Goal: Task Accomplishment & Management: Manage account settings

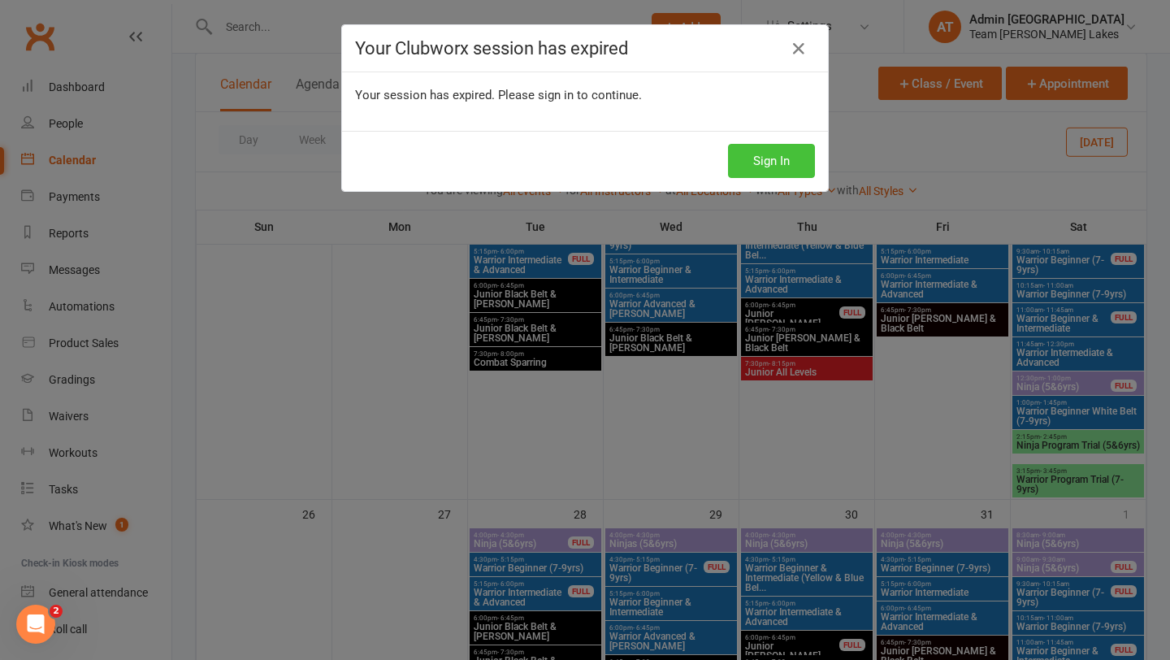
click at [774, 159] on button "Sign In" at bounding box center [771, 161] width 87 height 34
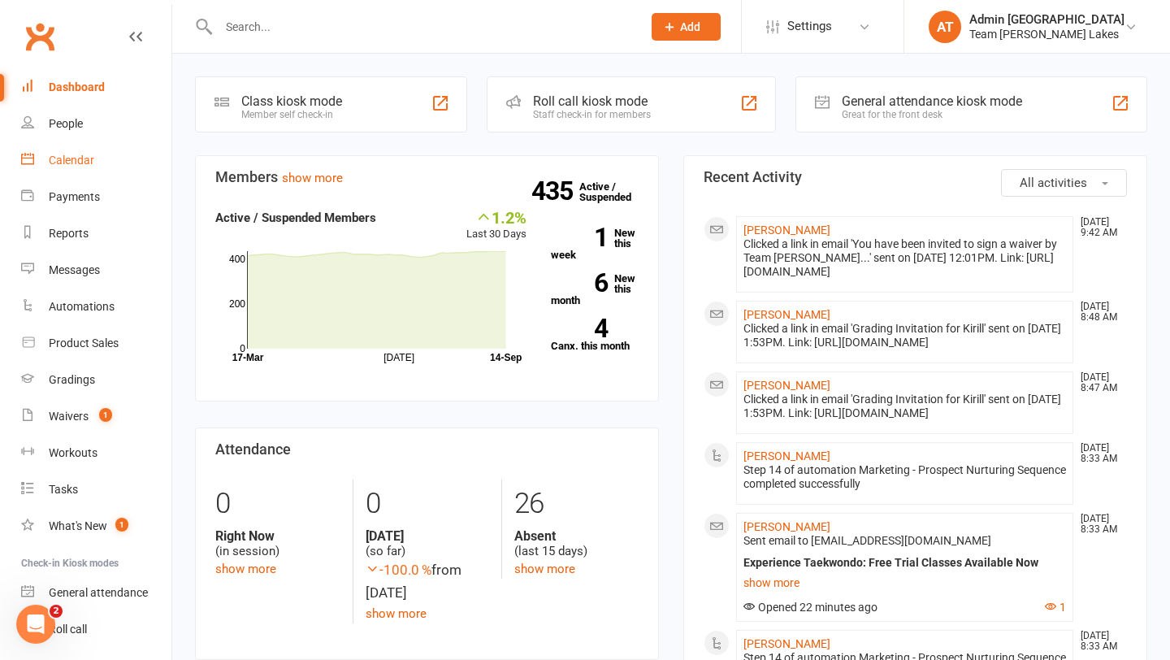
click at [86, 158] on div "Calendar" at bounding box center [72, 160] width 46 height 13
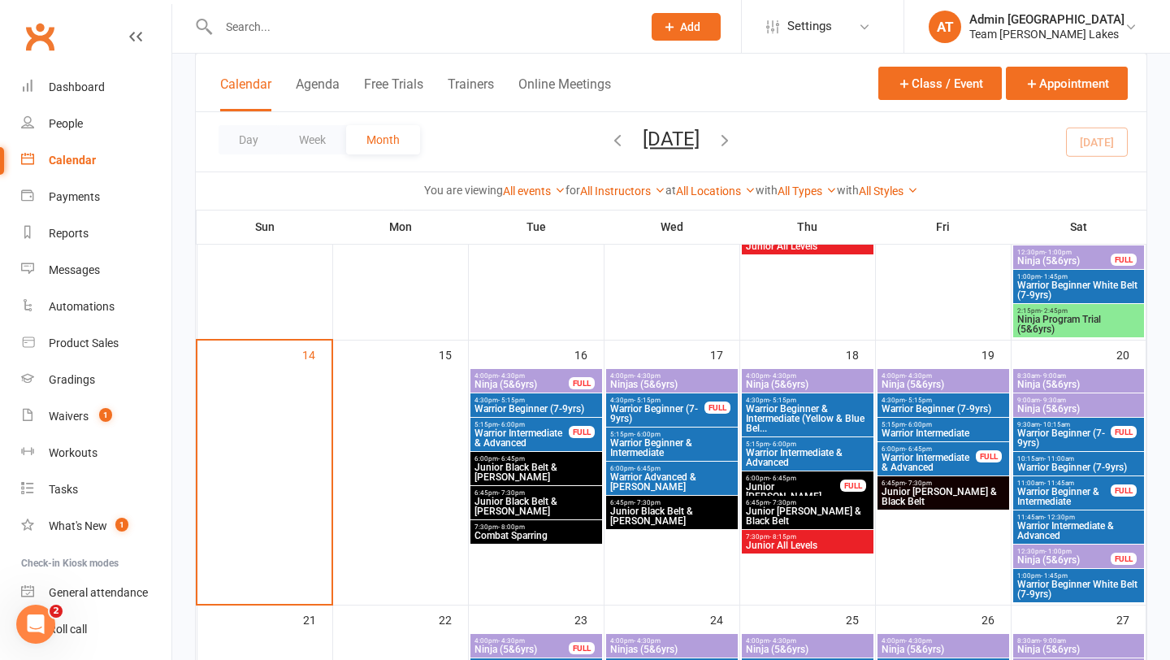
scroll to position [505, 0]
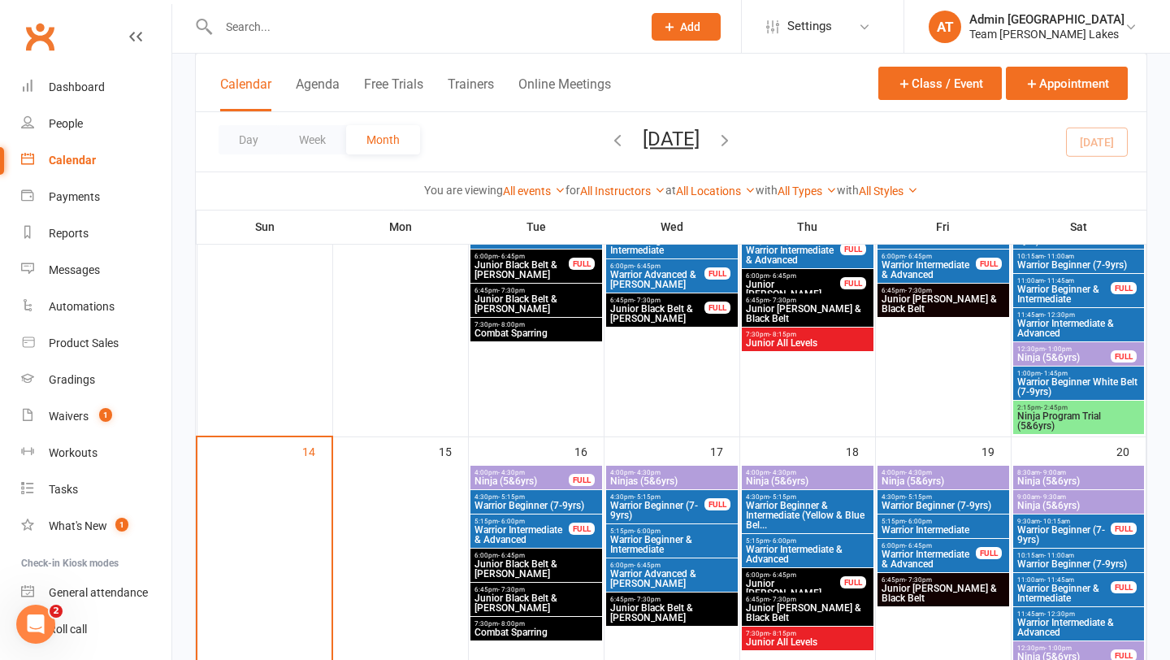
click at [1049, 417] on span "Ninja Program Trial (5&6yrs)" at bounding box center [1079, 421] width 125 height 20
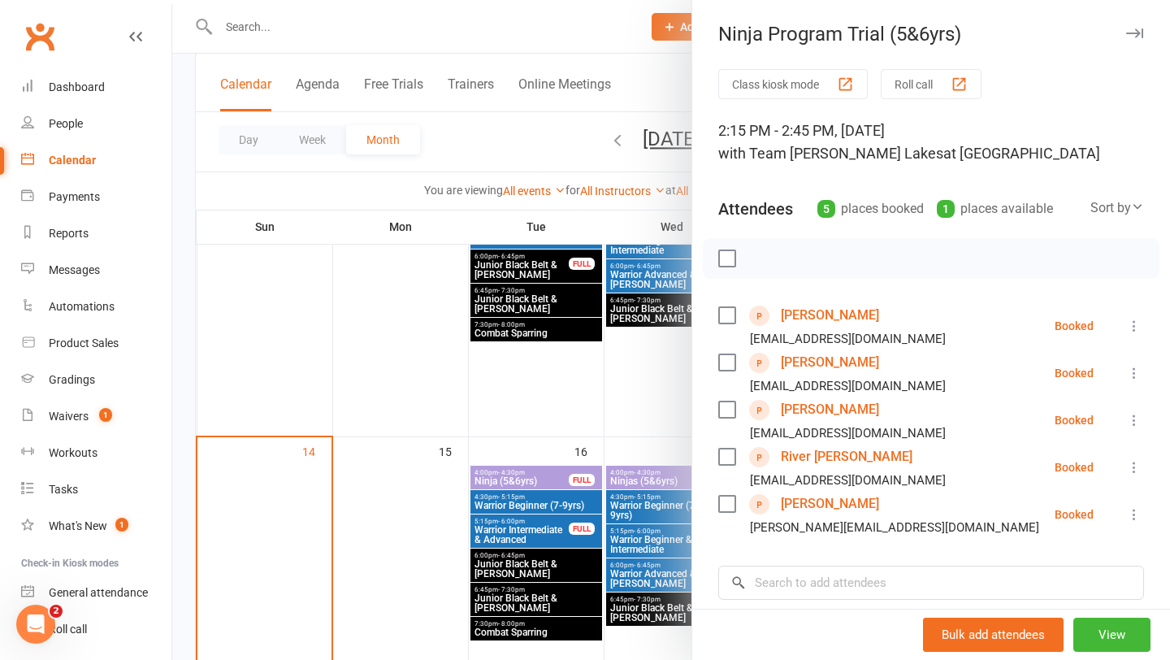
click at [918, 84] on button "Roll call" at bounding box center [931, 84] width 101 height 30
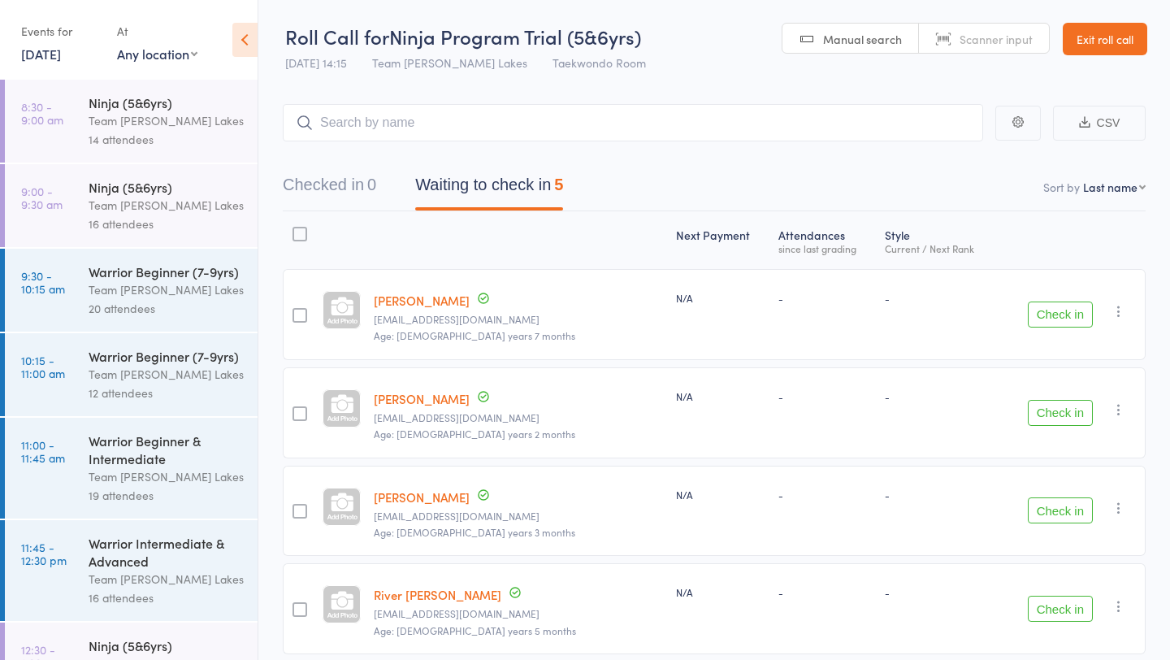
click at [1042, 312] on button "Check in" at bounding box center [1060, 314] width 65 height 26
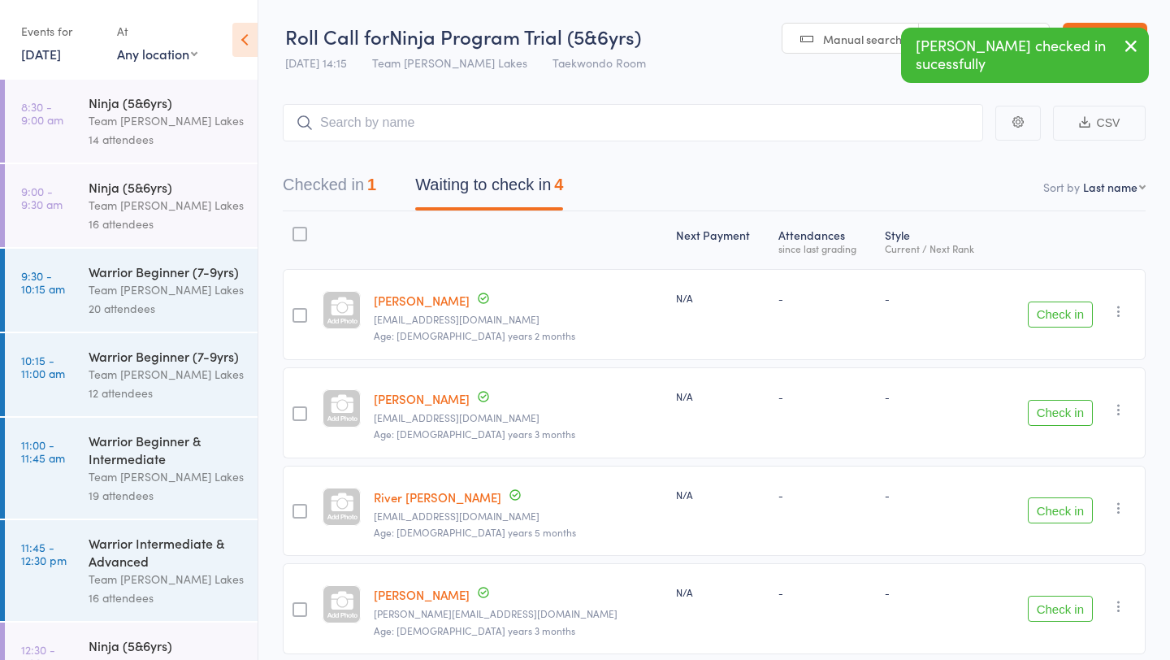
click at [1042, 312] on button "Check in" at bounding box center [1060, 314] width 65 height 26
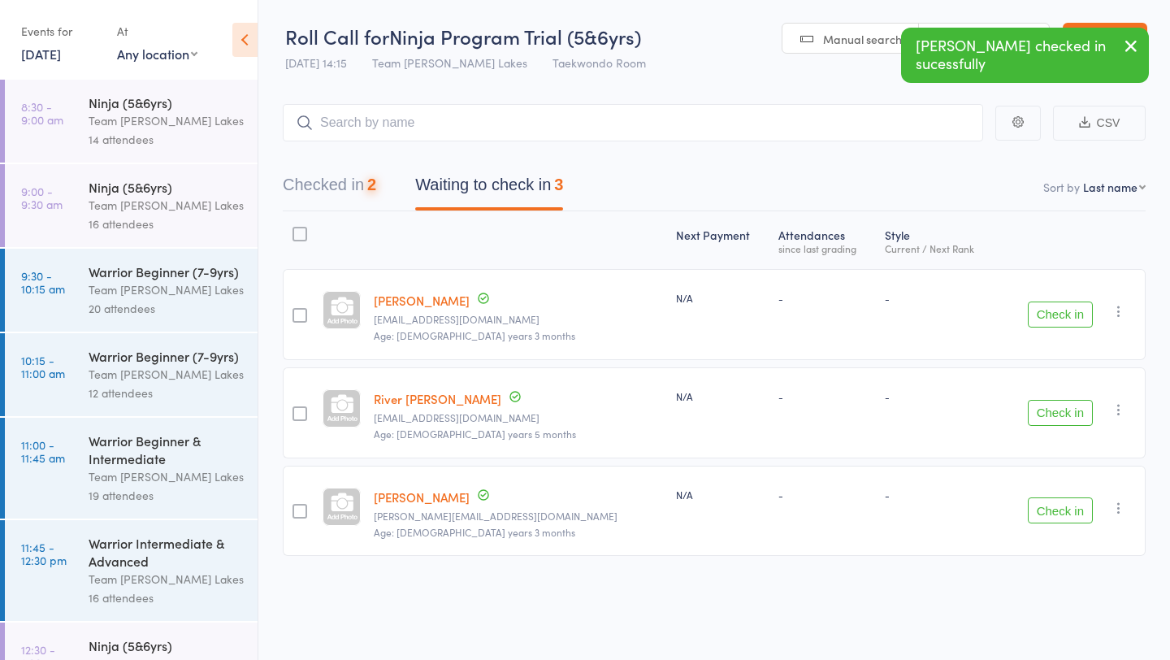
click at [1042, 312] on button "Check in" at bounding box center [1060, 314] width 65 height 26
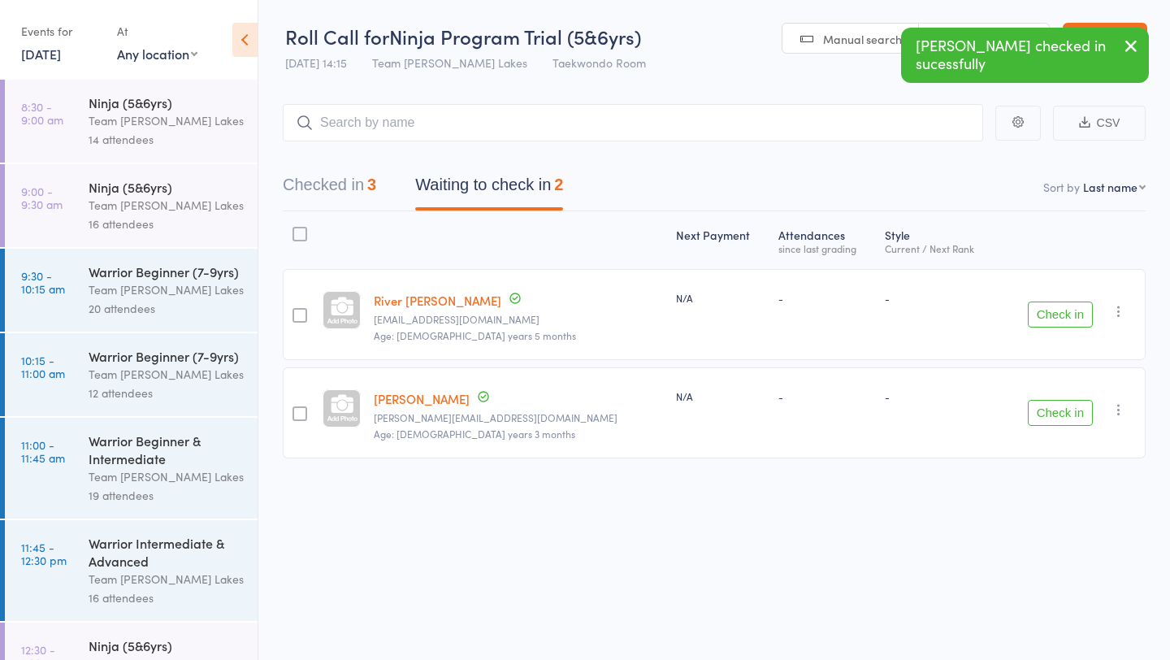
click at [1042, 312] on button "Check in" at bounding box center [1060, 314] width 65 height 26
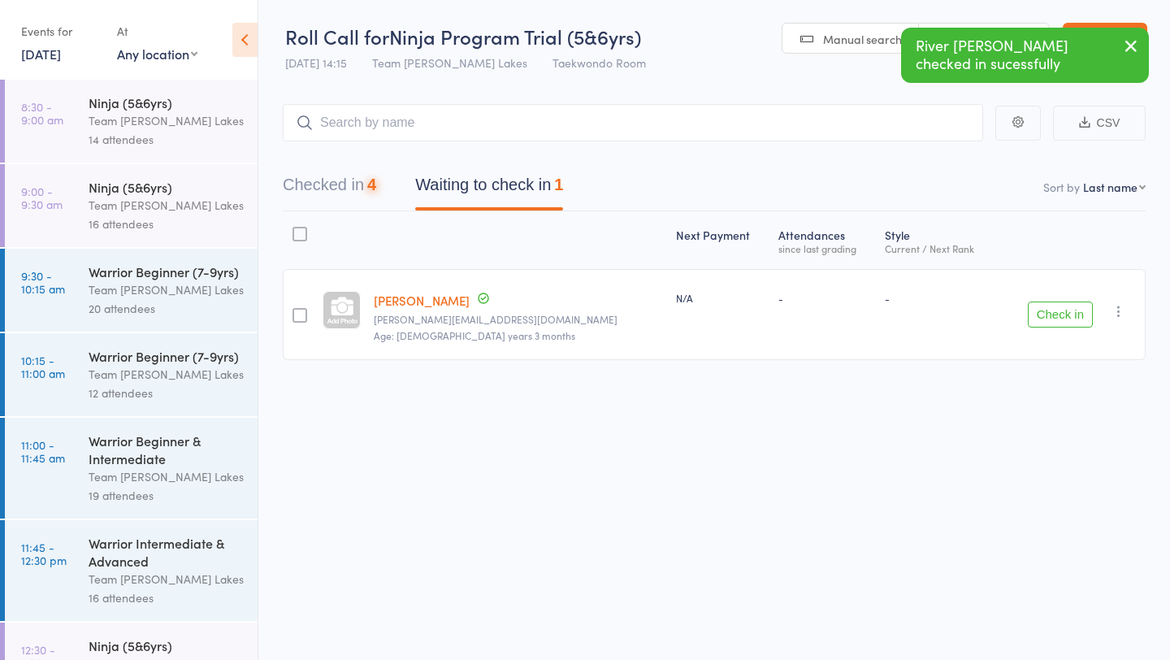
click at [1042, 312] on button "Check in" at bounding box center [1060, 314] width 65 height 26
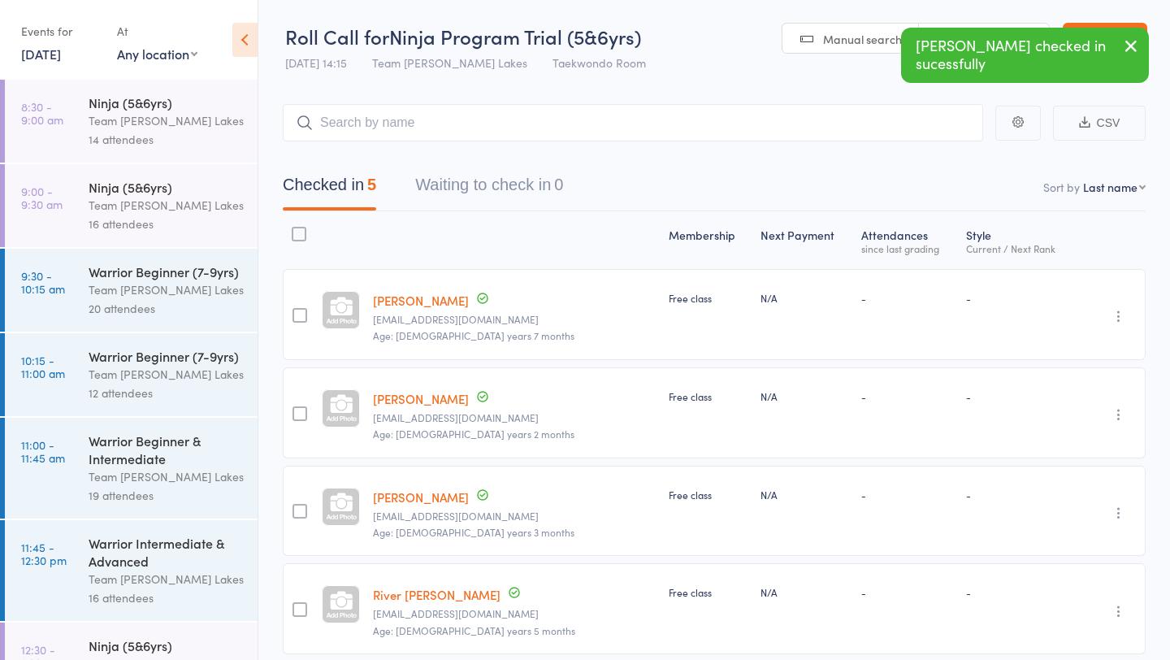
click at [424, 298] on link "[PERSON_NAME]" at bounding box center [421, 300] width 96 height 17
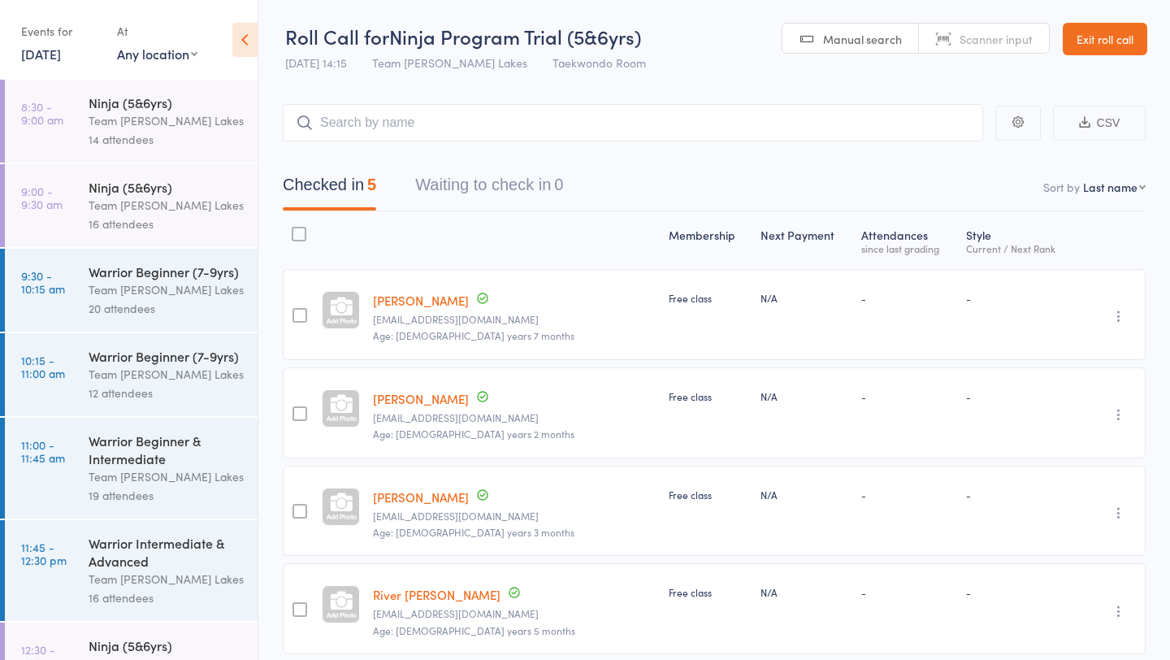
click at [427, 299] on link "[PERSON_NAME]" at bounding box center [421, 300] width 96 height 17
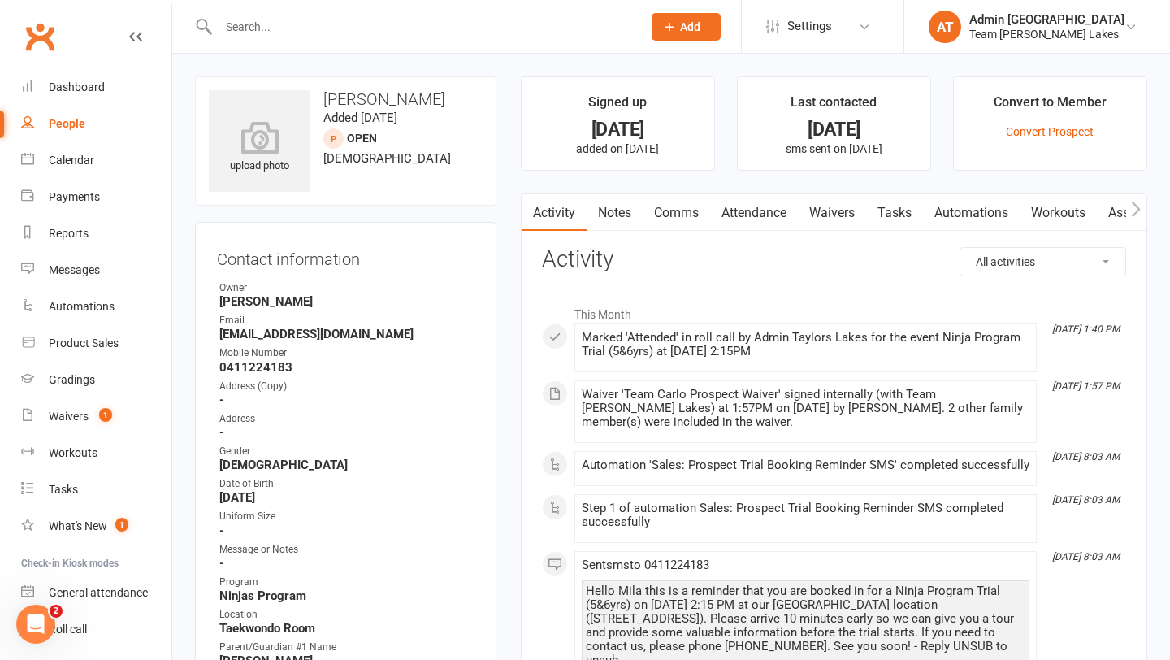
click at [675, 211] on link "Comms" at bounding box center [676, 212] width 67 height 37
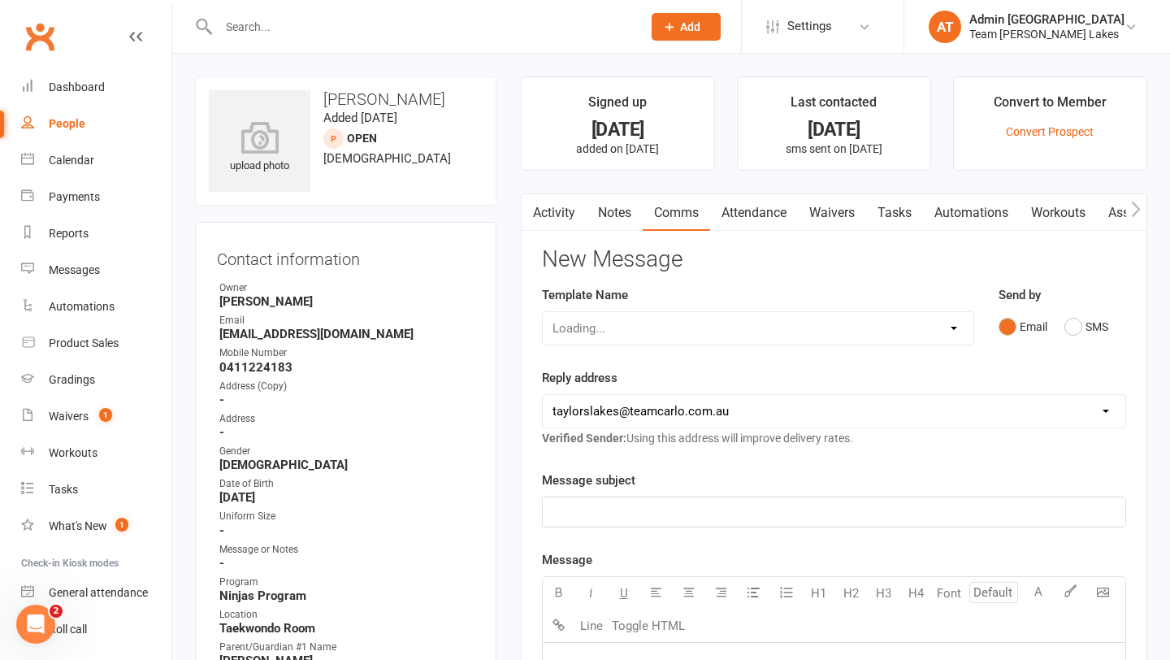
click at [616, 215] on link "Notes" at bounding box center [615, 212] width 56 height 37
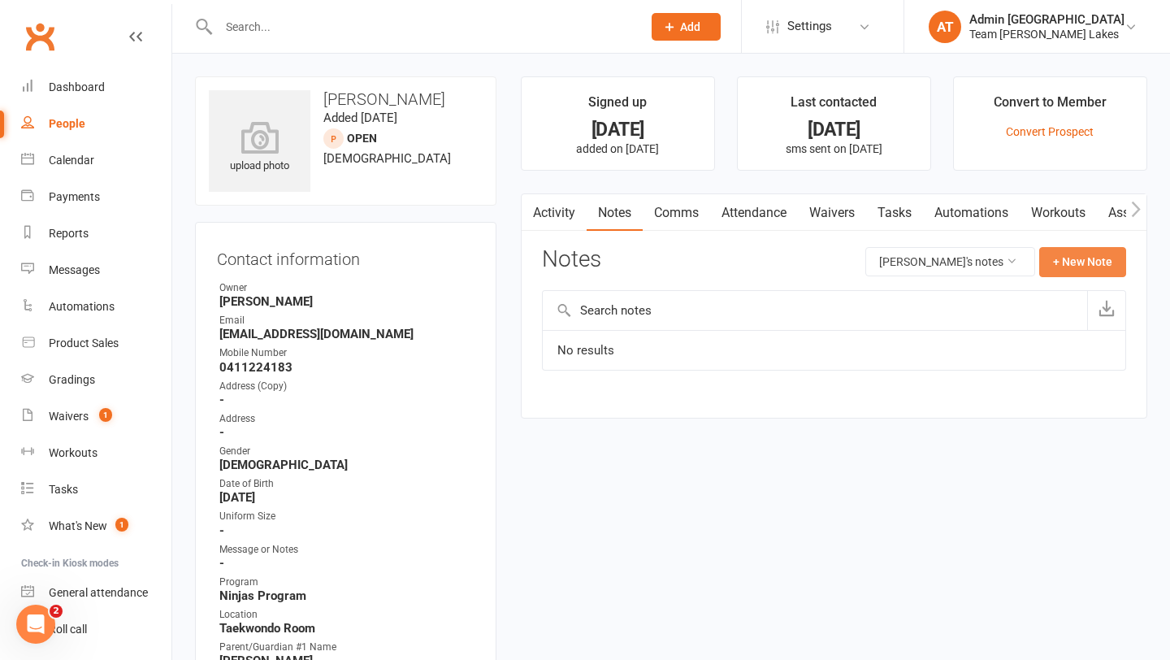
click at [1079, 254] on button "+ New Note" at bounding box center [1082, 261] width 87 height 29
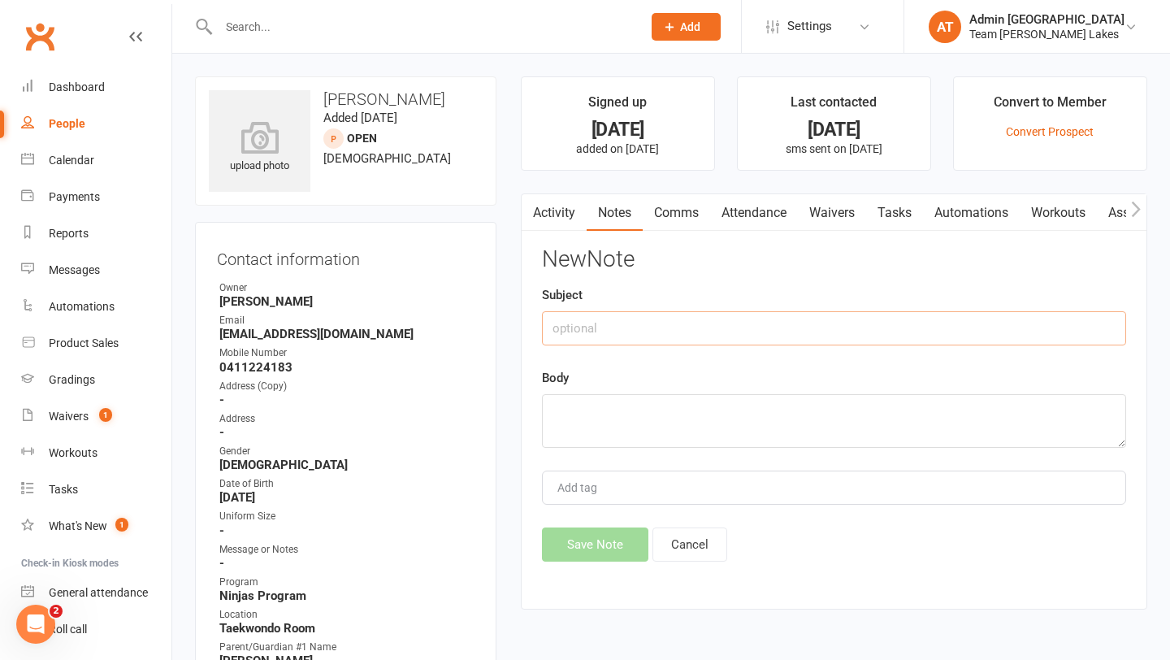
click at [661, 334] on input "text" at bounding box center [834, 328] width 584 height 34
type input "Trial notes"
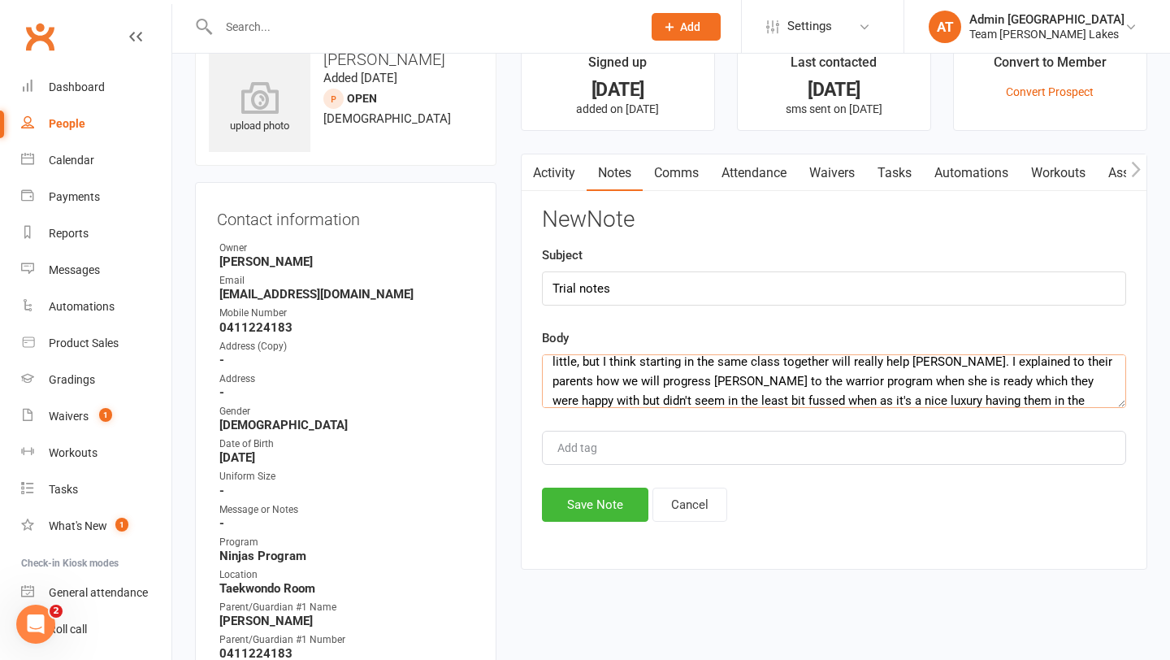
scroll to position [49, 0]
type textarea "Signed up for [DATE] 4pm. [PERSON_NAME] did really well and [PERSON_NAME] seeme…"
click at [596, 512] on button "Save Note" at bounding box center [595, 505] width 106 height 34
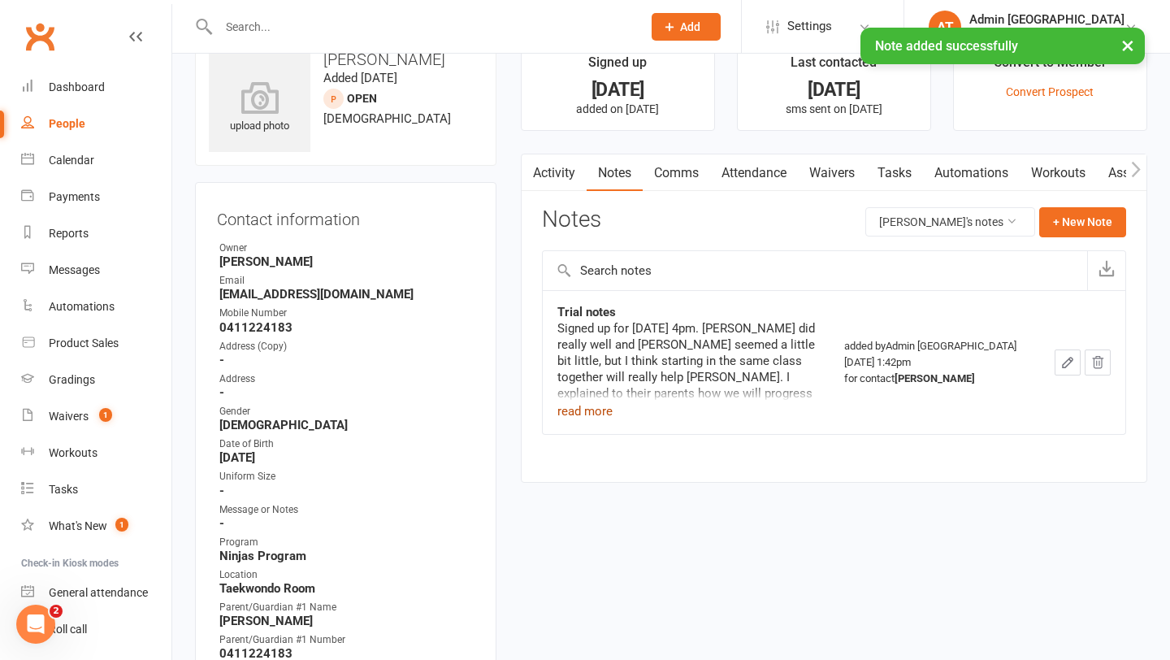
click at [601, 414] on button "read more" at bounding box center [584, 411] width 55 height 20
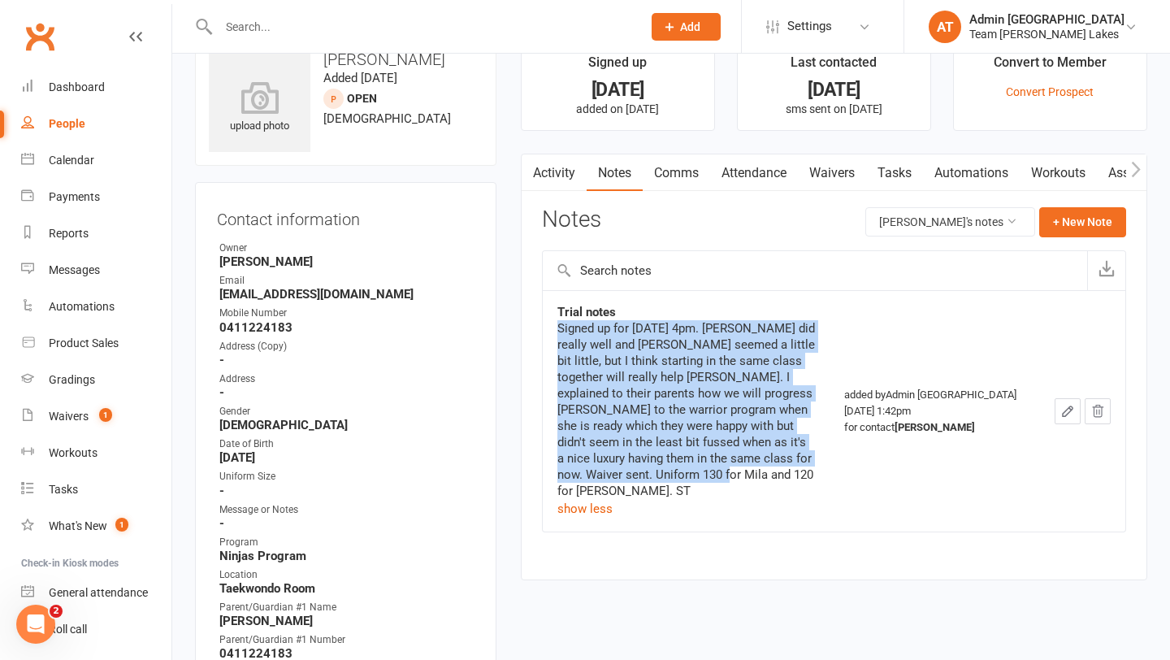
drag, startPoint x: 819, startPoint y: 457, endPoint x: 556, endPoint y: 332, distance: 291.5
click at [556, 332] on td "Trial notes Signed up for Thursday 4pm. Mila did really well and Philip seemed …" at bounding box center [687, 410] width 288 height 241
copy div "Signed up for [DATE] 4pm. [PERSON_NAME] did really well and [PERSON_NAME] seeme…"
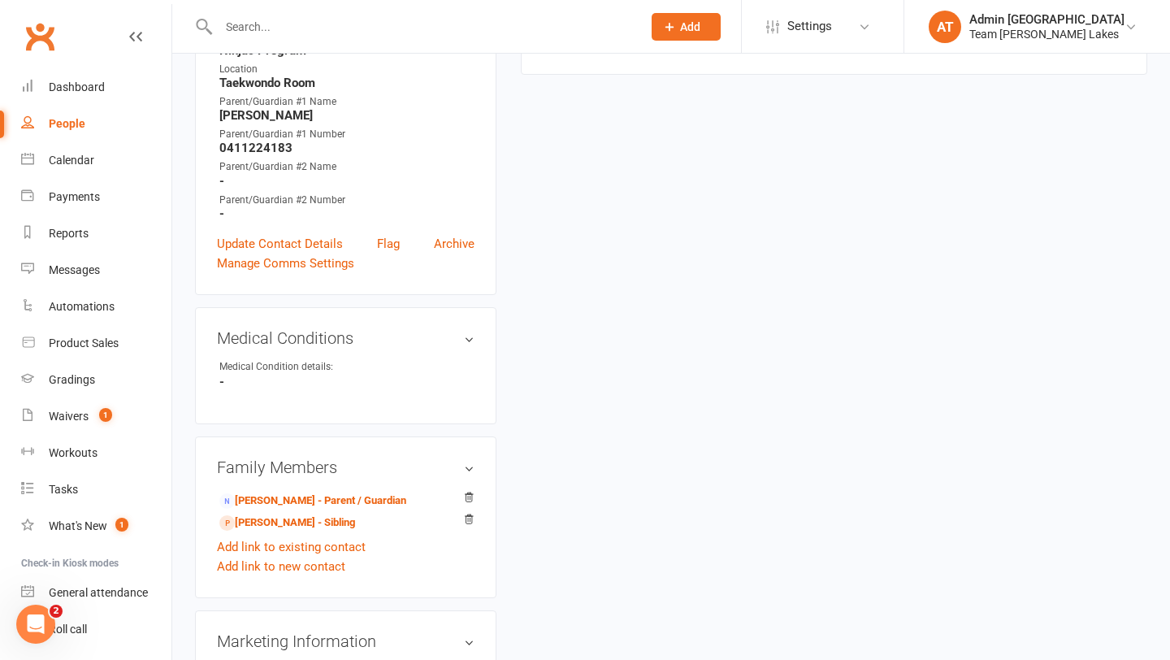
scroll to position [566, 0]
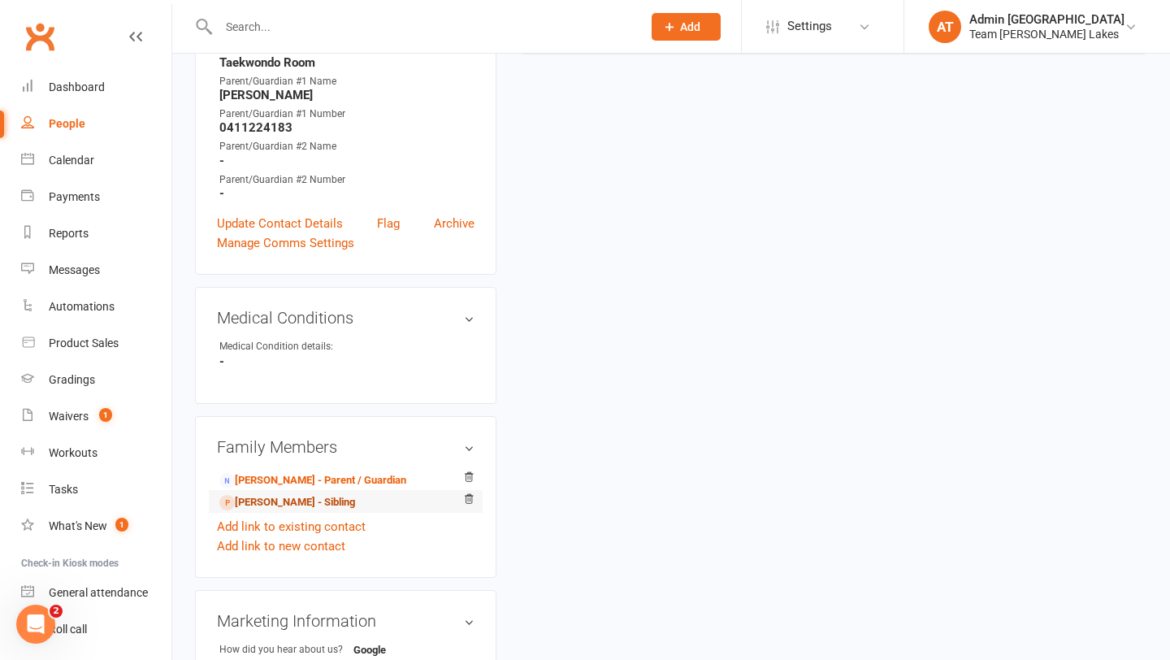
click at [316, 497] on link "[PERSON_NAME] - Sibling" at bounding box center [287, 502] width 136 height 17
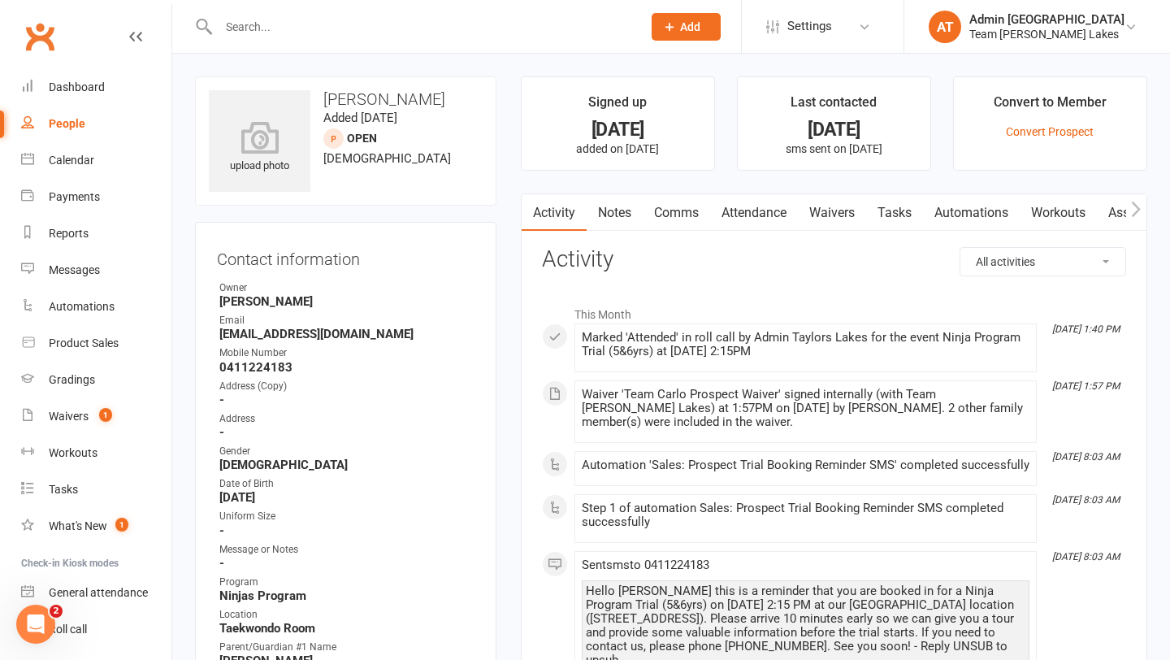
click at [619, 207] on link "Notes" at bounding box center [615, 212] width 56 height 37
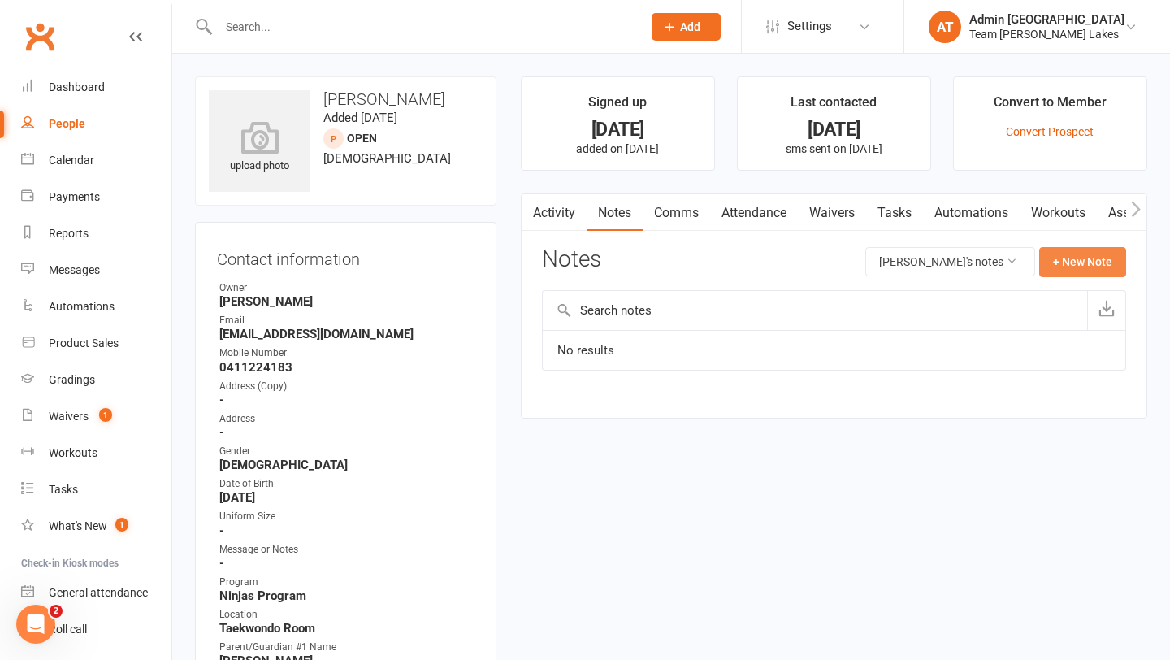
click at [1110, 262] on button "+ New Note" at bounding box center [1082, 261] width 87 height 29
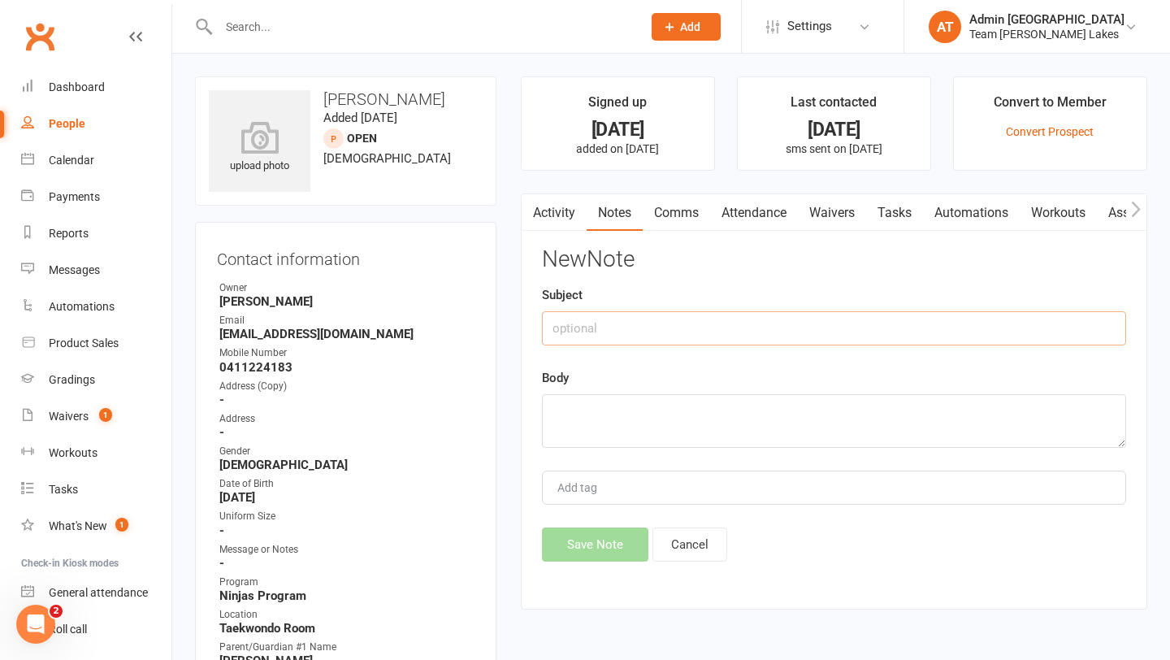
click at [804, 337] on input "text" at bounding box center [834, 328] width 584 height 34
type input "Trial notes"
paste textarea "Signed up for [DATE] 4pm. [PERSON_NAME] did really well and [PERSON_NAME] seeme…"
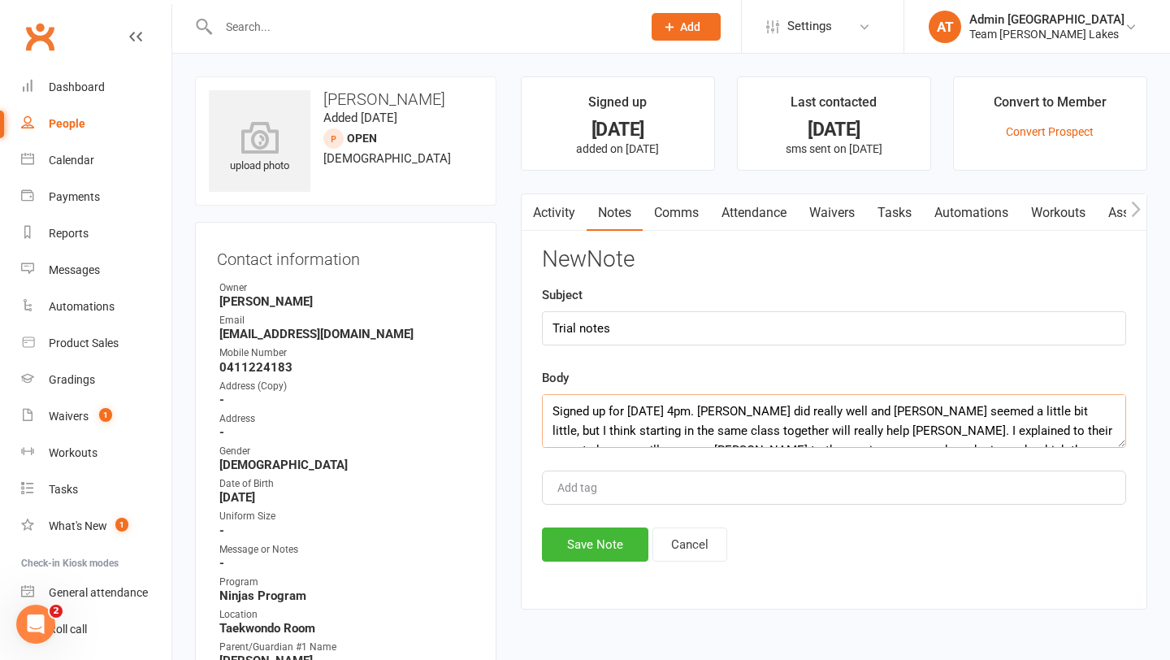
scroll to position [49, 0]
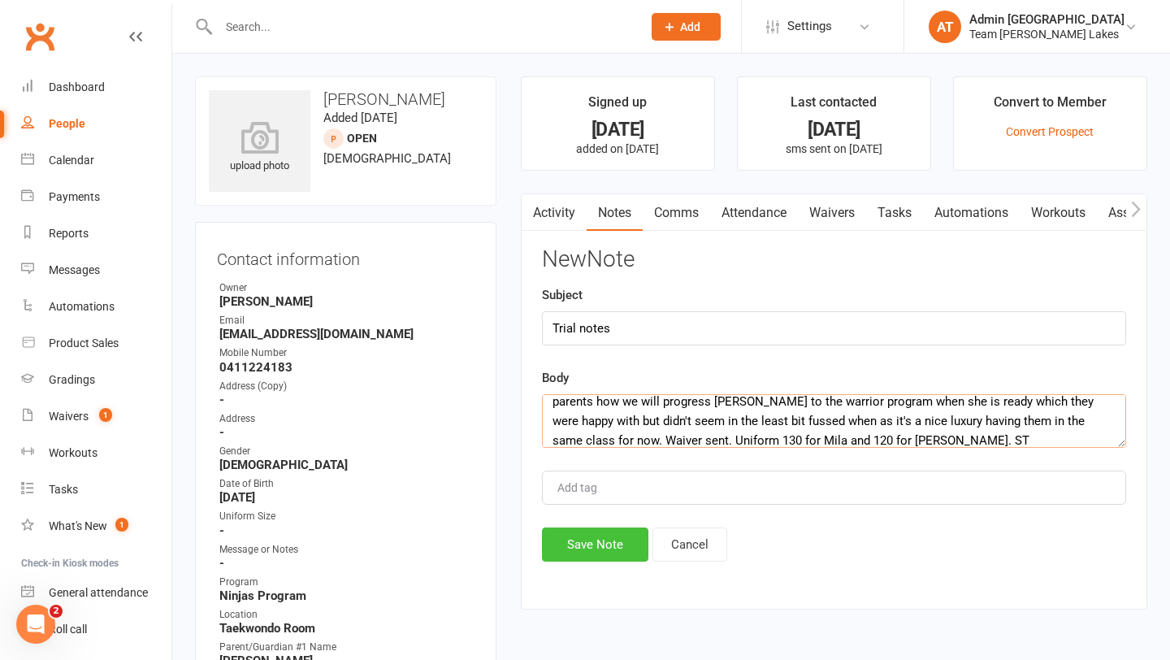
type textarea "Signed up for [DATE] 4pm. [PERSON_NAME] did really well and [PERSON_NAME] seeme…"
click at [582, 548] on button "Save Note" at bounding box center [595, 544] width 106 height 34
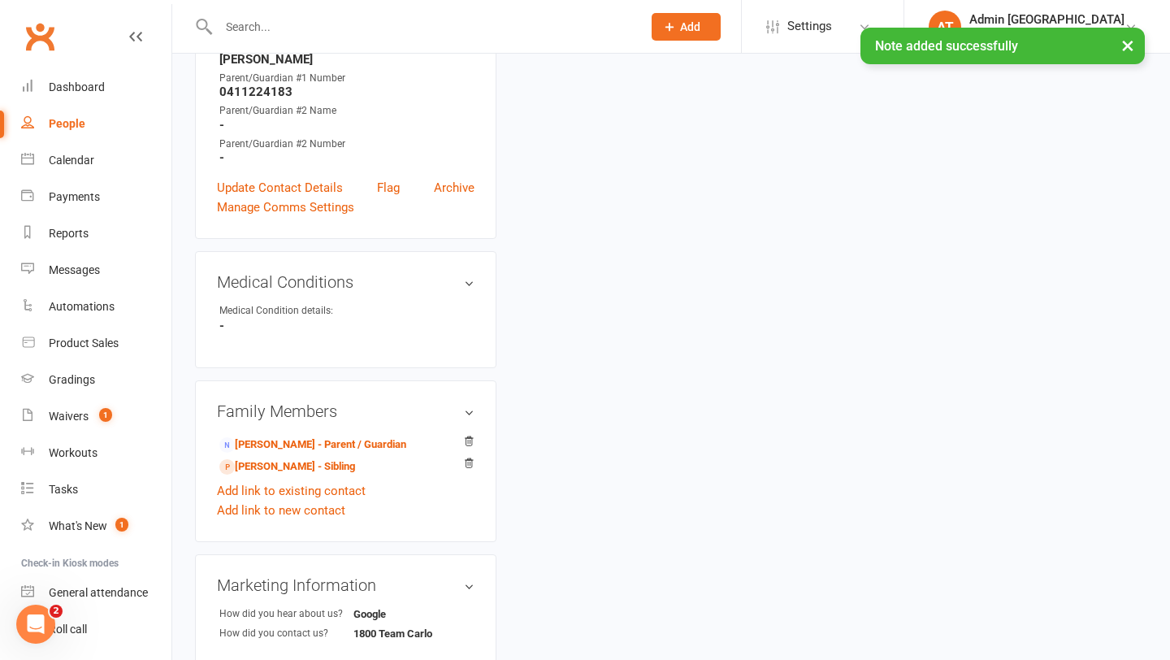
scroll to position [617, 0]
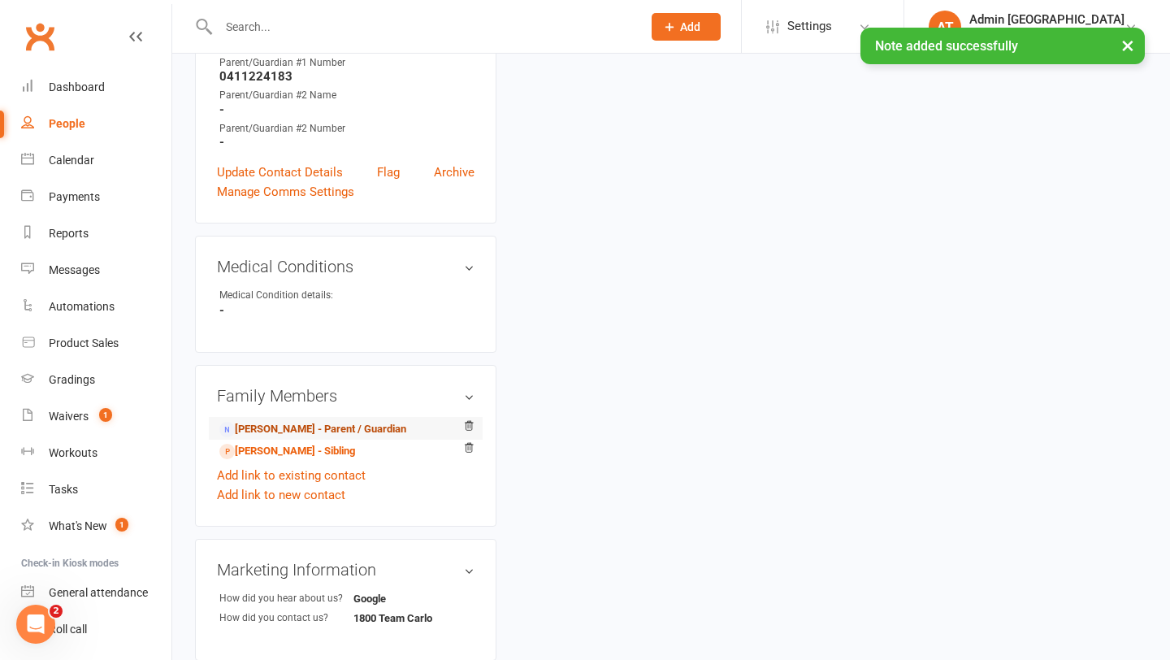
click at [307, 428] on link "[PERSON_NAME] - Parent / Guardian" at bounding box center [312, 429] width 187 height 17
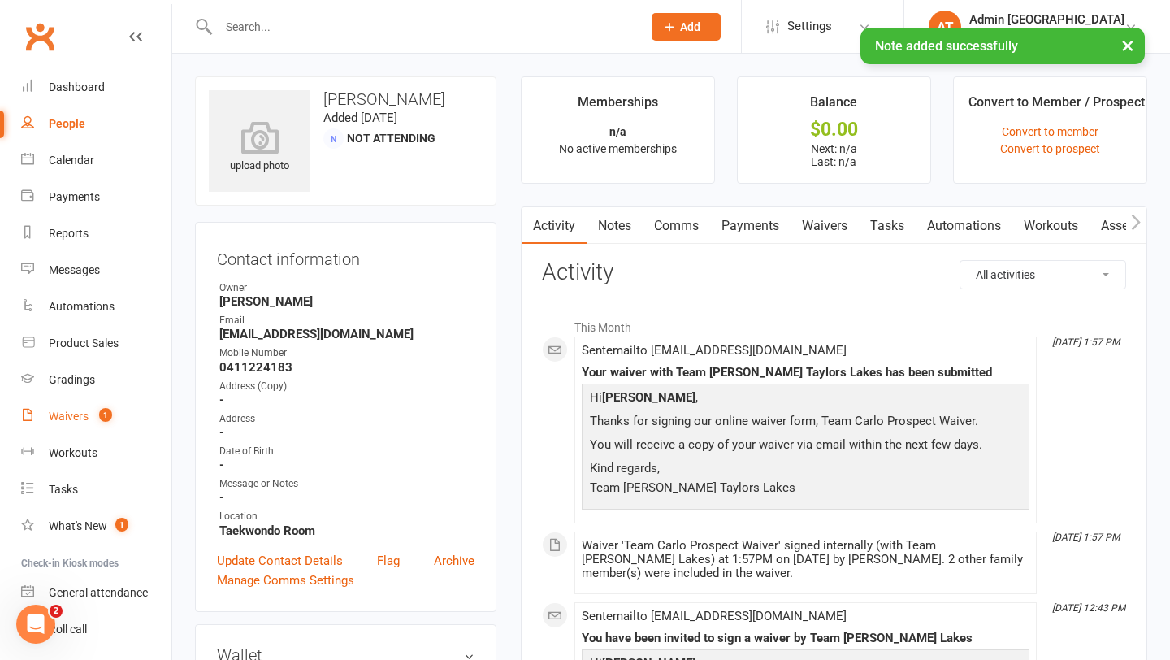
click at [69, 418] on div "Waivers" at bounding box center [69, 416] width 40 height 13
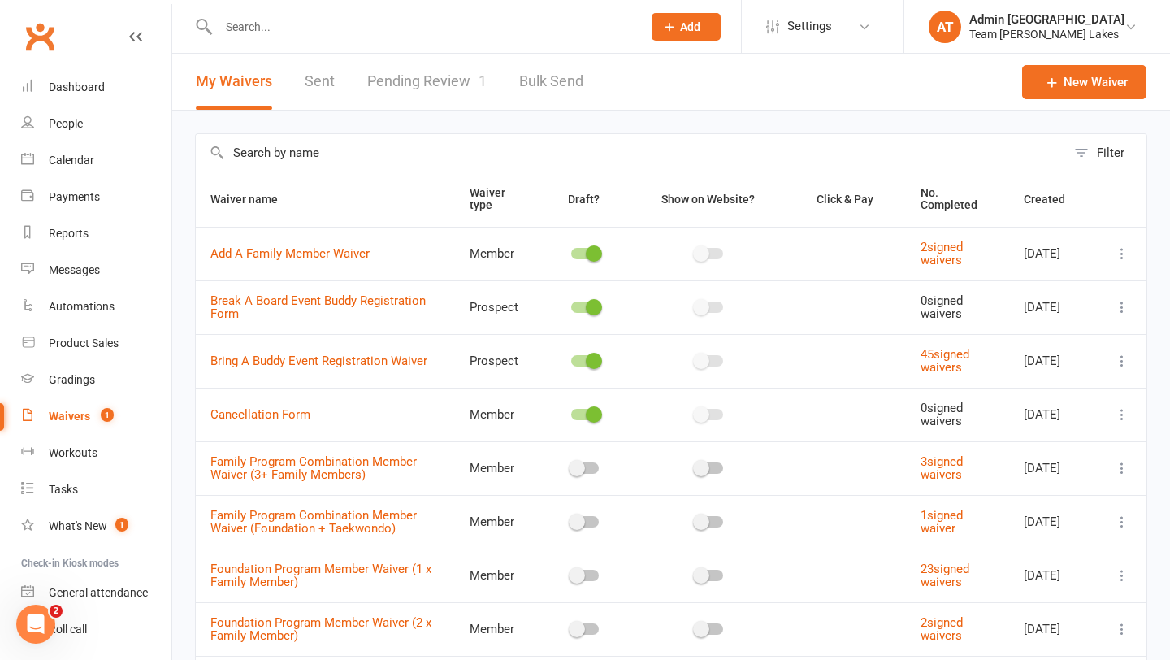
click at [446, 80] on link "Pending Review 1" at bounding box center [426, 82] width 119 height 56
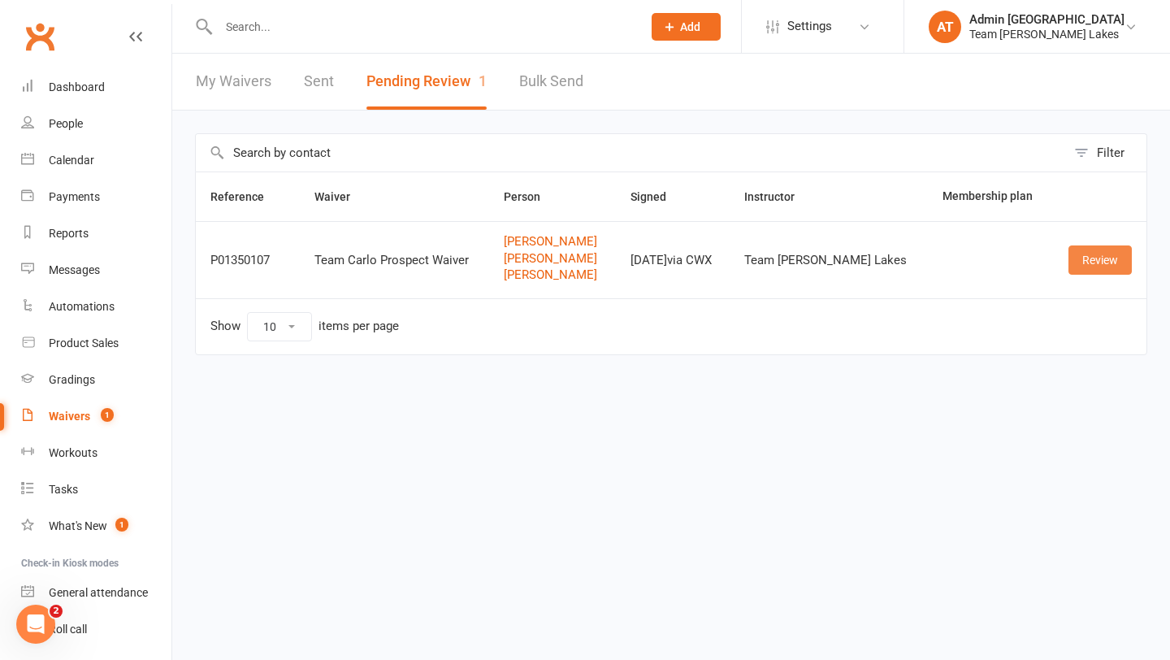
click at [1112, 260] on link "Review" at bounding box center [1100, 259] width 63 height 29
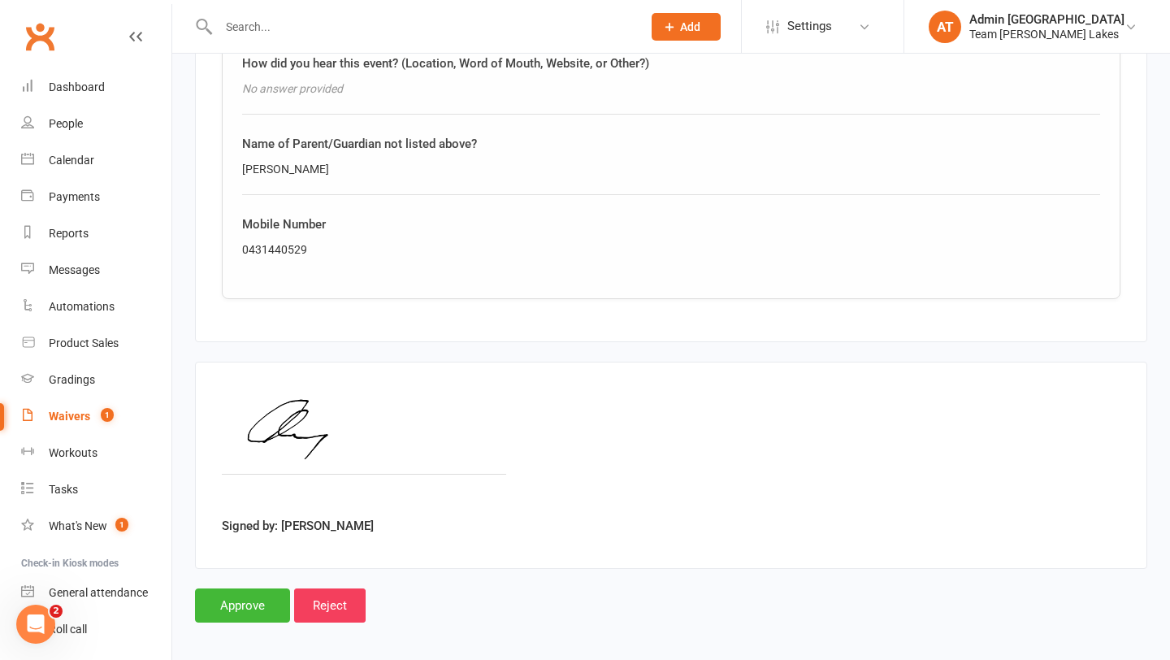
scroll to position [2835, 0]
click at [247, 603] on input "Approve" at bounding box center [242, 605] width 95 height 34
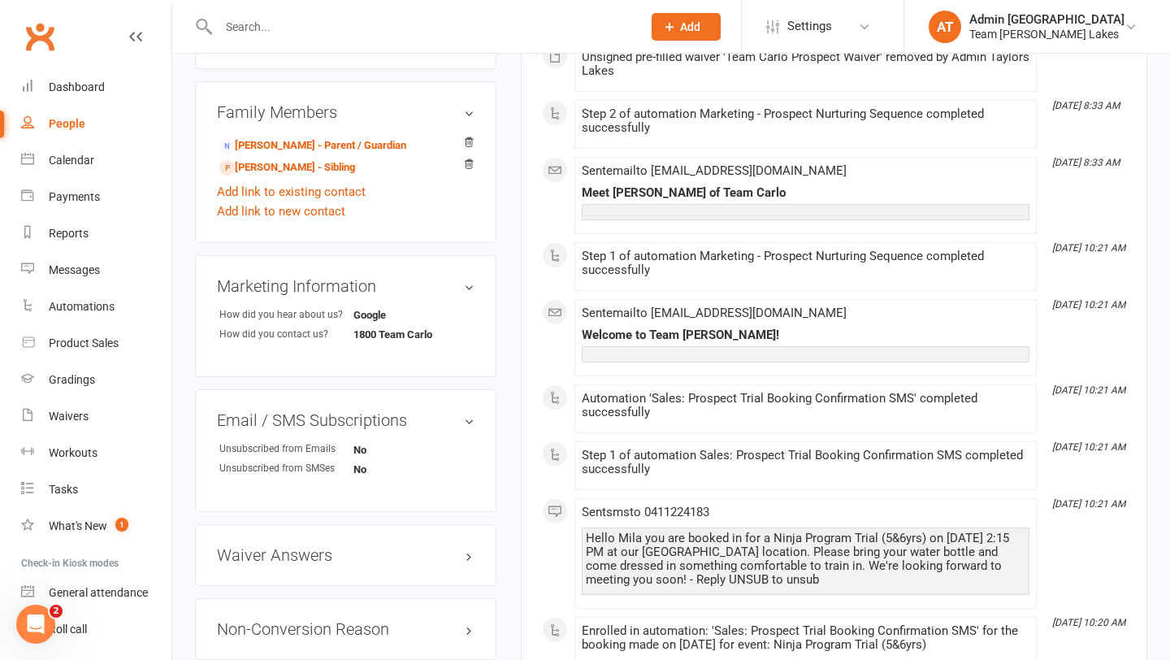
scroll to position [886, 0]
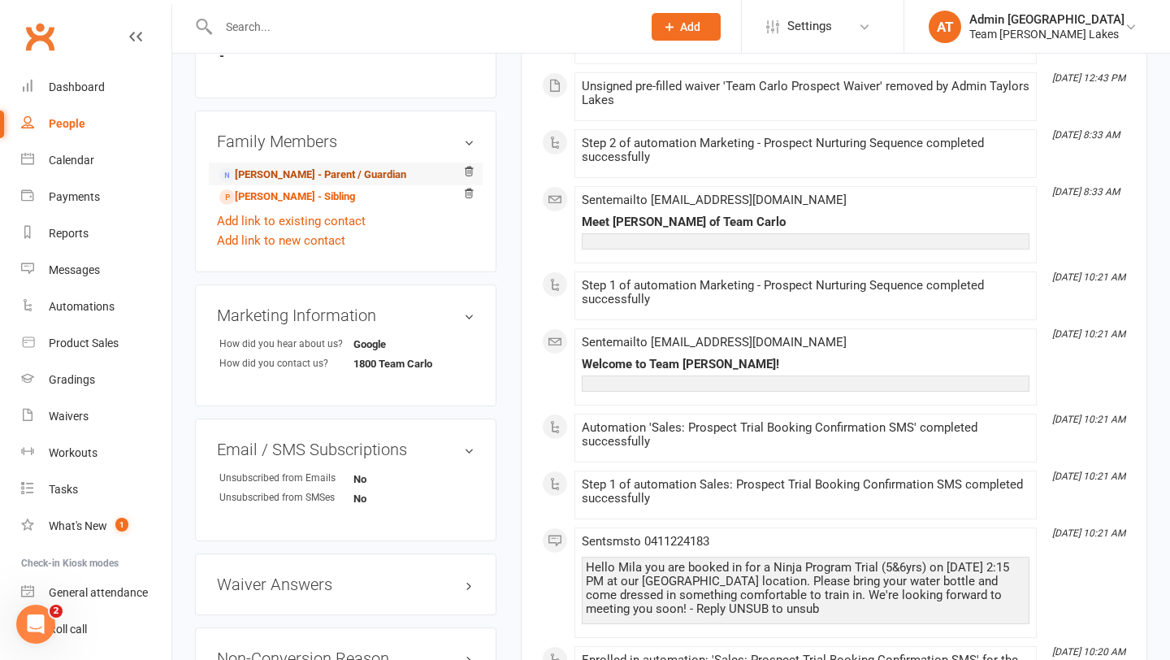
click at [325, 167] on link "Chris Cagoroski - Parent / Guardian" at bounding box center [312, 175] width 187 height 17
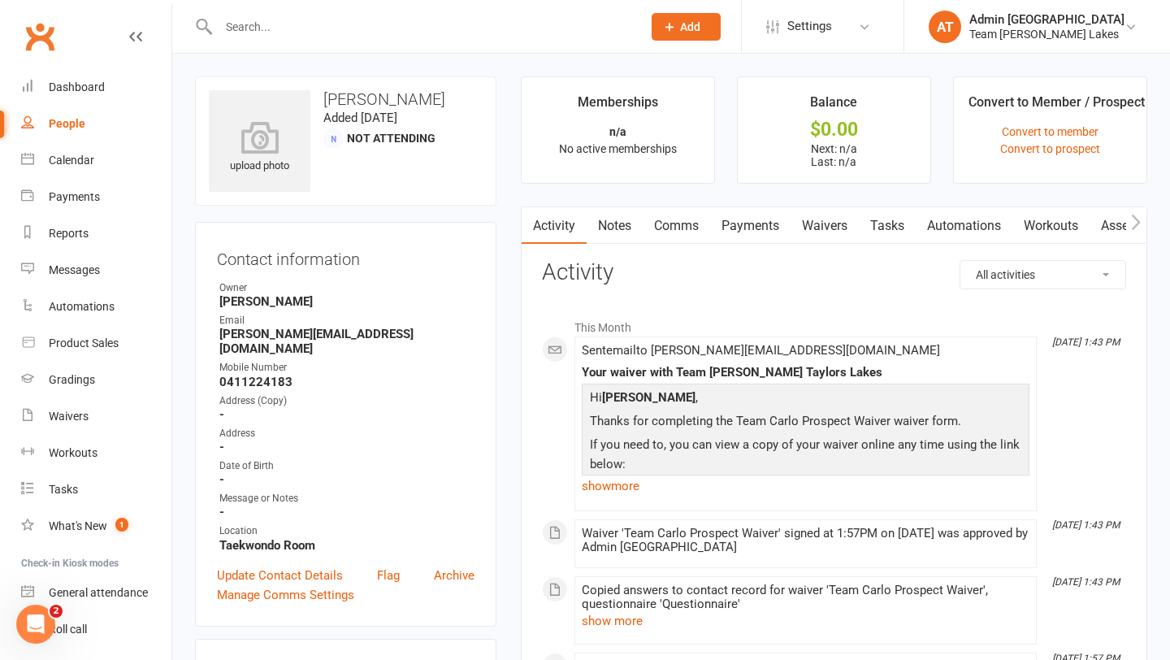
click at [835, 223] on link "Waivers" at bounding box center [825, 225] width 68 height 37
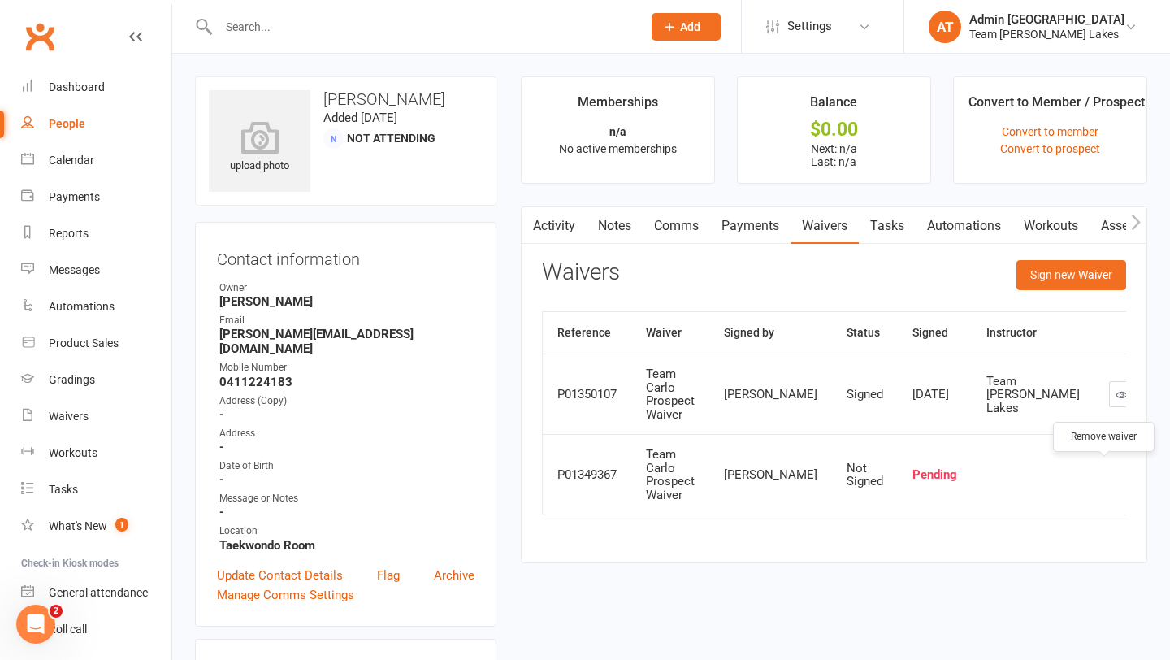
click at [1169, 476] on icon "button" at bounding box center [1182, 474] width 15 height 15
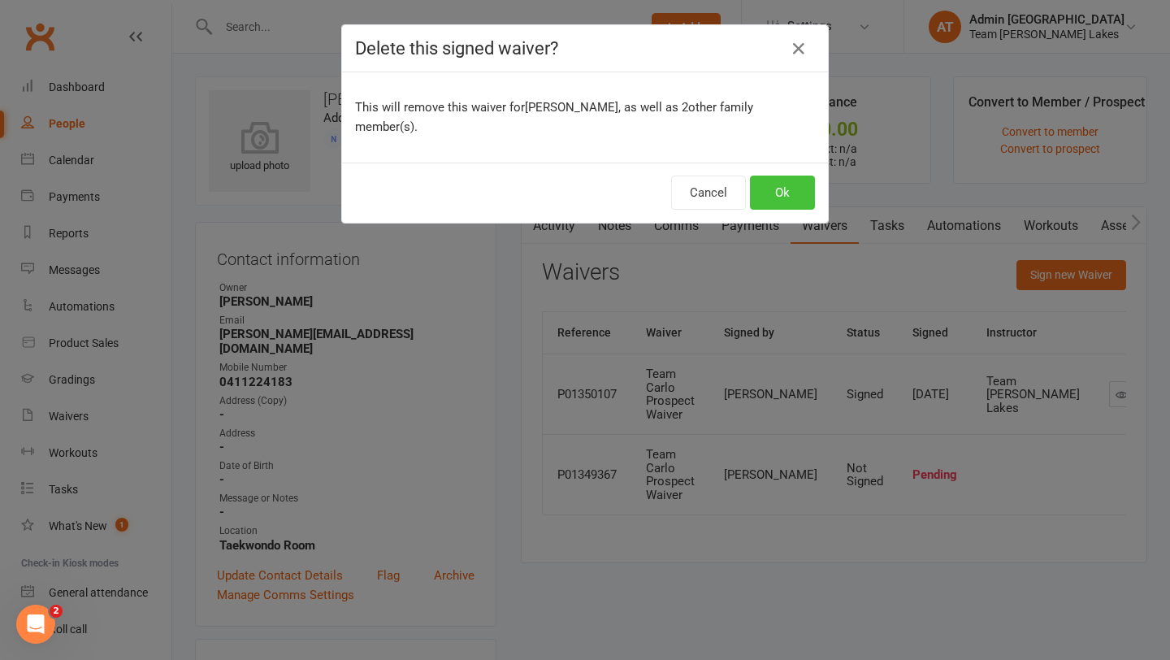
click at [785, 176] on button "Ok" at bounding box center [782, 193] width 65 height 34
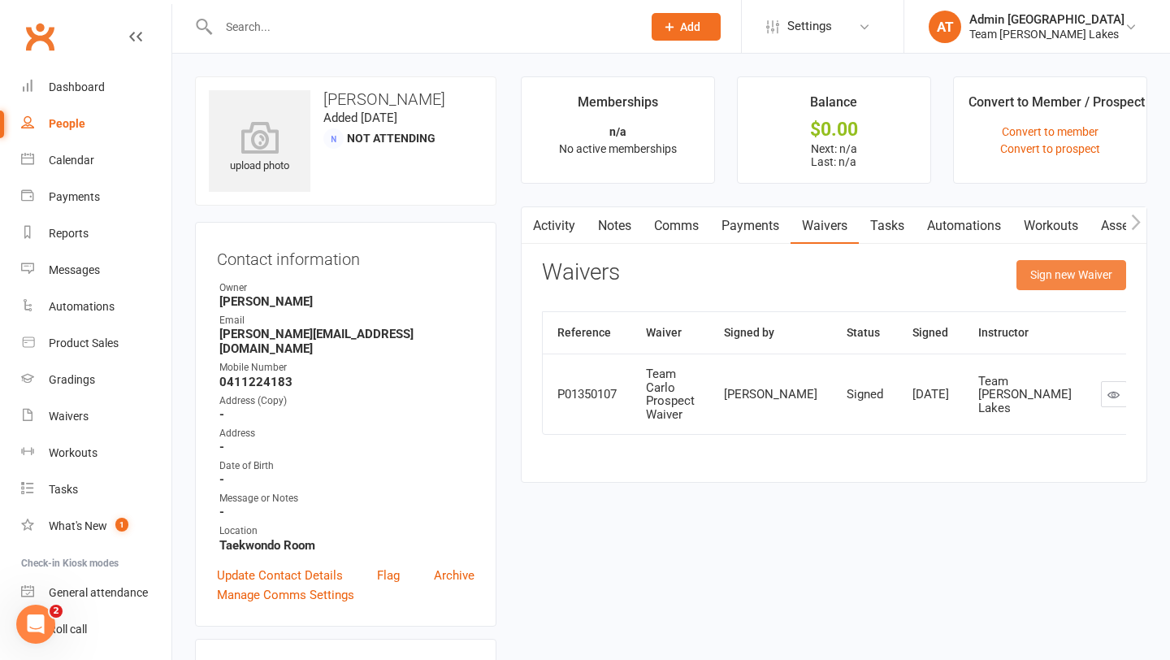
click at [1051, 271] on button "Sign new Waiver" at bounding box center [1072, 274] width 110 height 29
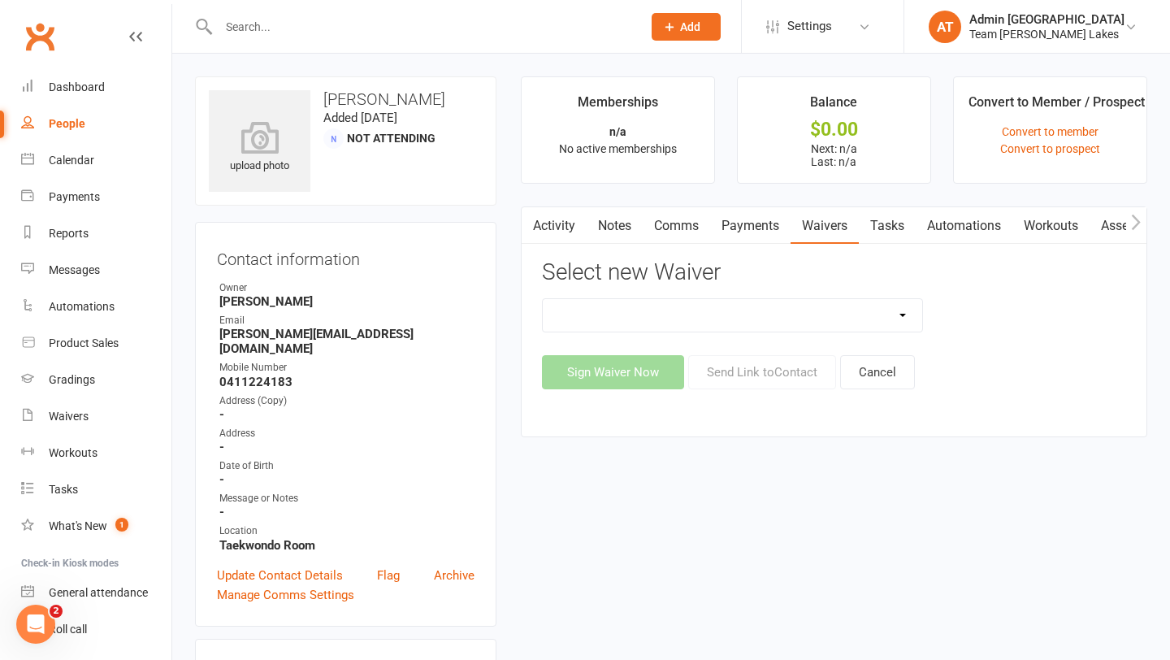
click at [785, 317] on select "Family Program Combination Member Waiver (3+ Family Members) Family Program Com…" at bounding box center [733, 315] width 380 height 33
select select "13870"
click at [543, 299] on select "Family Program Combination Member Waiver (3+ Family Members) Family Program Com…" at bounding box center [733, 315] width 380 height 33
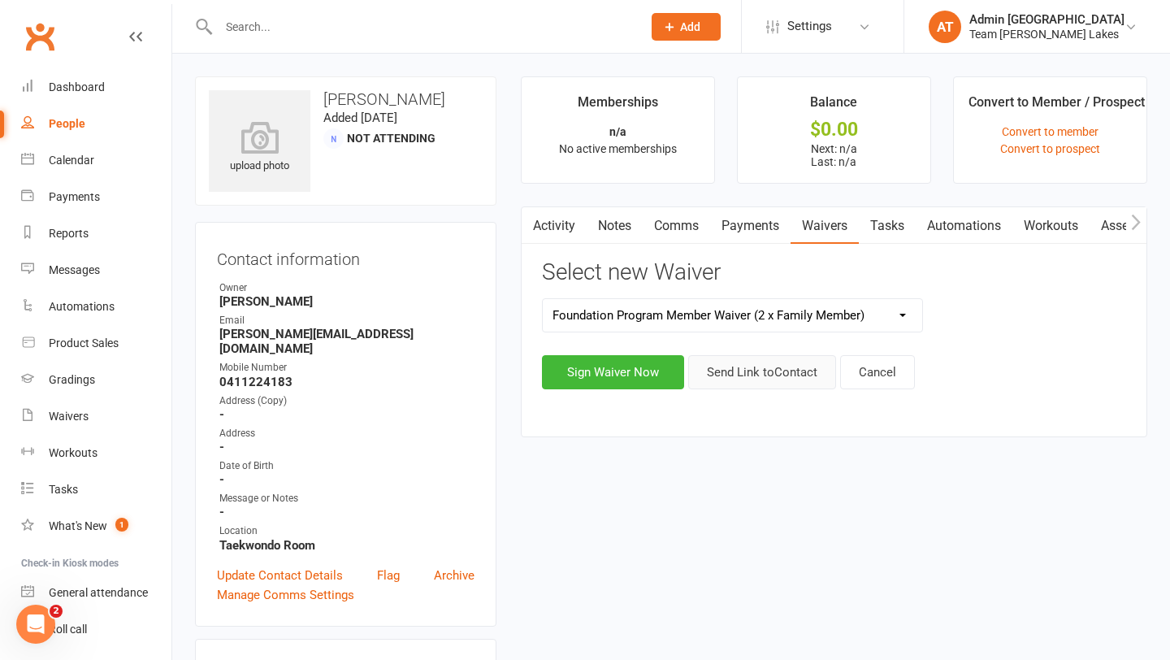
click at [776, 371] on button "Send Link to Contact" at bounding box center [762, 372] width 148 height 34
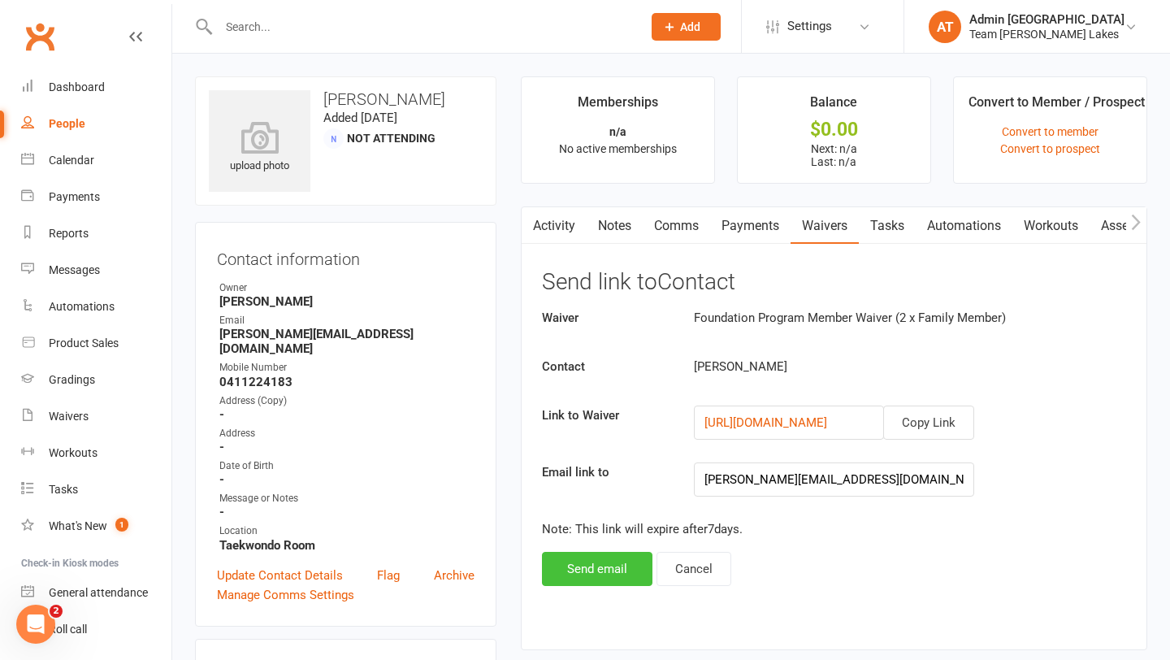
click at [603, 574] on button "Send email" at bounding box center [597, 569] width 111 height 34
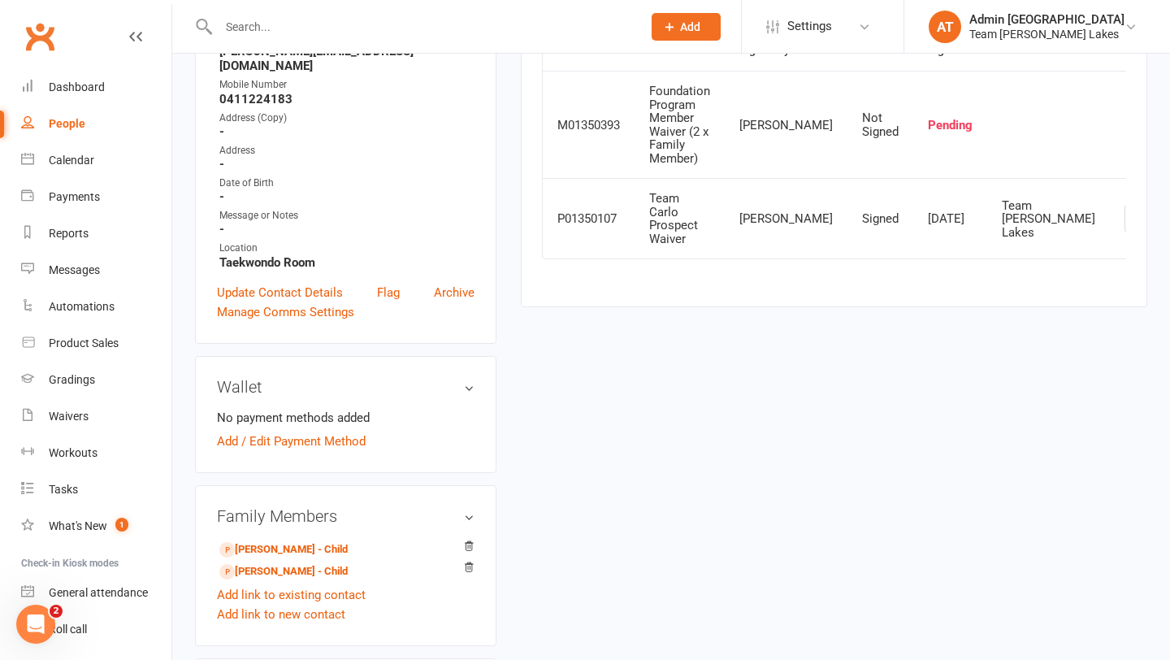
scroll to position [286, 0]
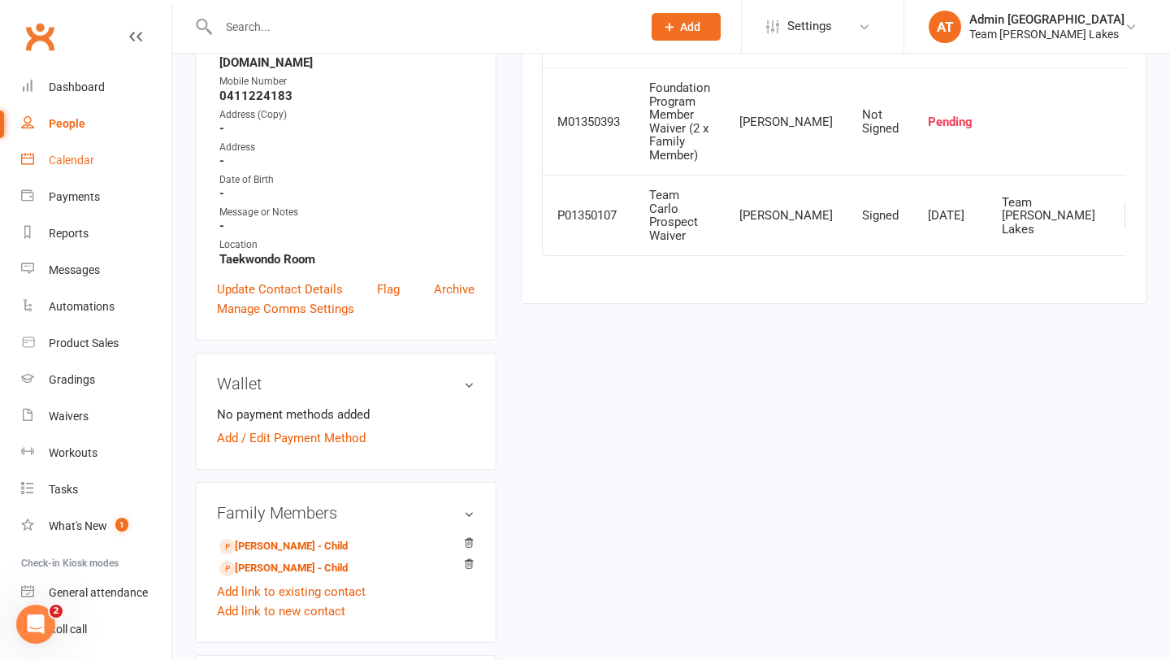
click at [74, 159] on div "Calendar" at bounding box center [72, 160] width 46 height 13
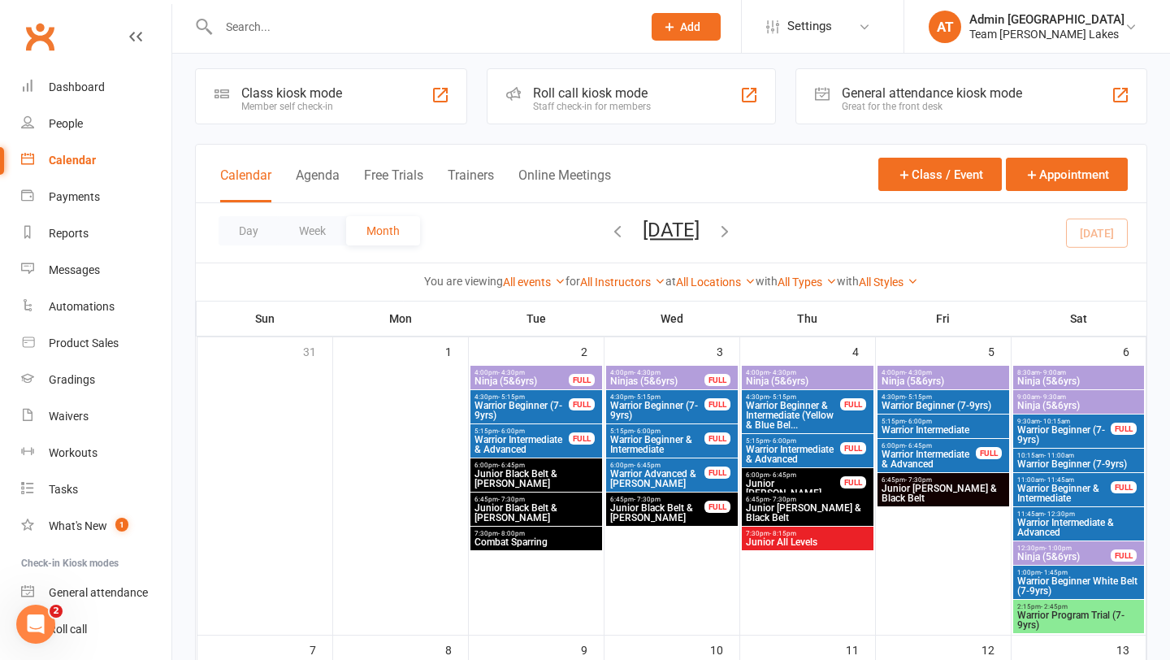
scroll to position [11, 0]
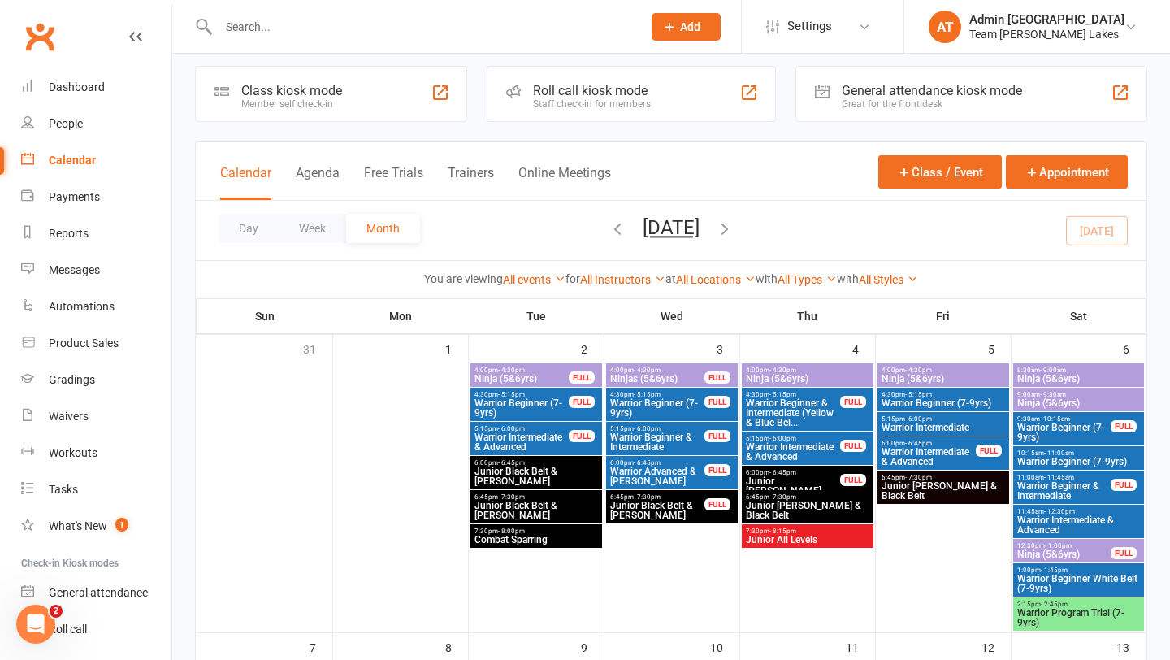
click at [346, 25] on input "text" at bounding box center [422, 26] width 417 height 23
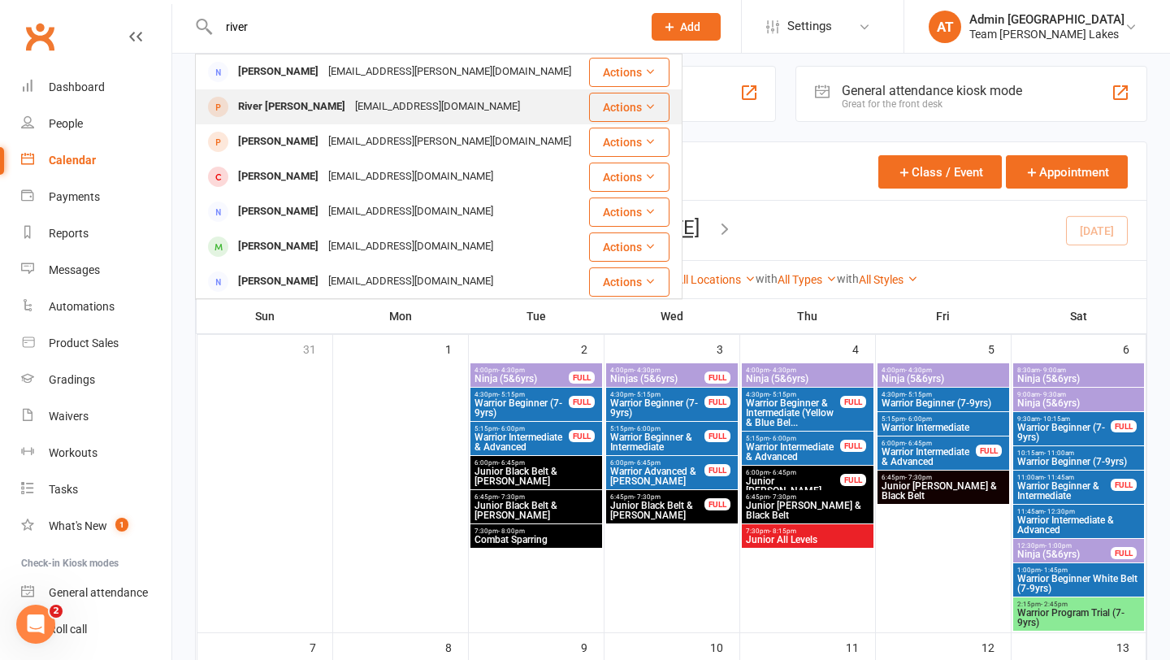
type input "river"
click at [277, 111] on div "River [PERSON_NAME]" at bounding box center [291, 107] width 117 height 24
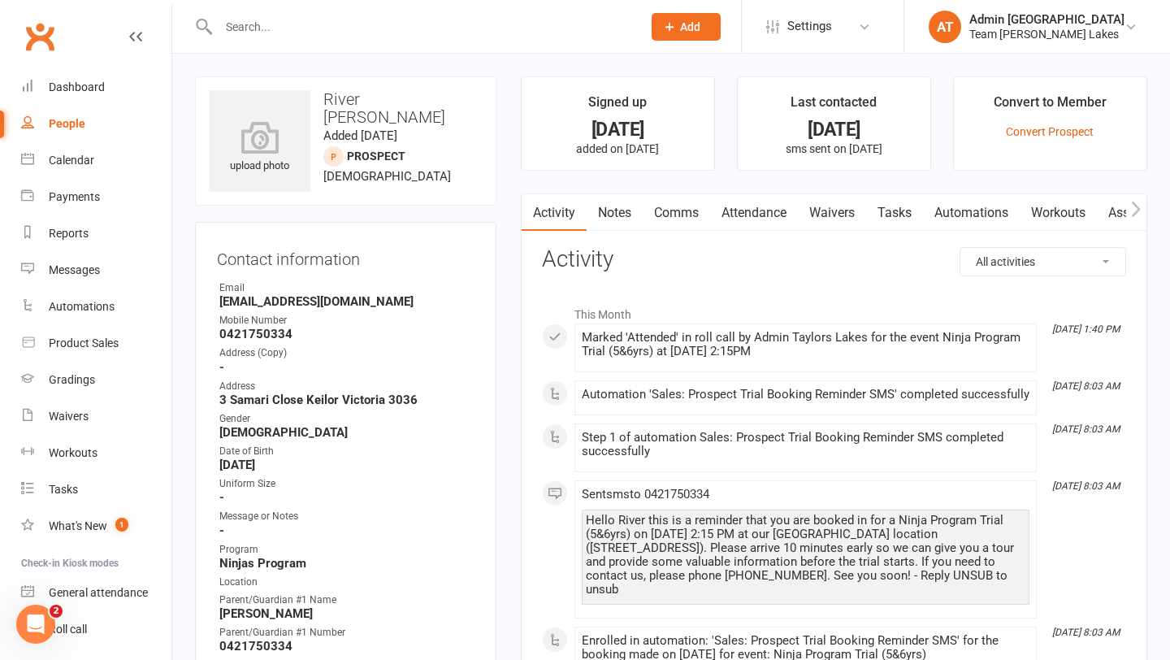
click at [627, 206] on link "Notes" at bounding box center [615, 212] width 56 height 37
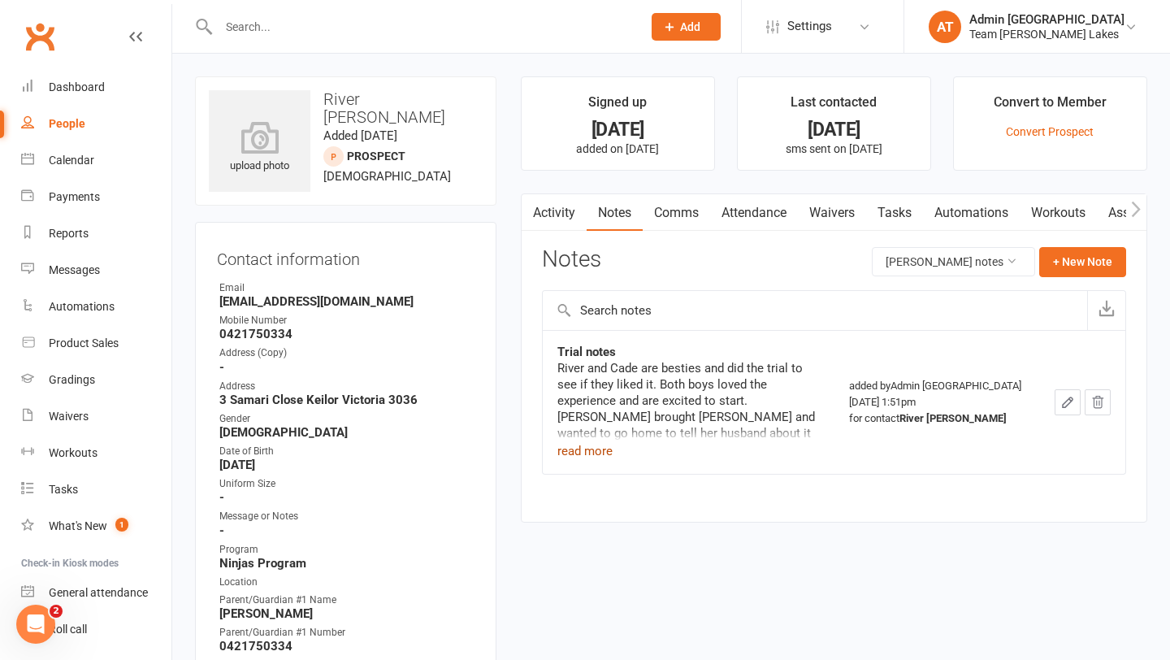
click at [601, 457] on button "read more" at bounding box center [584, 451] width 55 height 20
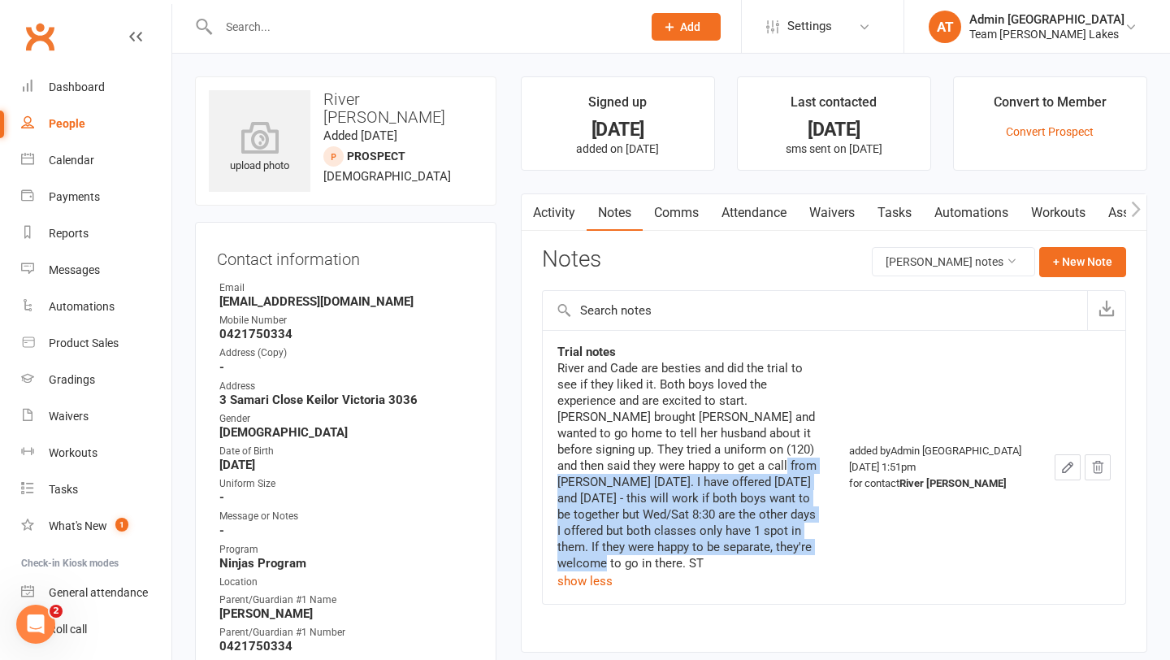
drag, startPoint x: 603, startPoint y: 547, endPoint x: 563, endPoint y: 457, distance: 98.6
click at [563, 457] on div "River and Cade are besties and did the trial to see if they liked it. Both boys…" at bounding box center [688, 465] width 263 height 211
click at [1060, 460] on icon "button" at bounding box center [1067, 467] width 15 height 15
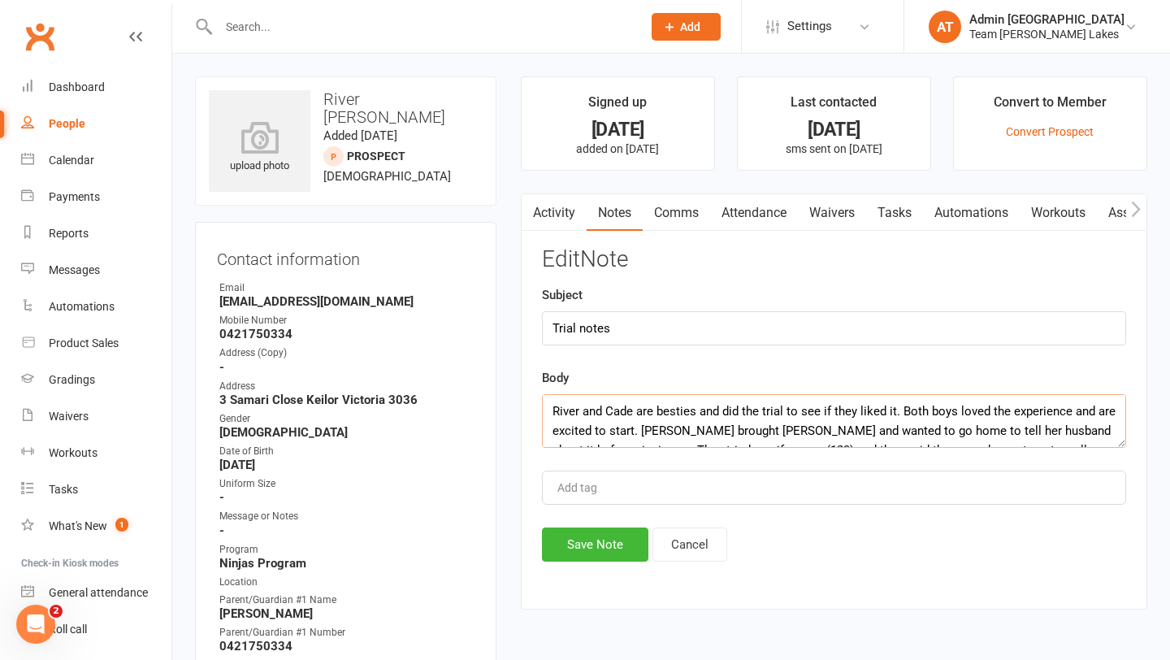
drag, startPoint x: 640, startPoint y: 416, endPoint x: 1112, endPoint y: 428, distance: 472.3
click at [1112, 428] on textarea "River and Cade are besties and did the trial to see if they liked it. Both boys…" at bounding box center [834, 421] width 584 height 54
click at [946, 429] on textarea "River and Cade are besties and did the trial to see if they liked it. Both boys…" at bounding box center [834, 421] width 584 height 54
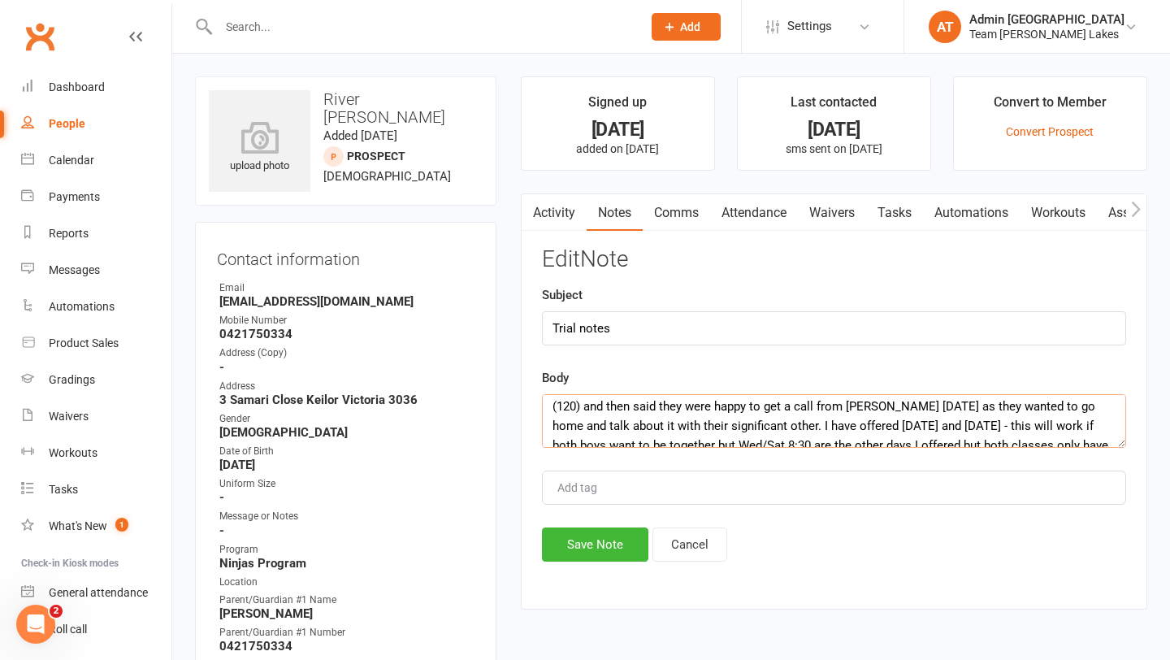
scroll to position [0, 0]
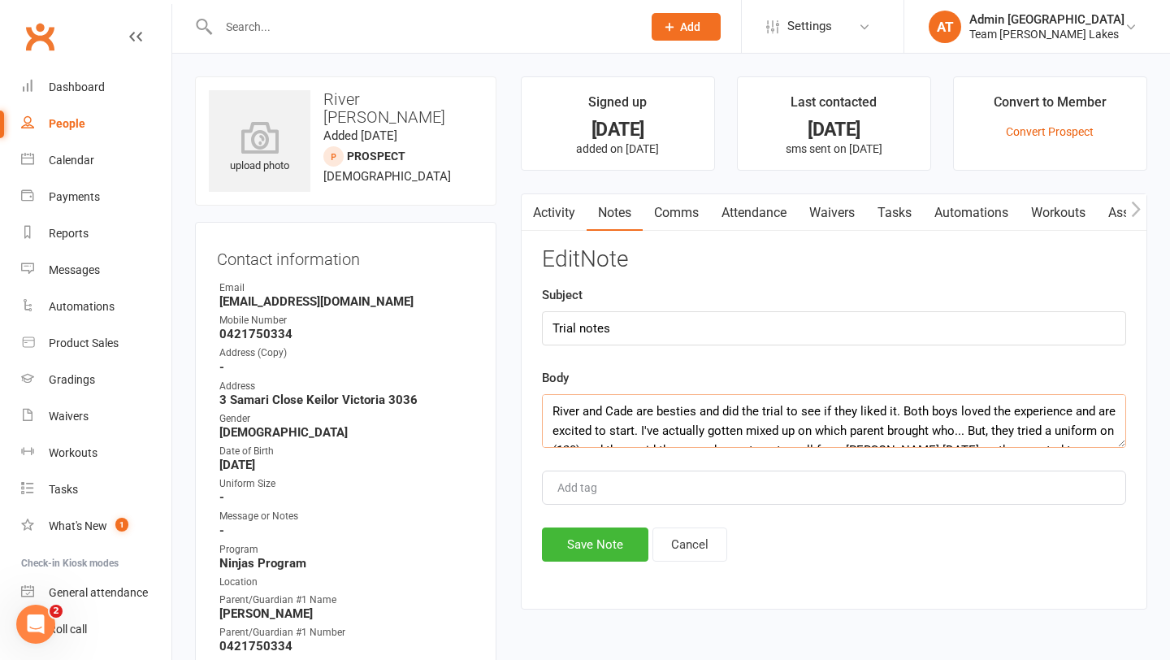
drag, startPoint x: 999, startPoint y: 427, endPoint x: 979, endPoint y: 390, distance: 41.8
click at [979, 390] on div "Body River and Cade are besties and did the trial to see if they liked it. Both…" at bounding box center [834, 408] width 584 height 80
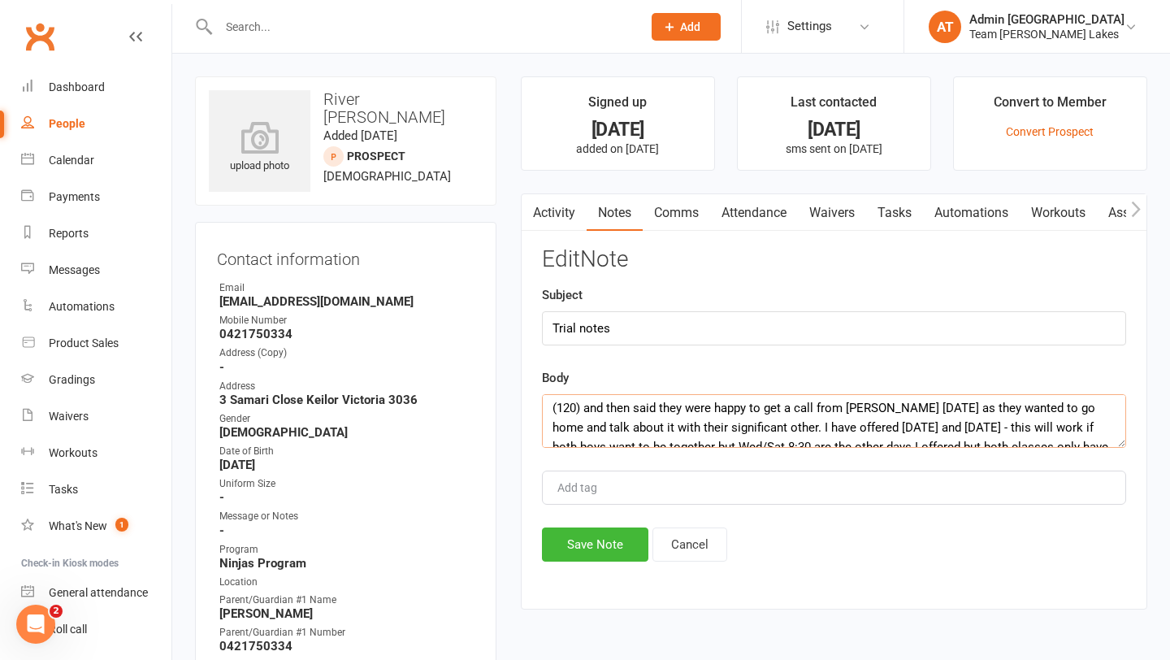
scroll to position [78, 0]
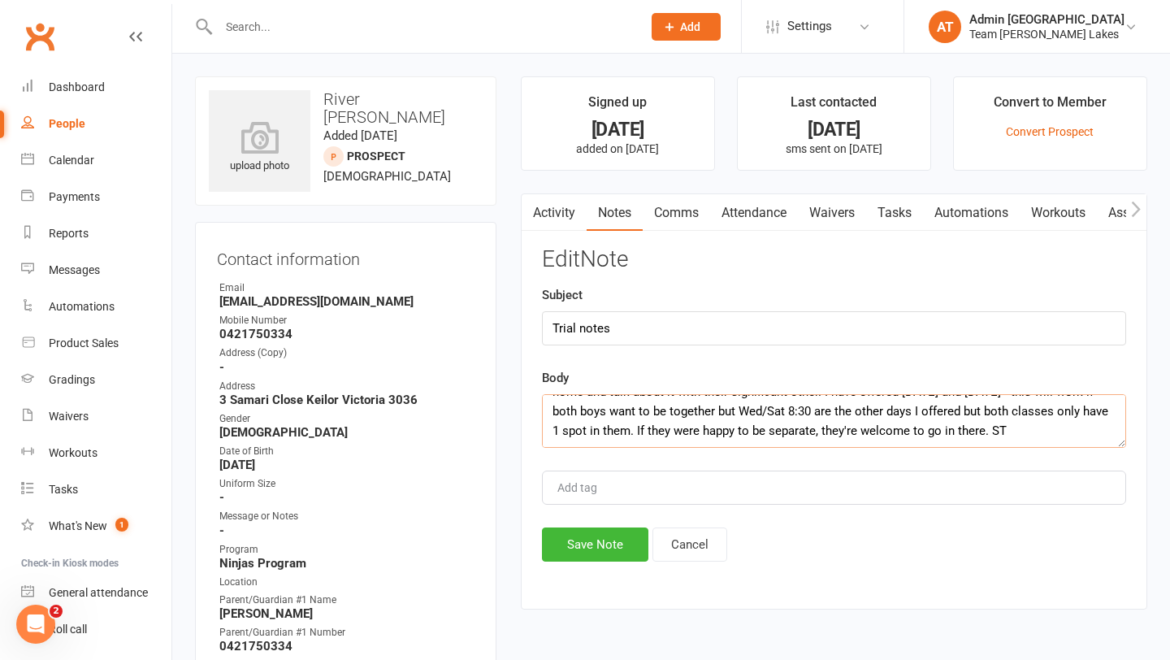
click at [892, 428] on textarea "River and Cade are besties and did the trial to see if they liked it. Both boys…" at bounding box center [834, 421] width 584 height 54
click at [594, 428] on textarea "River and Cade are besties and did the trial to see if they liked it. Both boys…" at bounding box center [834, 421] width 584 height 54
click at [674, 428] on textarea "River and Cade are besties and did the trial to see if they liked it. Both boys…" at bounding box center [834, 421] width 584 height 54
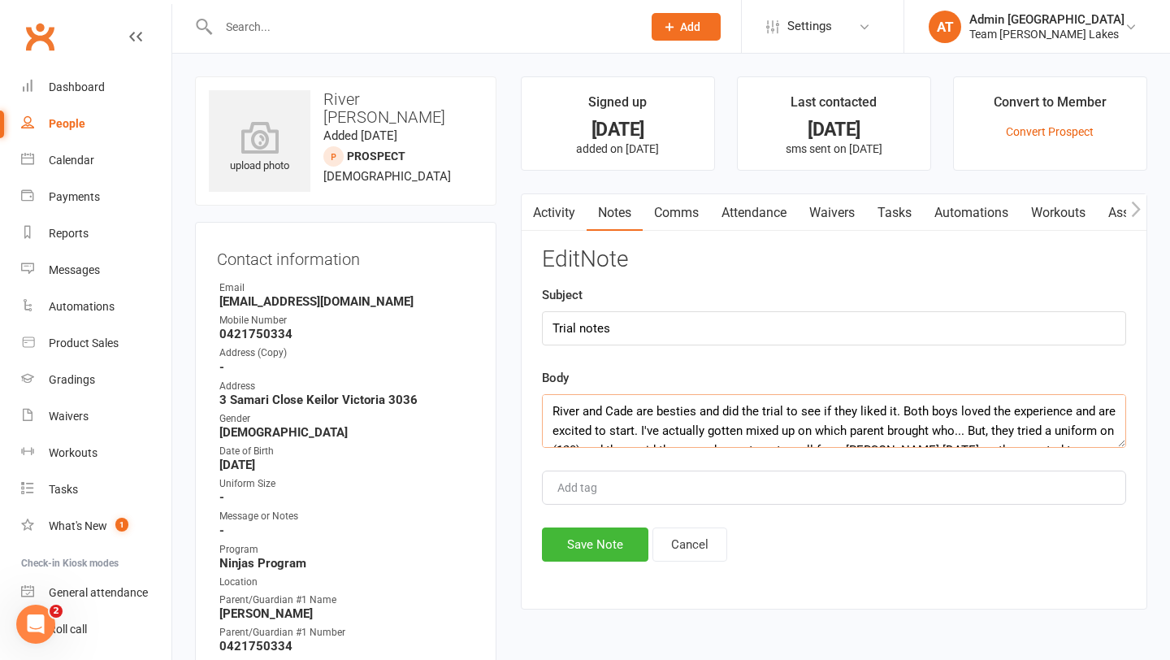
drag, startPoint x: 1071, startPoint y: 429, endPoint x: 592, endPoint y: 366, distance: 483.6
click at [592, 366] on div "Edit Note Subject Trial notes Body River and Cade are besties and did the trial…" at bounding box center [834, 404] width 584 height 314
type textarea "River and Cade are besties and did the trial to see if they liked it. Both boys…"
click at [575, 544] on button "Save Note" at bounding box center [595, 544] width 106 height 34
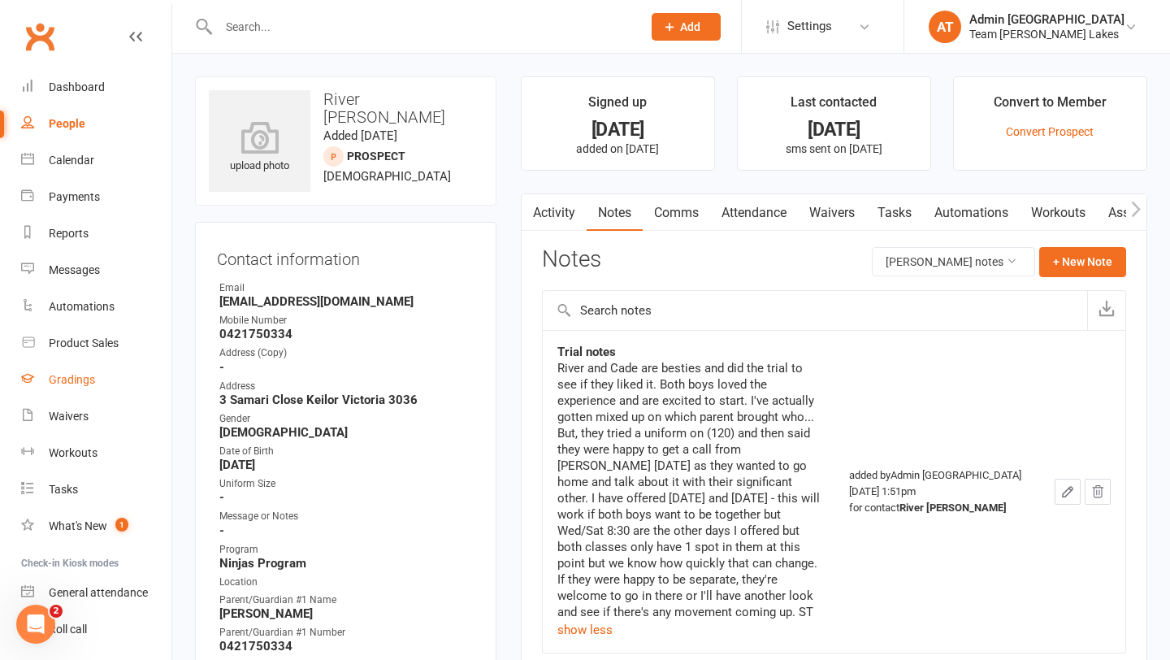
click at [80, 373] on div "Gradings" at bounding box center [72, 379] width 46 height 13
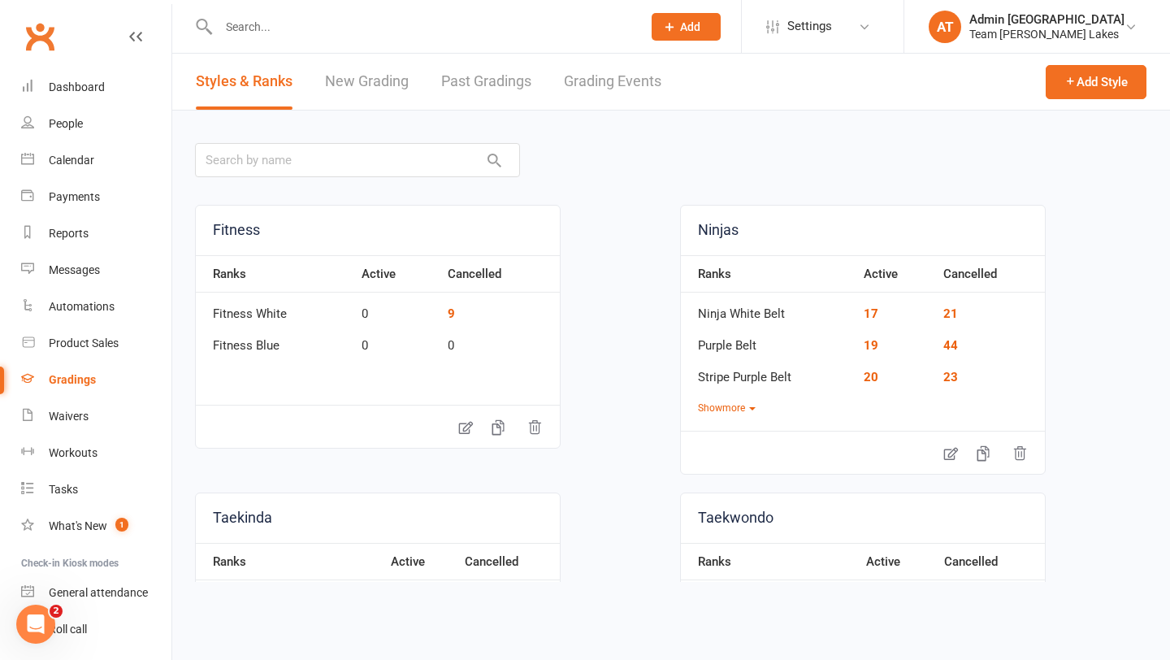
click at [609, 88] on link "Grading Events" at bounding box center [613, 82] width 98 height 56
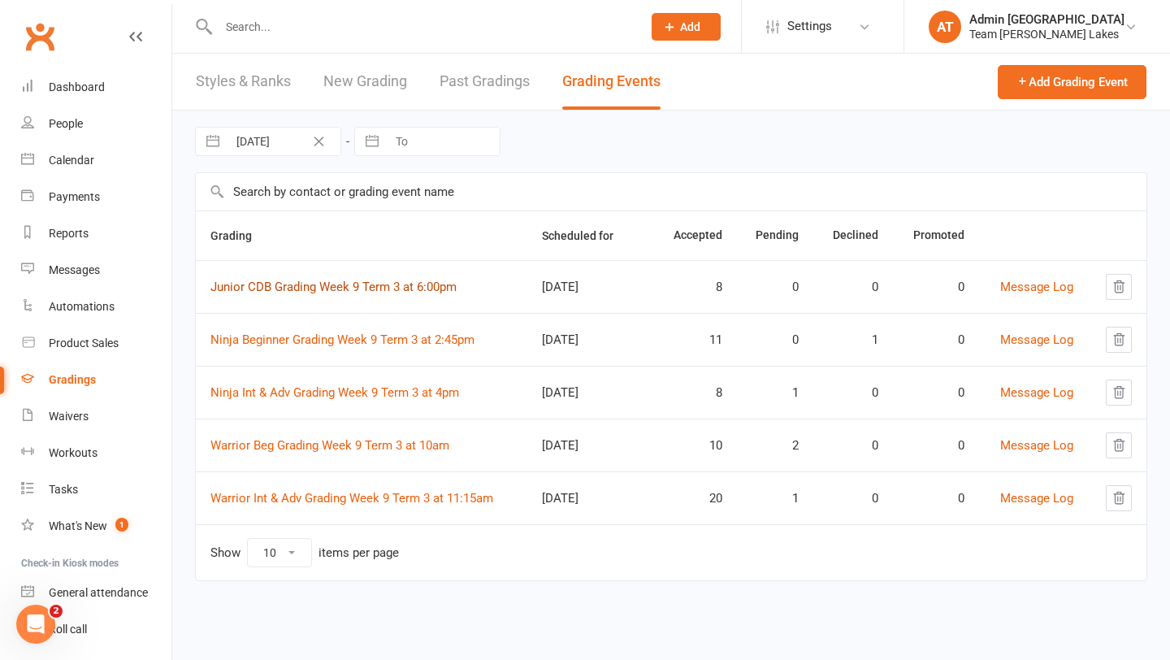
click at [332, 284] on link "Junior CDB Grading Week 9 Term 3 at 6:00pm" at bounding box center [333, 287] width 246 height 15
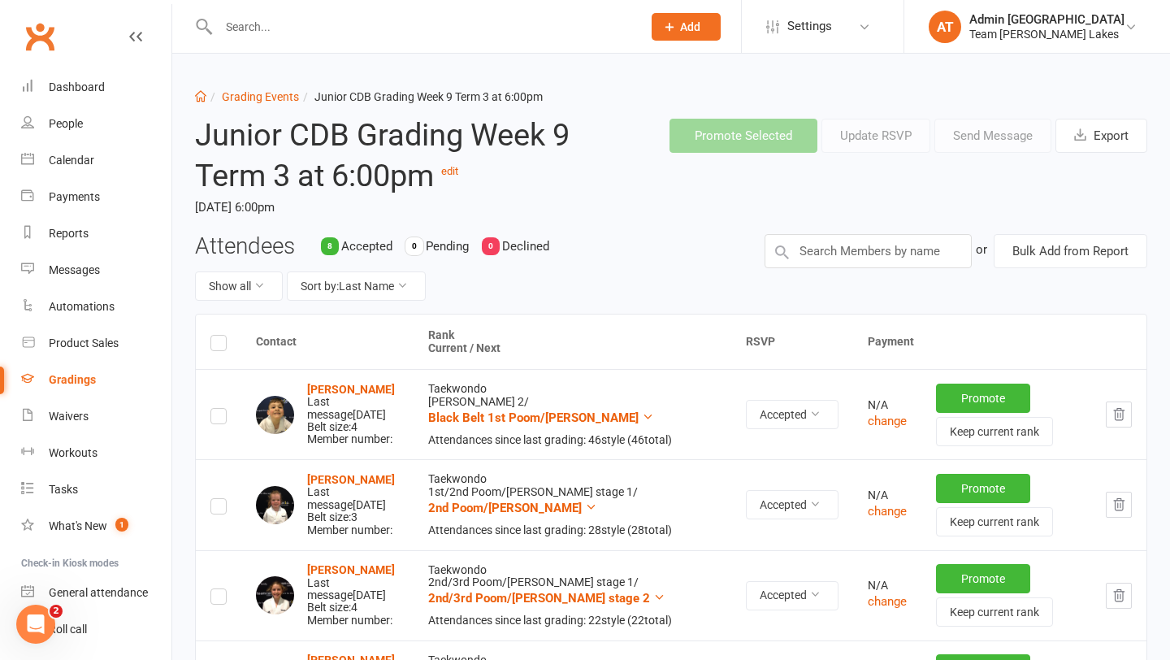
click at [221, 345] on label at bounding box center [218, 345] width 16 height 0
click at [221, 336] on input "checkbox" at bounding box center [218, 336] width 16 height 0
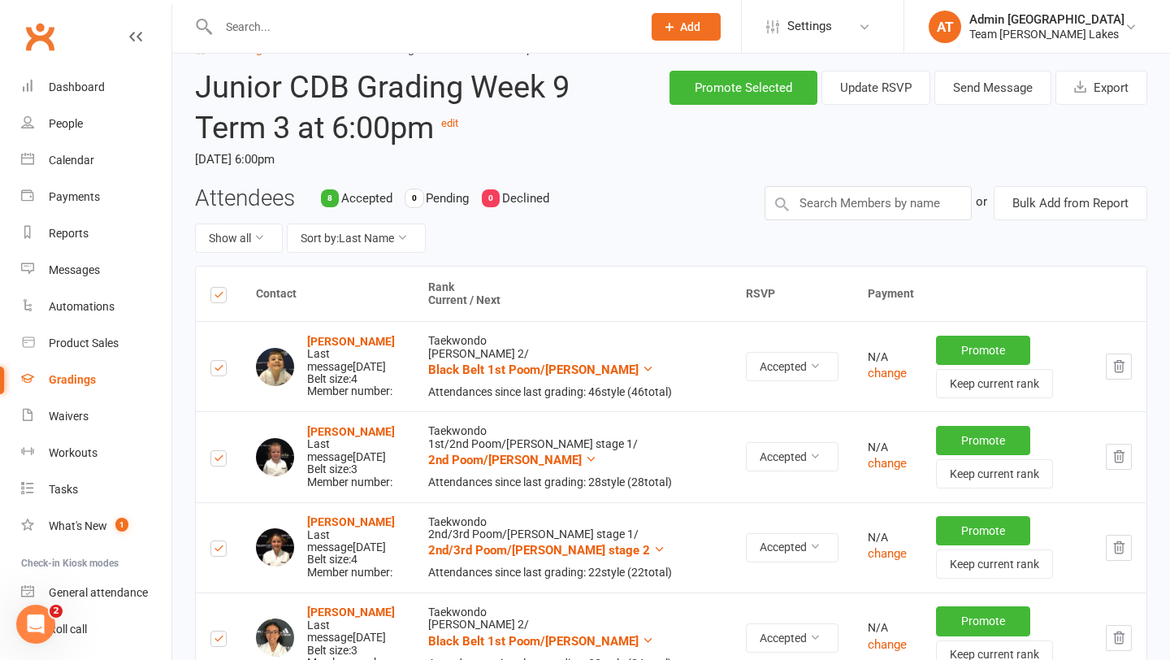
scroll to position [45, 0]
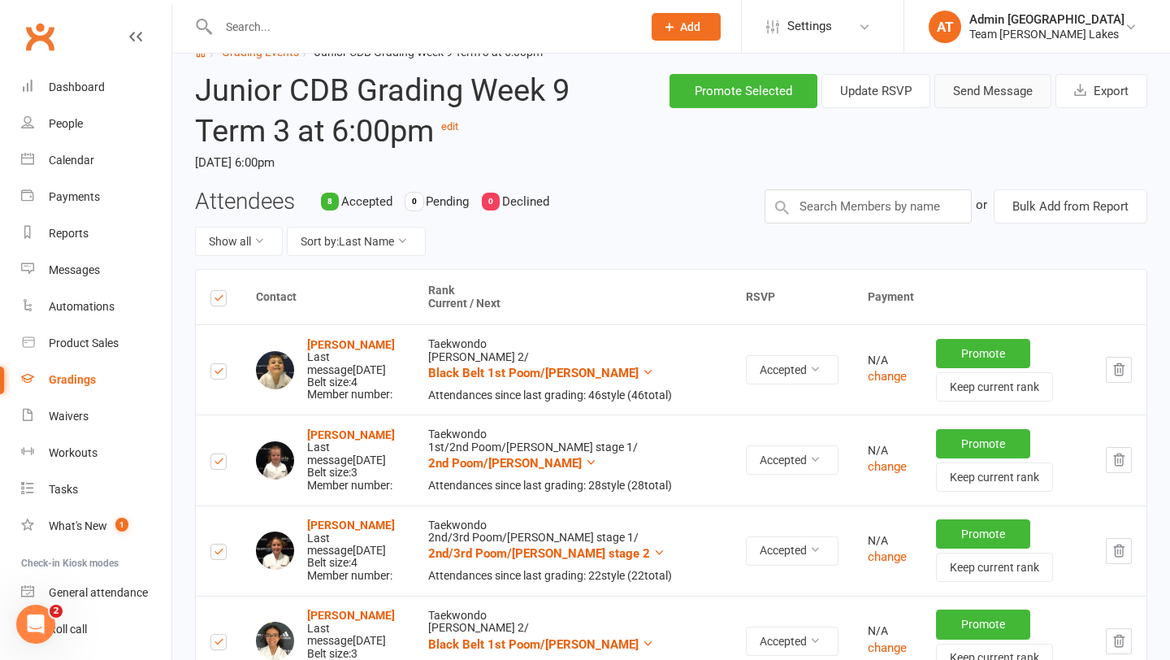
click at [1014, 92] on button "Send Message" at bounding box center [992, 91] width 117 height 34
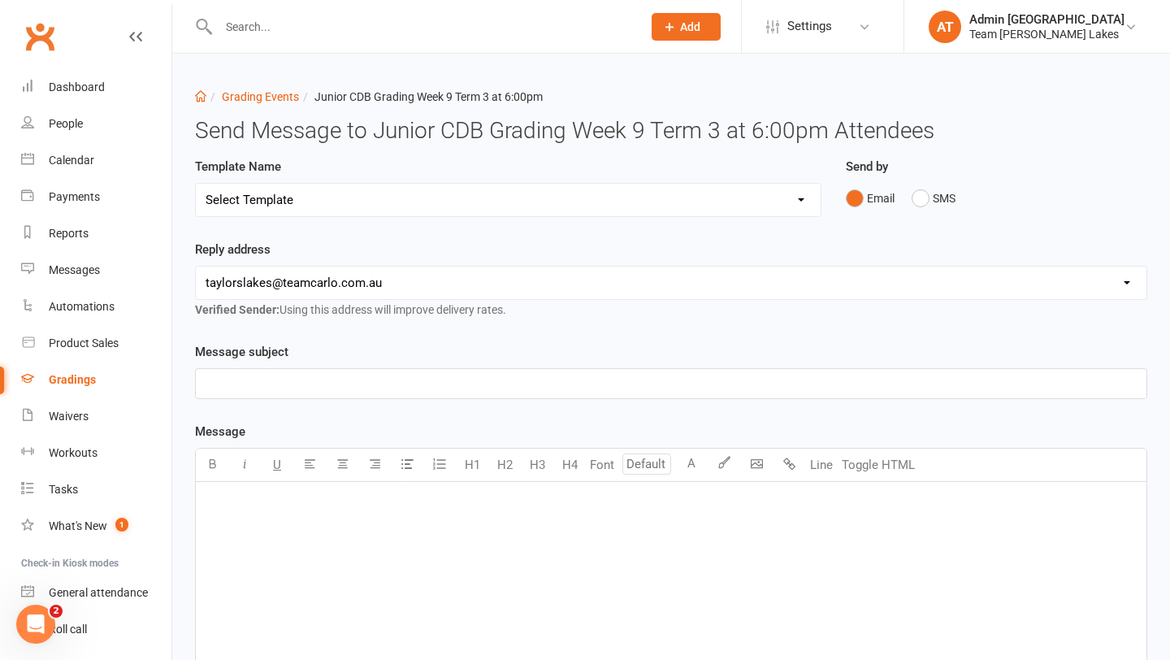
click at [746, 200] on select "Select Template [SMS] Black Belt Payment Advice (Black Belt & Kukkiwon) [SMS] B…" at bounding box center [508, 200] width 625 height 33
select select "24"
click at [196, 184] on select "Select Template [SMS] Black Belt Payment Advice (Black Belt & Kukkiwon) [SMS] B…" at bounding box center [508, 200] width 625 height 33
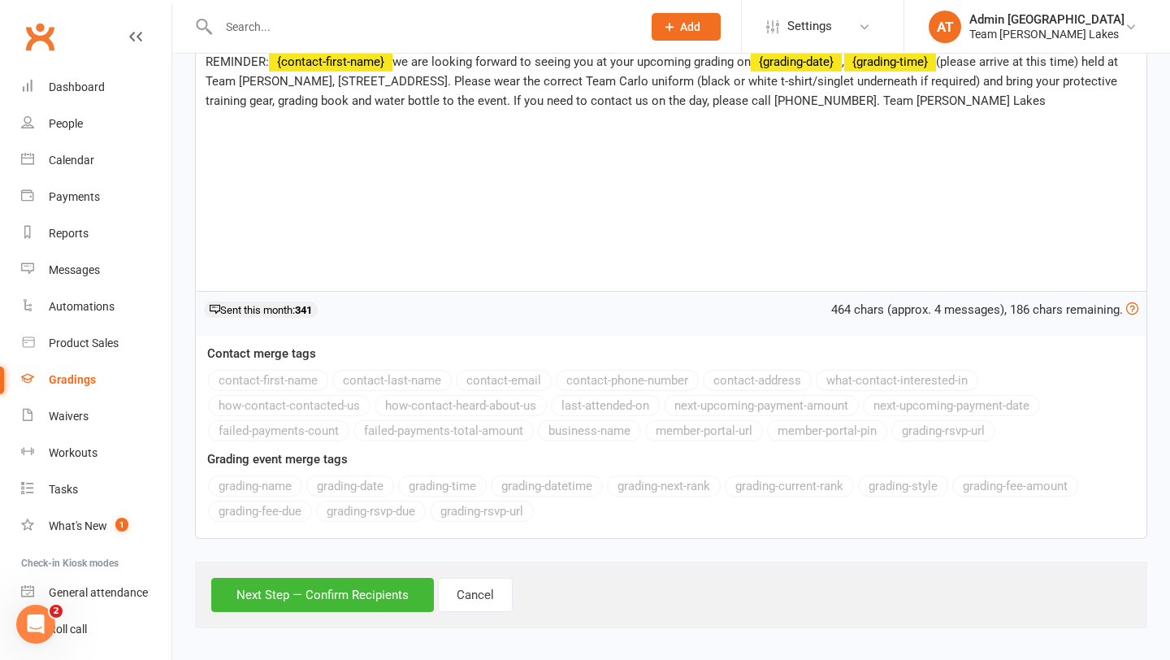
scroll to position [307, 0]
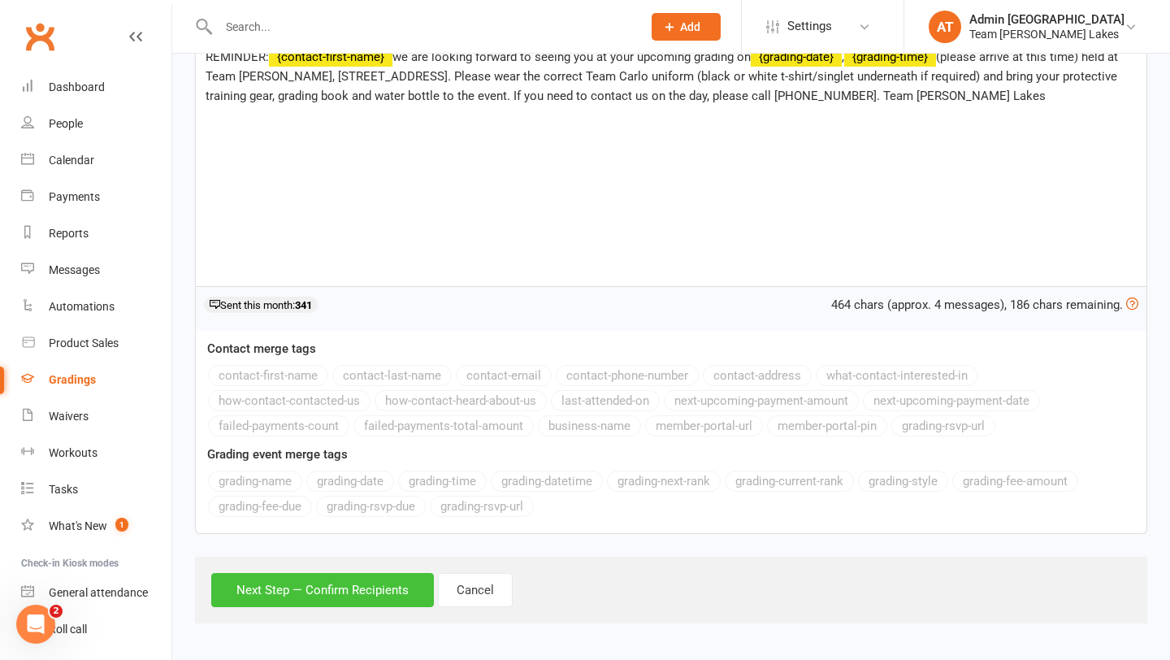
click at [345, 586] on button "Next Step — Confirm Recipients" at bounding box center [322, 590] width 223 height 34
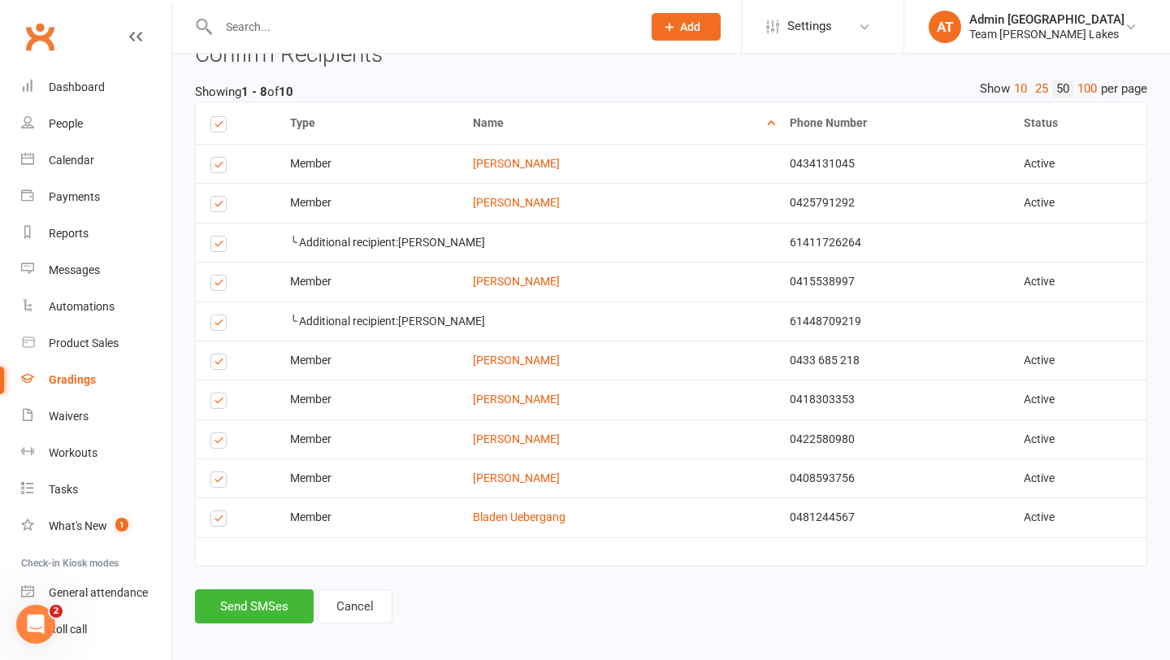
scroll to position [386, 0]
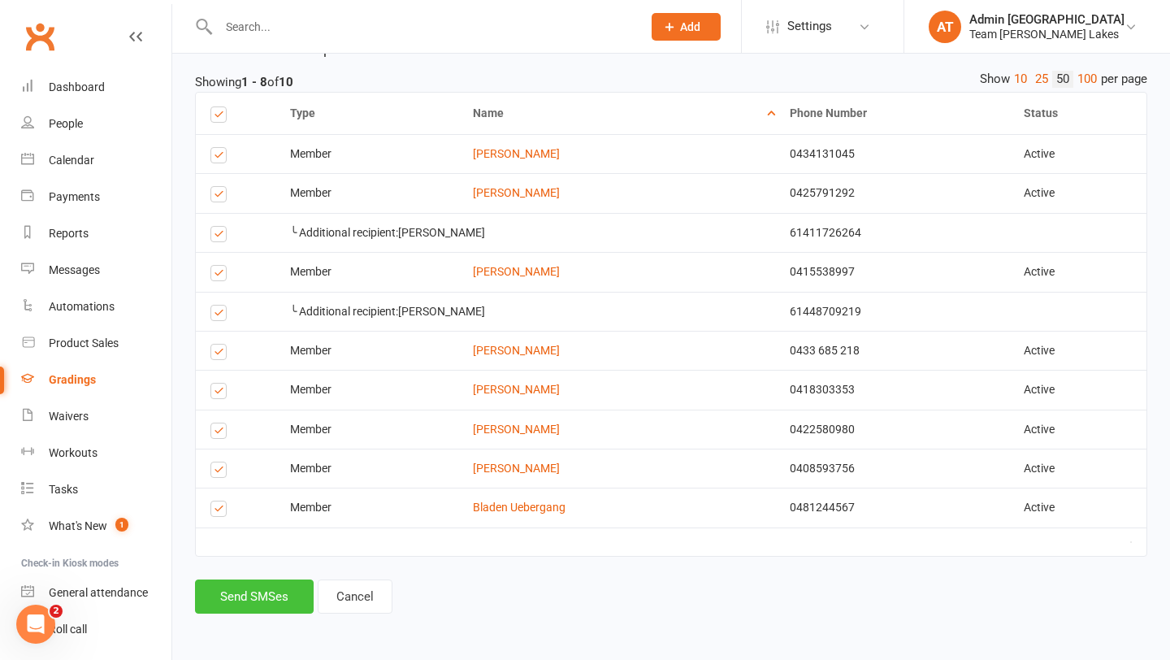
click at [259, 592] on button "Send SMSes" at bounding box center [254, 596] width 119 height 34
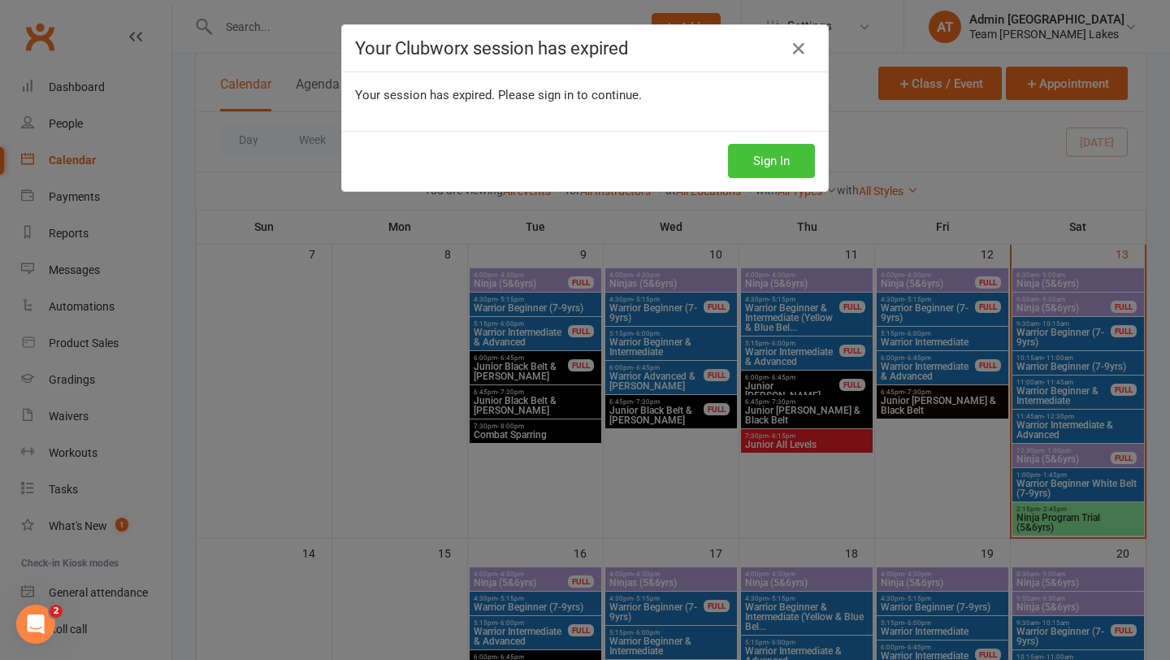
click at [796, 172] on button "Sign In" at bounding box center [771, 161] width 87 height 34
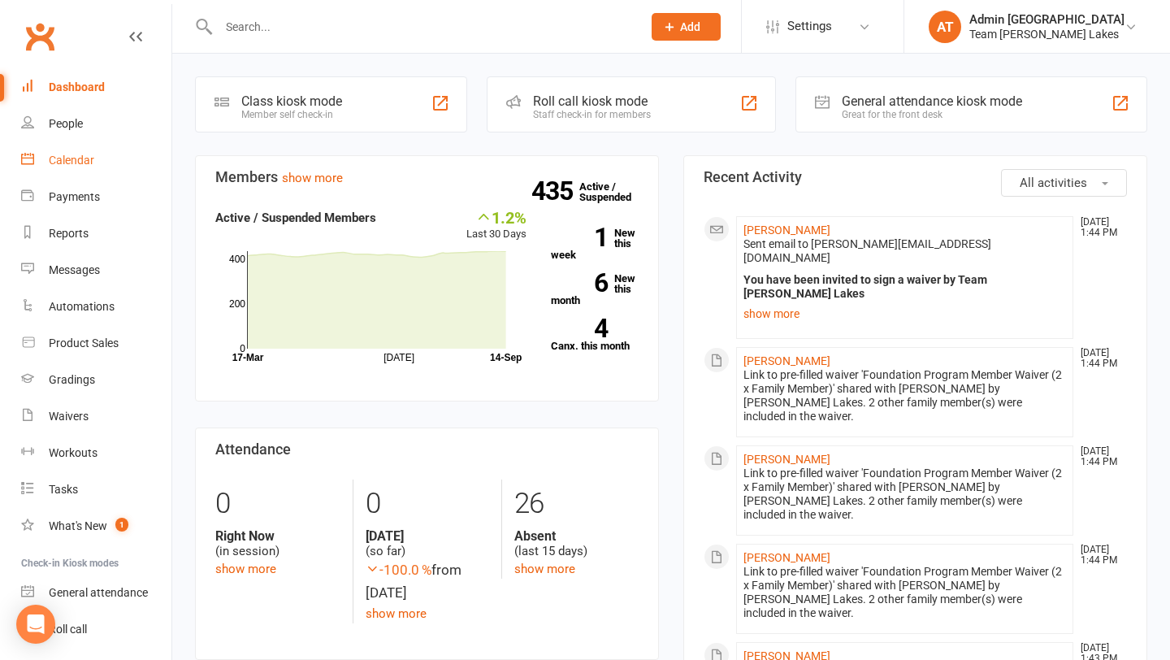
click at [86, 166] on div "Calendar" at bounding box center [72, 160] width 46 height 13
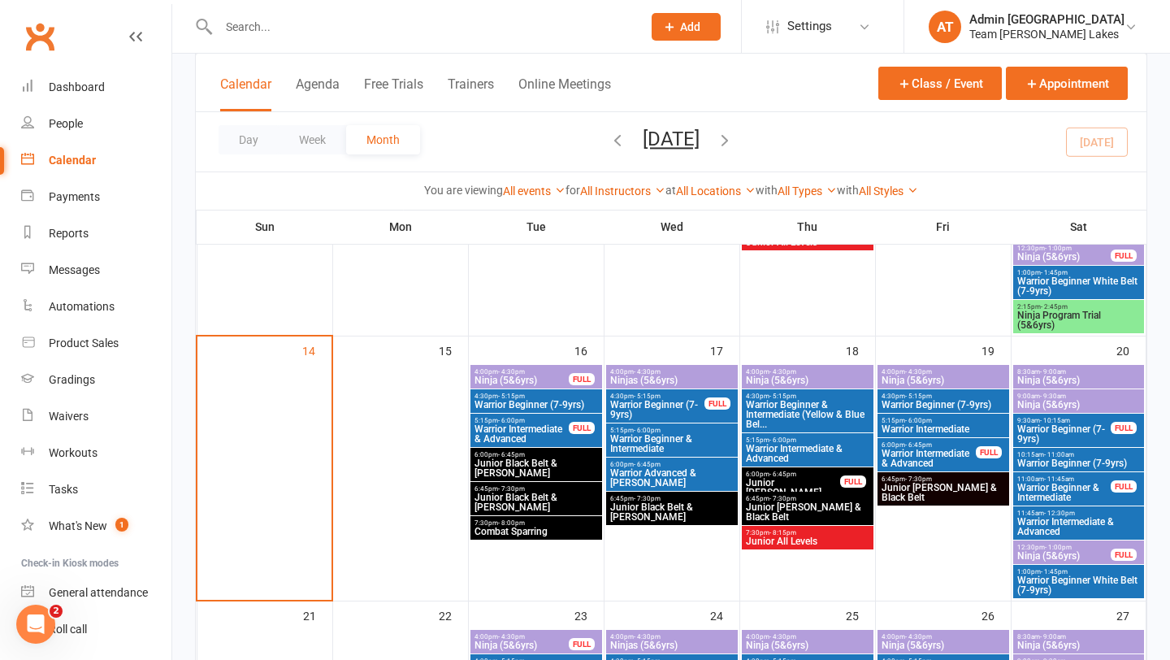
scroll to position [613, 0]
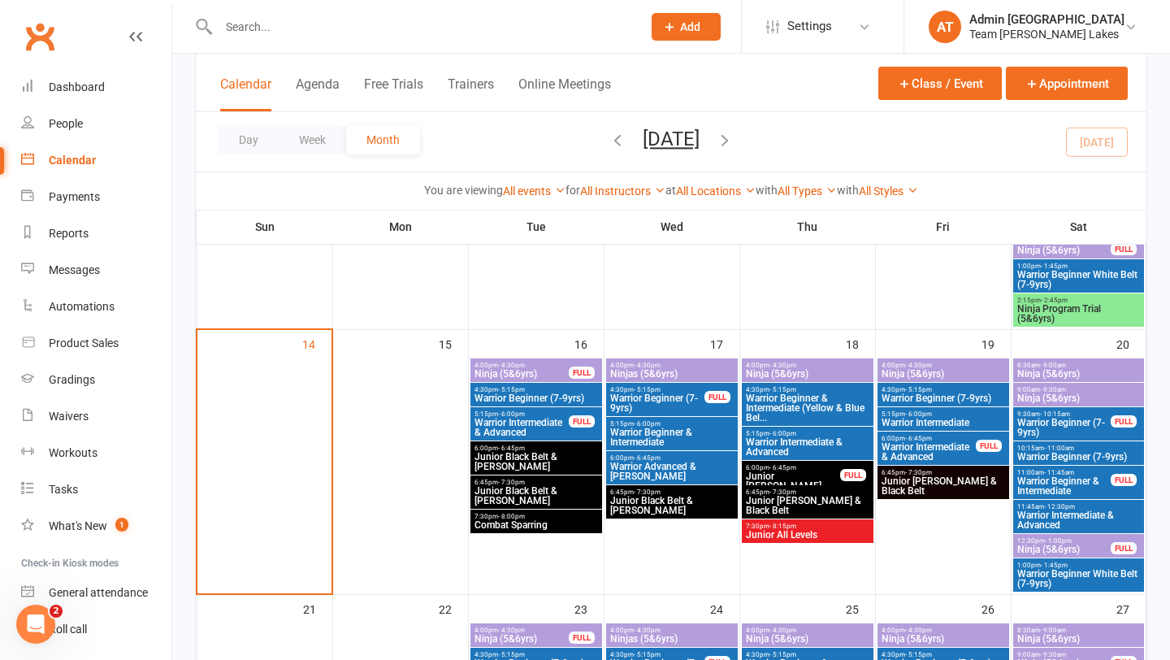
click at [1064, 309] on span "Ninja Program Trial (5&6yrs)" at bounding box center [1079, 314] width 125 height 20
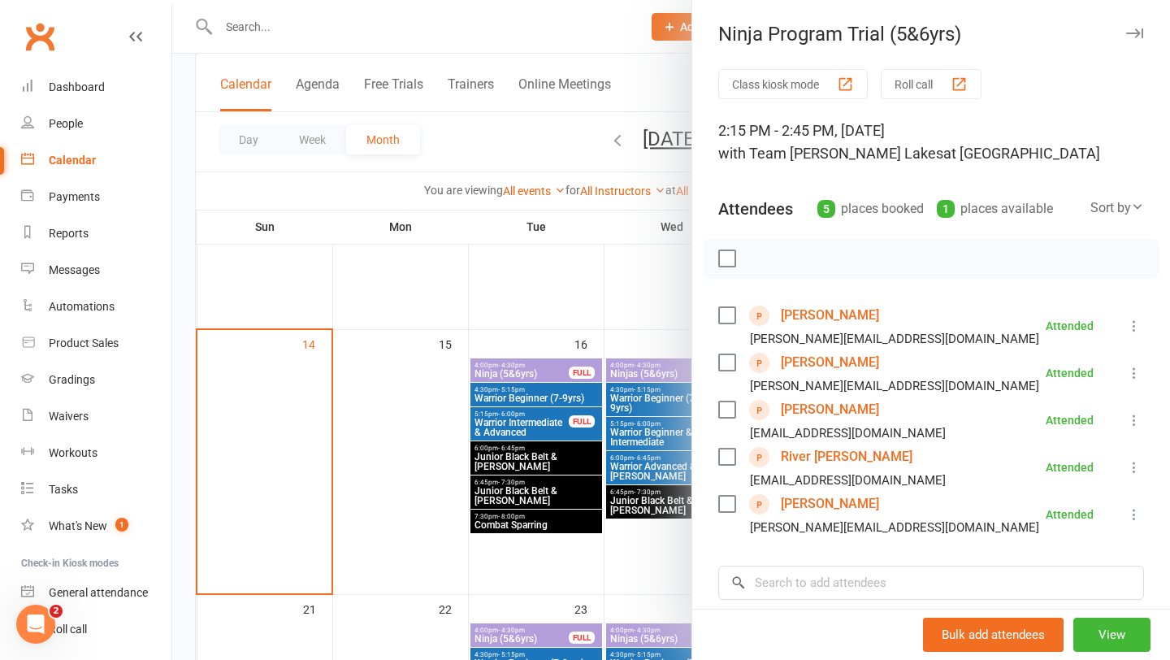
click at [839, 411] on link "[PERSON_NAME]" at bounding box center [830, 410] width 98 height 26
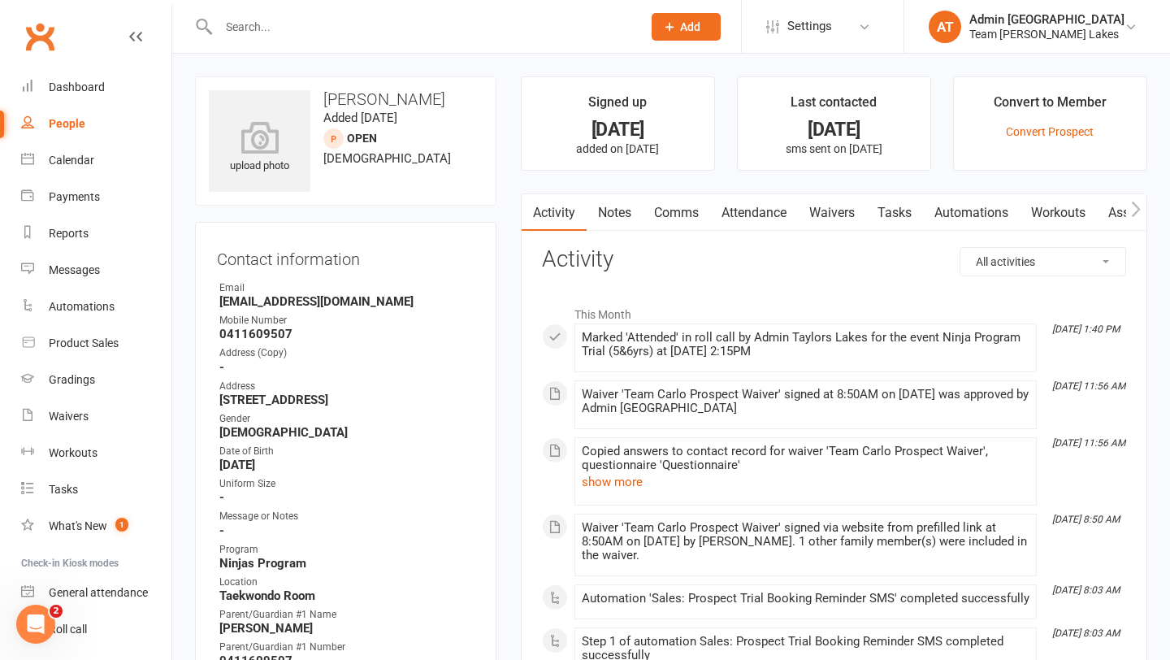
click at [618, 218] on link "Notes" at bounding box center [615, 212] width 56 height 37
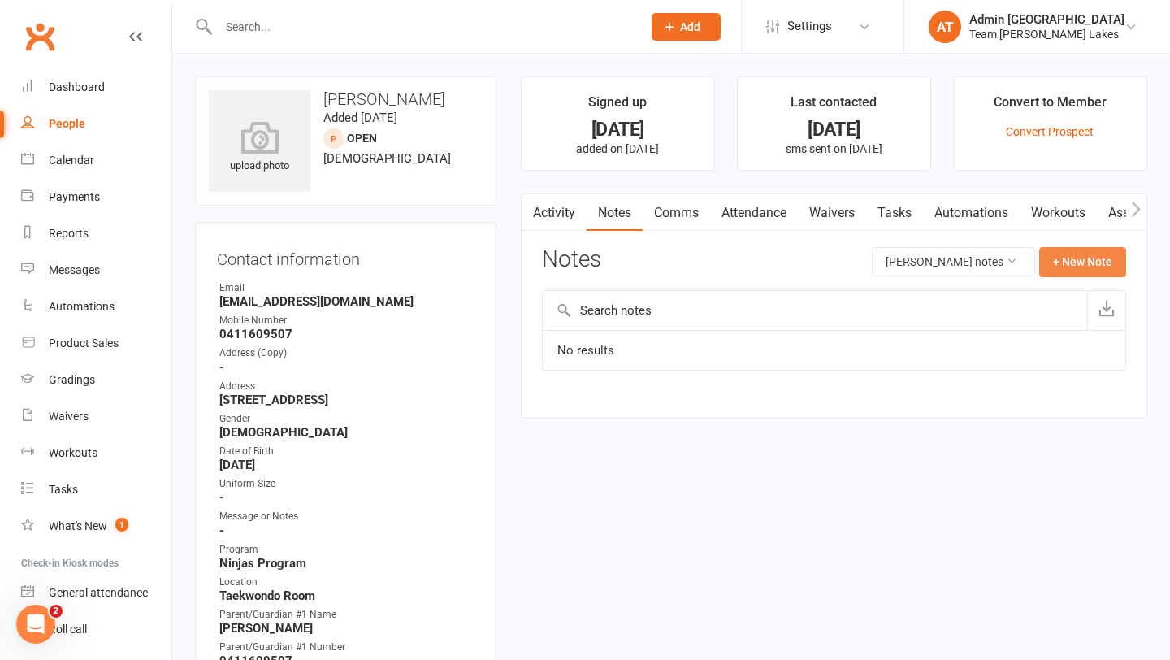
click at [1060, 263] on button "+ New Note" at bounding box center [1082, 261] width 87 height 29
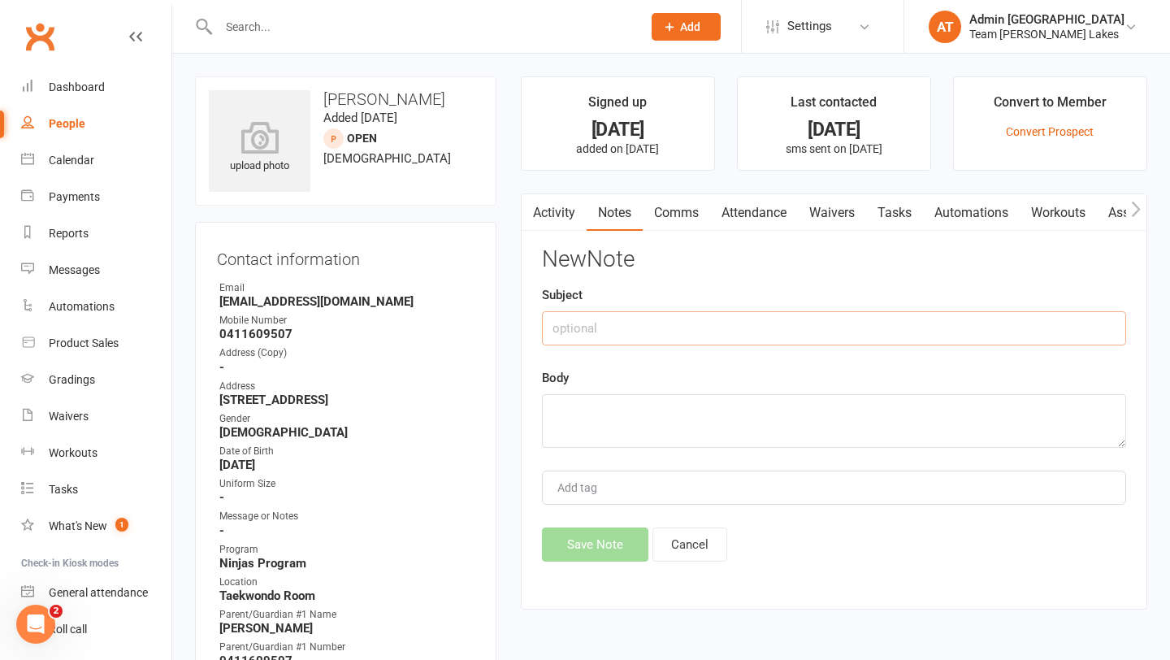
click at [739, 322] on input "text" at bounding box center [834, 328] width 584 height 34
type input "Trial notes"
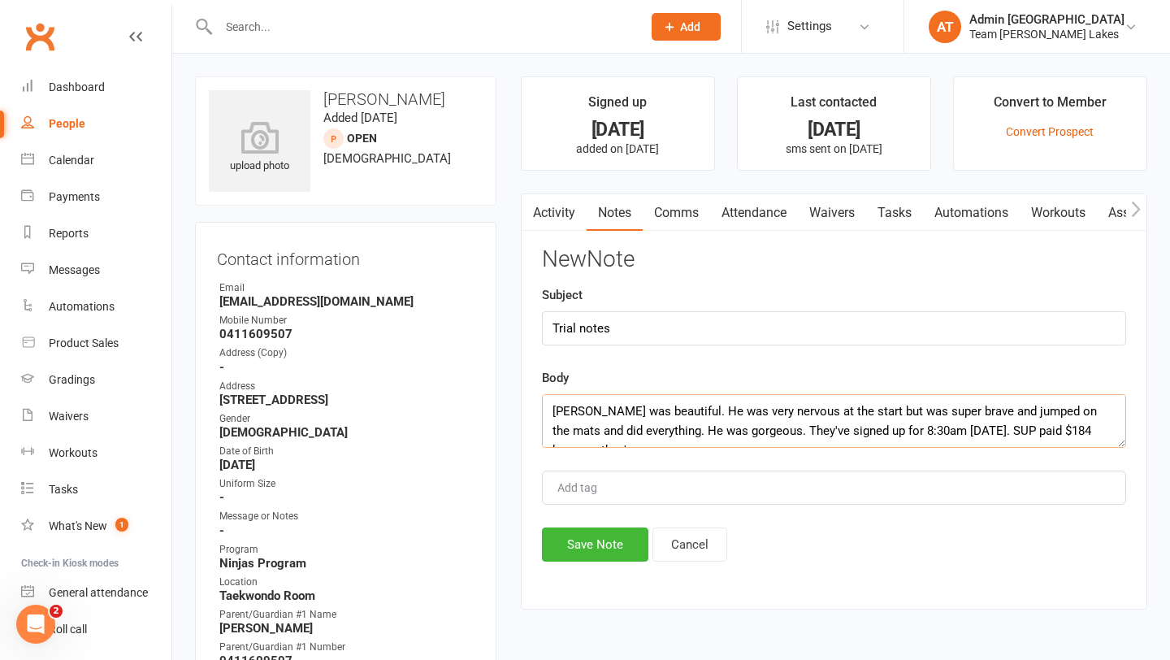
scroll to position [10, 0]
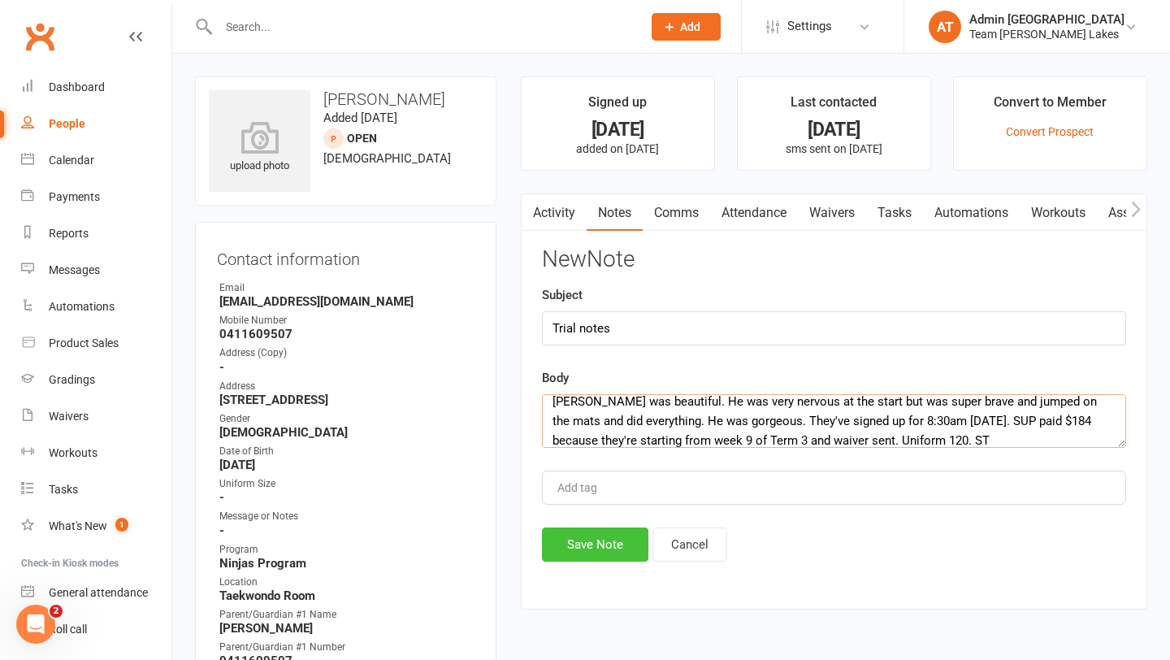
type textarea "[PERSON_NAME] was beautiful. He was very nervous at the start but was super bra…"
click at [574, 555] on button "Save Note" at bounding box center [595, 544] width 106 height 34
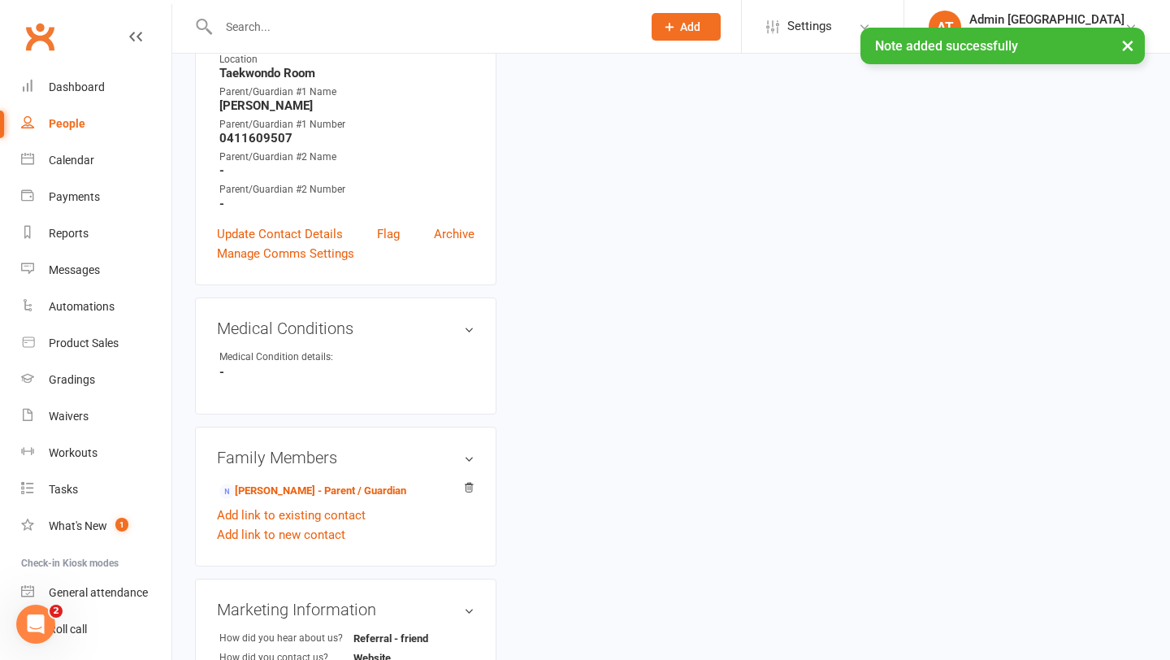
scroll to position [570, 0]
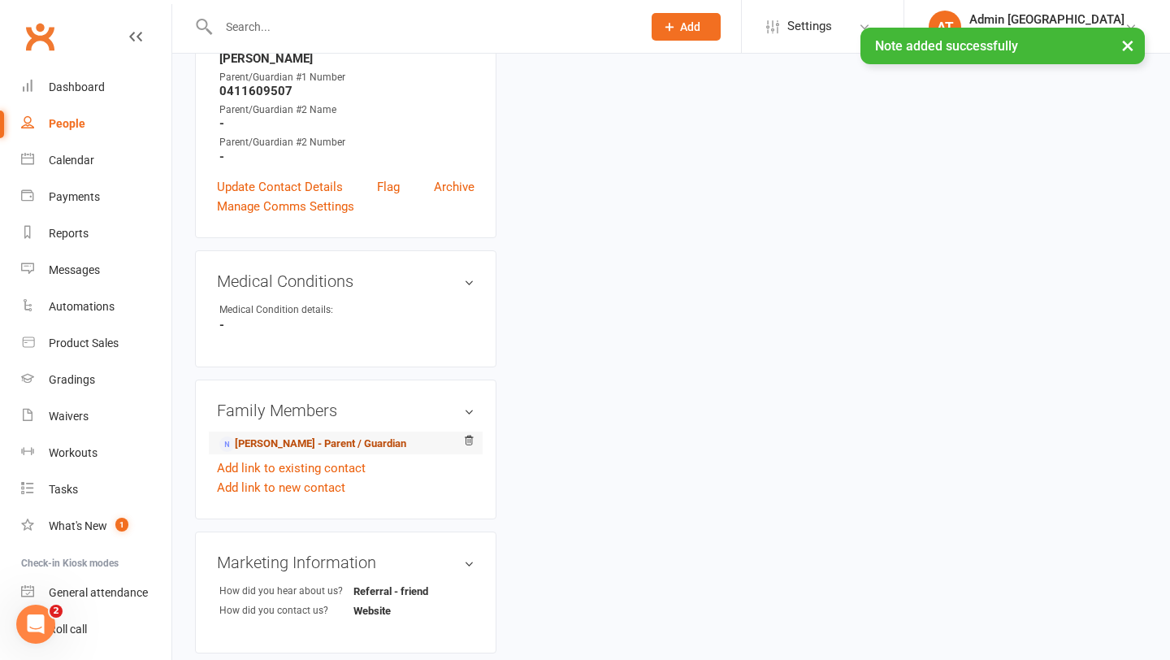
click at [345, 443] on link "[PERSON_NAME] - Parent / Guardian" at bounding box center [312, 444] width 187 height 17
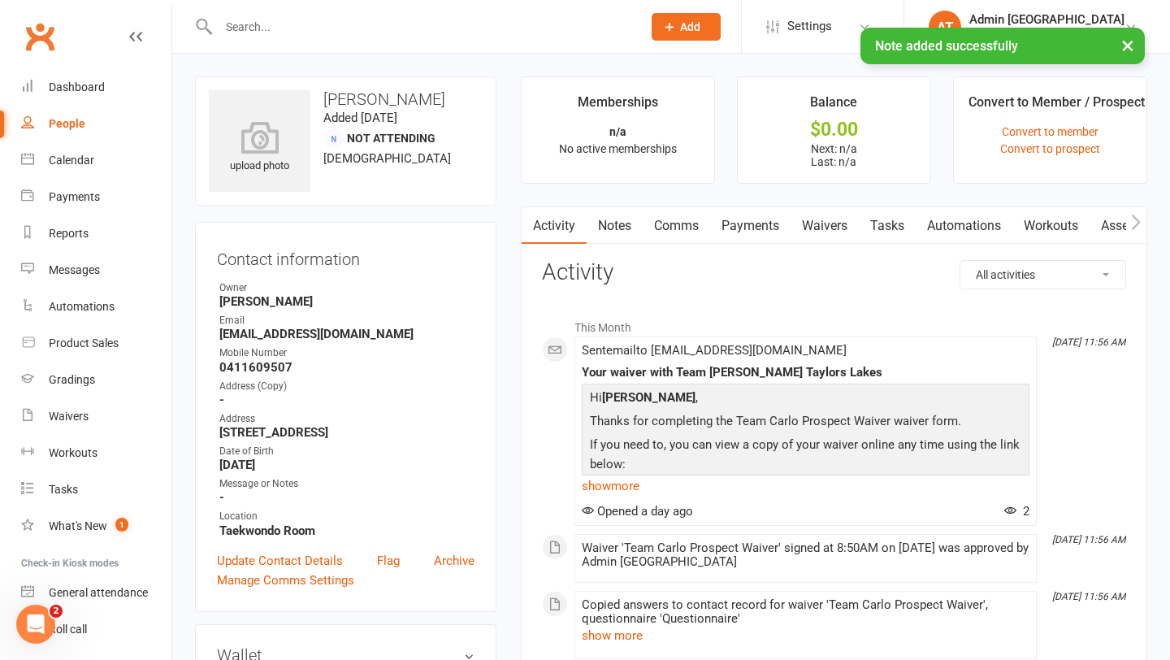
click at [847, 224] on link "Waivers" at bounding box center [825, 225] width 68 height 37
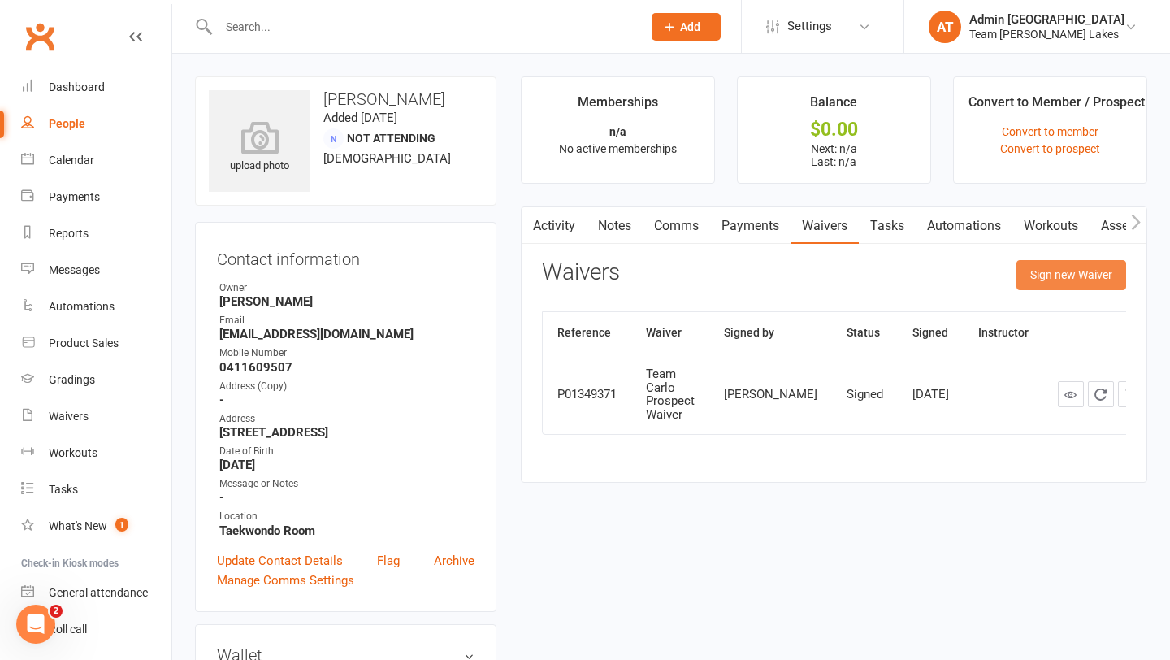
click at [1030, 271] on button "Sign new Waiver" at bounding box center [1072, 274] width 110 height 29
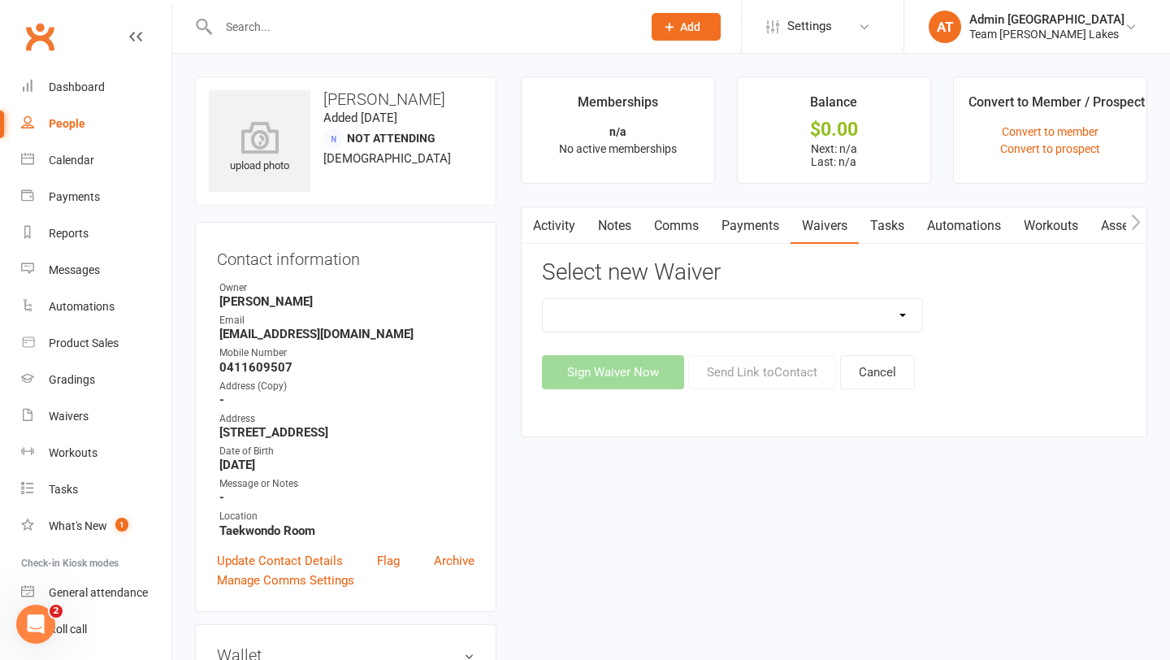
click at [846, 309] on select "Family Program Combination Member Waiver (3+ Family Members) Family Program Com…" at bounding box center [733, 315] width 380 height 33
select select "13867"
click at [543, 299] on select "Family Program Combination Member Waiver (3+ Family Members) Family Program Com…" at bounding box center [733, 315] width 380 height 33
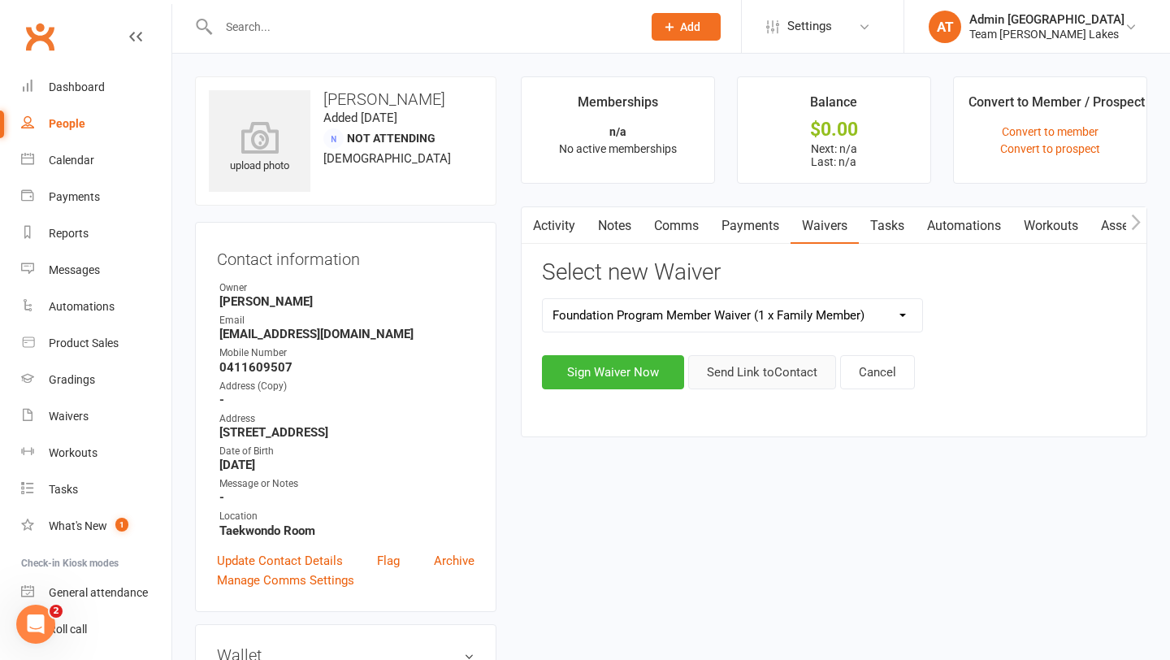
click at [744, 375] on button "Send Link to Contact" at bounding box center [762, 372] width 148 height 34
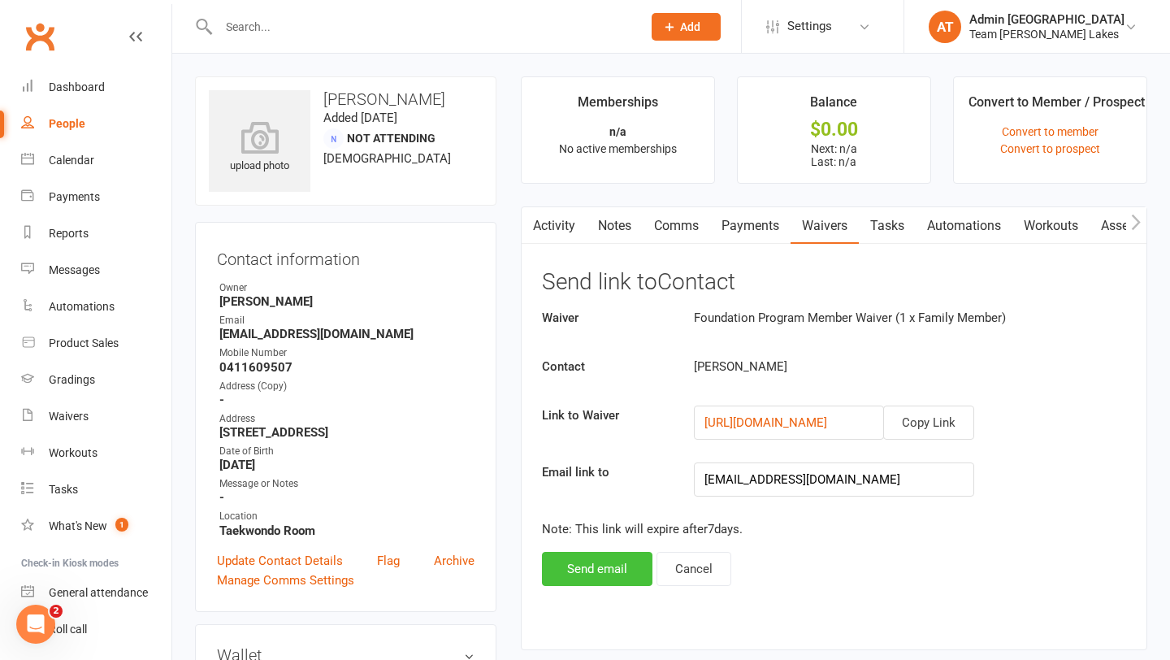
click at [626, 572] on button "Send email" at bounding box center [597, 569] width 111 height 34
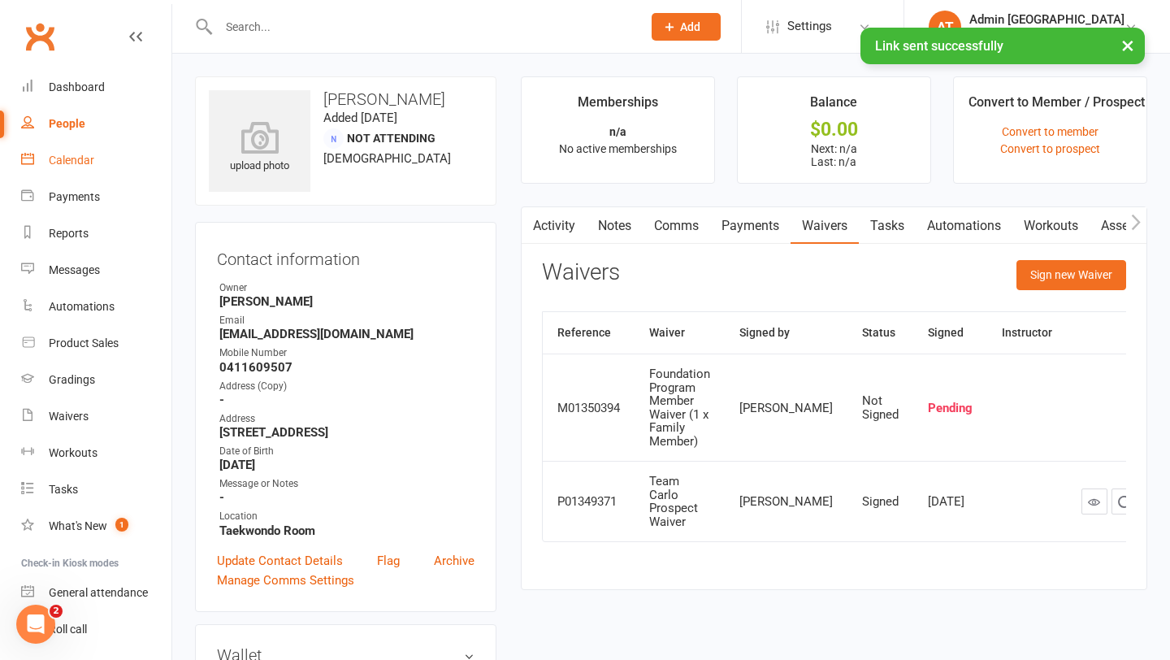
click at [76, 158] on div "Calendar" at bounding box center [72, 160] width 46 height 13
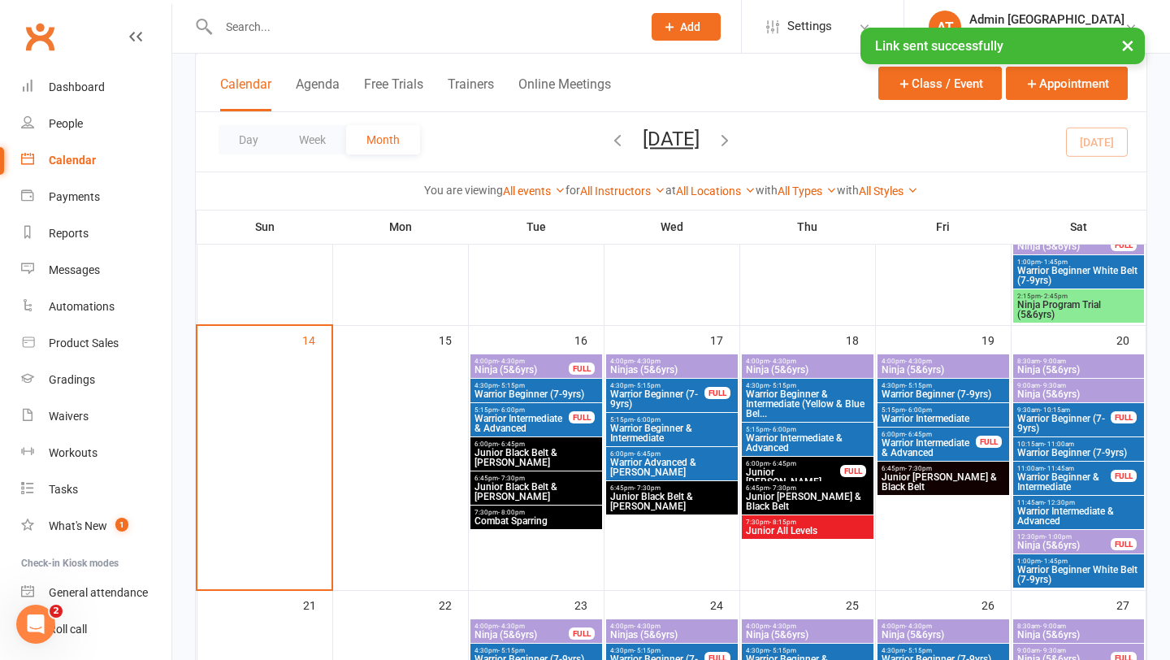
scroll to position [612, 0]
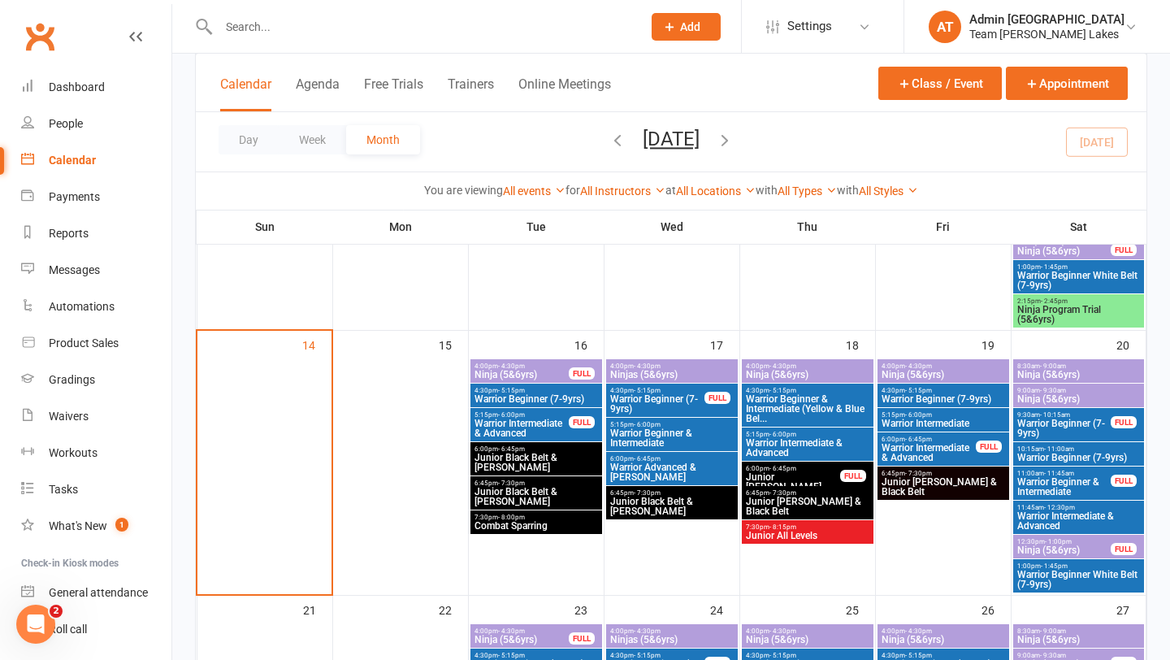
click at [1068, 314] on span "Ninja Program Trial (5&6yrs)" at bounding box center [1079, 315] width 125 height 20
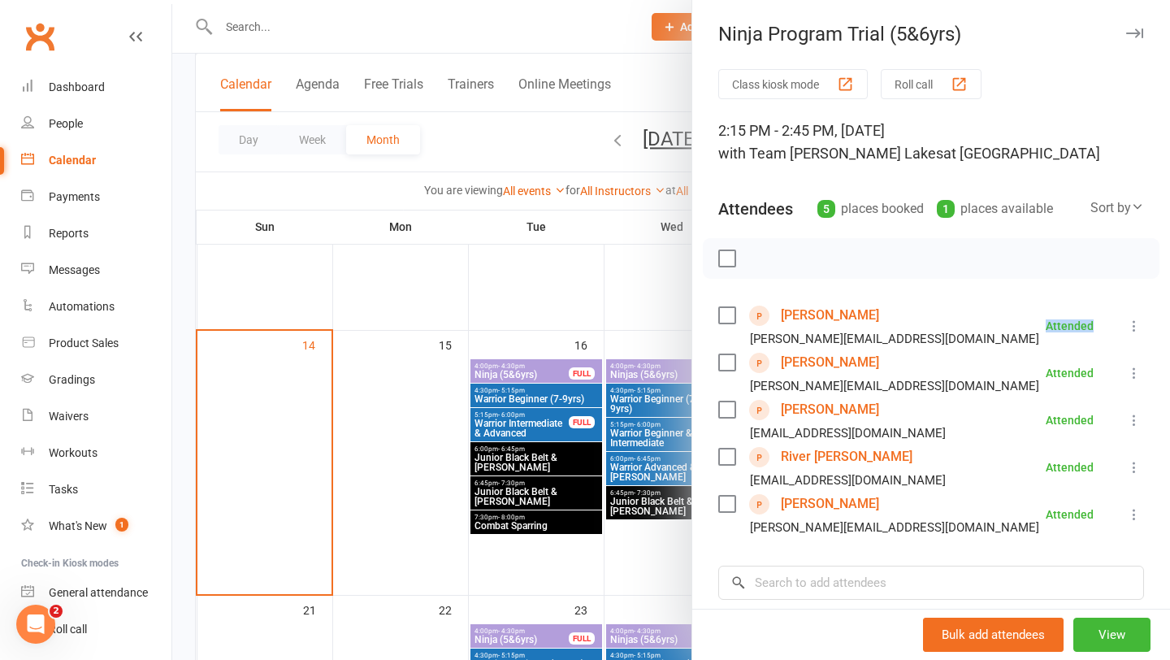
click at [1068, 314] on li "[PERSON_NAME] [PERSON_NAME][EMAIL_ADDRESS][DOMAIN_NAME] Attended More info Remo…" at bounding box center [931, 325] width 426 height 47
click at [846, 315] on link "[PERSON_NAME]" at bounding box center [830, 315] width 98 height 26
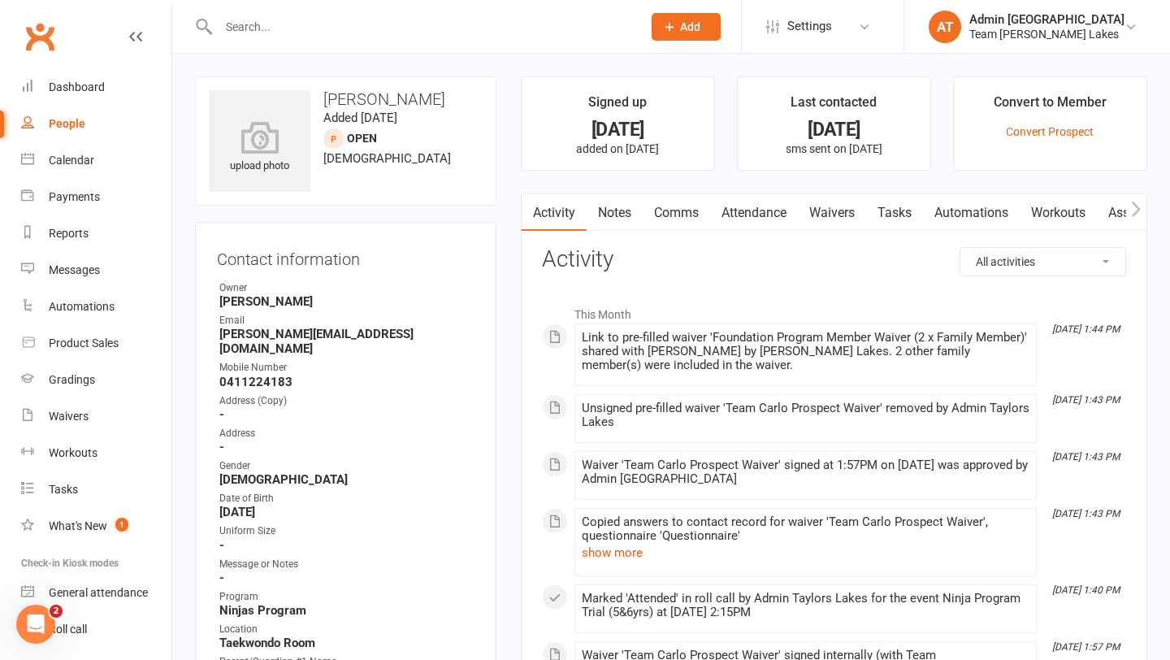
click at [626, 216] on link "Notes" at bounding box center [615, 212] width 56 height 37
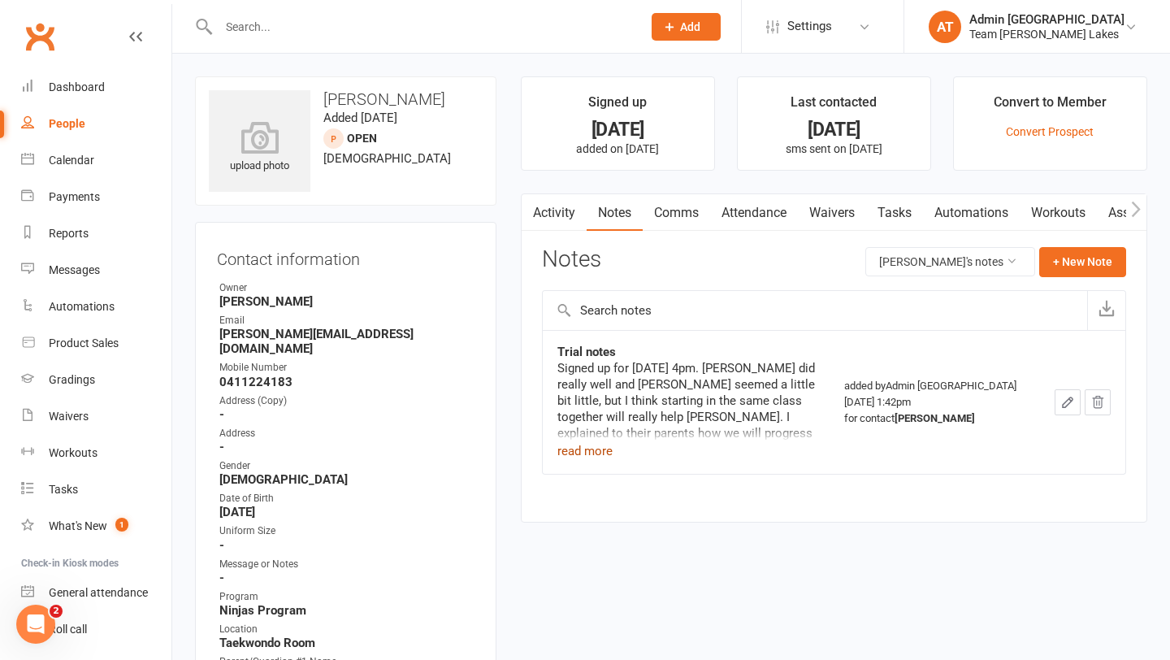
click at [604, 445] on button "read more" at bounding box center [584, 451] width 55 height 20
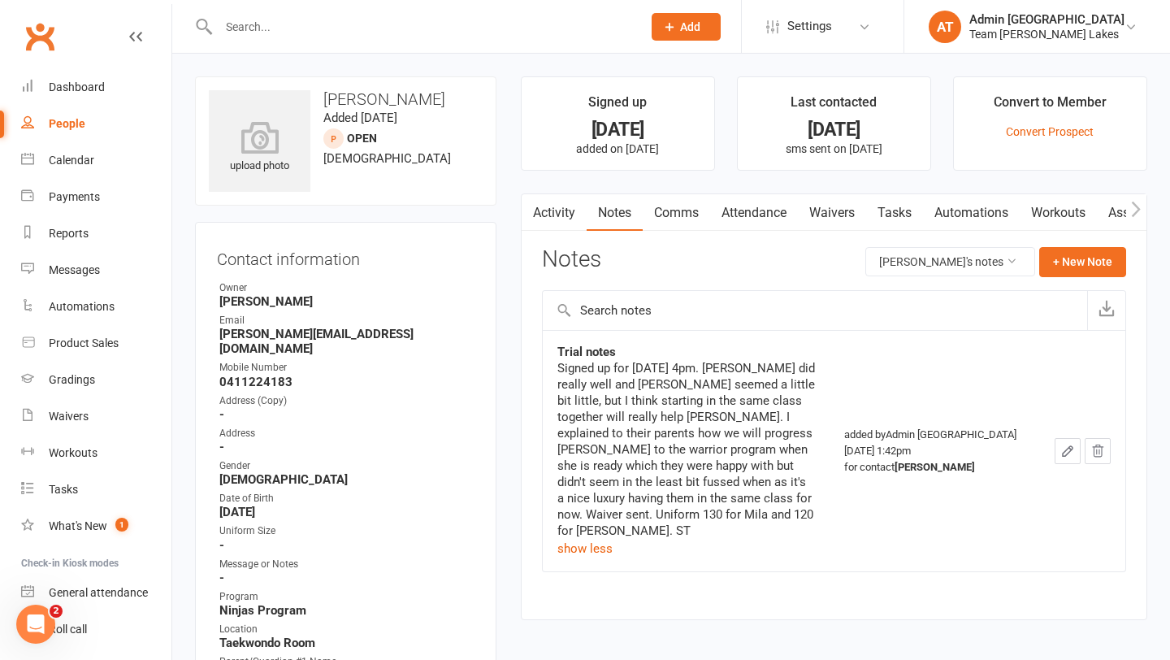
click at [1063, 444] on icon "button" at bounding box center [1067, 451] width 15 height 15
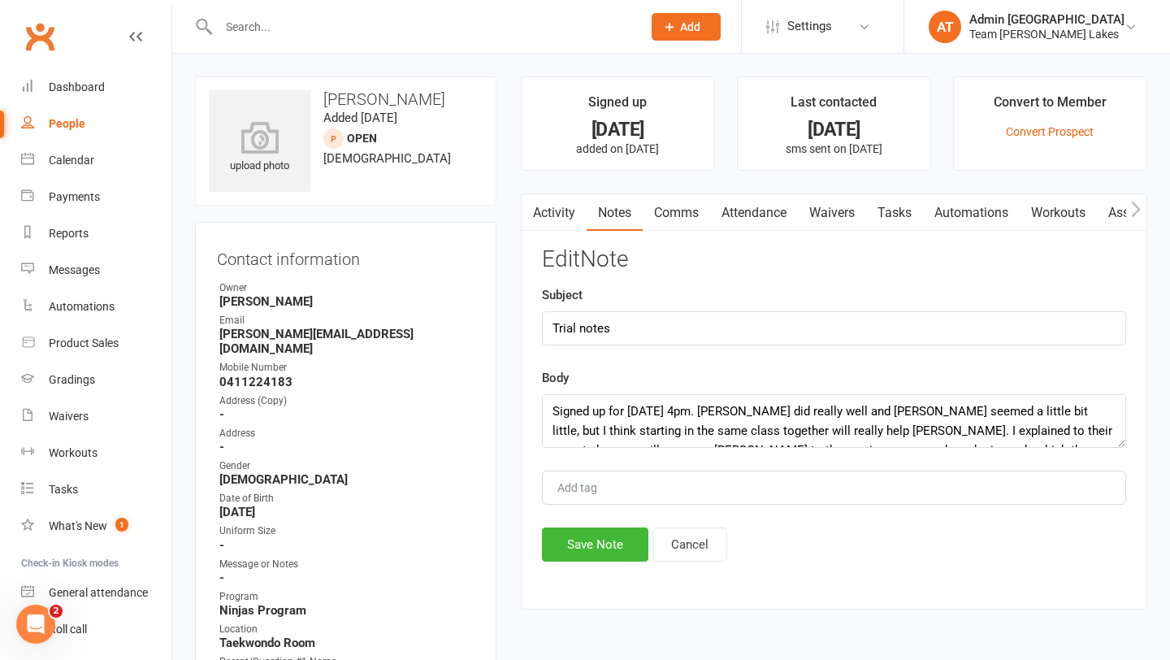
scroll to position [59, 0]
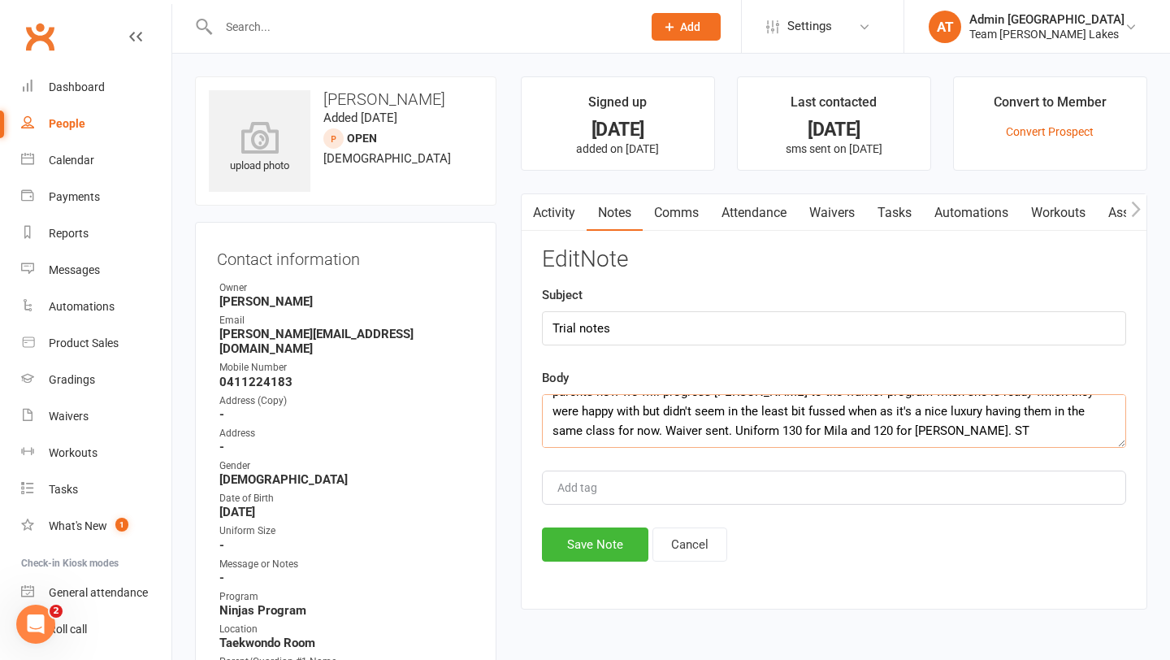
click at [902, 414] on textarea "Signed up for [DATE] 4pm. [PERSON_NAME] did really well and [PERSON_NAME] seeme…" at bounding box center [834, 421] width 584 height 54
click at [982, 416] on textarea "Signed up for [DATE] 4pm. [PERSON_NAME] did really well and [PERSON_NAME] seeme…" at bounding box center [834, 421] width 584 height 54
type textarea "Signed up for [DATE] 4pm. [PERSON_NAME] did really well and [PERSON_NAME] seeme…"
click at [591, 550] on button "Save Note" at bounding box center [595, 544] width 106 height 34
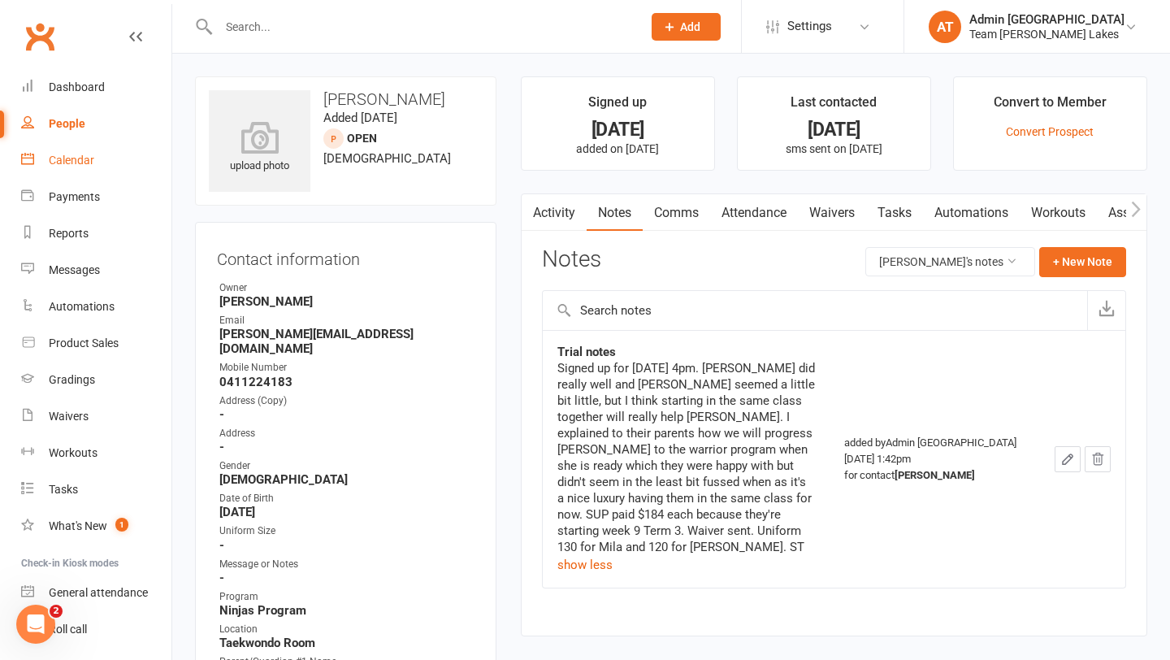
click at [85, 165] on div "Calendar" at bounding box center [72, 160] width 46 height 13
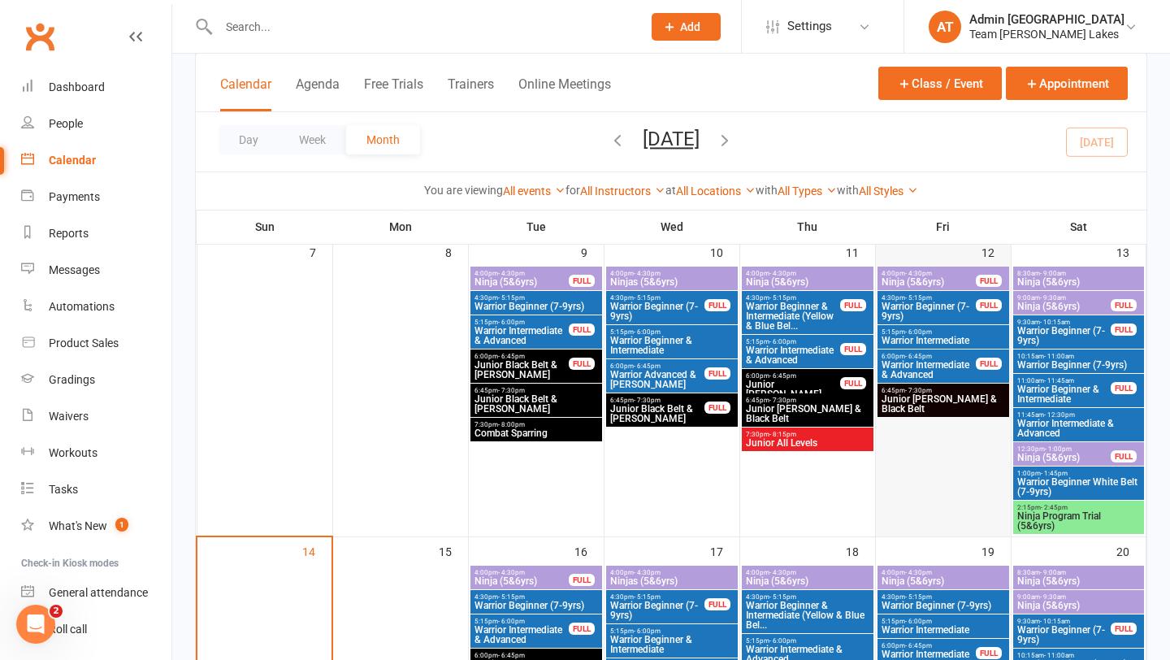
scroll to position [410, 0]
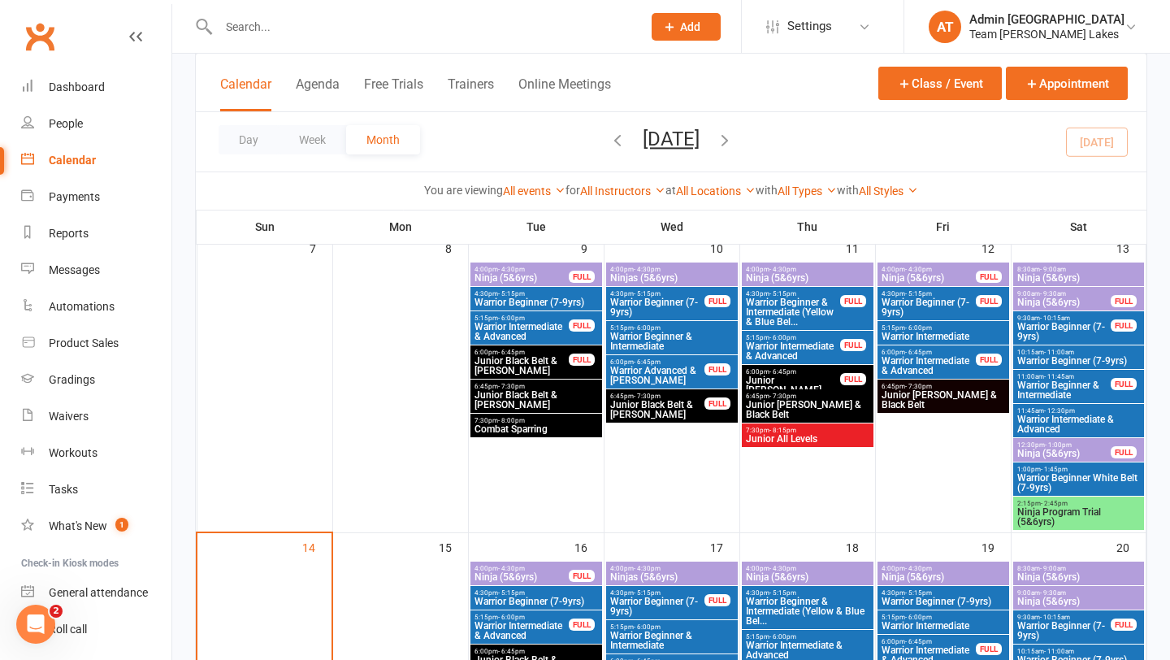
click at [1071, 510] on span "Ninja Program Trial (5&6yrs)" at bounding box center [1079, 517] width 125 height 20
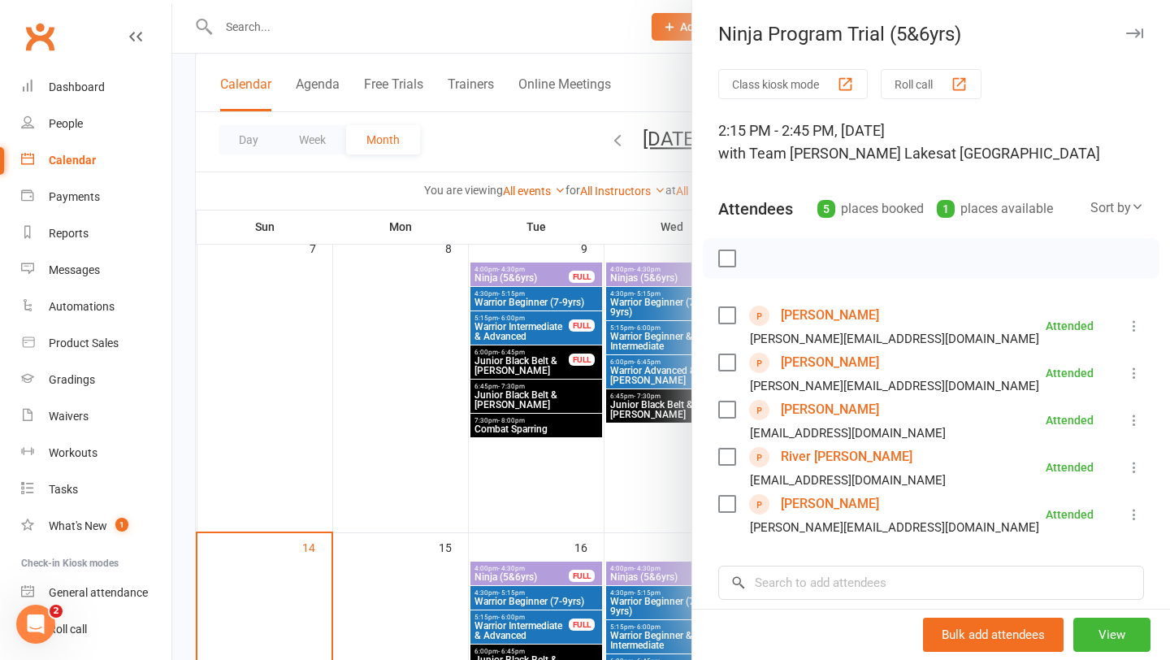
click at [815, 455] on link "River [PERSON_NAME]" at bounding box center [847, 457] width 132 height 26
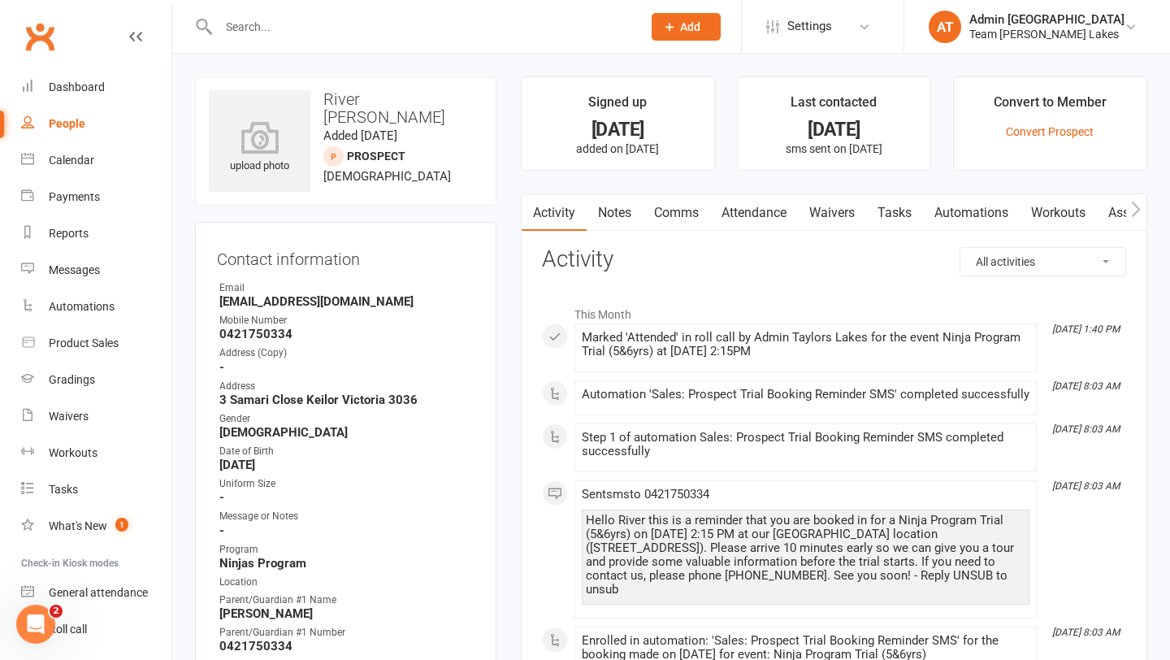
click at [606, 215] on link "Notes" at bounding box center [615, 212] width 56 height 37
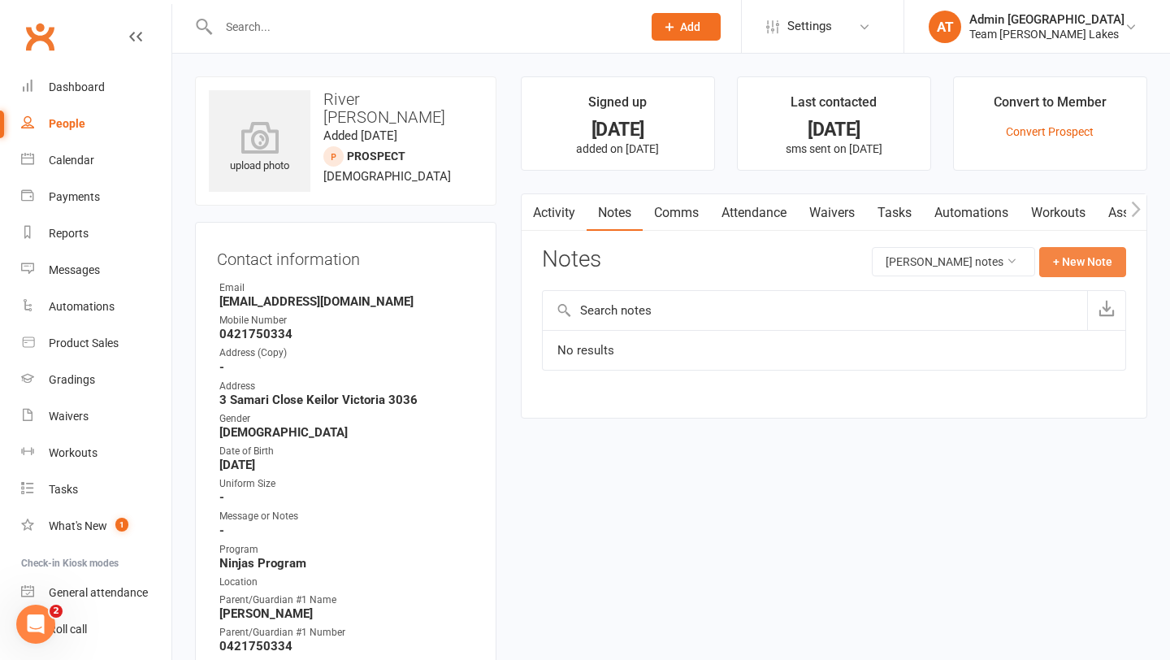
click at [1080, 271] on button "+ New Note" at bounding box center [1082, 261] width 87 height 29
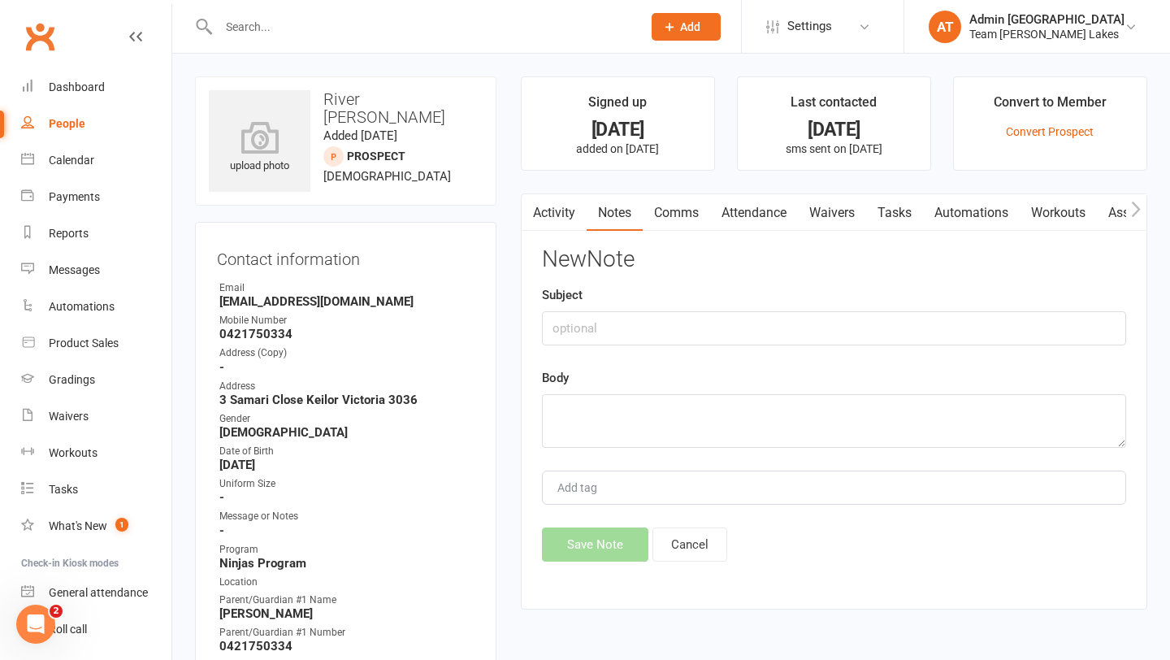
click at [694, 300] on div "Subject" at bounding box center [834, 315] width 584 height 60
click at [691, 318] on input "text" at bounding box center [834, 328] width 584 height 34
type input "Trial notes"
type textarea "W"
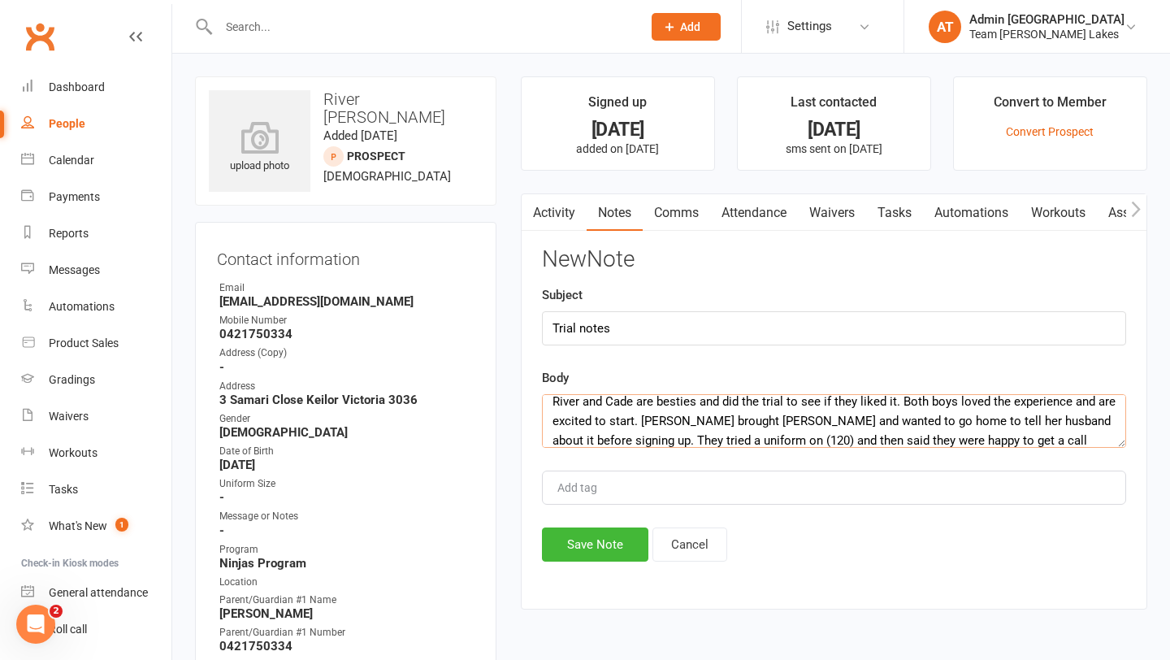
scroll to position [29, 0]
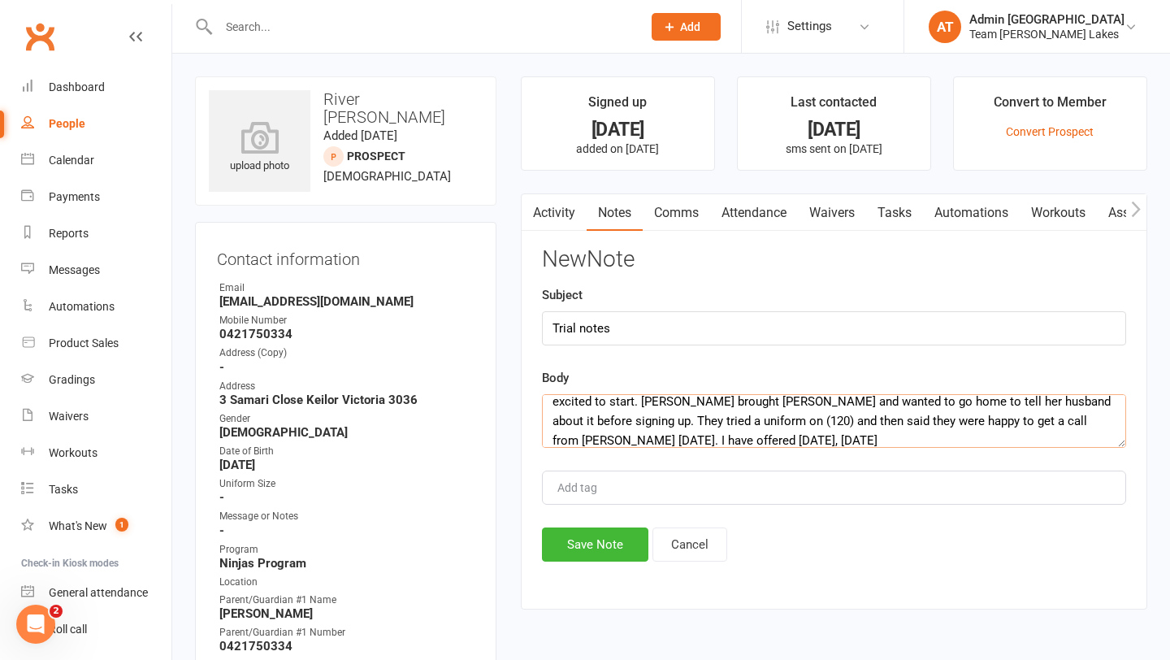
click at [648, 443] on textarea "River and Cade are besties and did the trial to see if they liked it. Both boys…" at bounding box center [834, 421] width 584 height 54
click at [726, 440] on textarea "River and Cade are besties and did the trial to see if they liked it. Both boys…" at bounding box center [834, 421] width 584 height 54
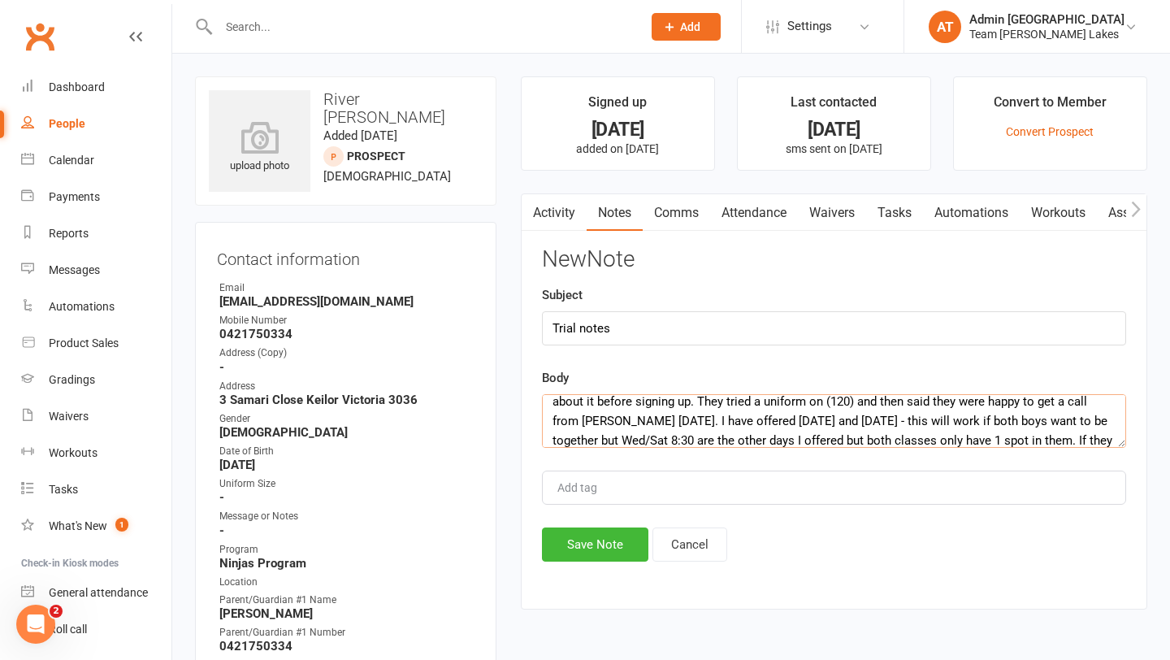
scroll to position [68, 0]
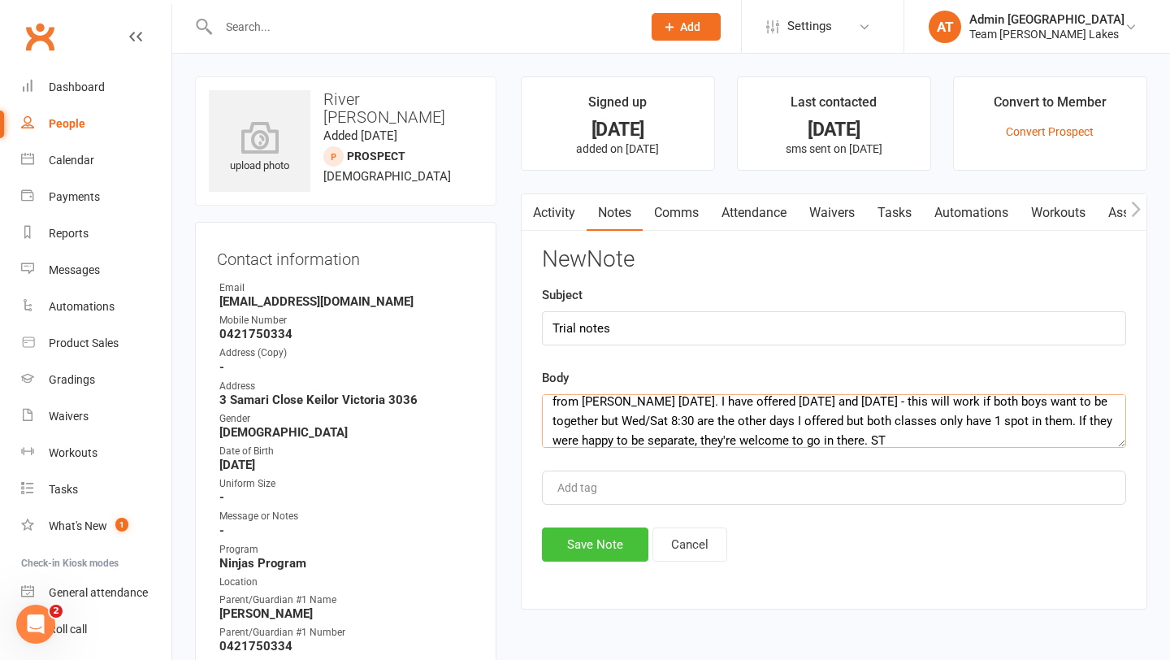
type textarea "River and Cade are besties and did the trial to see if they liked it. Both boys…"
click at [629, 557] on button "Save Note" at bounding box center [595, 544] width 106 height 34
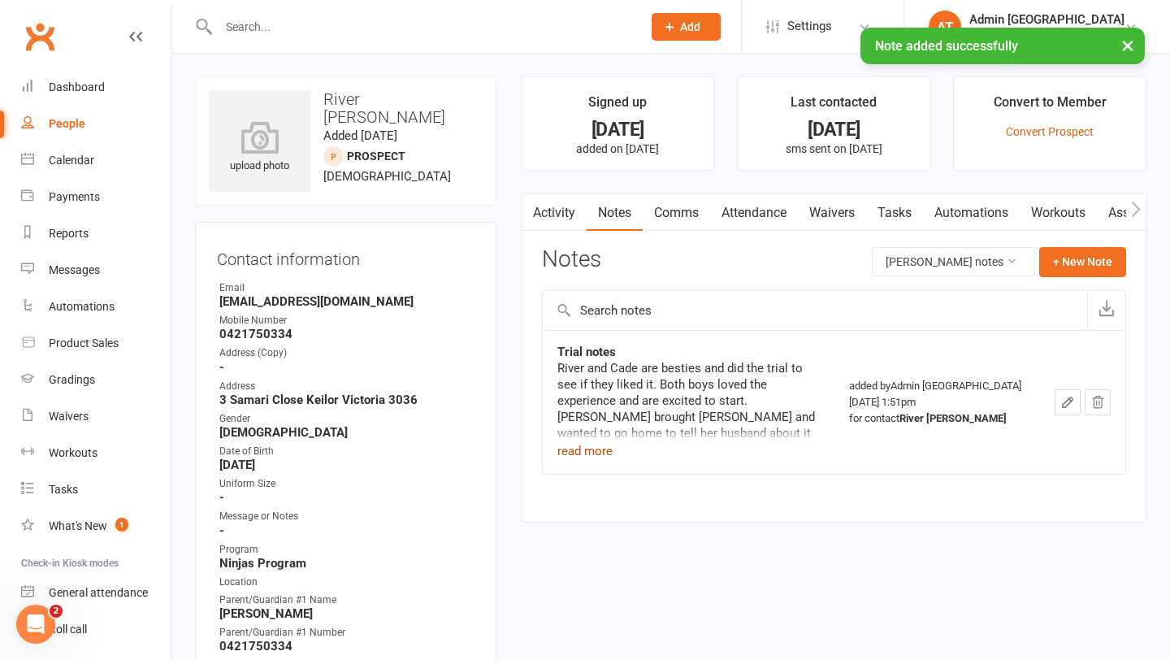
click at [596, 451] on button "read more" at bounding box center [584, 451] width 55 height 20
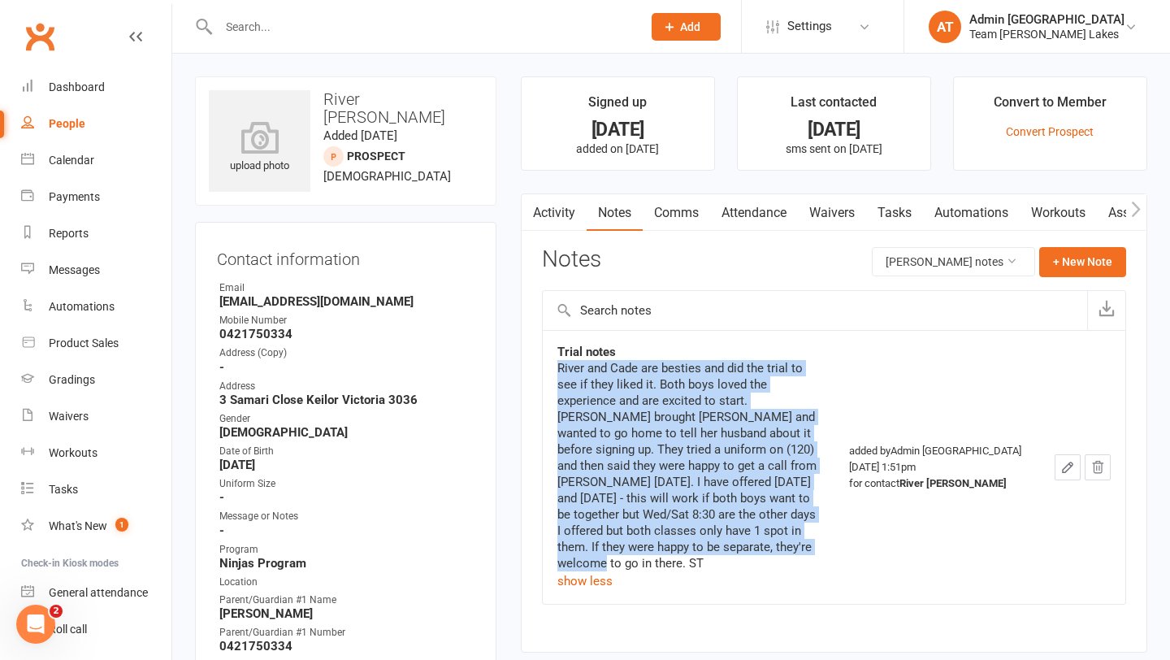
drag, startPoint x: 609, startPoint y: 542, endPoint x: 555, endPoint y: 372, distance: 178.1
click at [555, 372] on td "Trial notes River and Cade are besties and did the trial to see if they liked i…" at bounding box center [689, 467] width 293 height 274
copy div "River and Cade are besties and did the trial to see if they liked it. Both boys…"
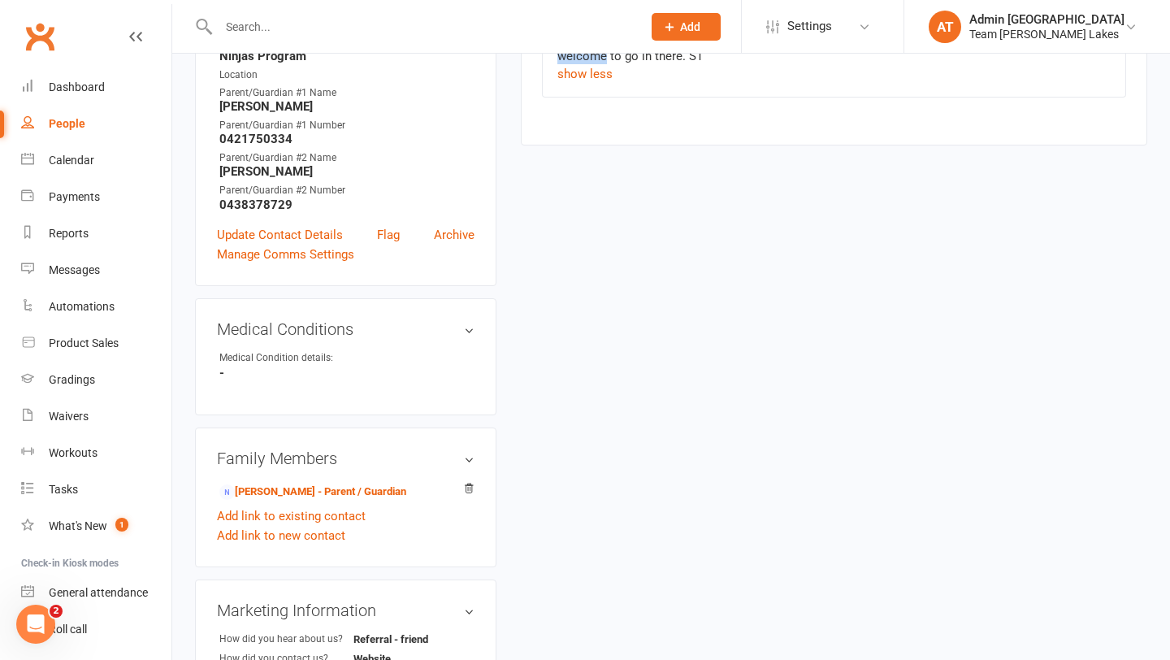
scroll to position [517, 0]
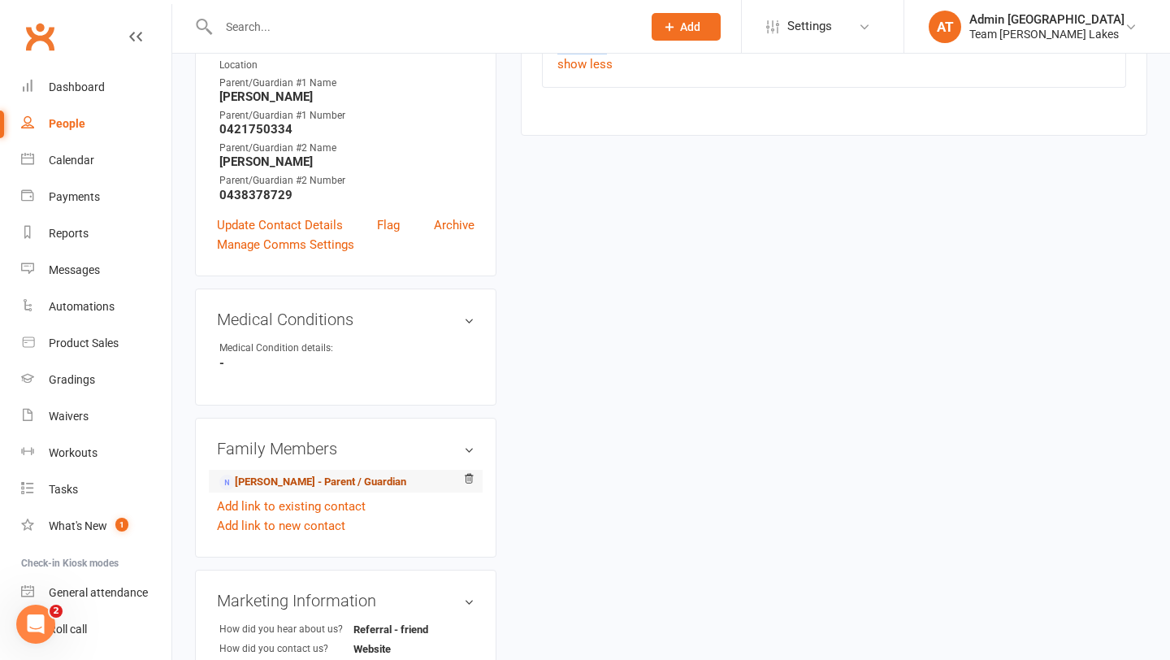
click at [344, 475] on link "[PERSON_NAME] - Parent / Guardian" at bounding box center [312, 482] width 187 height 17
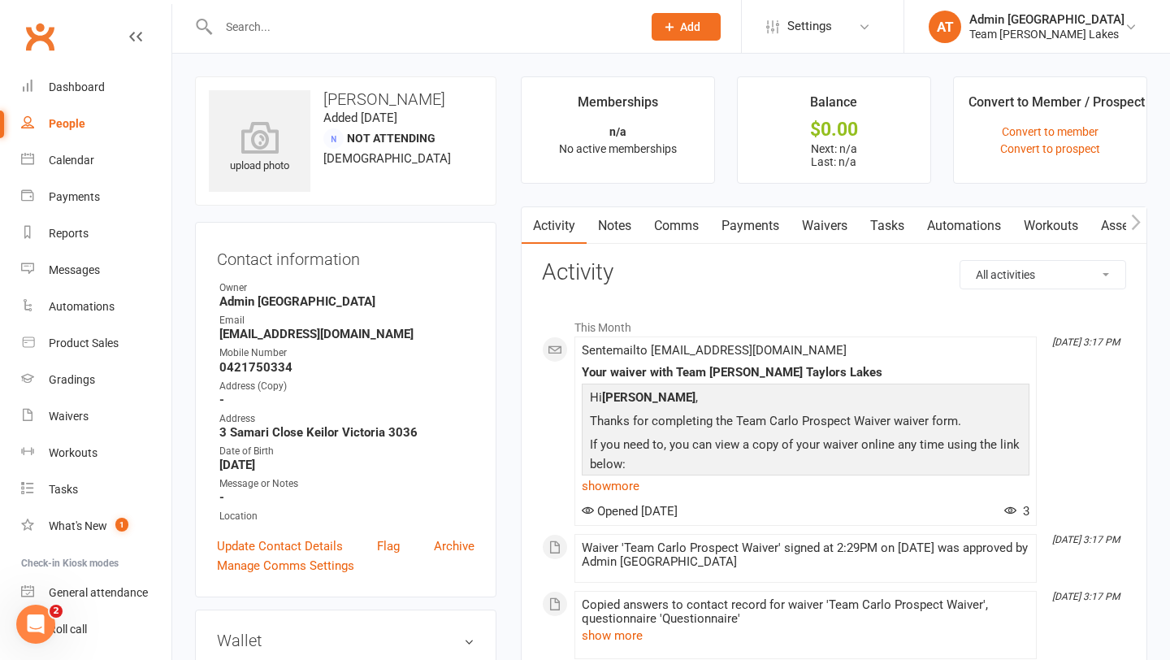
click at [617, 225] on link "Notes" at bounding box center [615, 225] width 56 height 37
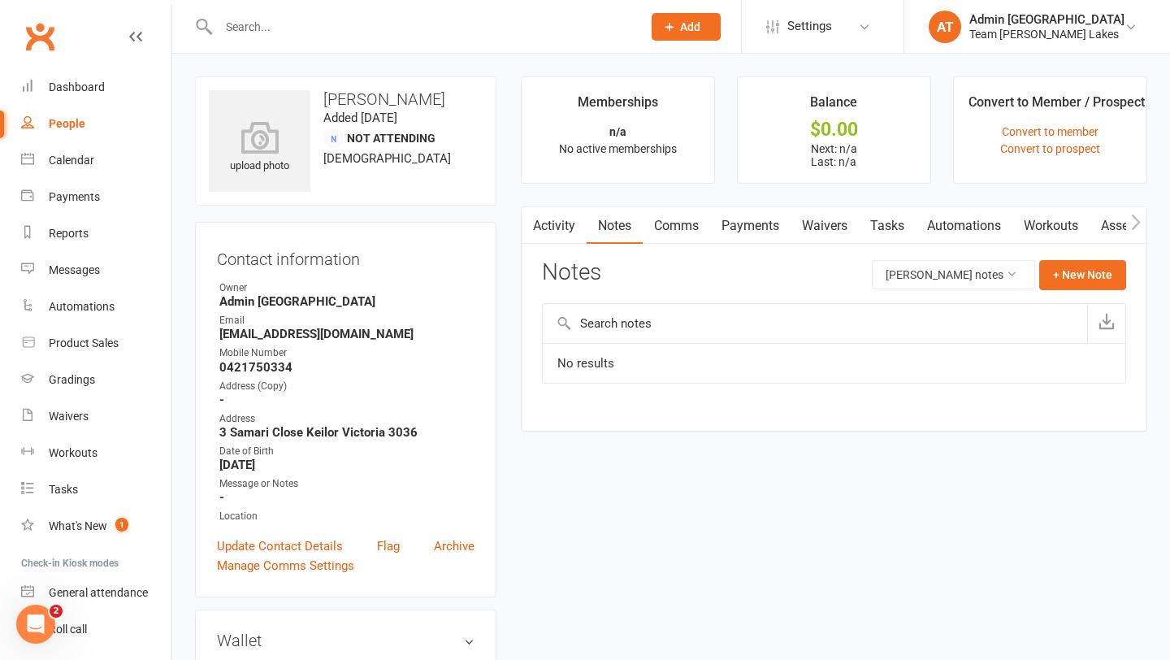
click at [307, 27] on input "text" at bounding box center [422, 26] width 417 height 23
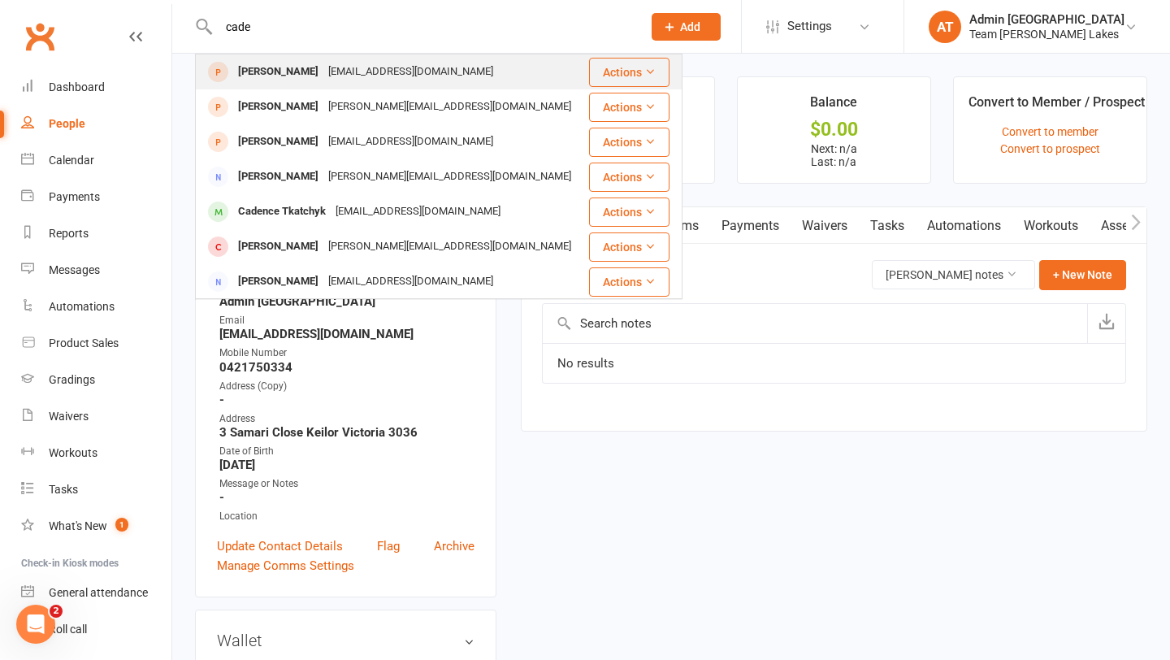
type input "cade"
click at [268, 71] on div "[PERSON_NAME]" at bounding box center [278, 72] width 90 height 24
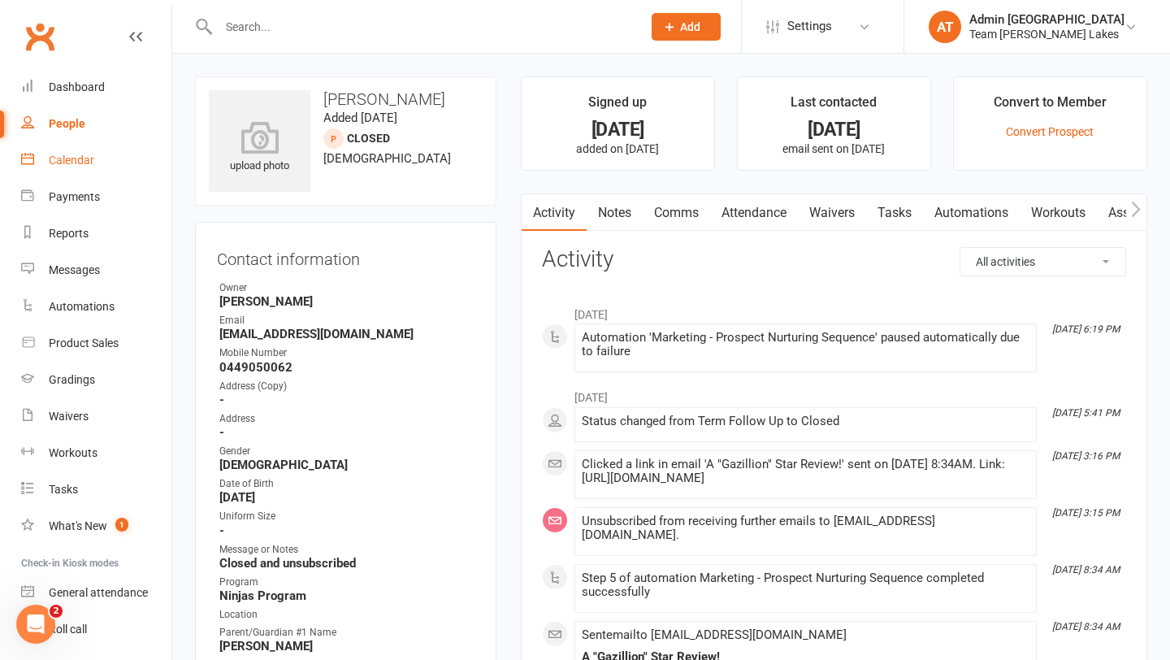
click at [63, 161] on div "Calendar" at bounding box center [72, 160] width 46 height 13
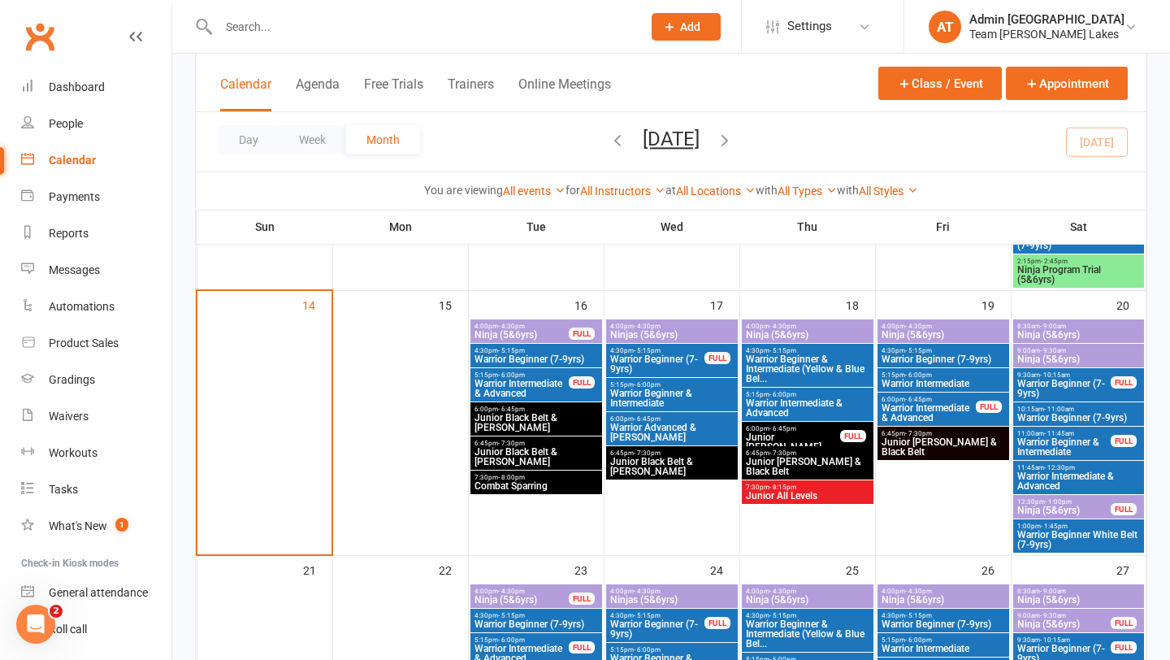
scroll to position [640, 0]
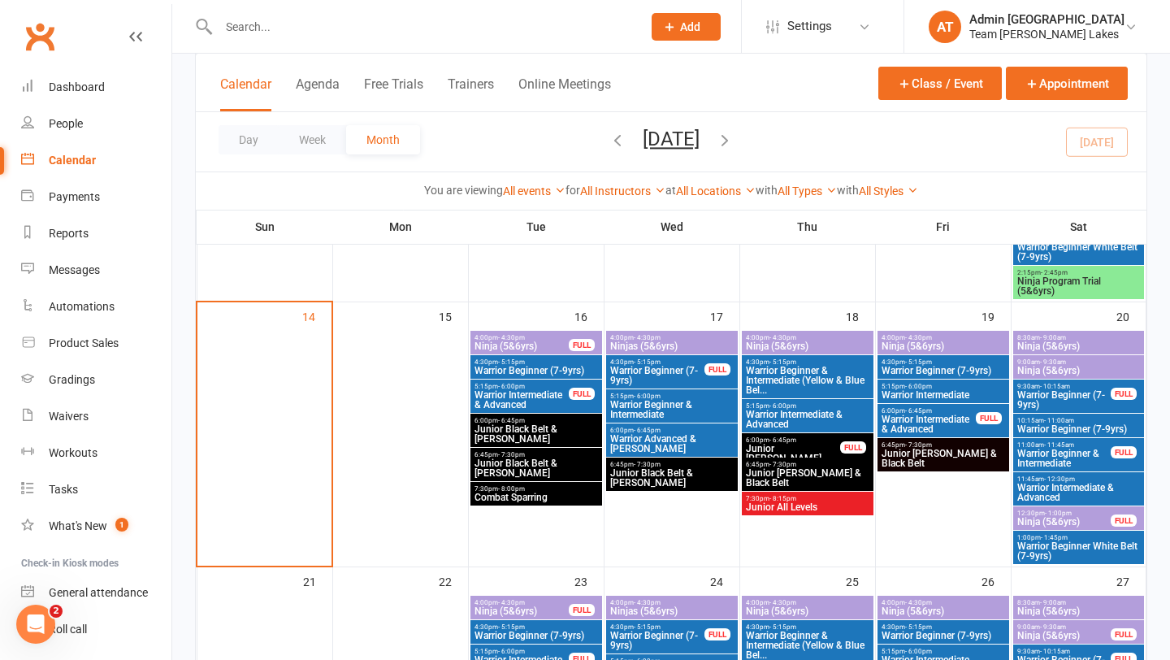
click at [1072, 287] on span "Ninja Program Trial (5&6yrs)" at bounding box center [1079, 286] width 125 height 20
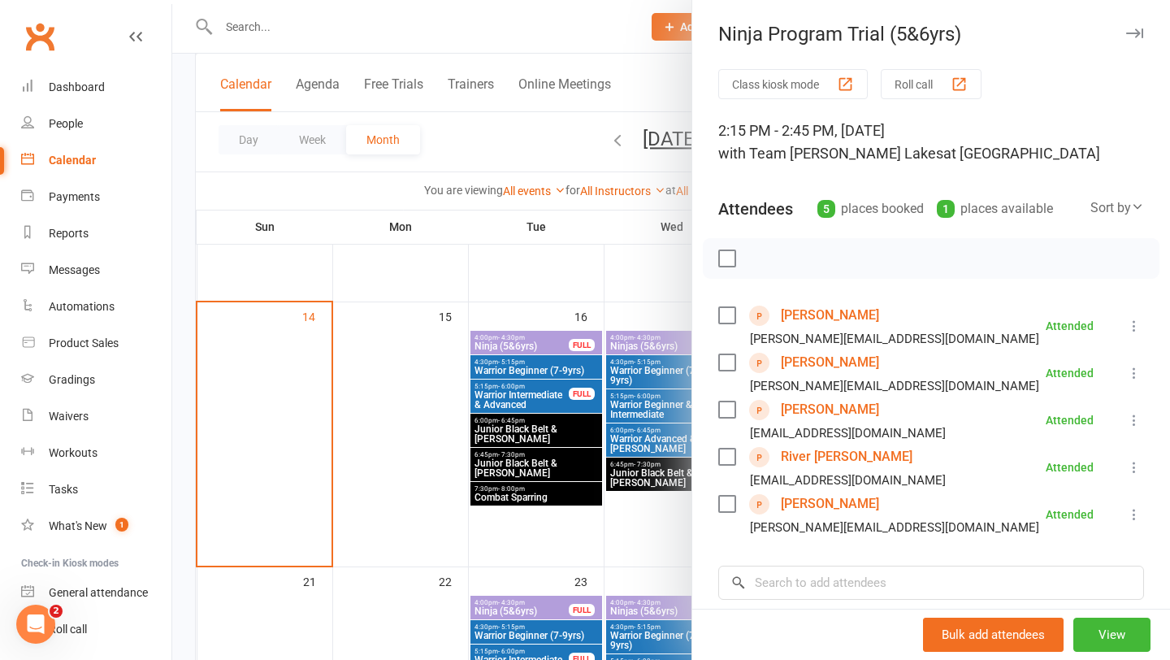
click at [844, 501] on link "[PERSON_NAME]" at bounding box center [830, 504] width 98 height 26
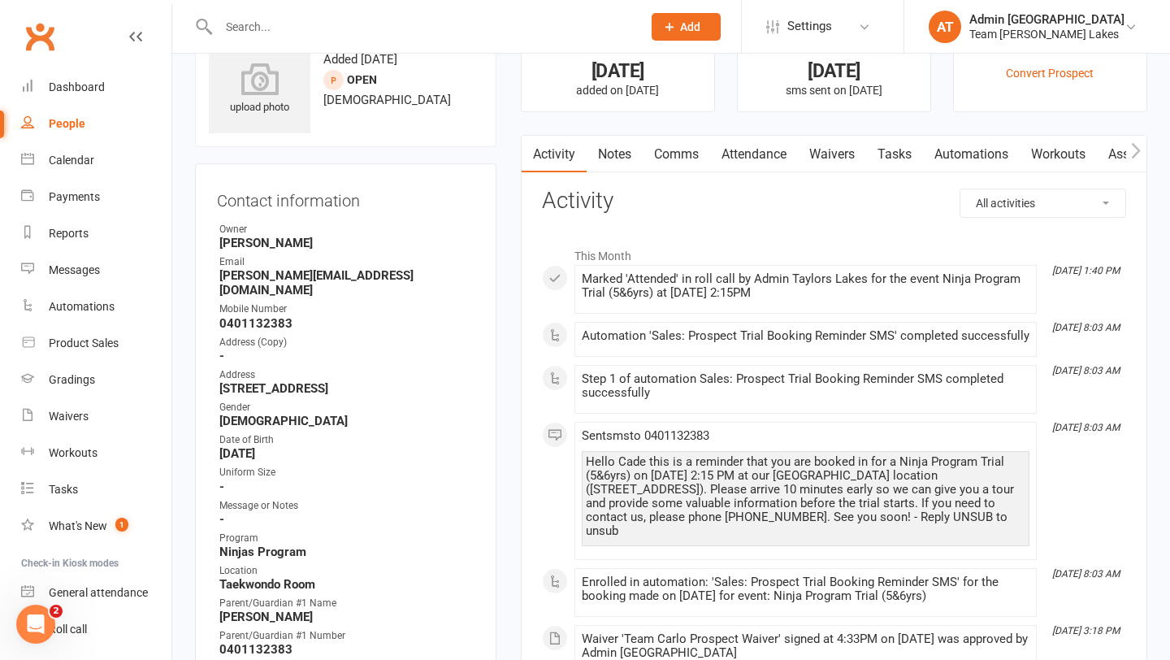
scroll to position [49, 0]
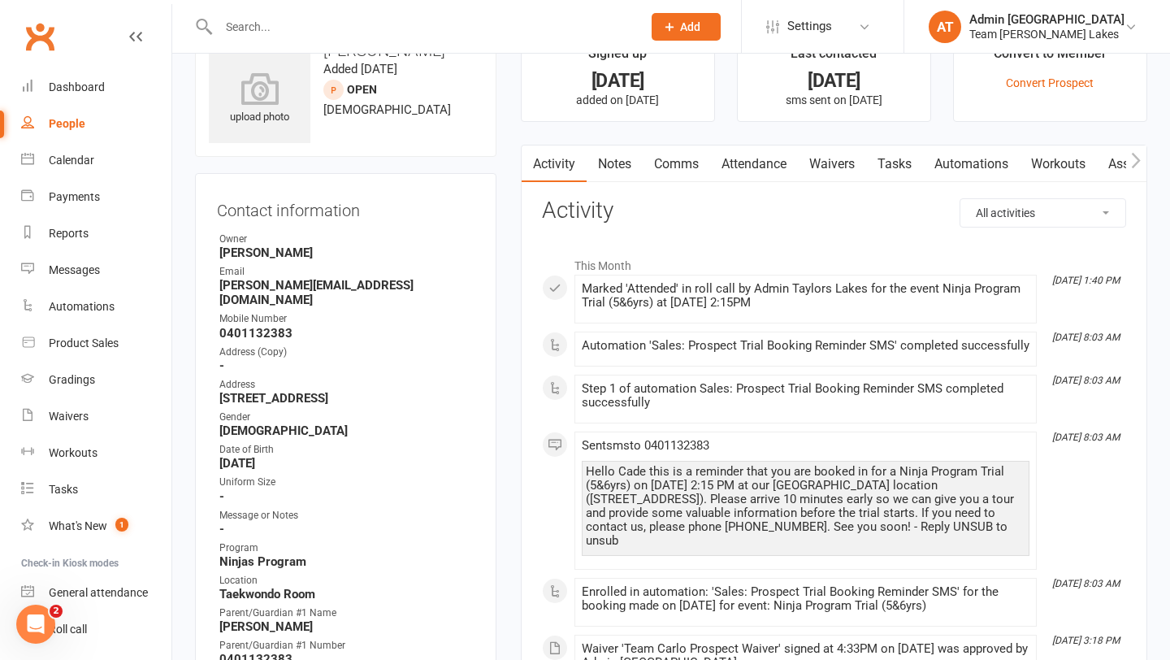
click at [830, 171] on link "Waivers" at bounding box center [832, 163] width 68 height 37
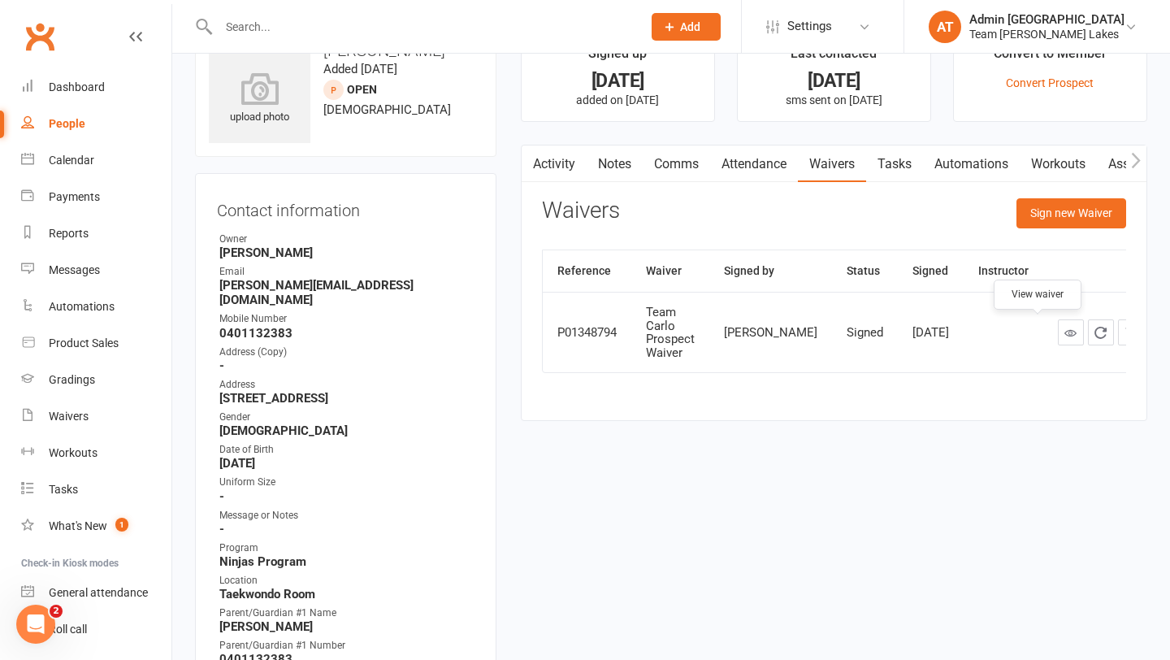
click at [1058, 334] on link at bounding box center [1071, 332] width 26 height 26
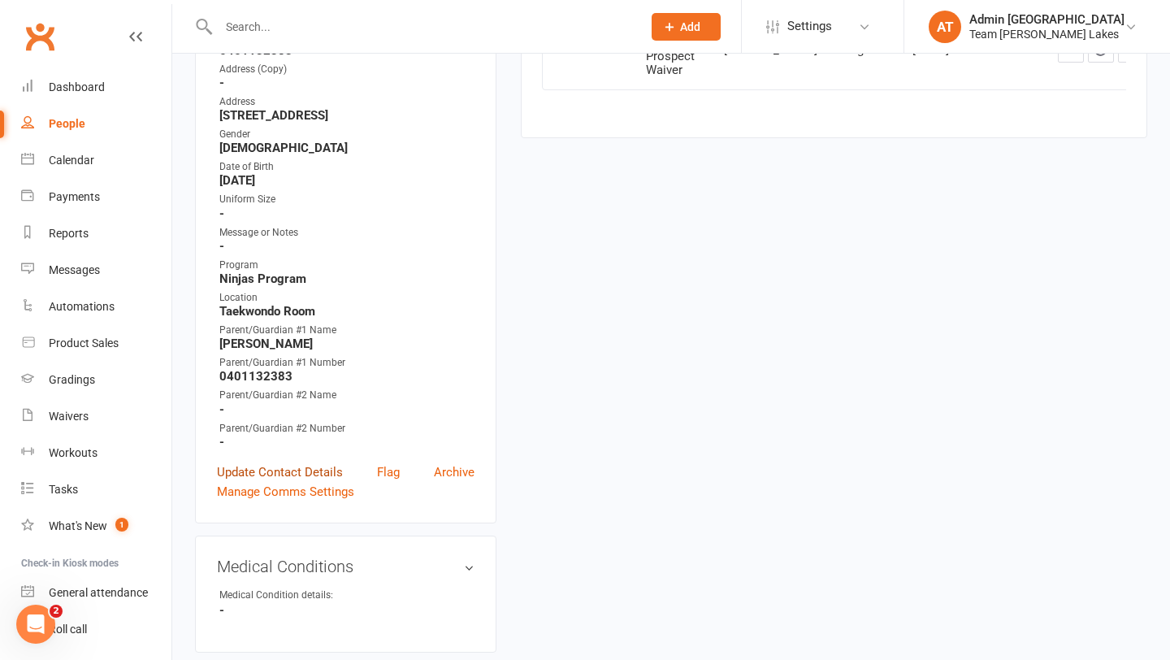
click at [259, 470] on link "Update Contact Details" at bounding box center [280, 472] width 126 height 20
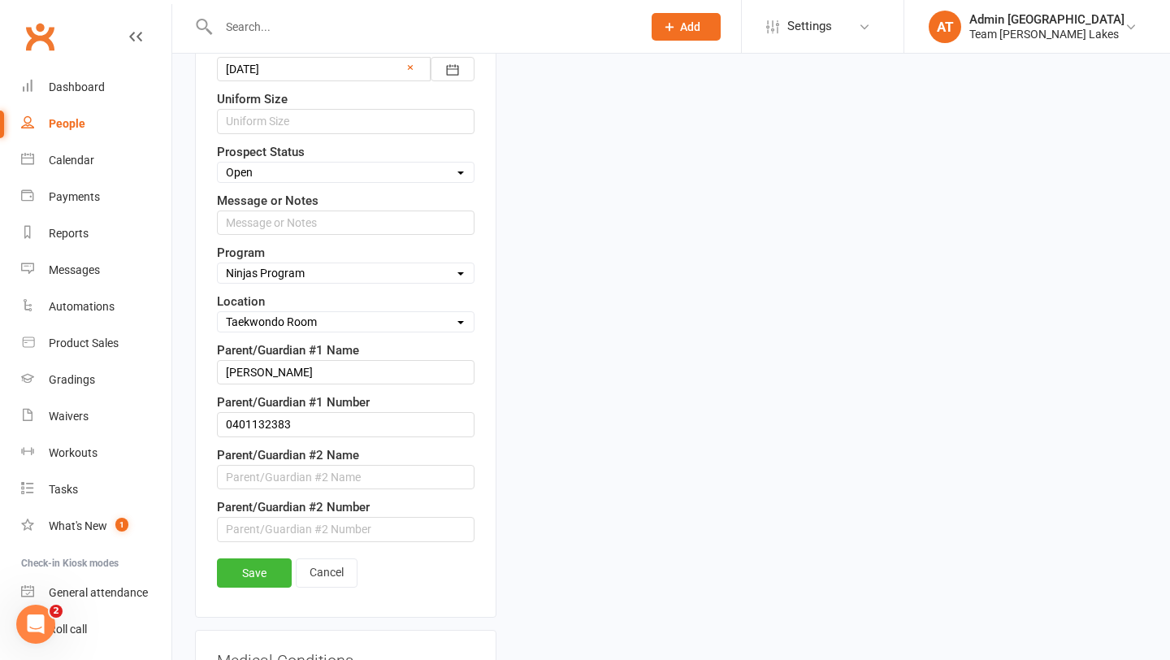
scroll to position [804, 0]
click at [259, 470] on input "text" at bounding box center [346, 476] width 258 height 24
type input "Giordan"
click at [245, 527] on input "text" at bounding box center [346, 528] width 258 height 24
paste input "0419419833"
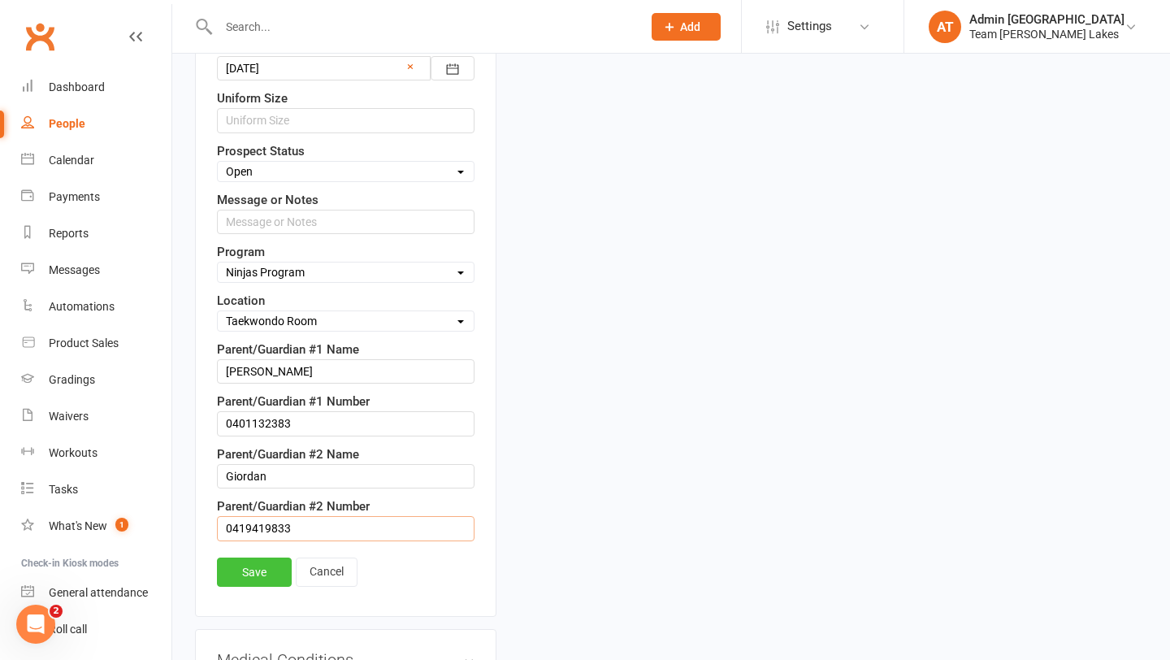
type input "0419419833"
click at [273, 566] on link "Save" at bounding box center [254, 571] width 75 height 29
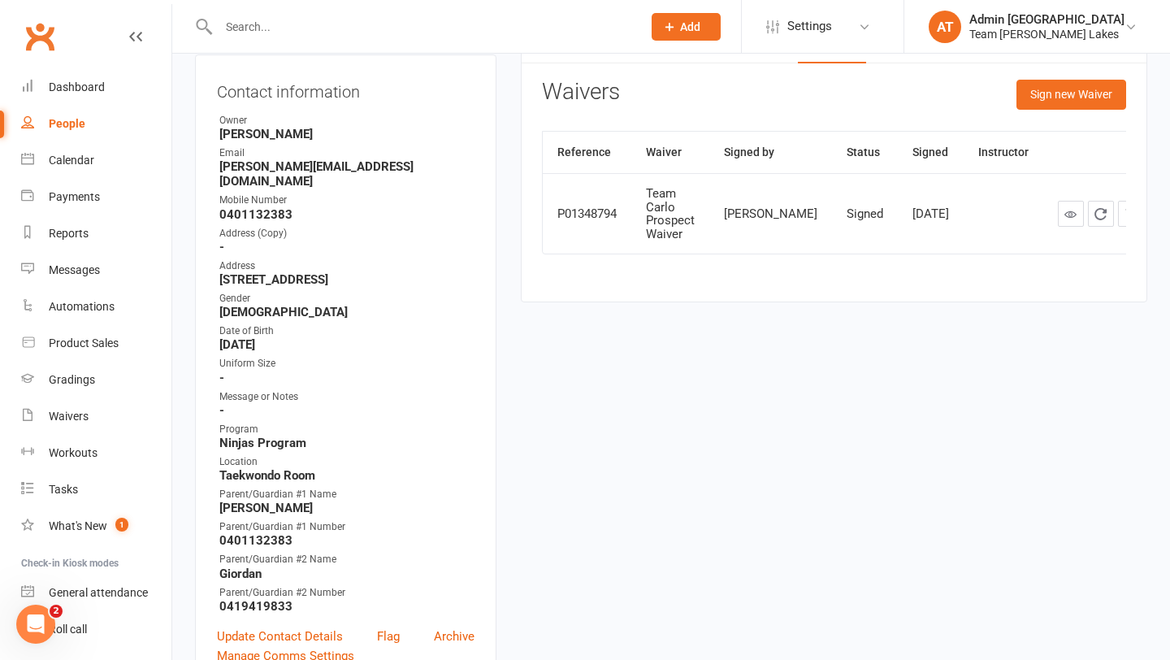
scroll to position [0, 0]
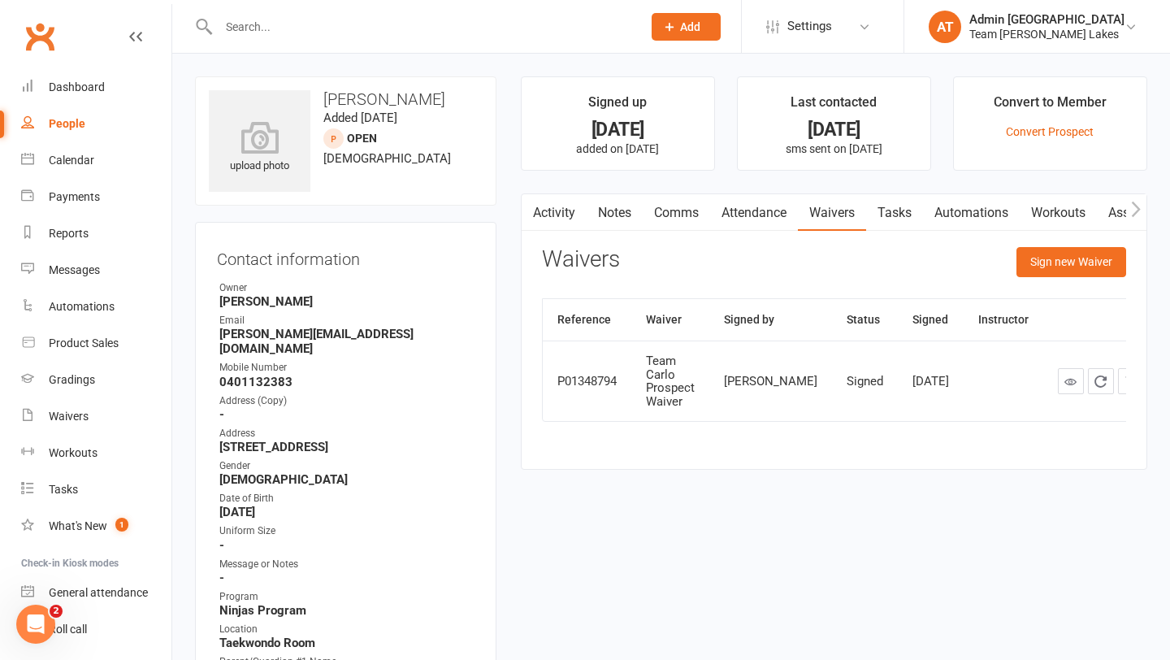
click at [618, 207] on link "Notes" at bounding box center [615, 212] width 56 height 37
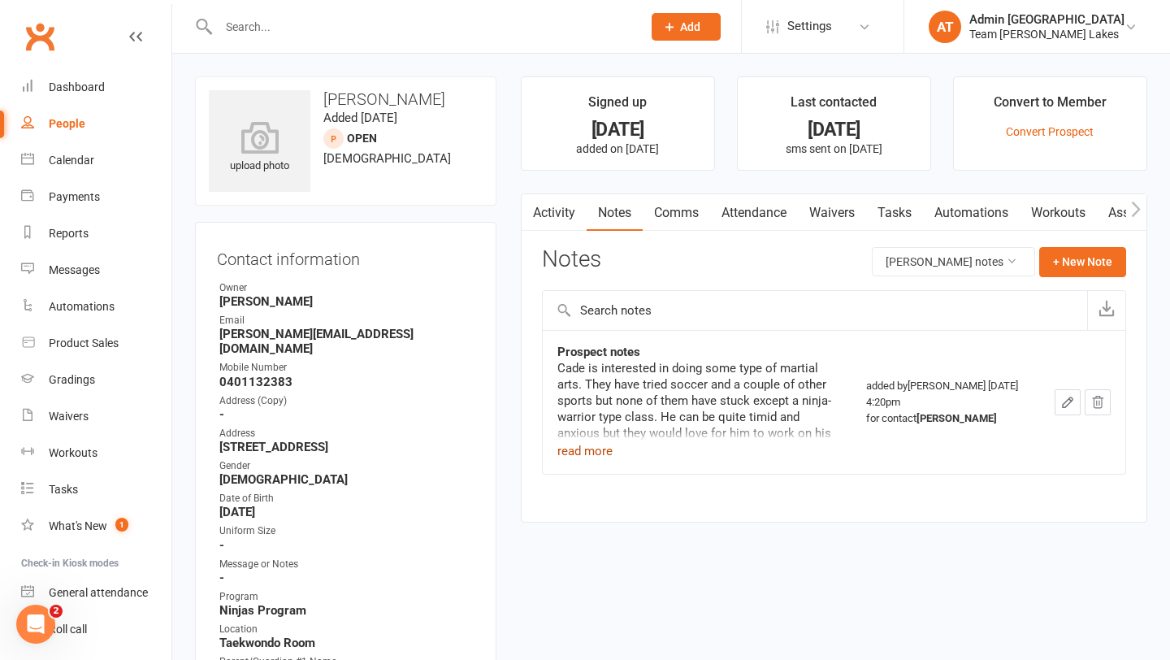
click at [594, 446] on button "read more" at bounding box center [584, 451] width 55 height 20
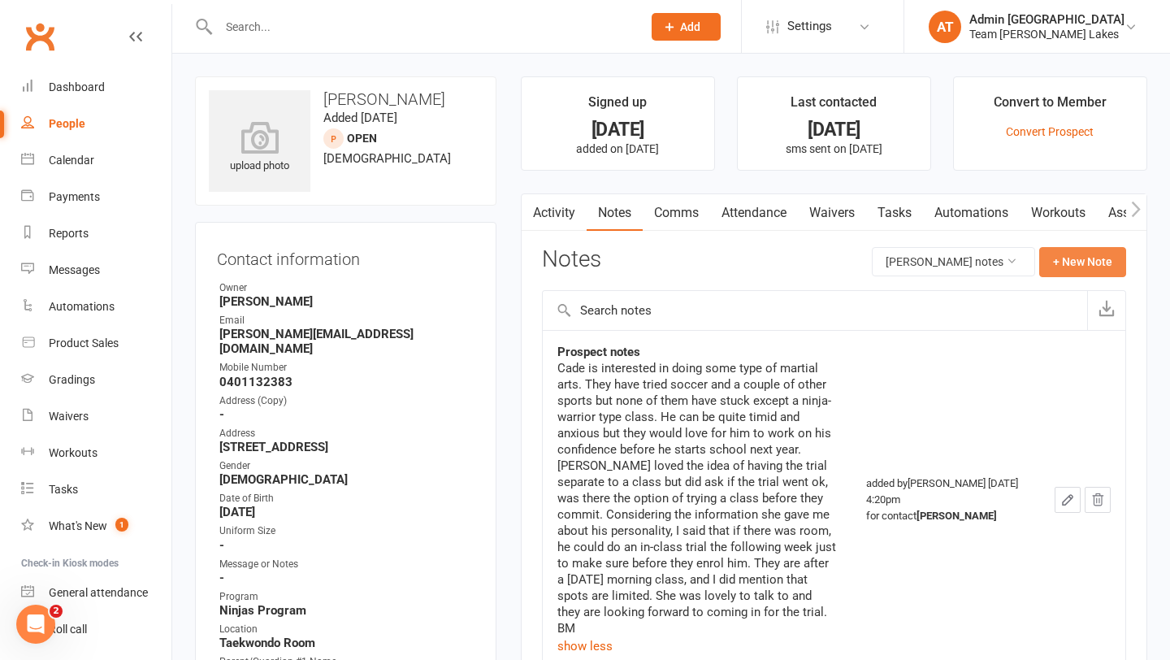
click at [1086, 258] on button "+ New Note" at bounding box center [1082, 261] width 87 height 29
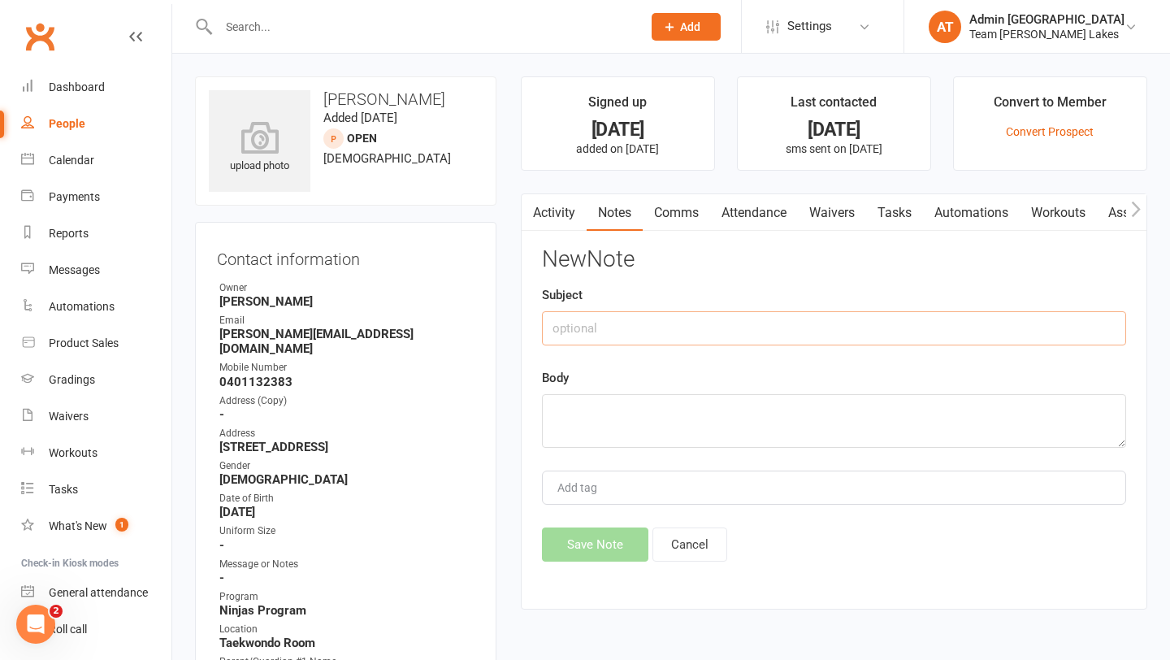
click at [726, 330] on input "text" at bounding box center [834, 328] width 584 height 34
type input "Trial notes"
paste textarea "0419419833"
type textarea "0"
paste textarea "River and Cade are besties and did the trial to see if they liked it. Both boys…"
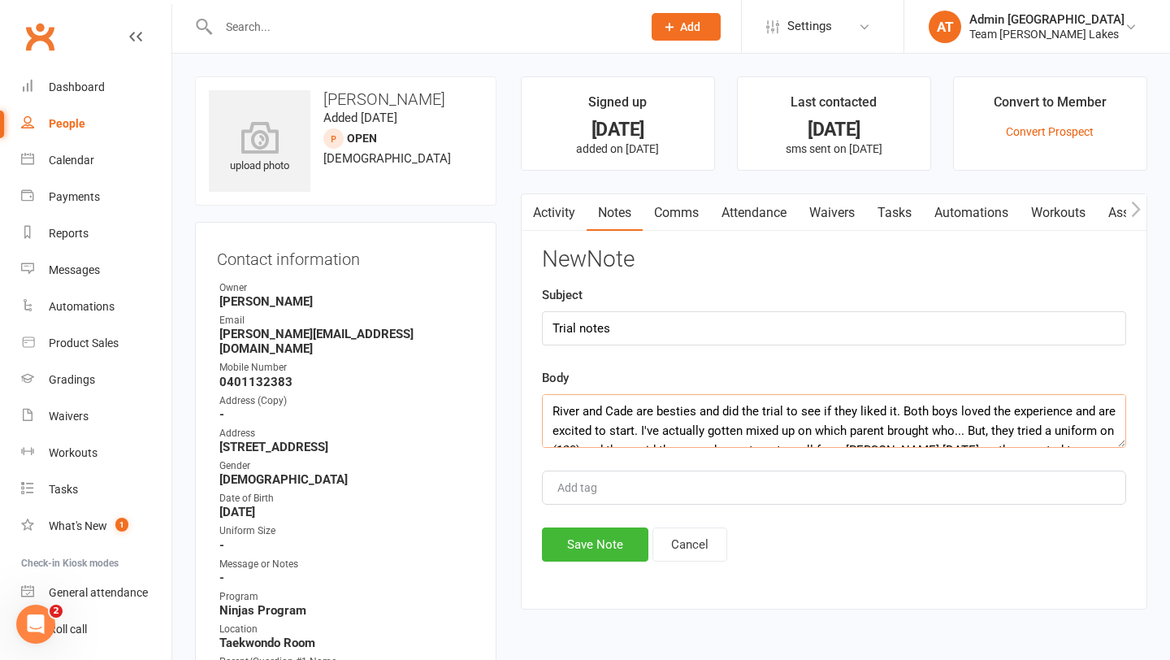
scroll to position [88, 0]
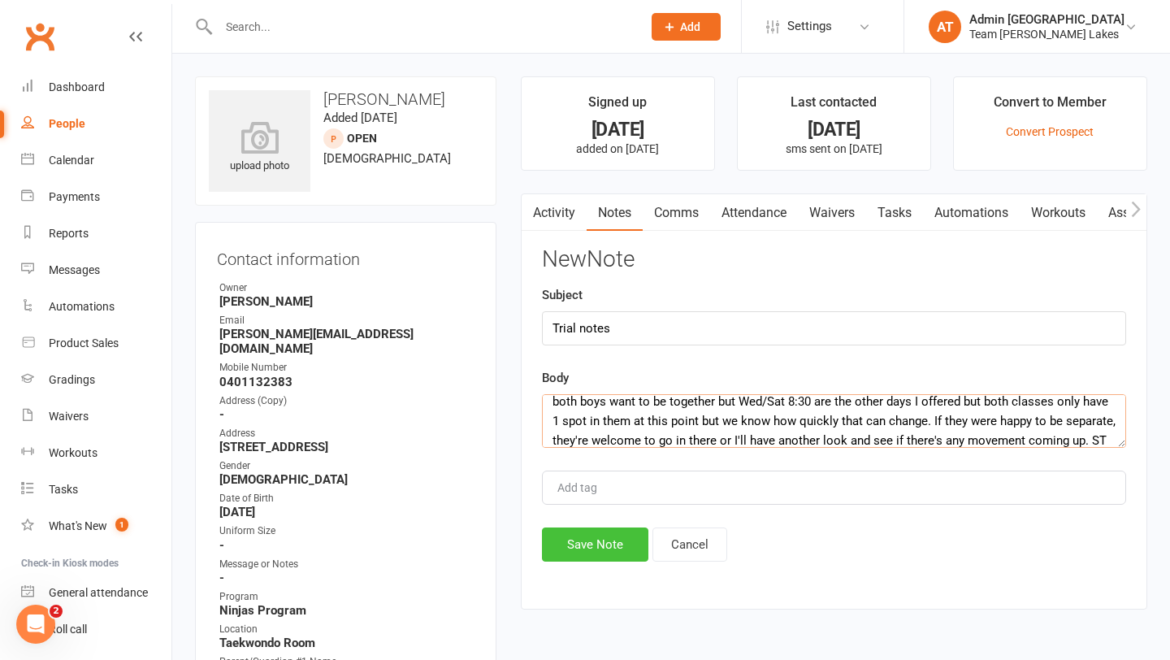
type textarea "River and Cade are besties and did the trial to see if they liked it. Both boys…"
click at [610, 546] on button "Save Note" at bounding box center [595, 544] width 106 height 34
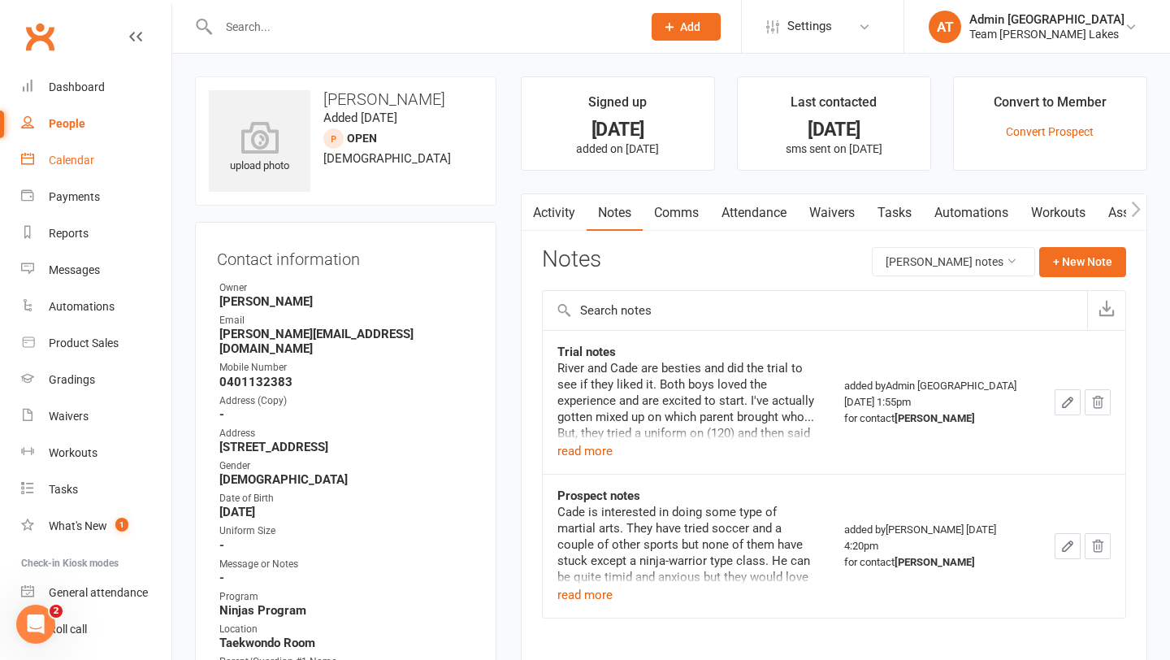
click at [94, 158] on link "Calendar" at bounding box center [96, 160] width 150 height 37
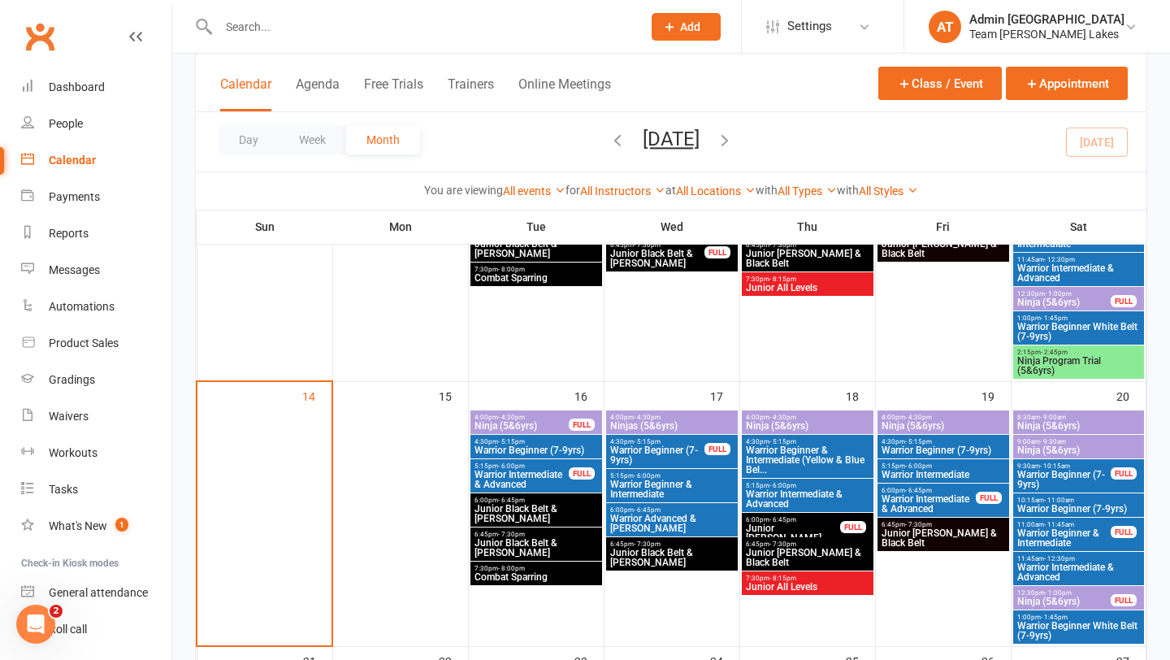
scroll to position [562, 0]
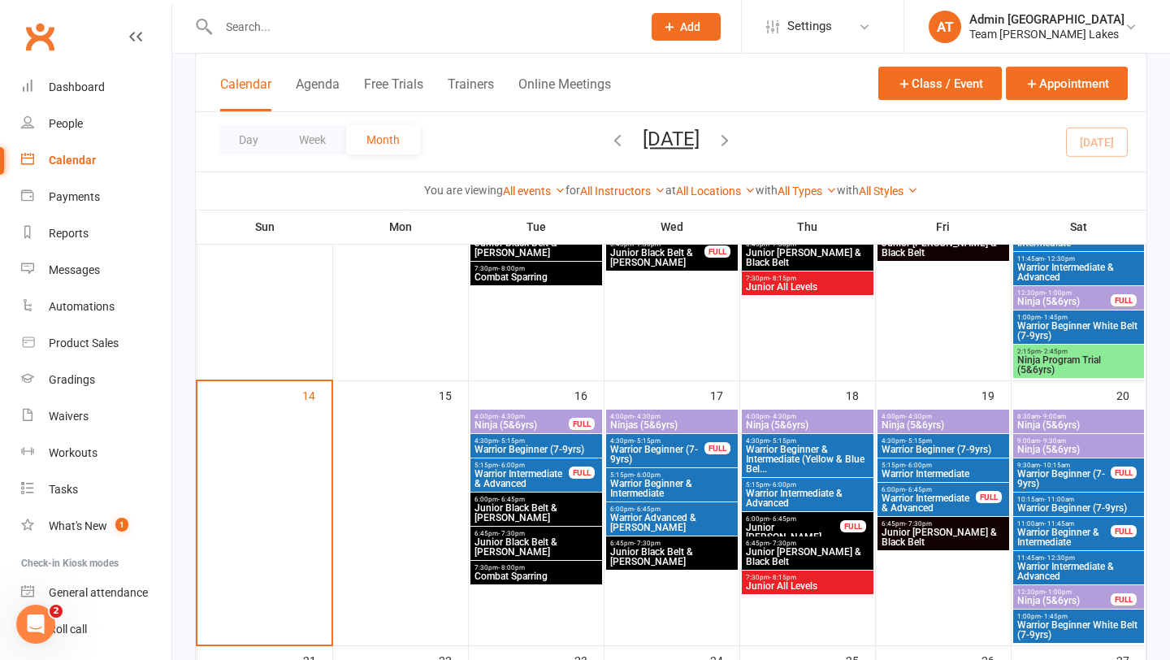
click at [1080, 358] on span "Ninja Program Trial (5&6yrs)" at bounding box center [1079, 365] width 125 height 20
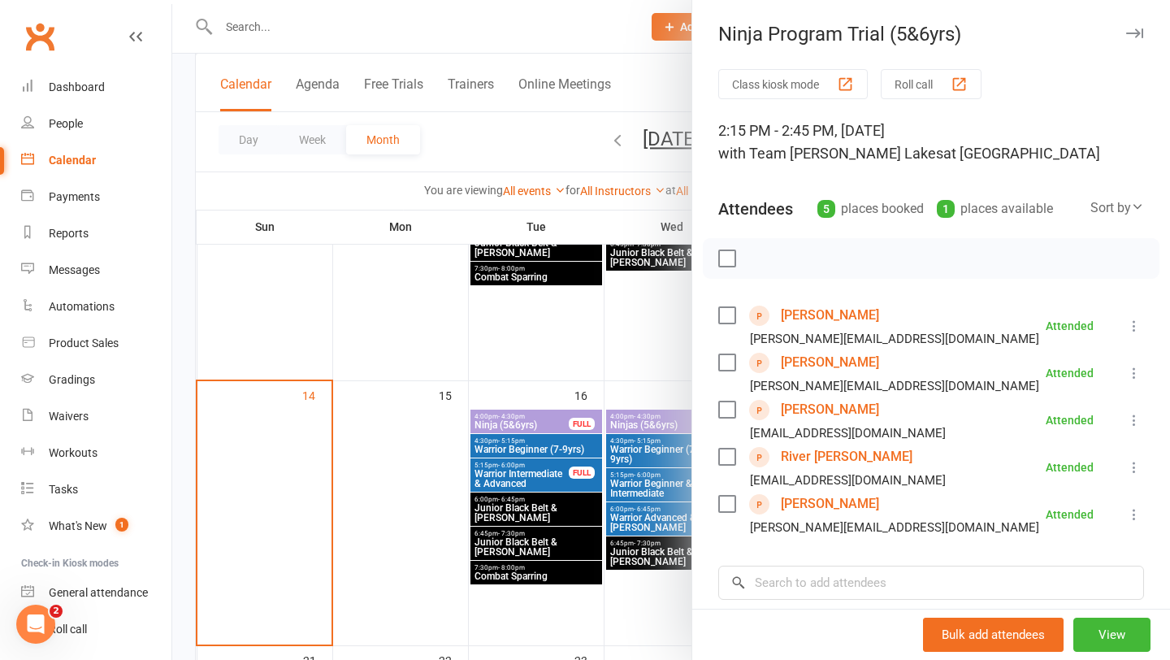
click at [482, 417] on div at bounding box center [671, 330] width 998 height 660
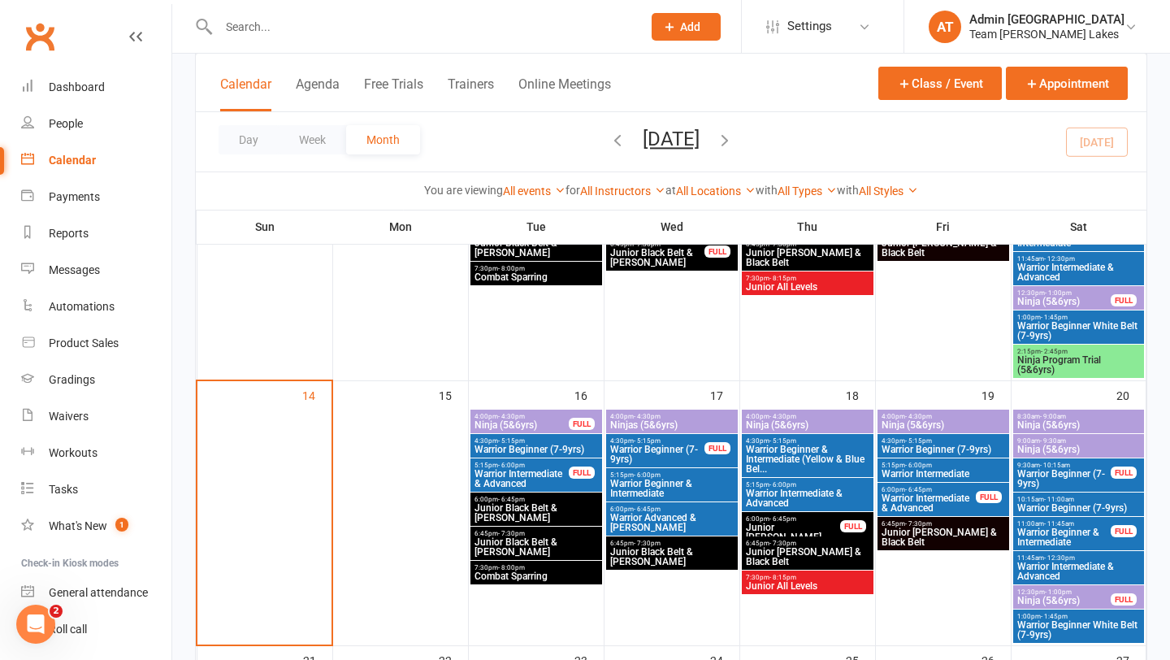
click at [1068, 422] on span "Ninja (5&6yrs)" at bounding box center [1079, 425] width 125 height 10
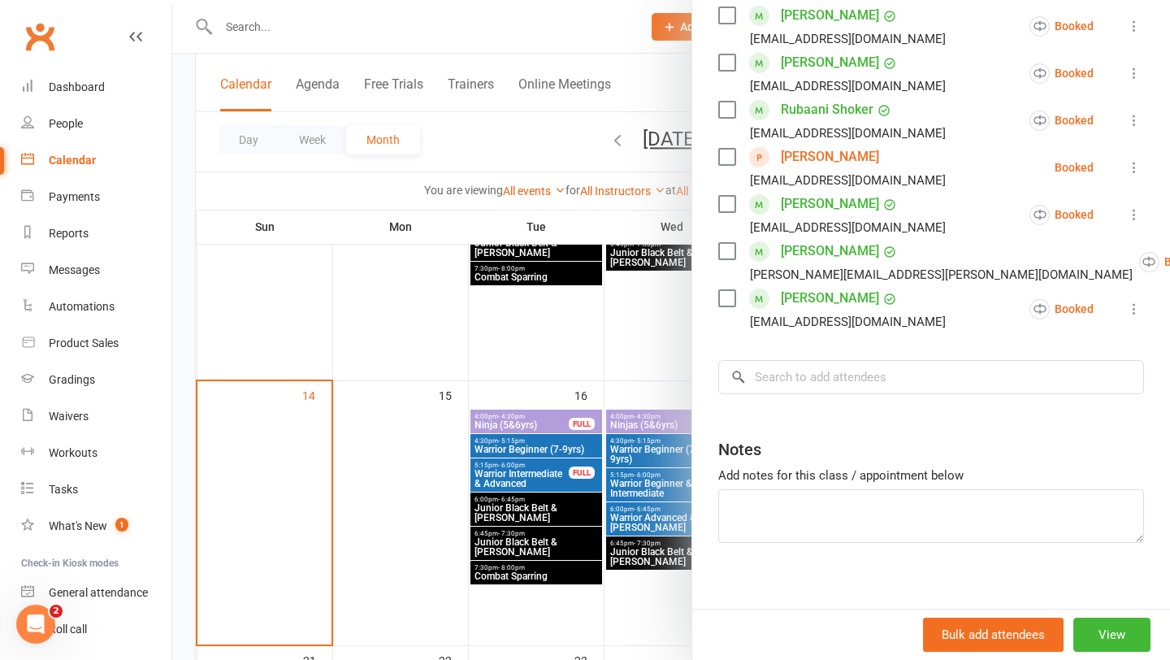
scroll to position [678, 0]
click at [883, 375] on input "search" at bounding box center [931, 376] width 426 height 34
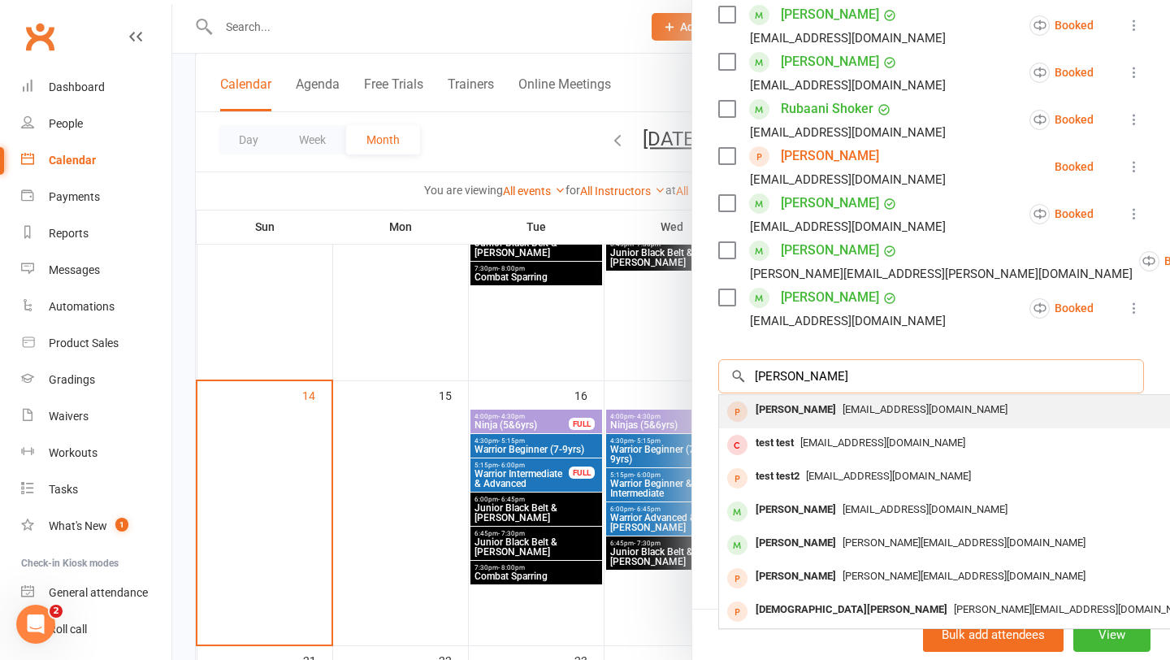
type input "arlo"
click at [817, 404] on div "Arlo Felsinger" at bounding box center [795, 410] width 93 height 24
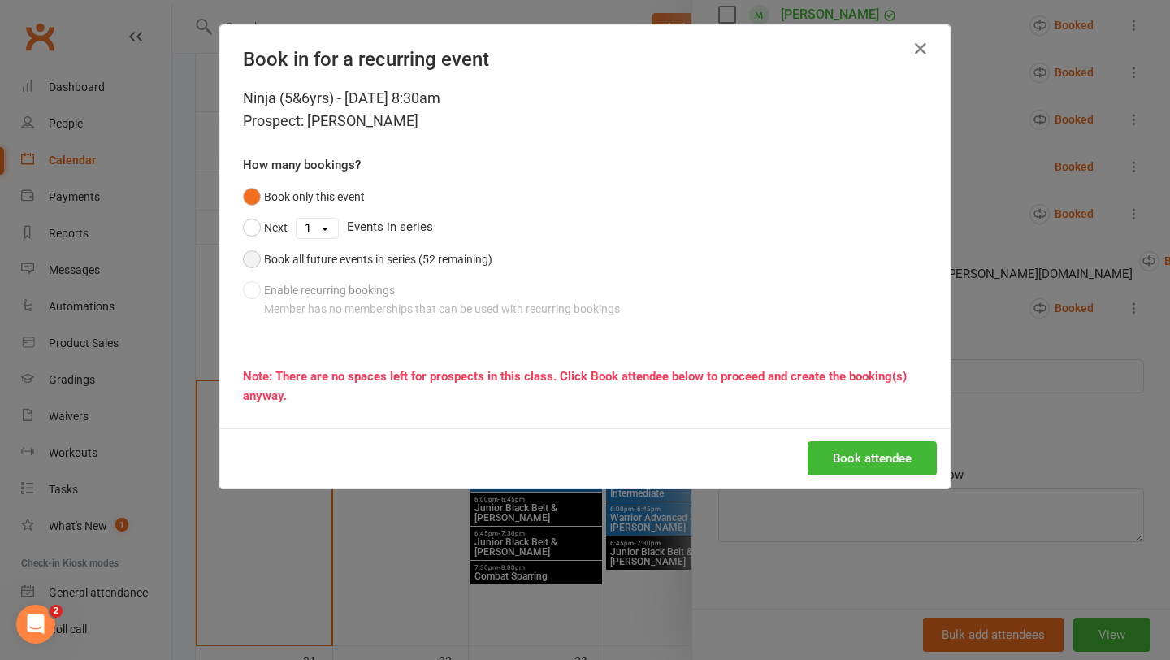
click at [295, 266] on div "Book all future events in series (52 remaining)" at bounding box center [378, 259] width 228 height 18
click at [869, 462] on button "Book attendee" at bounding box center [872, 458] width 129 height 34
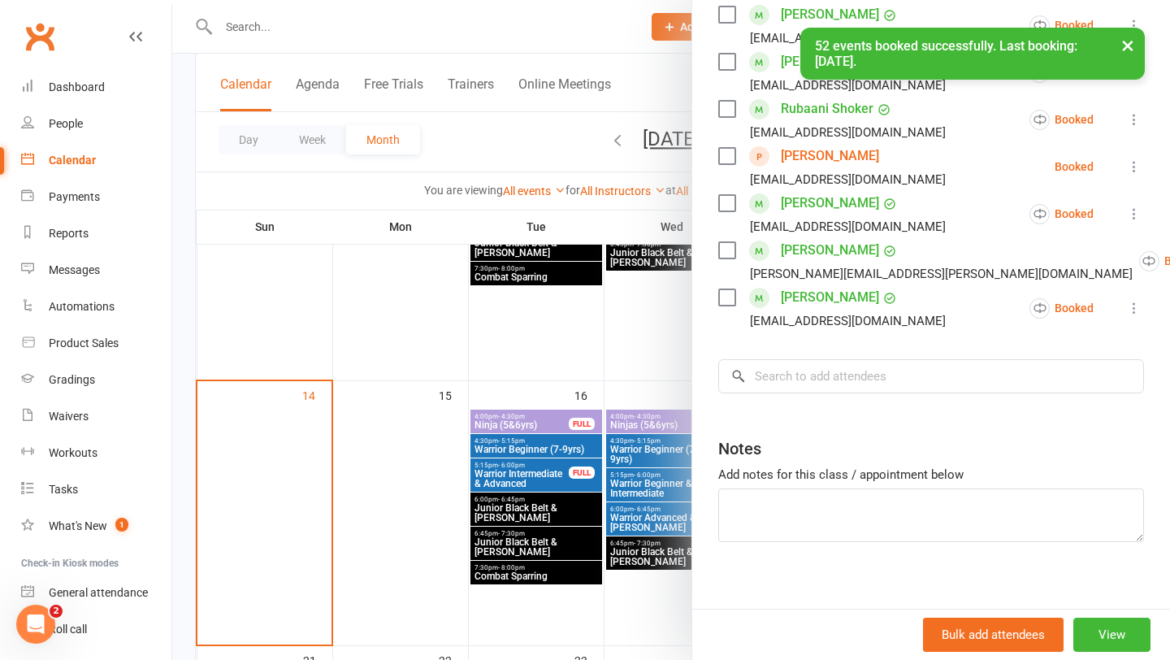
scroll to position [725, 0]
click at [668, 472] on div at bounding box center [671, 330] width 998 height 660
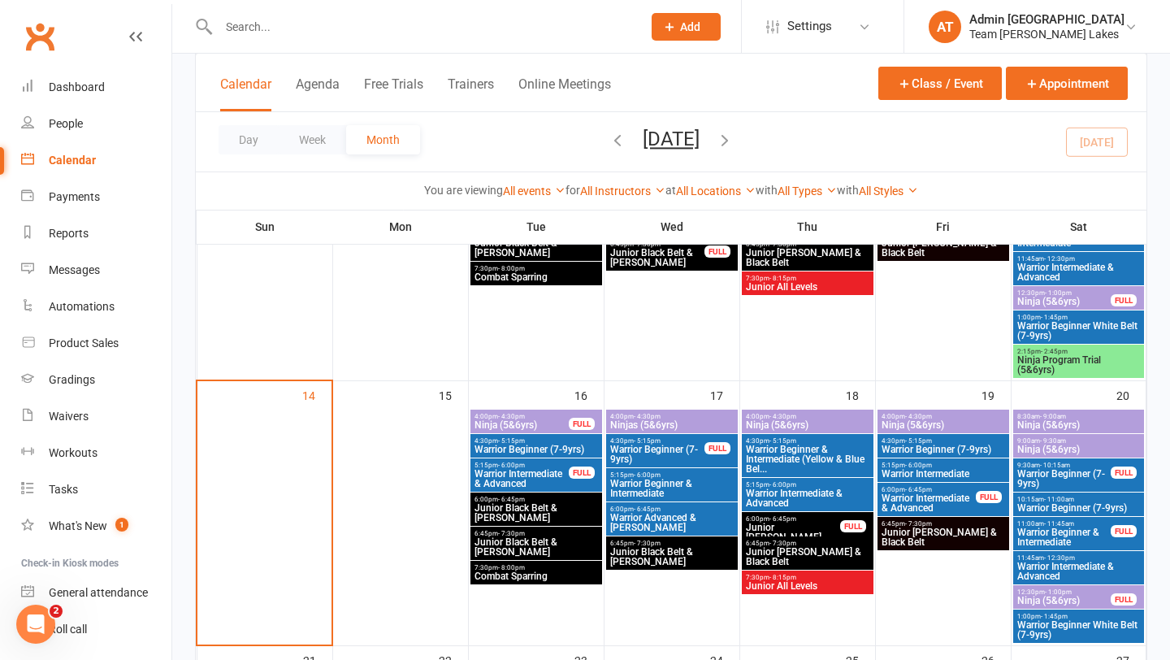
click at [846, 421] on span "Ninja (5&6yrs)" at bounding box center [807, 425] width 125 height 10
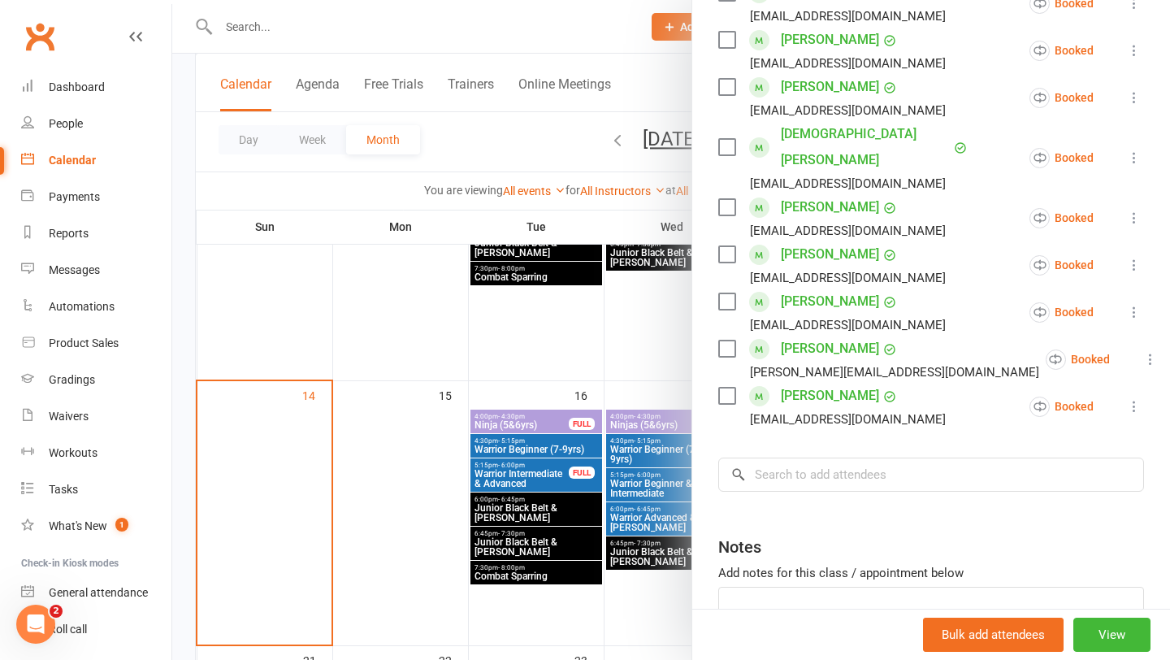
scroll to position [504, 0]
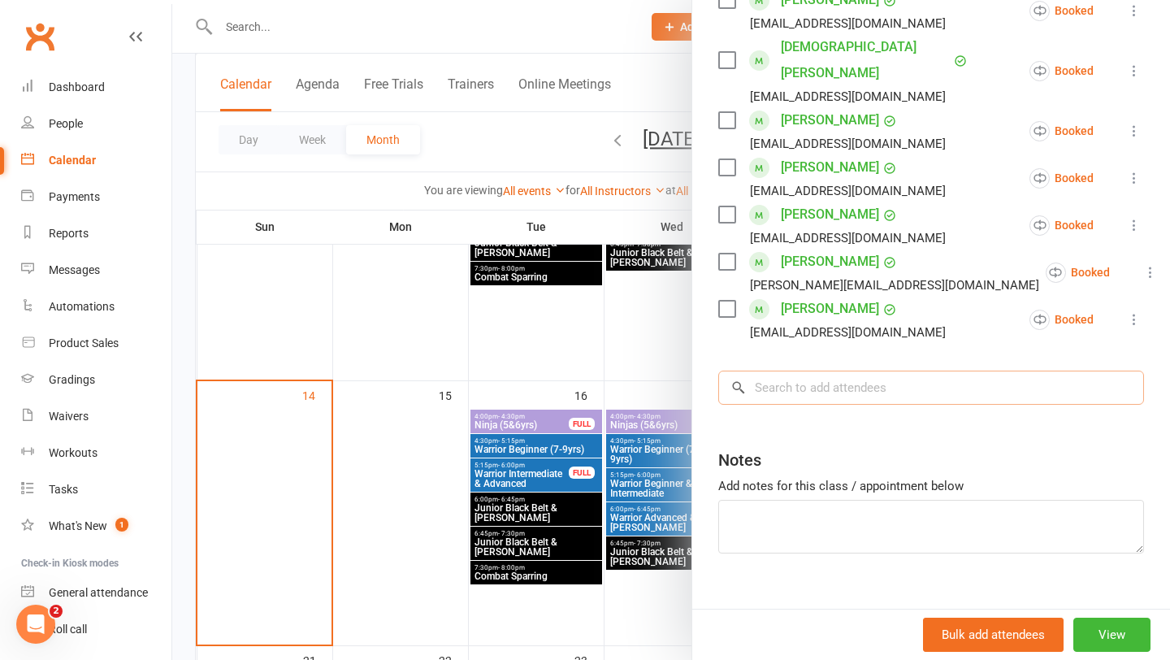
click at [846, 371] on input "search" at bounding box center [931, 388] width 426 height 34
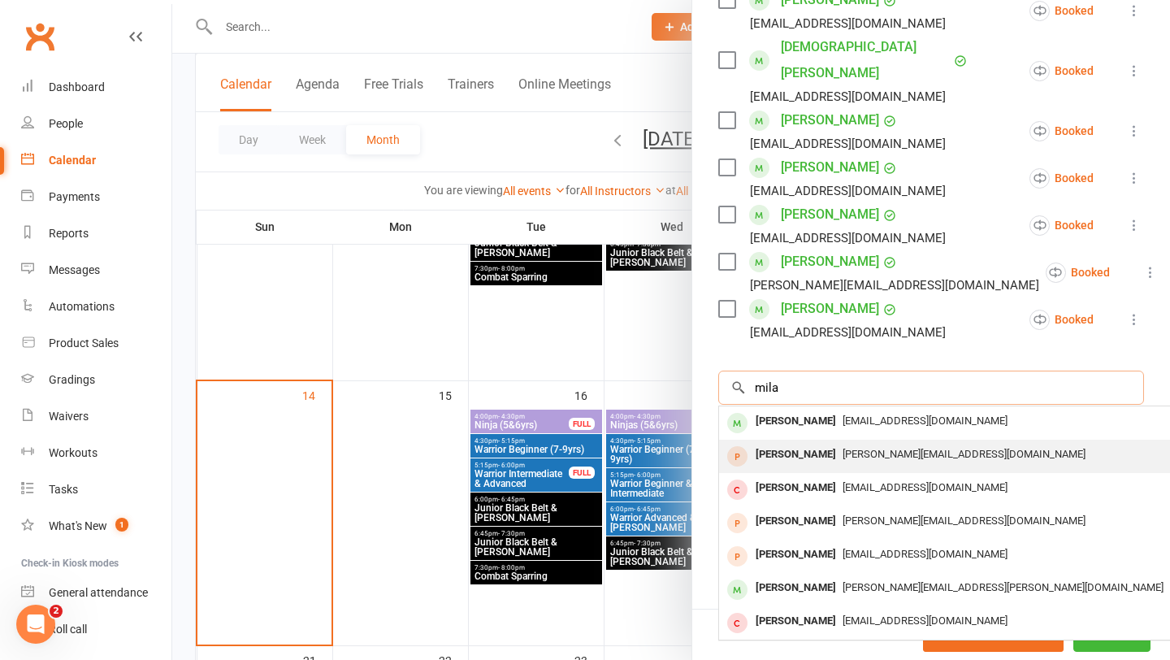
type input "mila"
click at [847, 443] on div "chris.cag@live.com" at bounding box center [962, 455] width 473 height 24
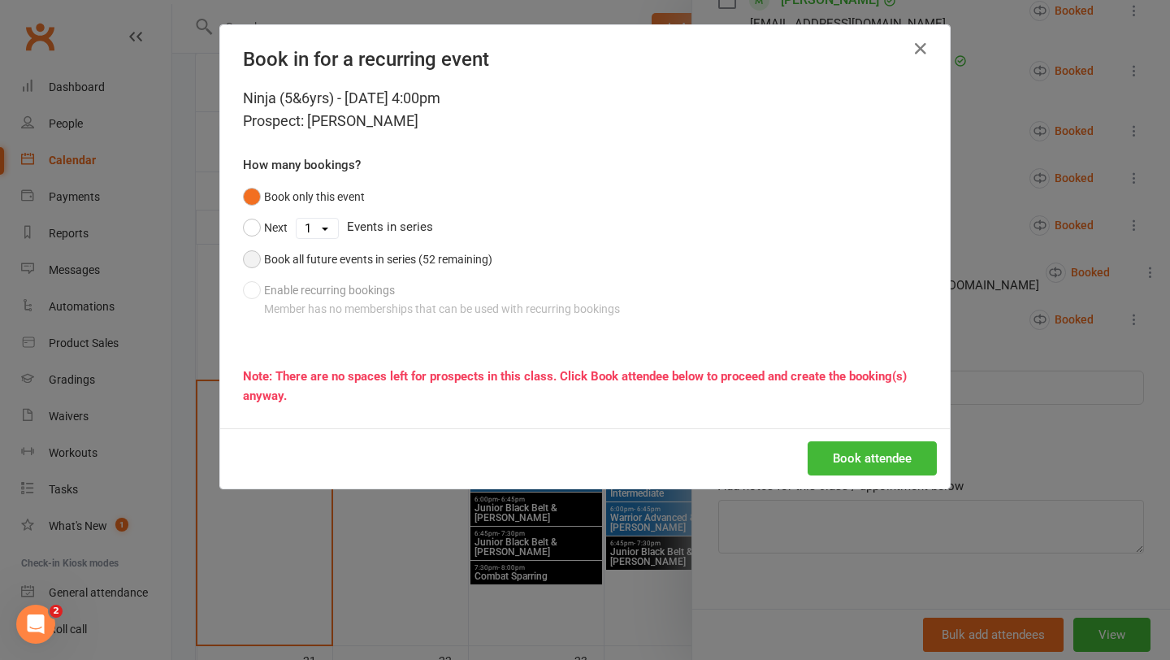
click at [371, 261] on div "Book all future events in series (52 remaining)" at bounding box center [378, 259] width 228 height 18
click at [870, 465] on button "Book attendee" at bounding box center [872, 458] width 129 height 34
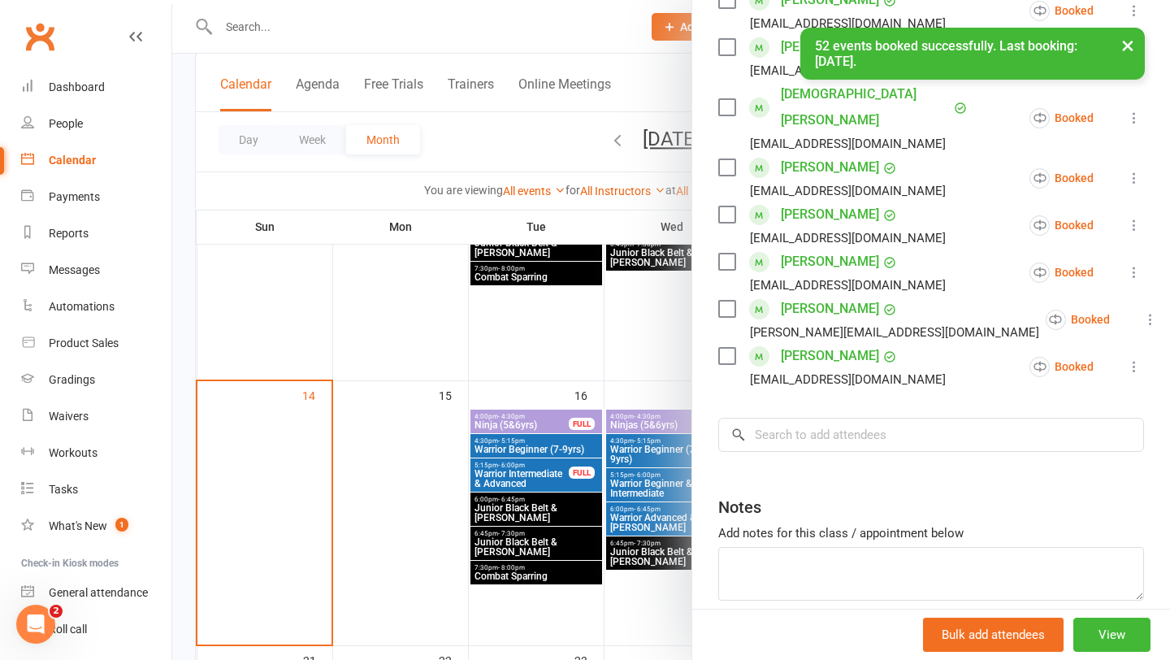
scroll to position [551, 0]
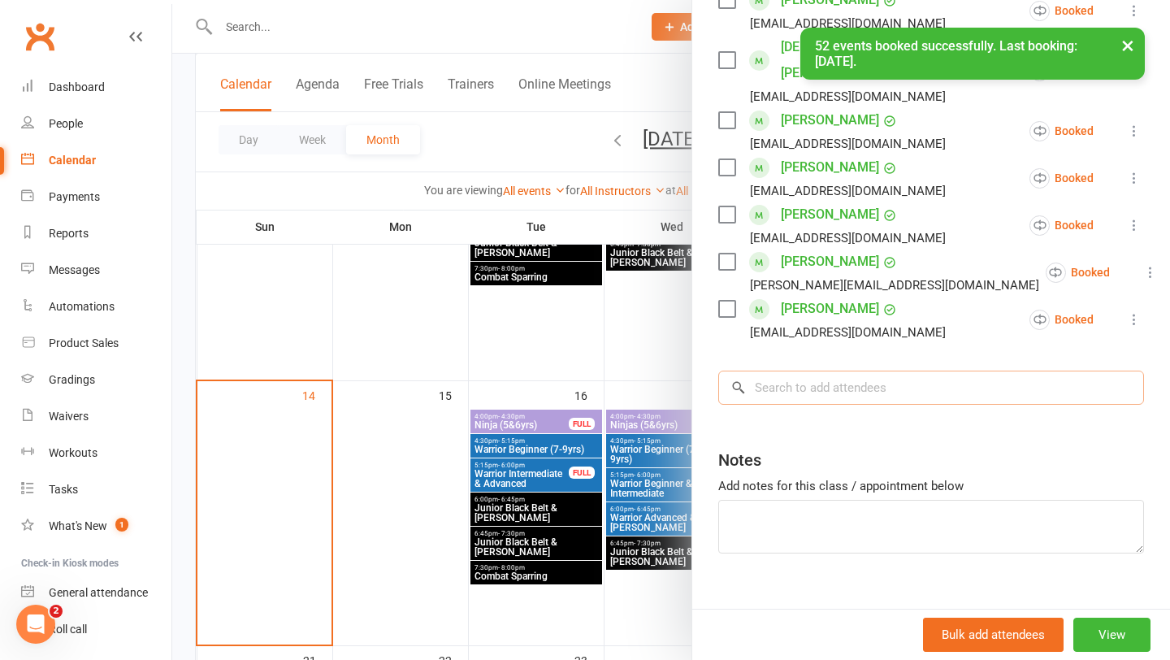
click at [818, 371] on input "search" at bounding box center [931, 388] width 426 height 34
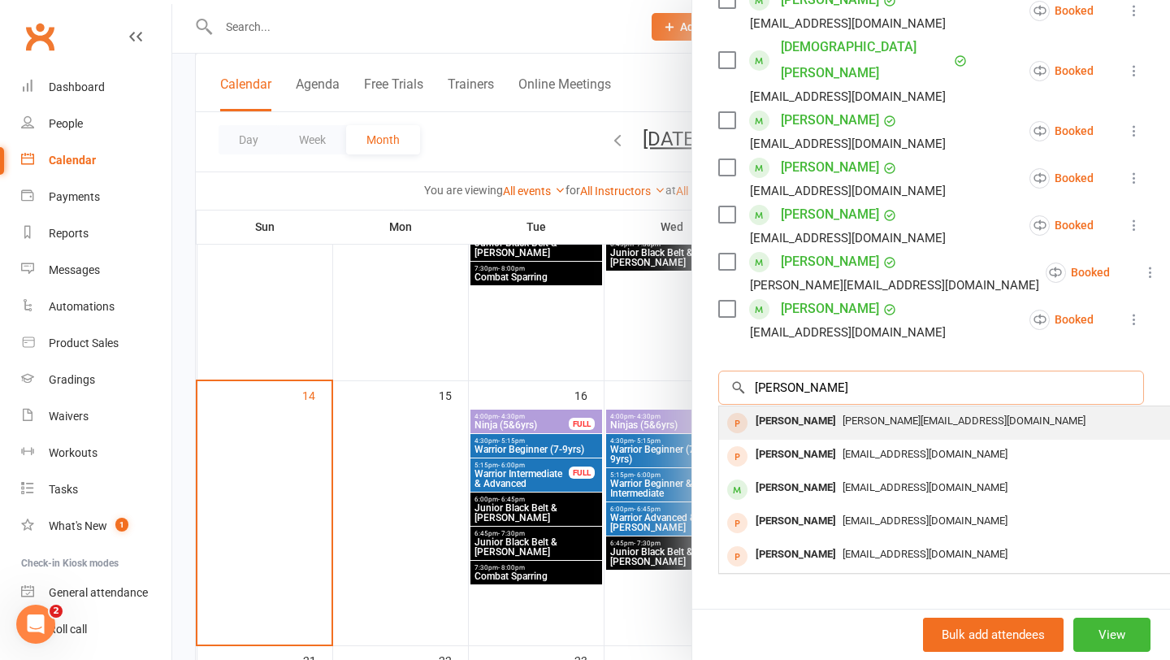
type input "philip"
click at [807, 410] on div "Philip Cagoroski" at bounding box center [795, 422] width 93 height 24
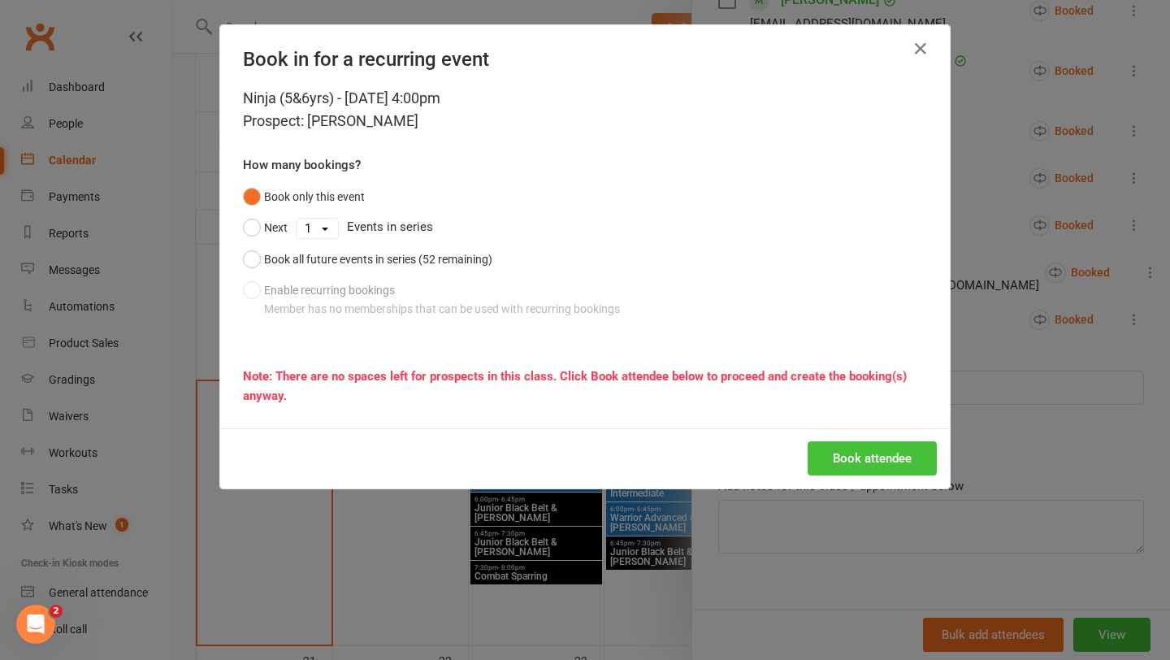
click at [844, 449] on button "Book attendee" at bounding box center [872, 458] width 129 height 34
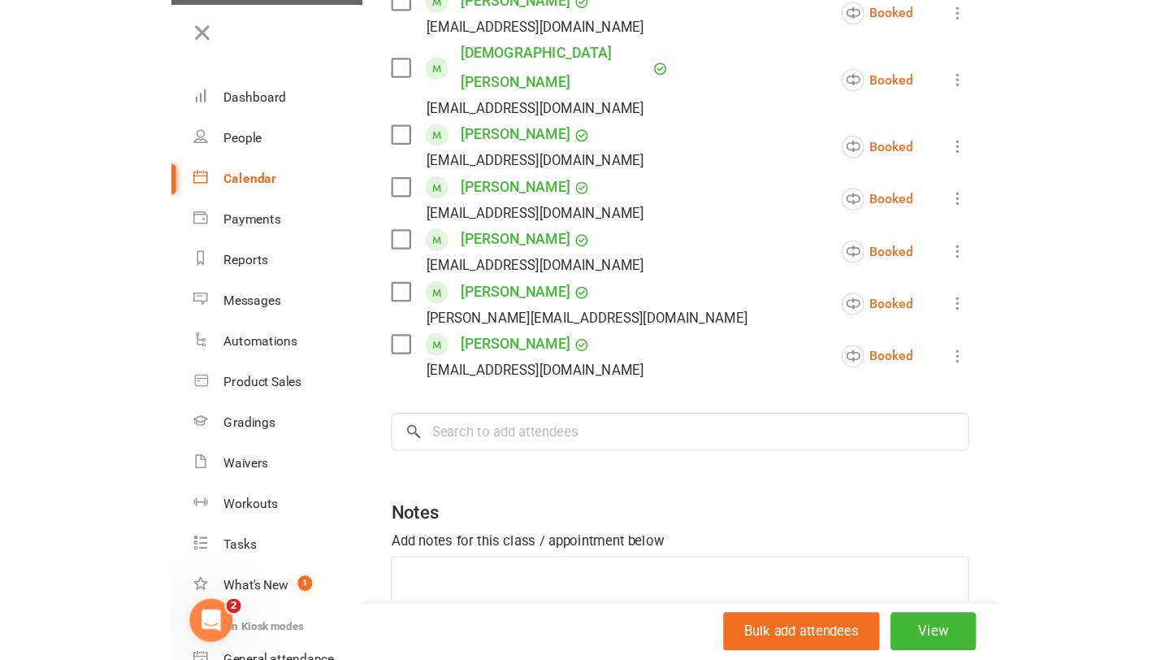
scroll to position [0, 0]
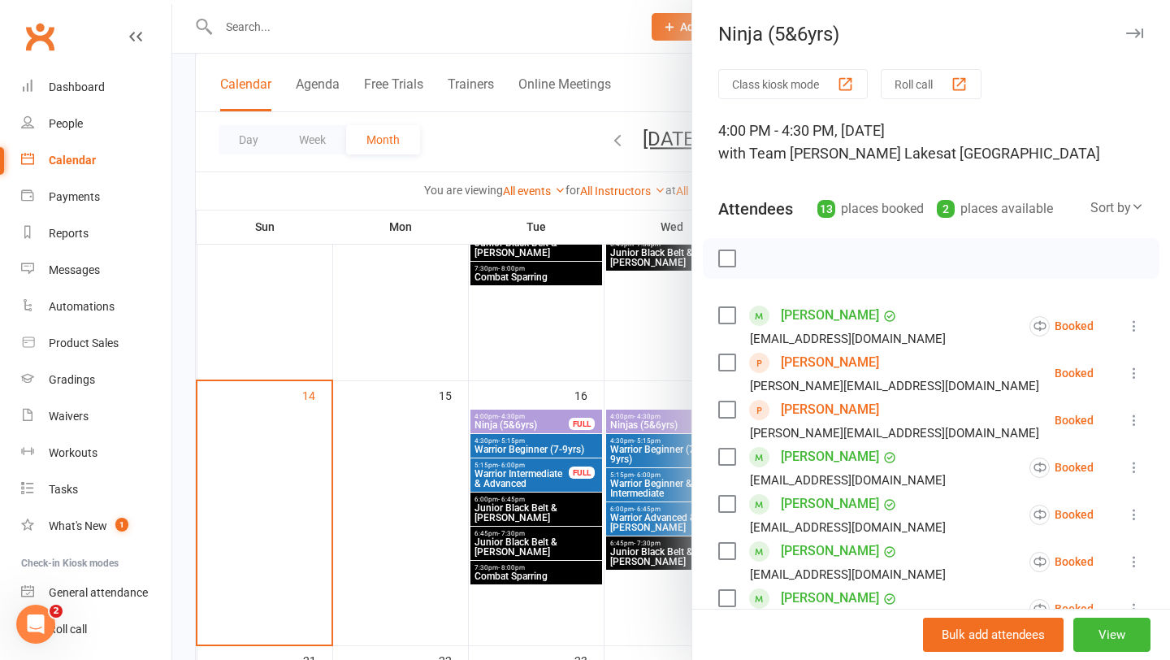
click at [1129, 27] on button "button" at bounding box center [1135, 34] width 20 height 20
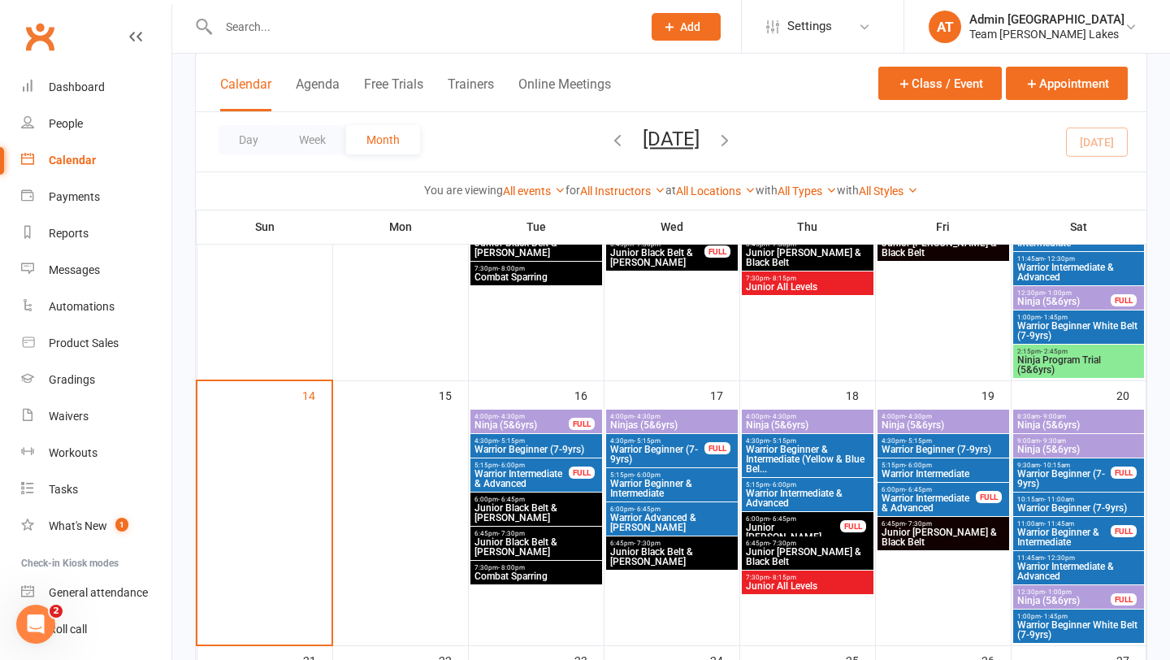
click at [1045, 329] on span "Warrior Beginner White Belt (7-9yrs)" at bounding box center [1079, 331] width 125 height 20
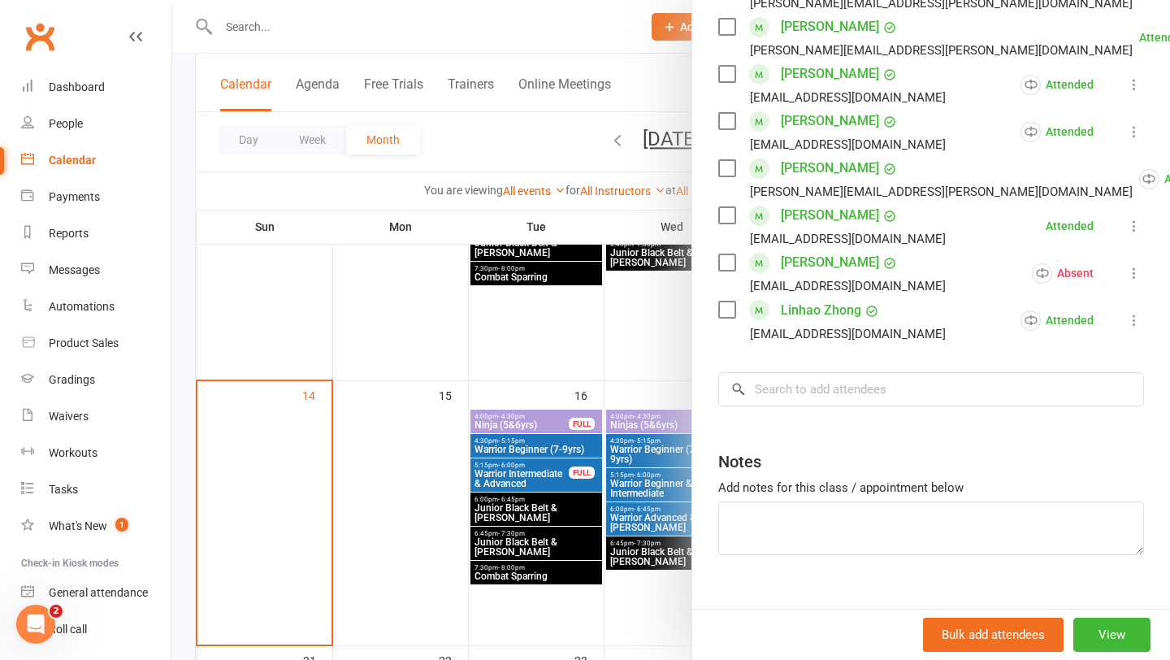
scroll to position [731, 0]
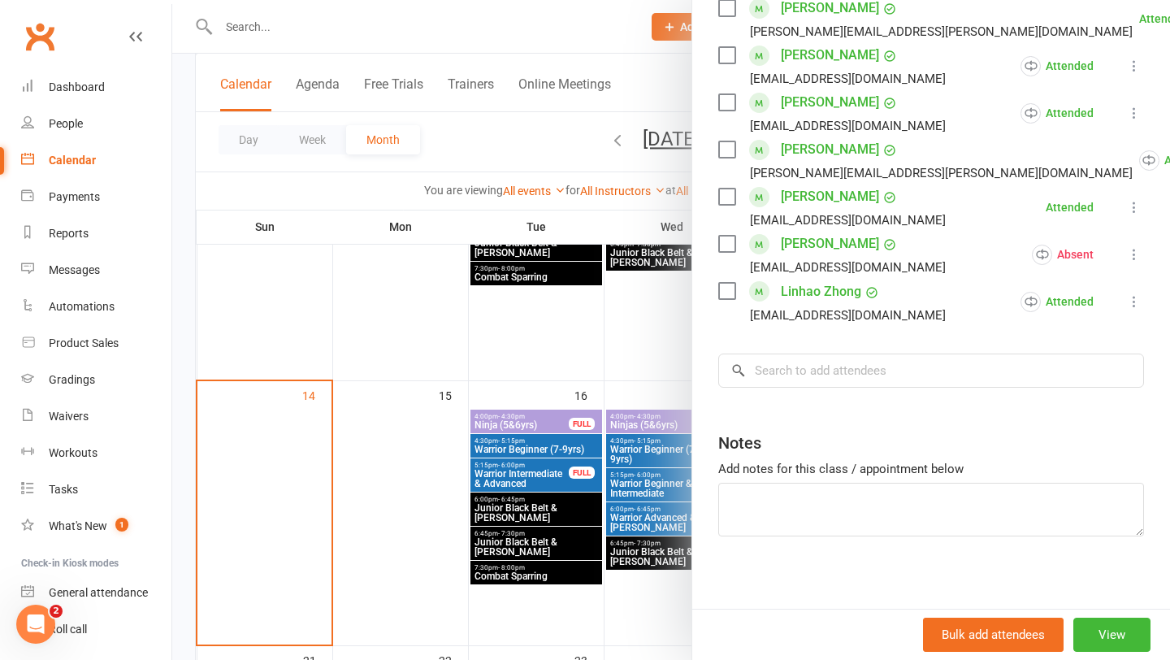
click at [671, 423] on div at bounding box center [671, 330] width 998 height 660
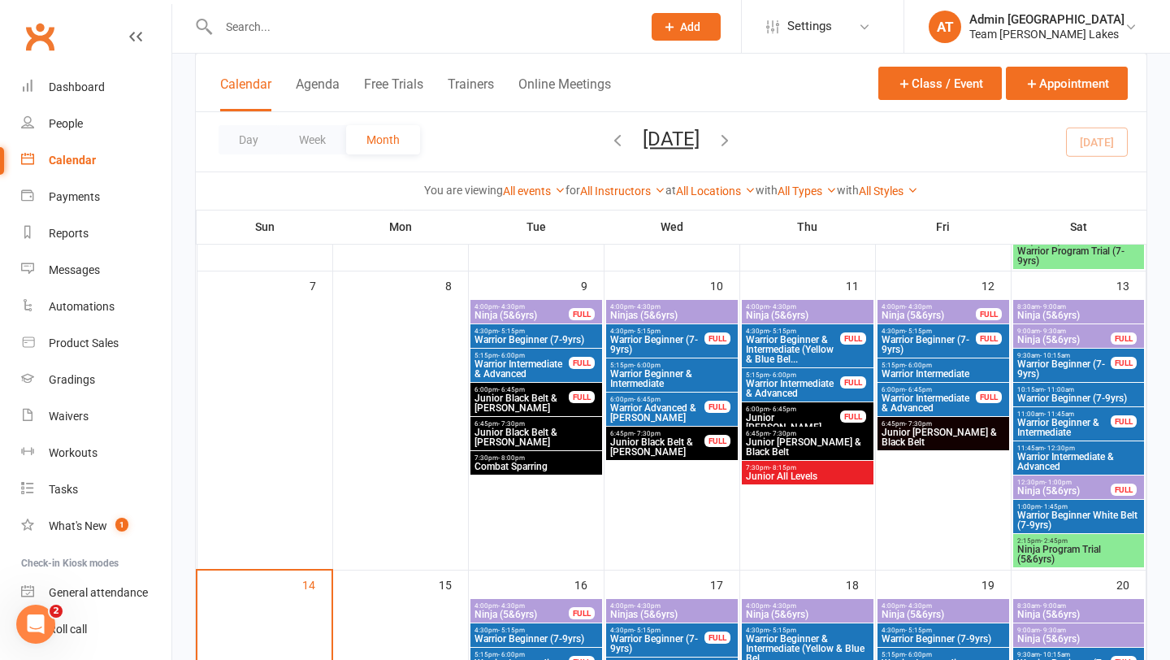
scroll to position [375, 0]
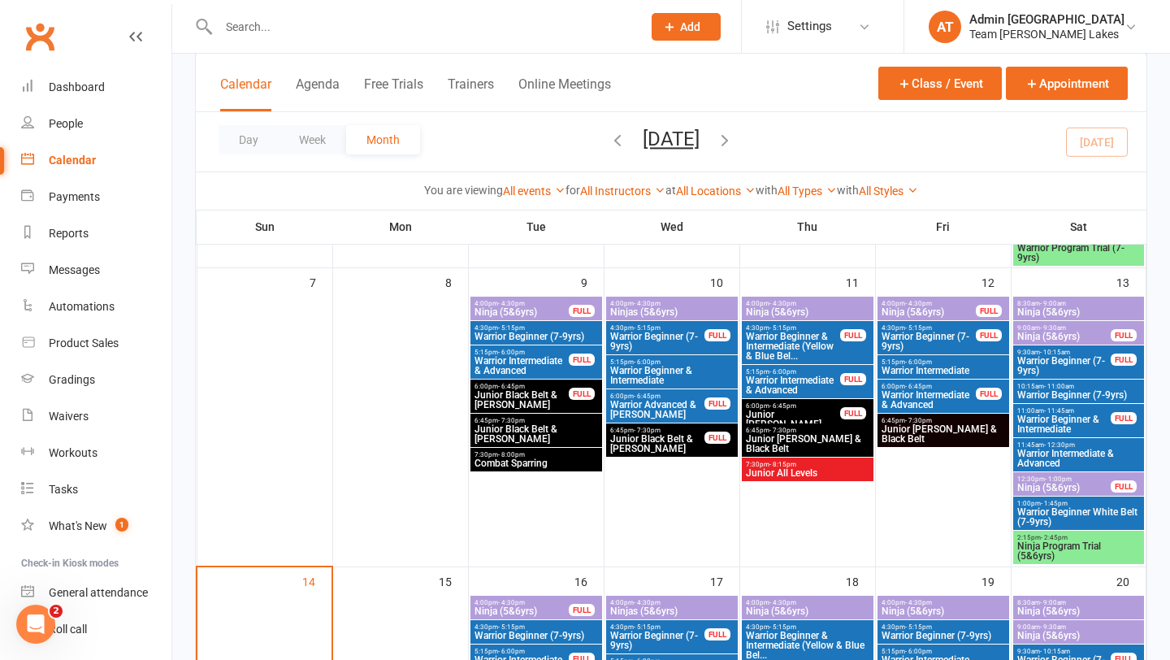
click at [1070, 480] on span "12:30pm - 1:00pm" at bounding box center [1065, 478] width 96 height 7
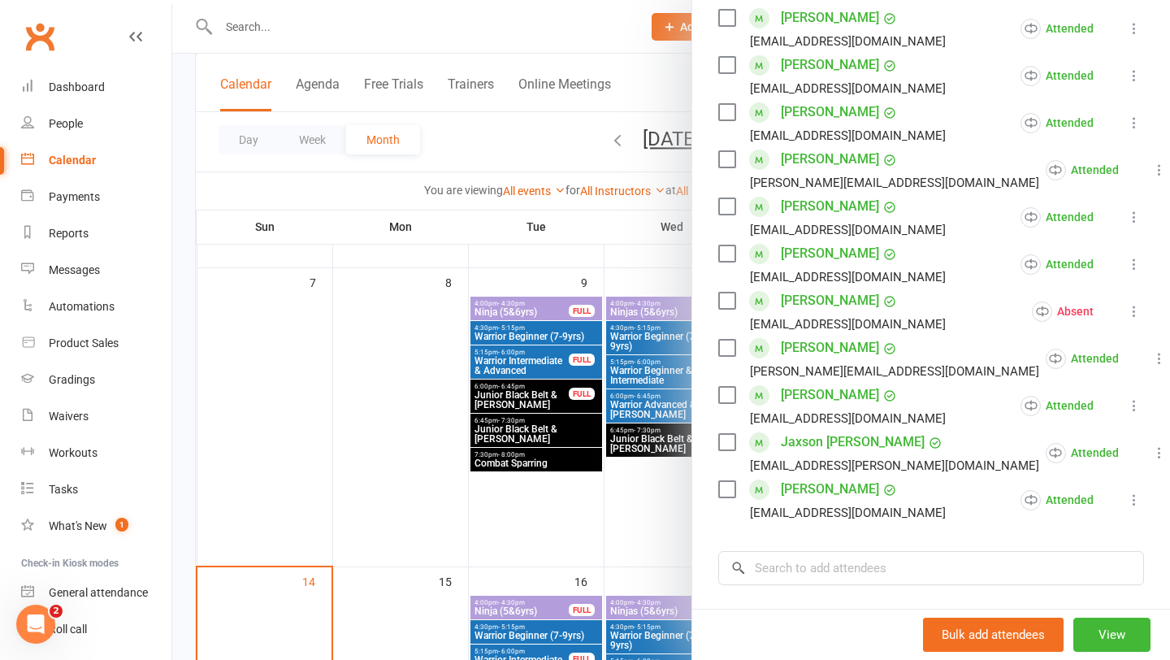
scroll to position [509, 0]
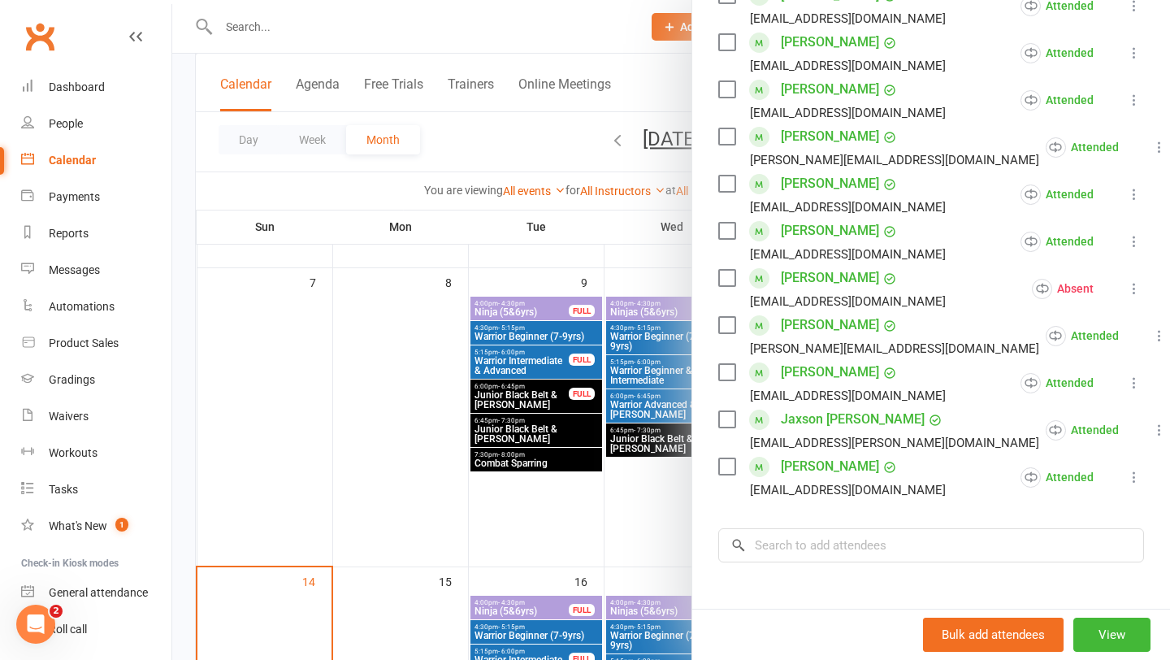
click at [625, 483] on div at bounding box center [671, 330] width 998 height 660
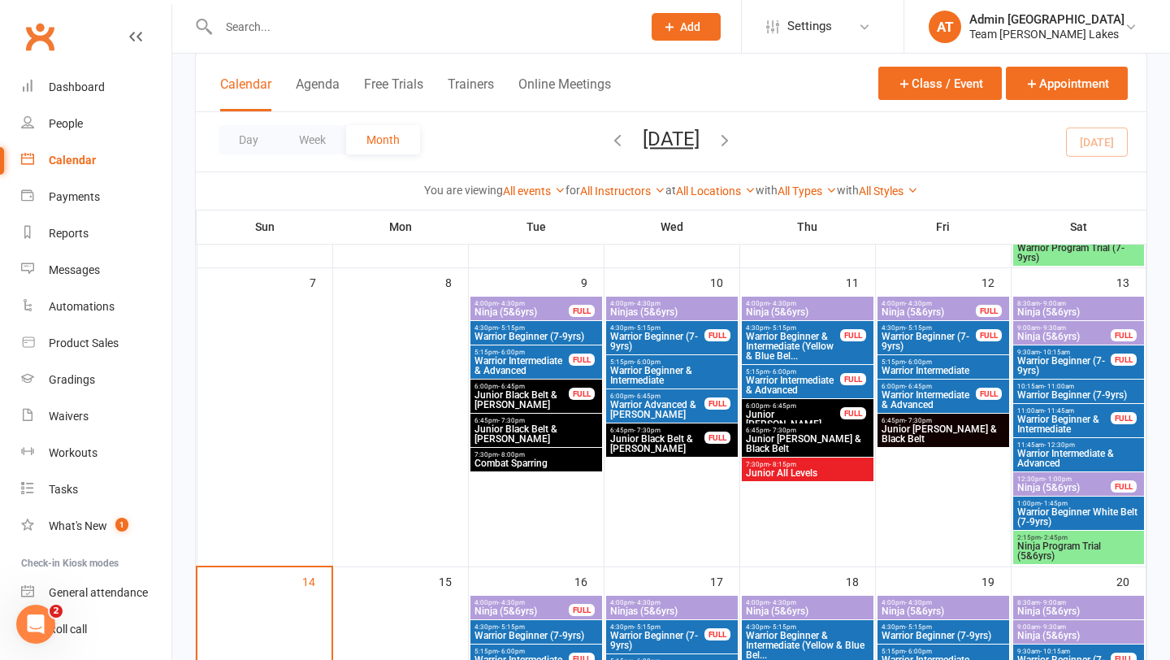
click at [1079, 455] on span "Warrior Intermediate & Advanced" at bounding box center [1079, 459] width 125 height 20
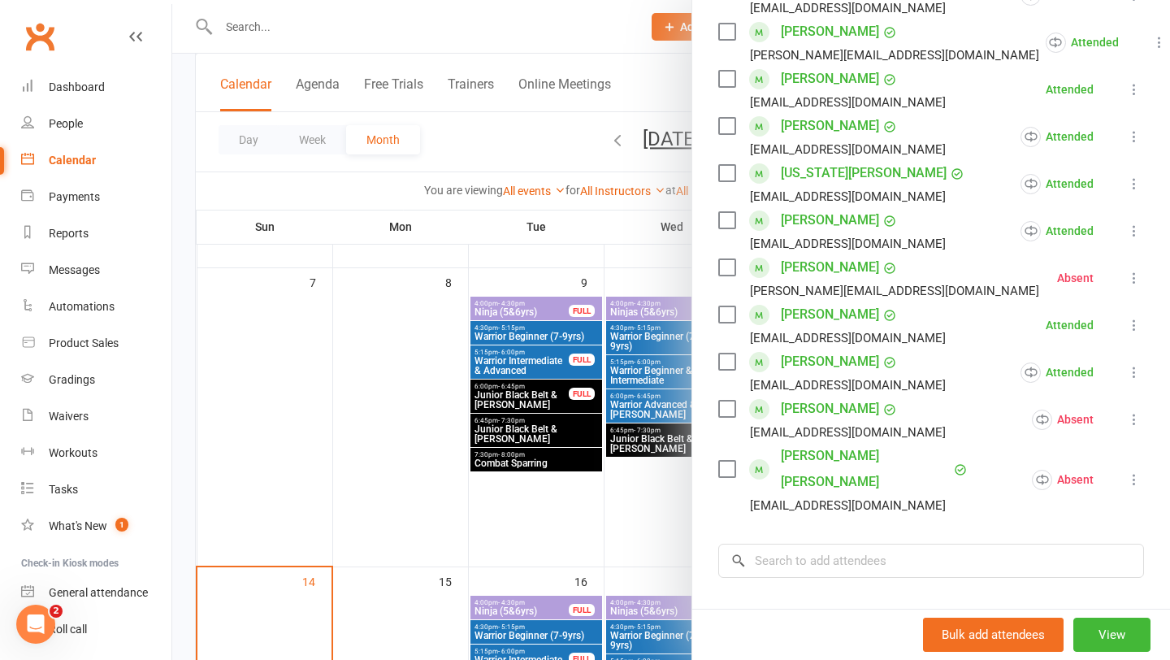
scroll to position [596, 0]
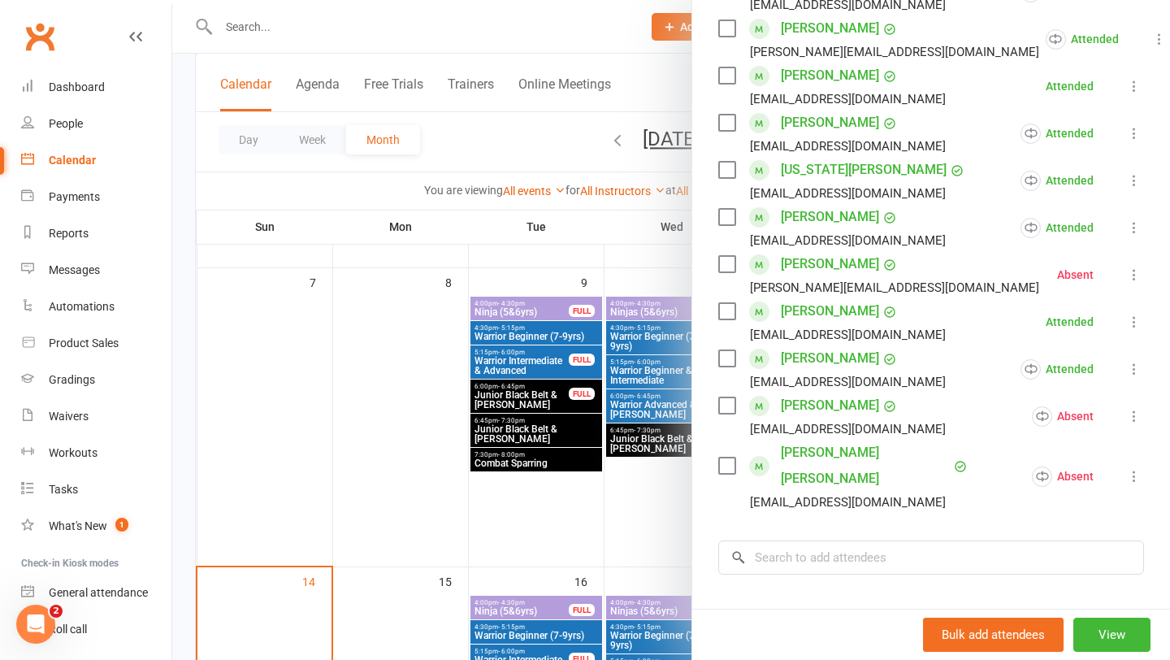
click at [670, 514] on div at bounding box center [671, 330] width 998 height 660
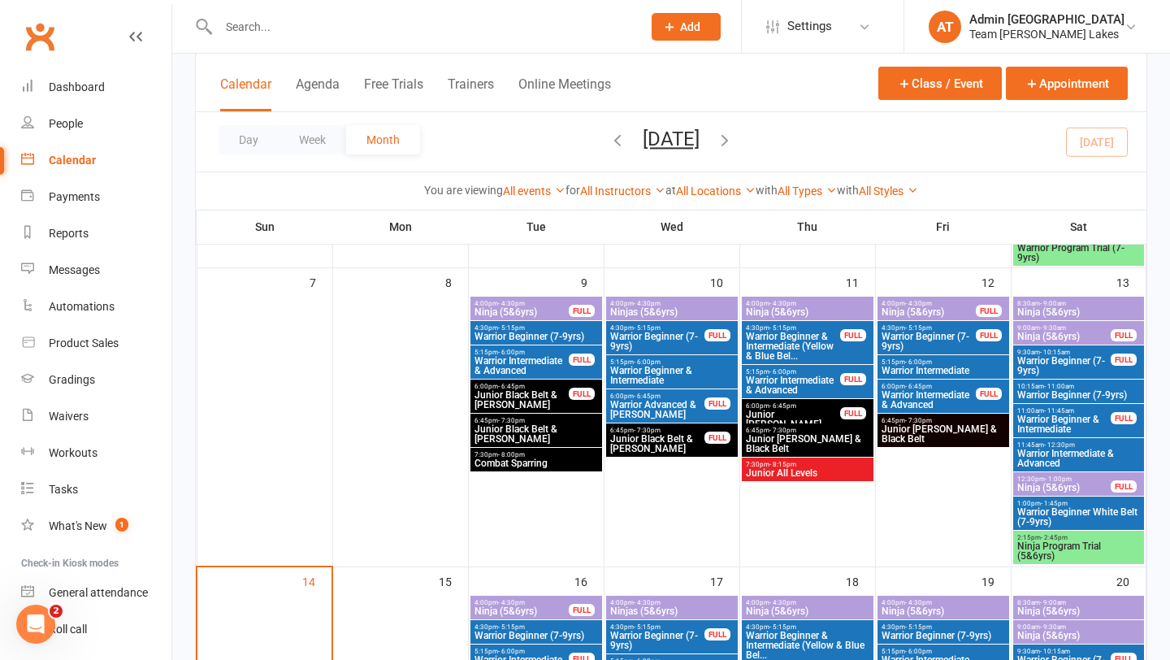
click at [1056, 410] on span "- 11:45am" at bounding box center [1059, 410] width 30 height 7
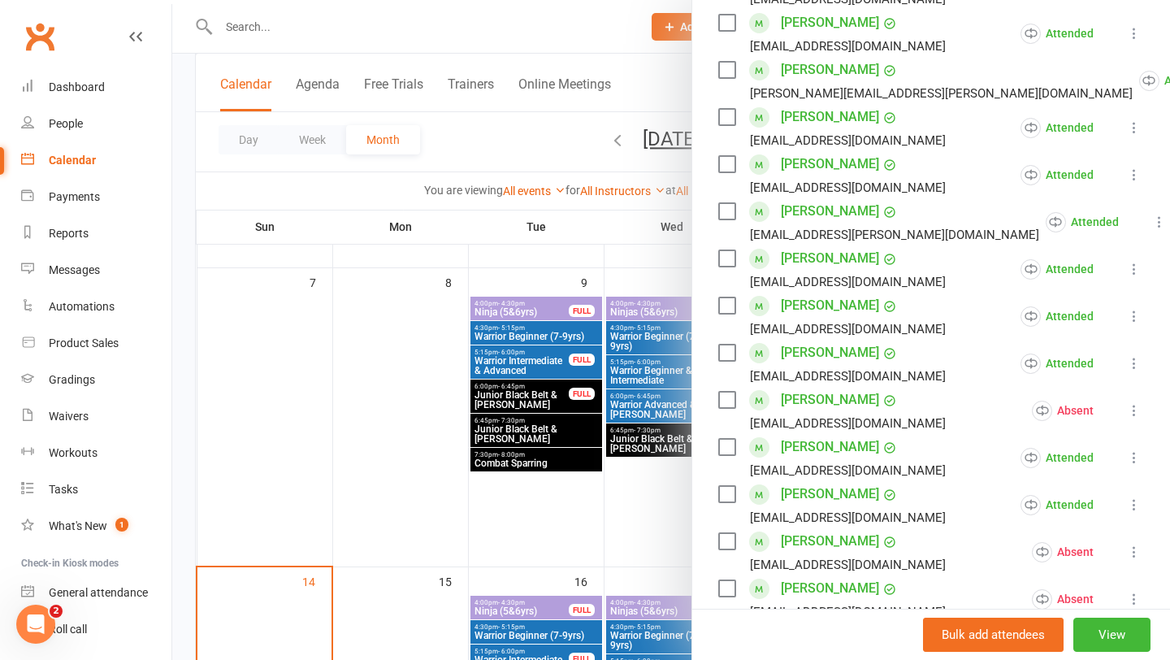
scroll to position [569, 0]
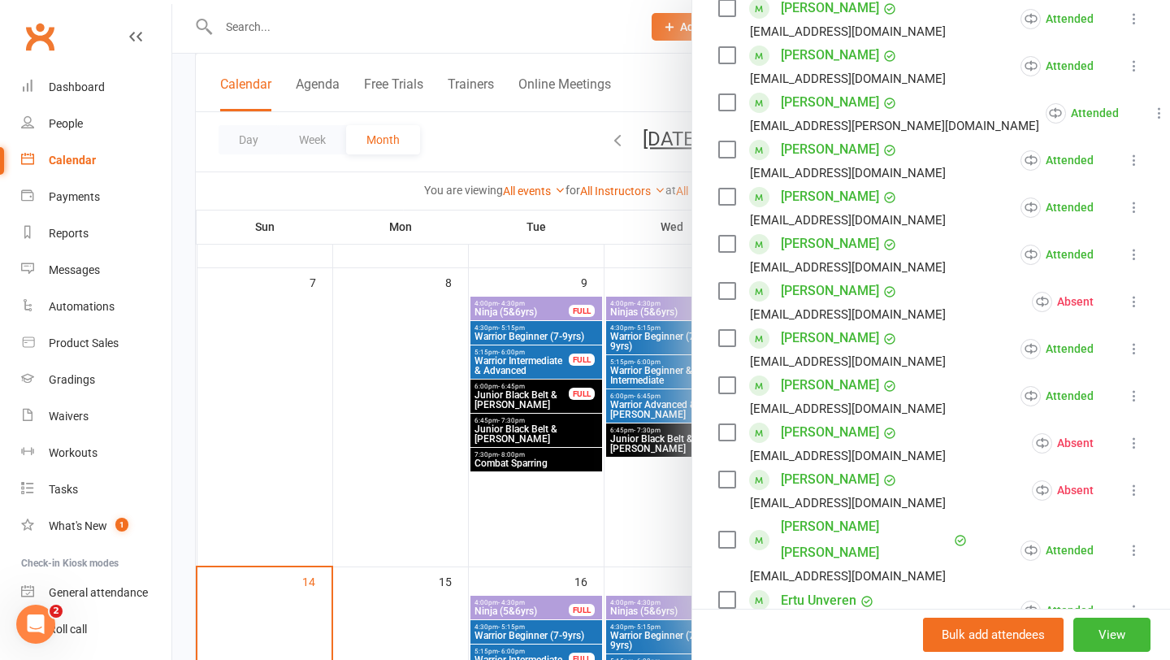
click at [588, 545] on div at bounding box center [671, 330] width 998 height 660
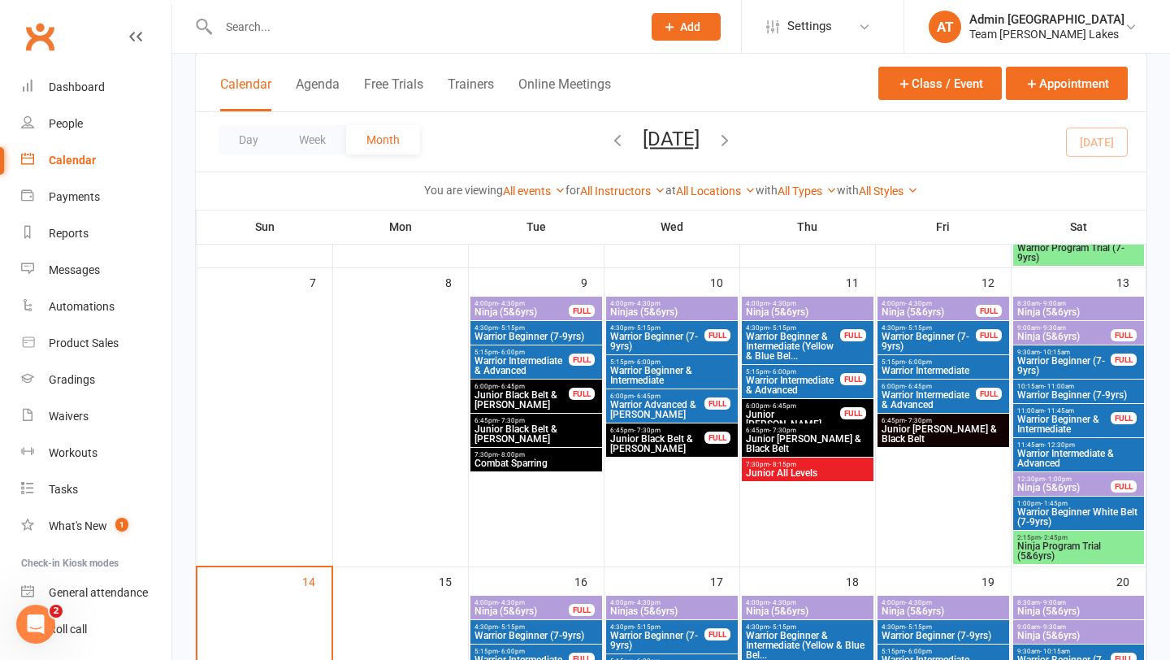
click at [1077, 394] on span "Warrior Beginner (7-9yrs)" at bounding box center [1079, 395] width 125 height 10
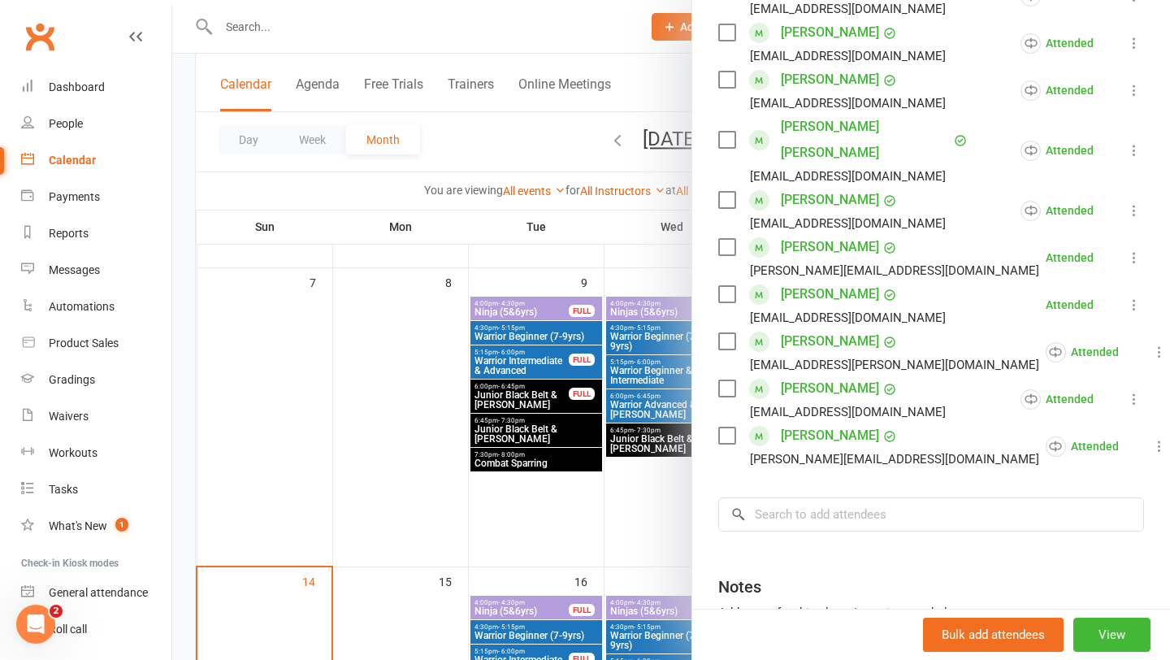
scroll to position [430, 0]
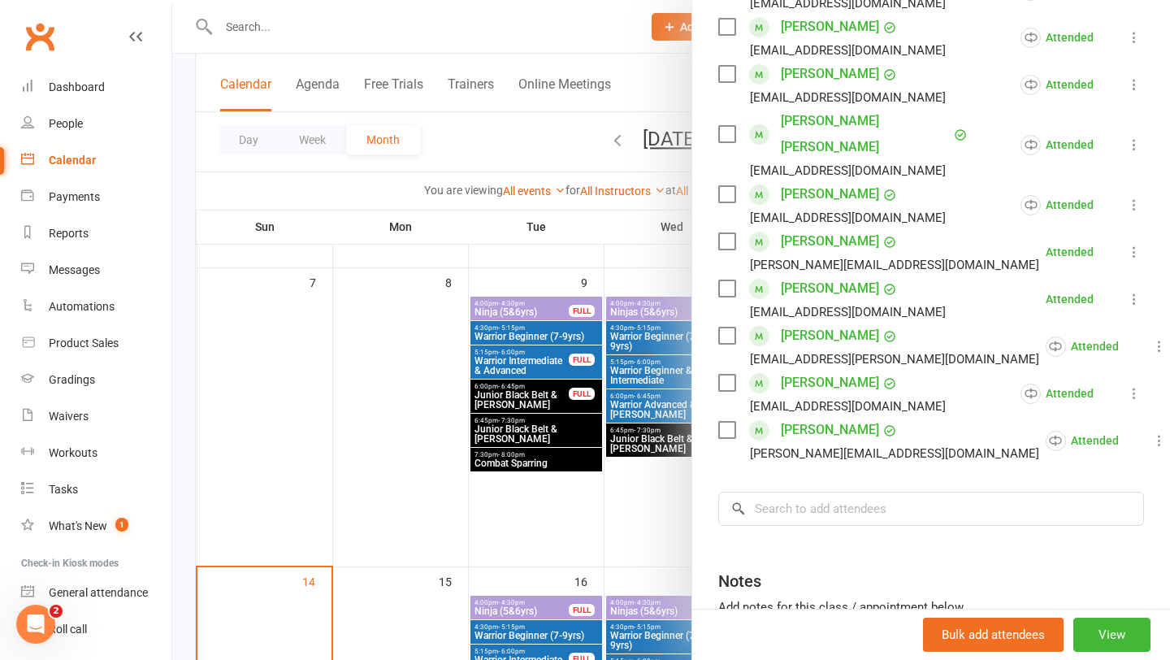
click at [614, 453] on div at bounding box center [671, 330] width 998 height 660
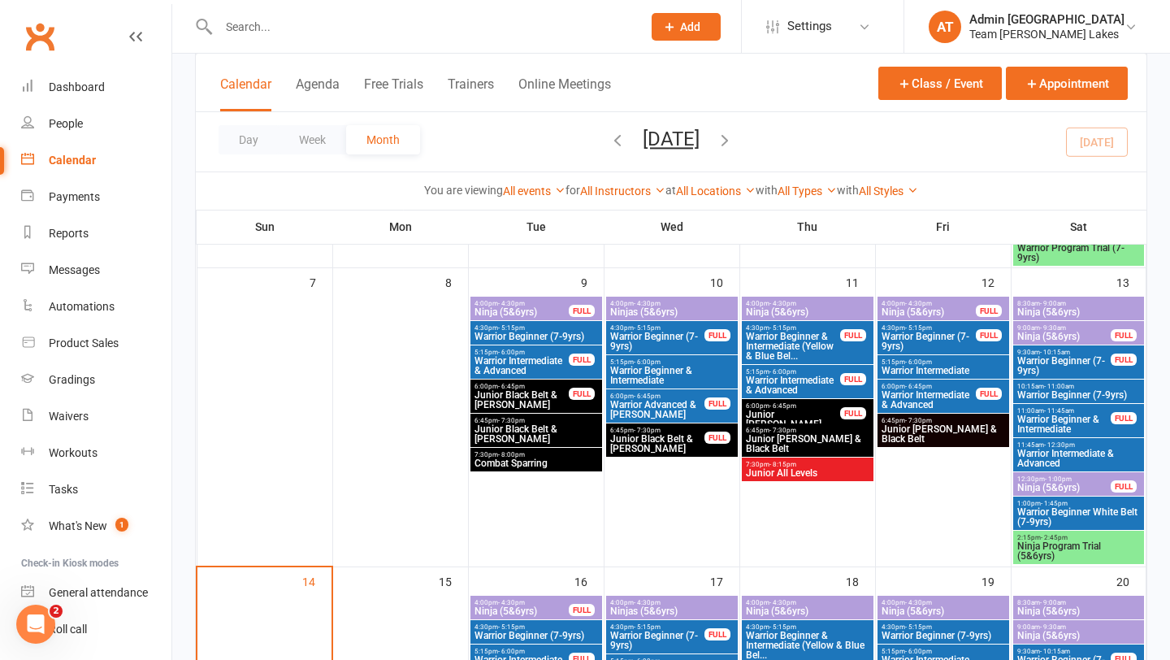
click at [1069, 362] on span "Warrior Beginner (7-9yrs)" at bounding box center [1065, 366] width 96 height 20
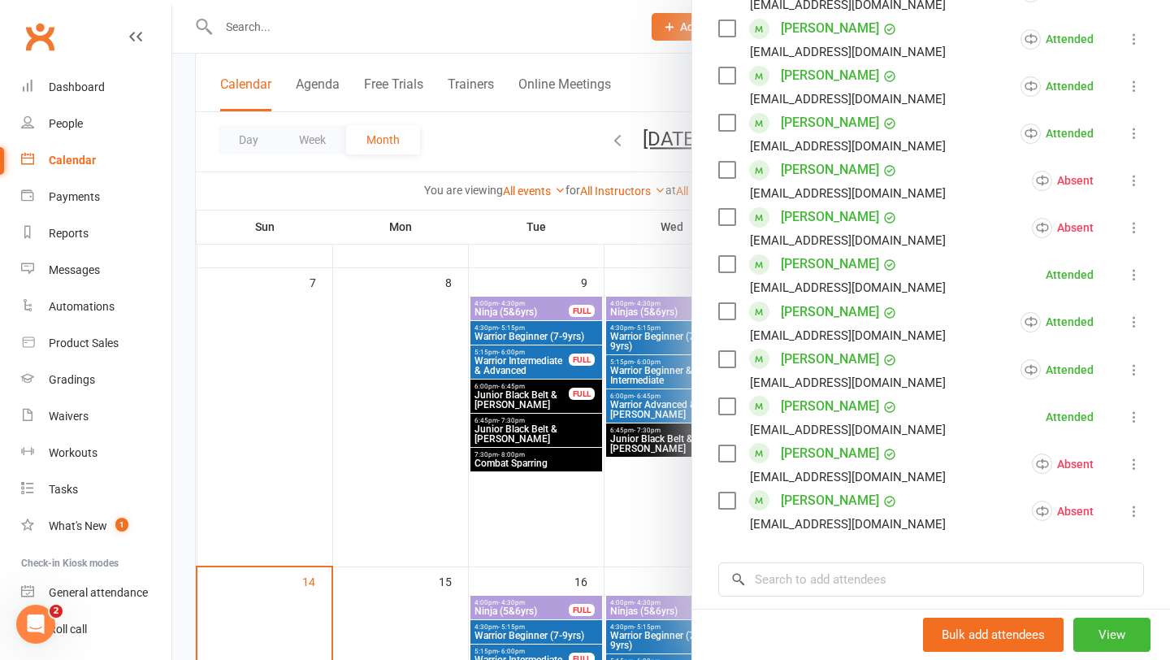
scroll to position [717, 0]
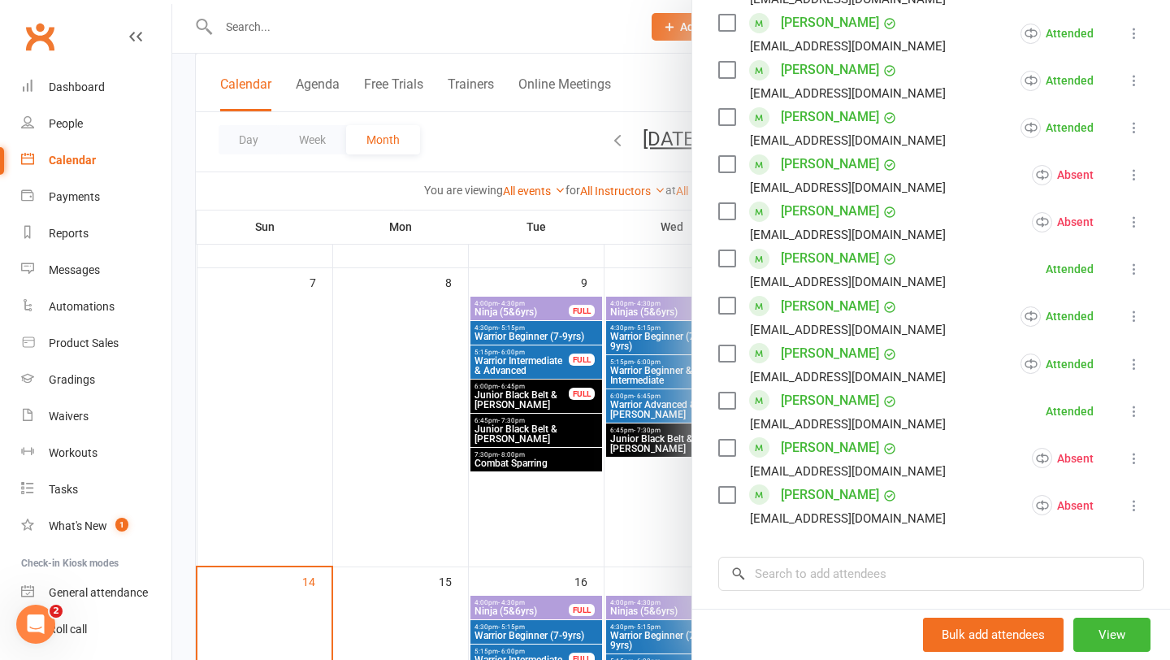
click at [656, 514] on div at bounding box center [671, 330] width 998 height 660
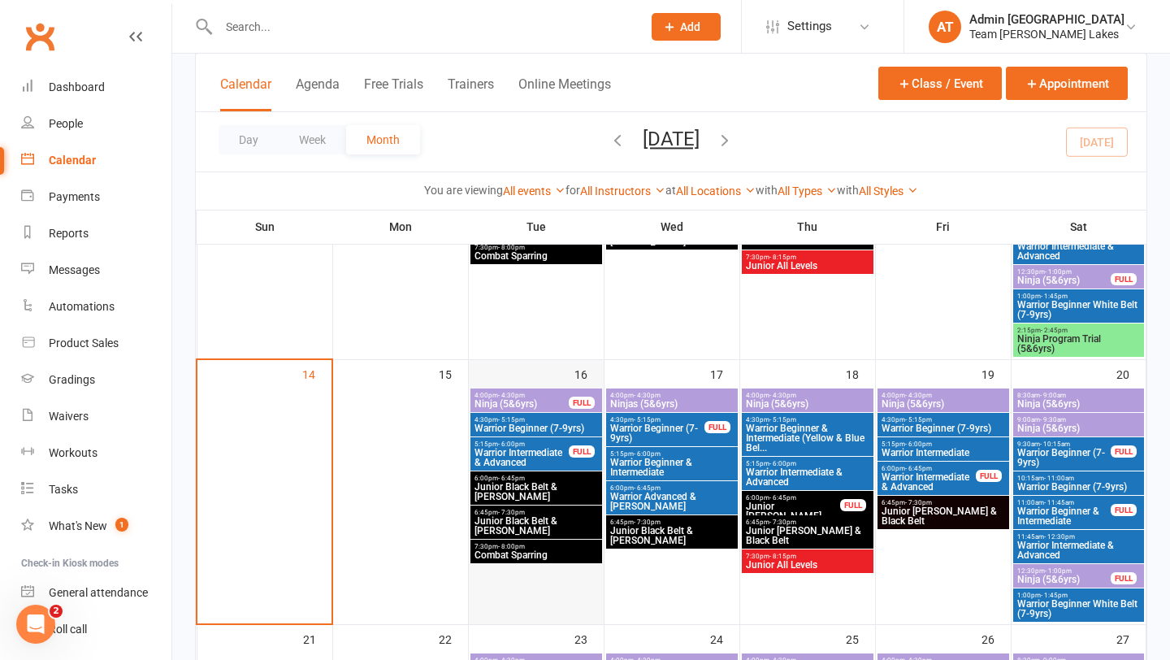
scroll to position [587, 0]
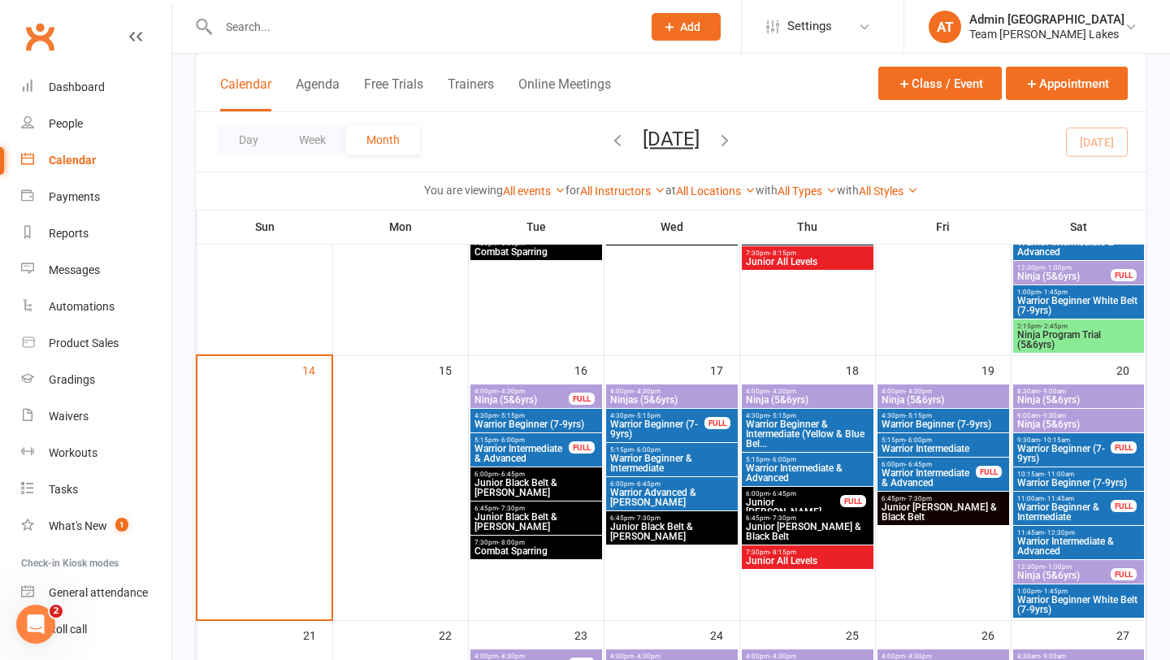
click at [519, 457] on span "Warrior Intermediate & Advanced" at bounding box center [522, 454] width 96 height 20
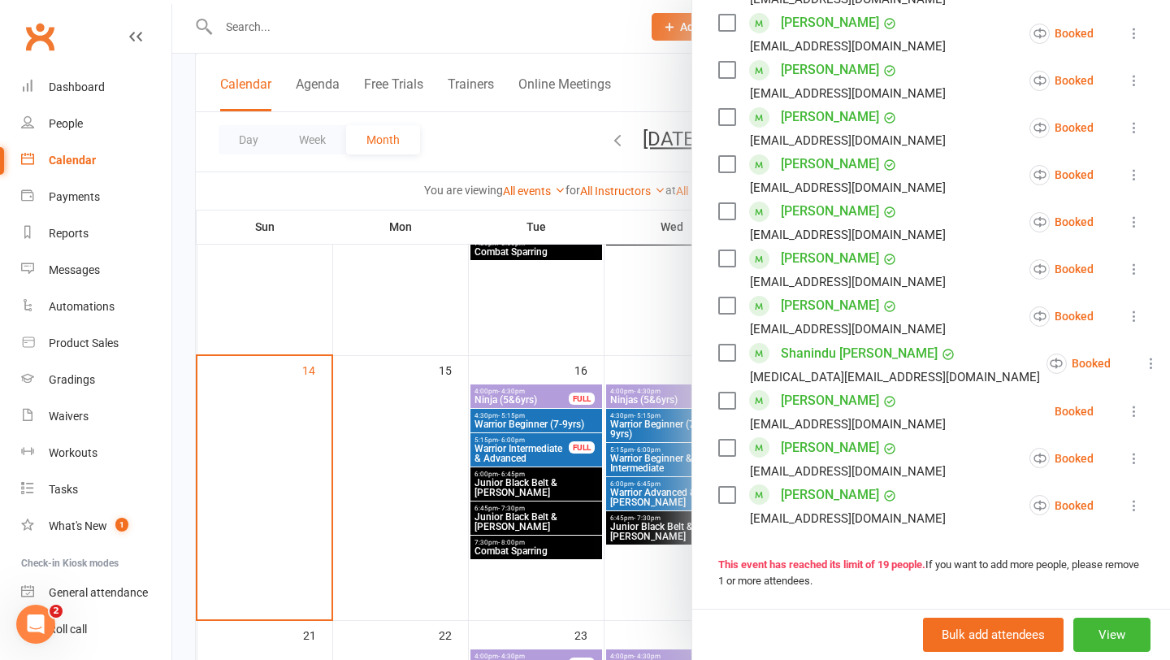
scroll to position [663, 0]
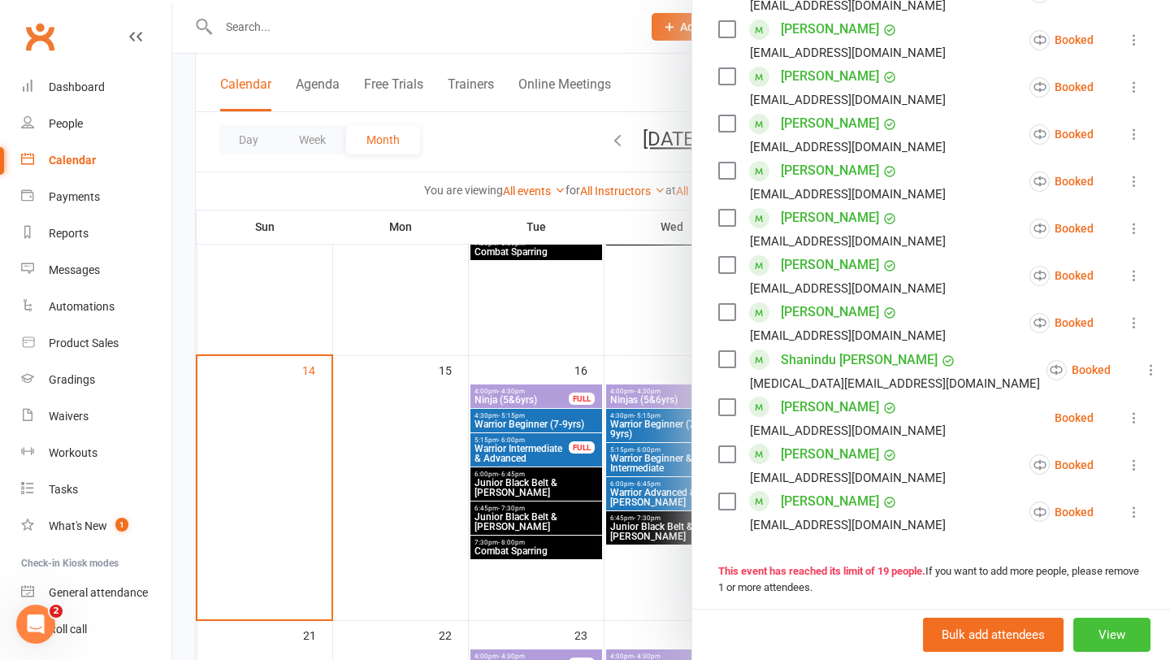
click at [1114, 632] on button "View" at bounding box center [1111, 635] width 77 height 34
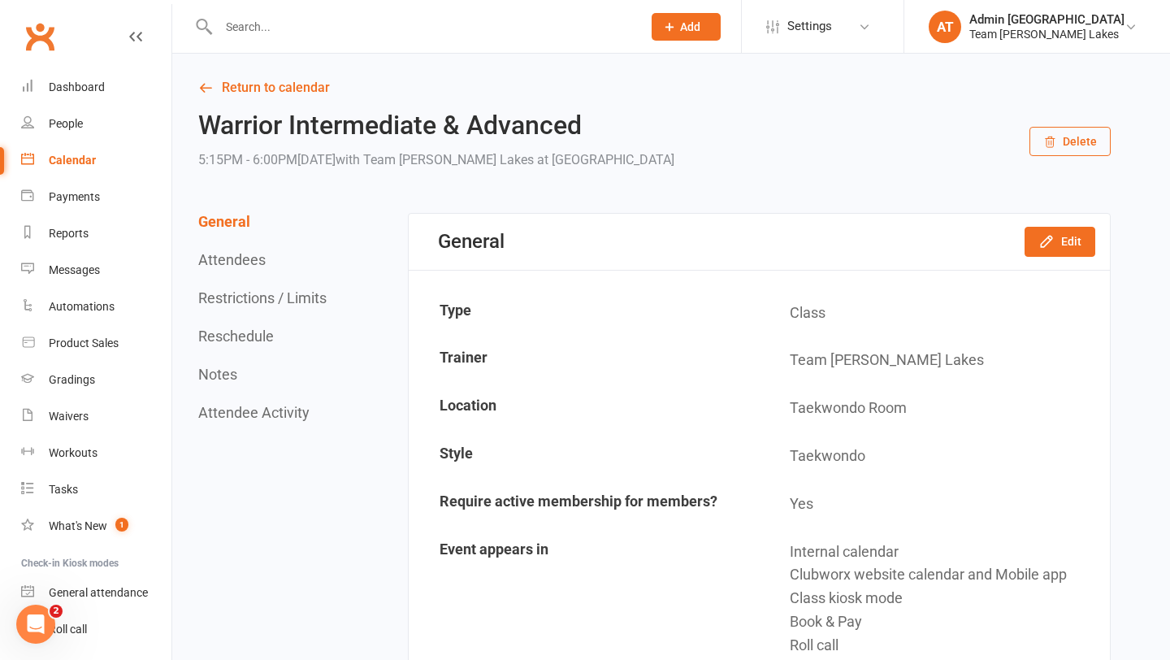
click at [288, 293] on button "Restrictions / Limits" at bounding box center [262, 297] width 128 height 17
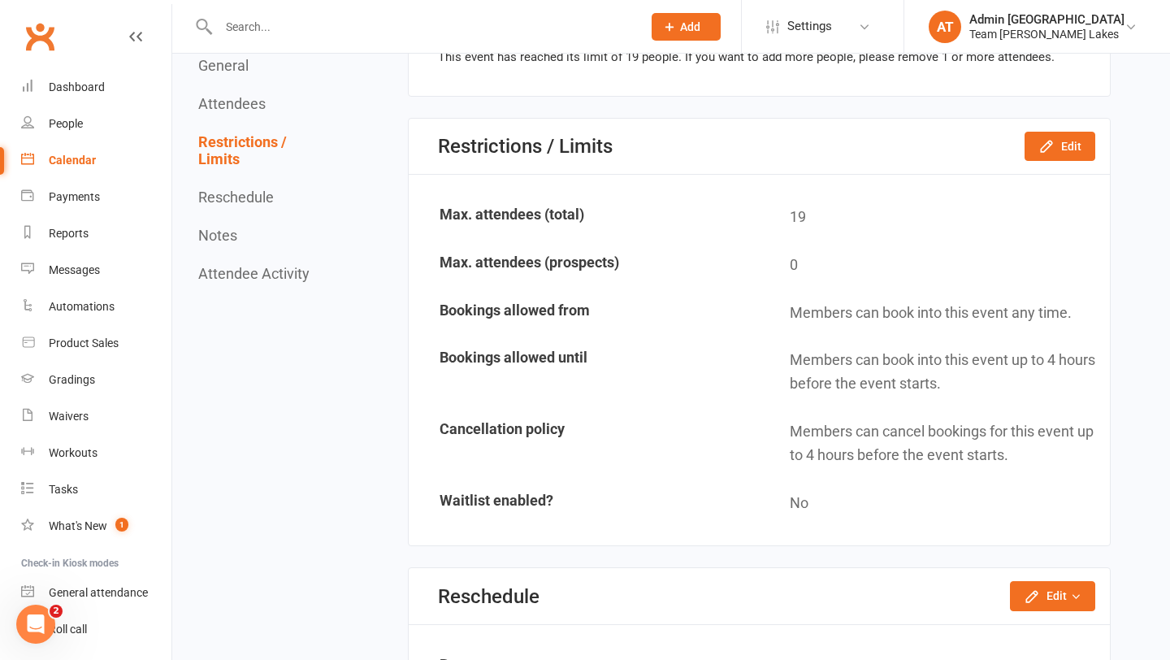
scroll to position [1885, 0]
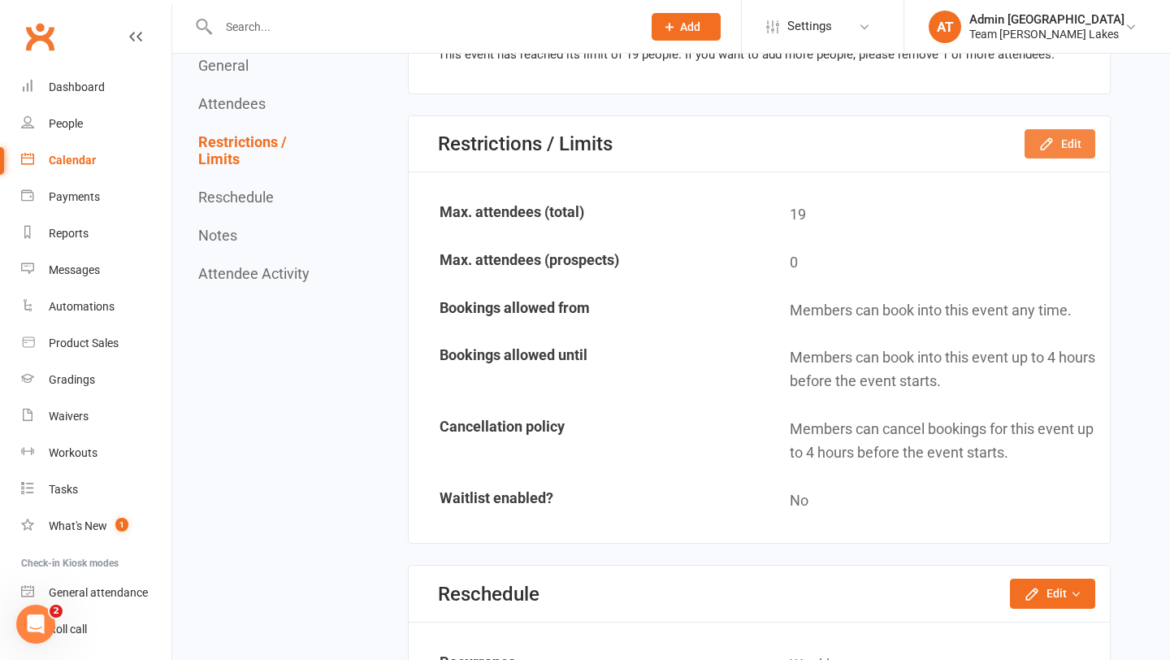
click at [1084, 142] on button "Edit" at bounding box center [1060, 143] width 71 height 29
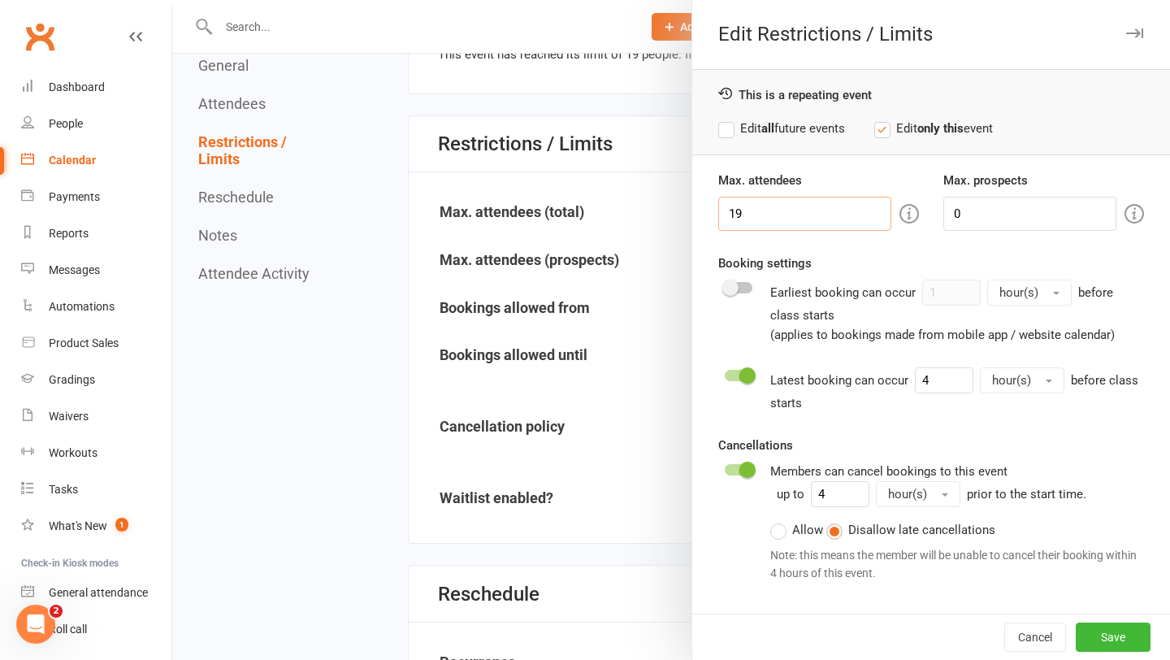
click at [802, 209] on input "19" at bounding box center [804, 214] width 173 height 34
type input "1"
type input "20"
click at [1108, 626] on button "Save" at bounding box center [1113, 636] width 75 height 29
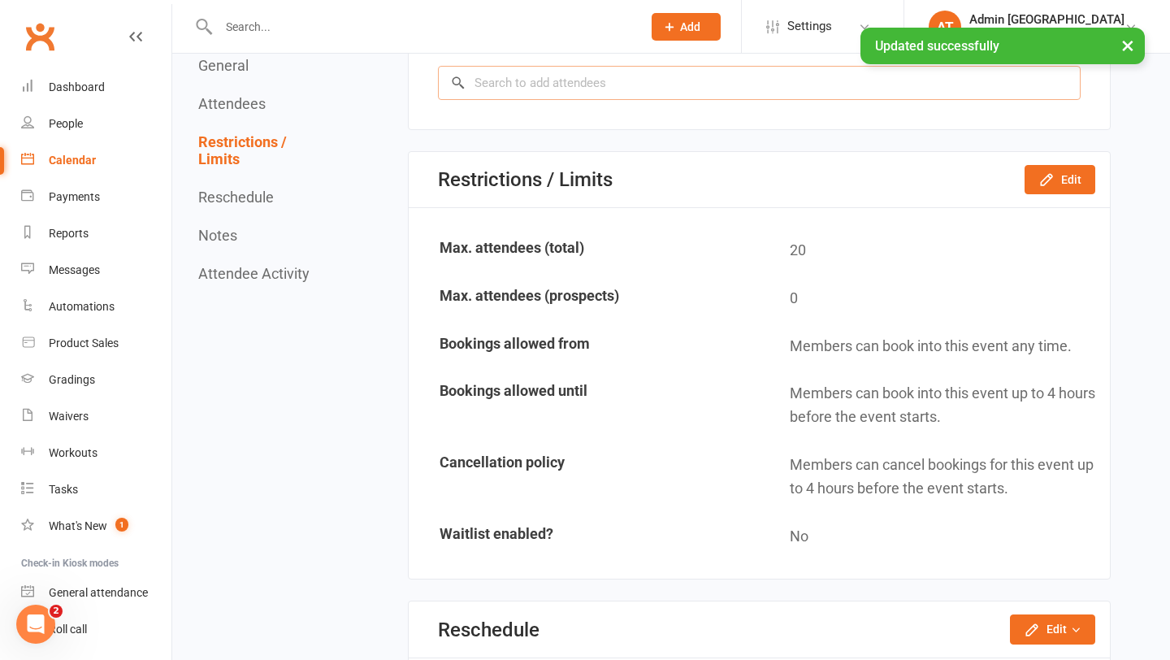
click at [656, 89] on input "search" at bounding box center [759, 83] width 643 height 34
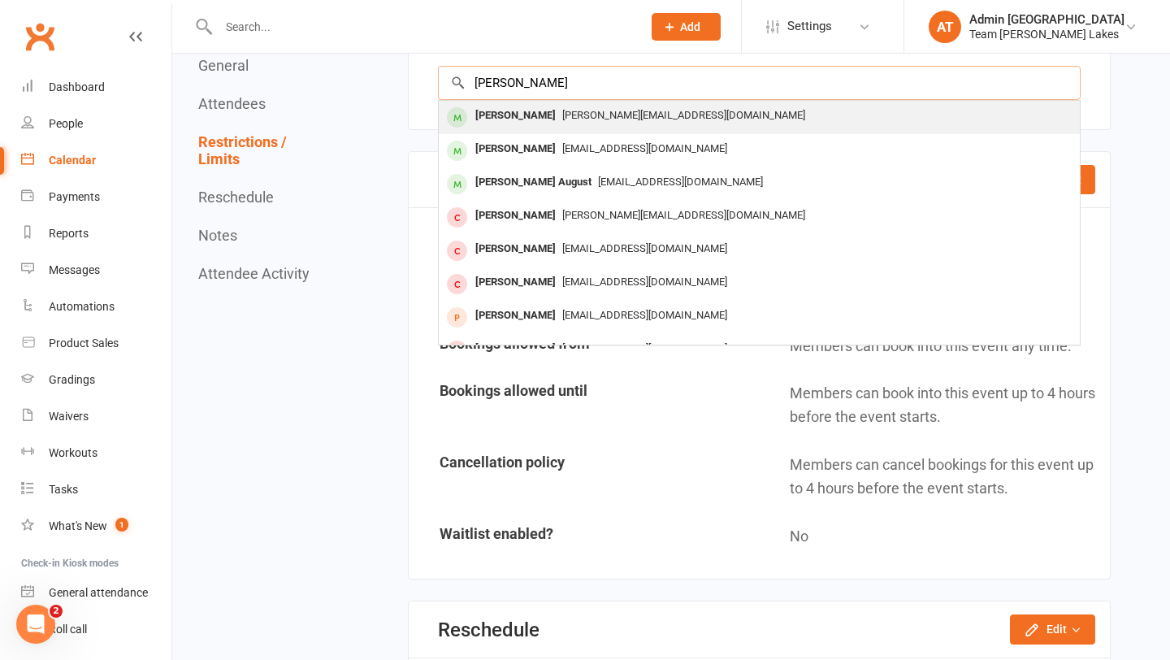
type input "mason mez"
click at [527, 111] on div "Mason Mezzatesta" at bounding box center [515, 116] width 93 height 24
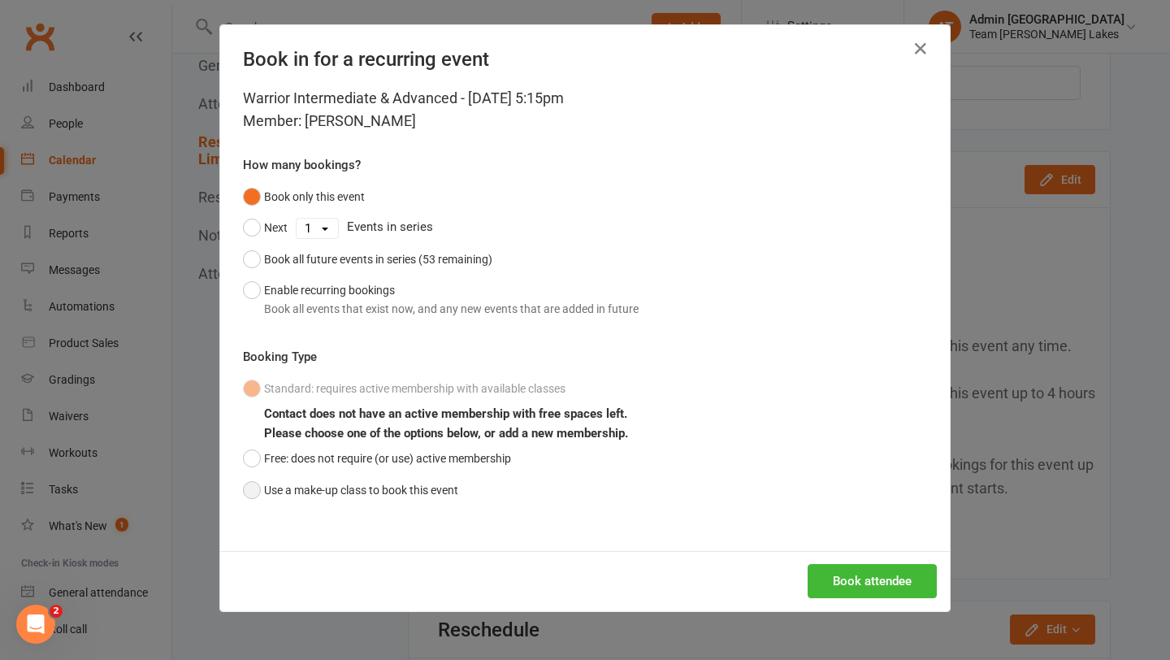
click at [401, 484] on button "Use a make-up class to book this event" at bounding box center [350, 490] width 215 height 31
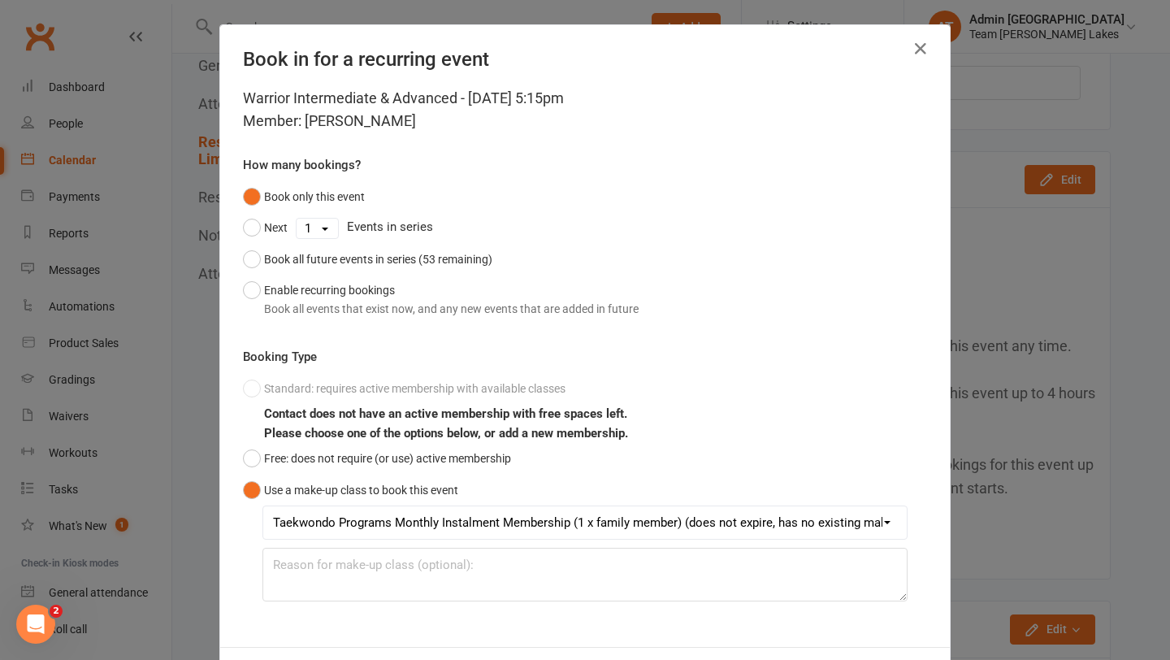
scroll to position [72, 0]
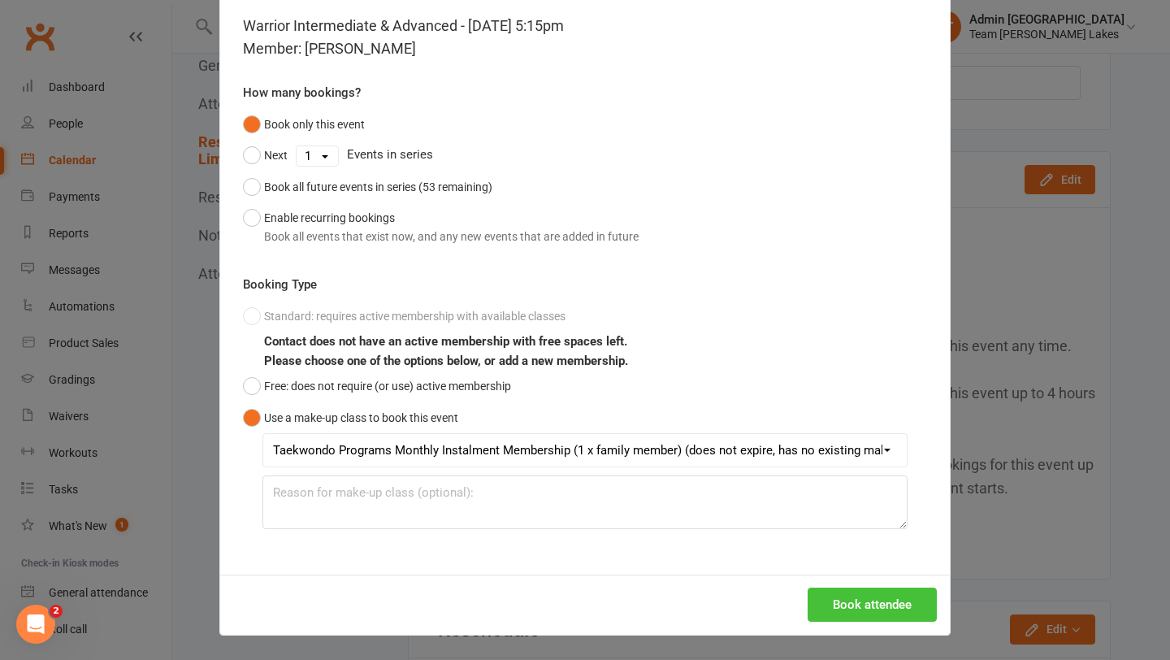
click at [904, 593] on button "Book attendee" at bounding box center [872, 605] width 129 height 34
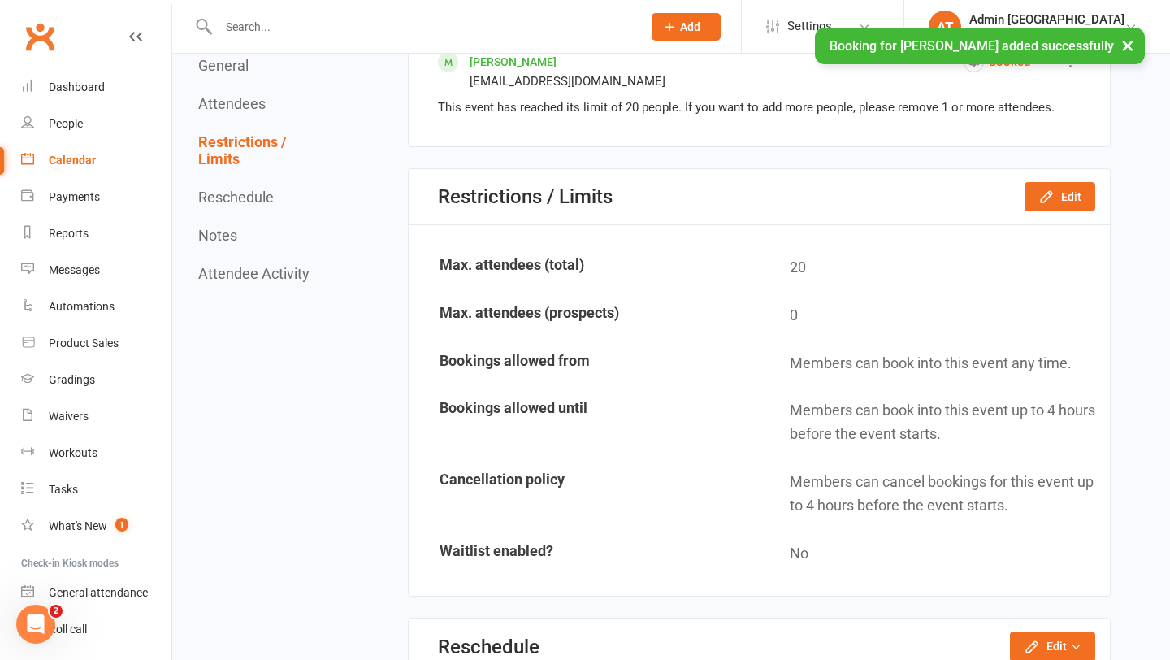
click at [84, 165] on div "Calendar" at bounding box center [72, 160] width 47 height 13
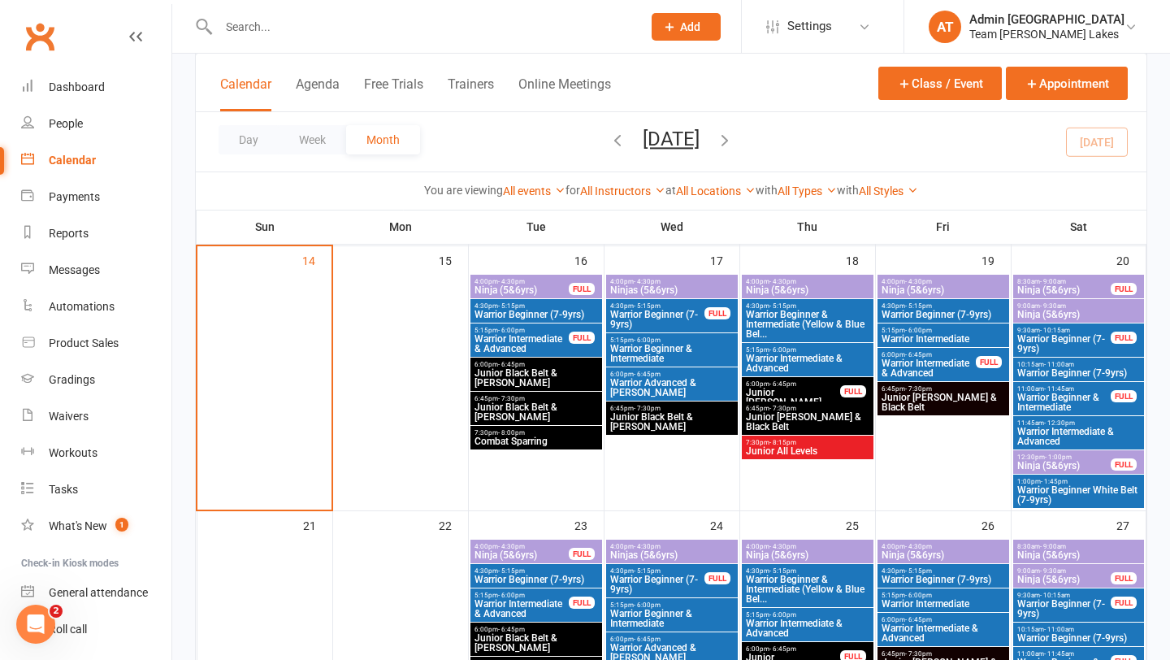
scroll to position [699, 0]
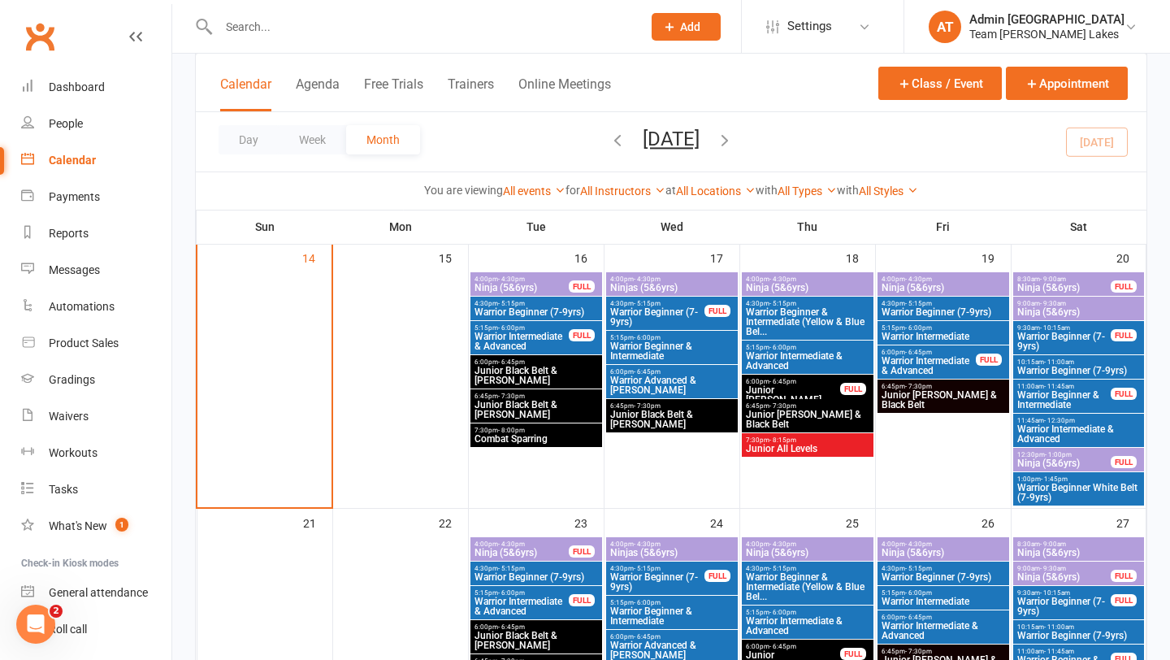
click at [682, 384] on span "Warrior Advanced & Cho Dan Bo" at bounding box center [671, 385] width 125 height 20
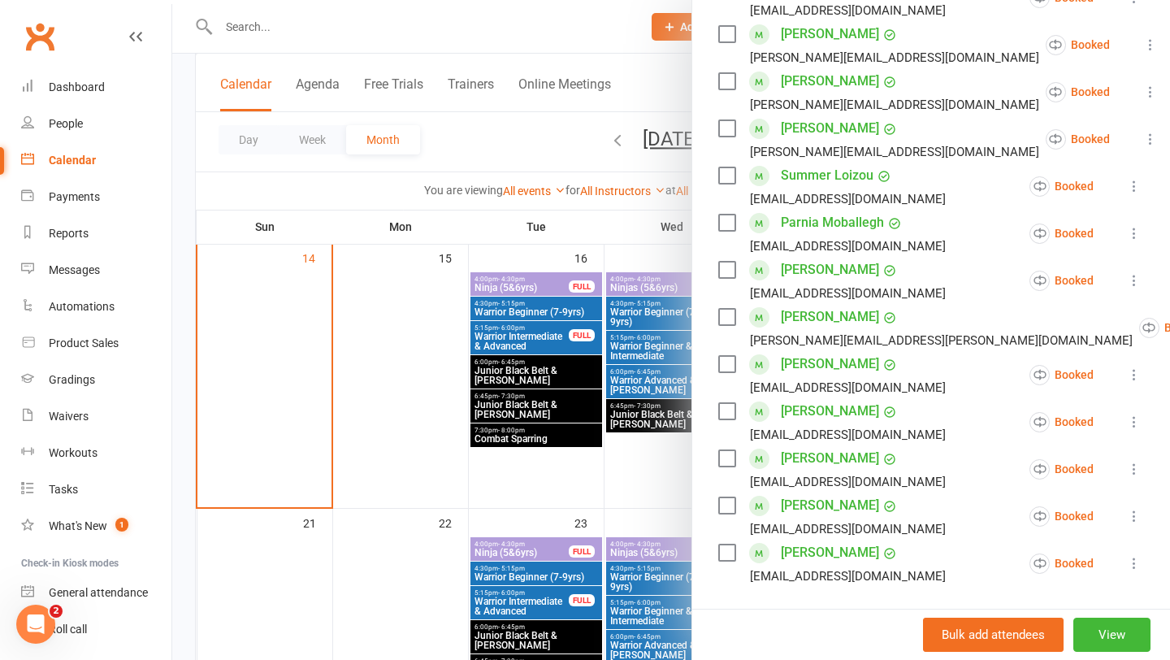
scroll to position [787, 0]
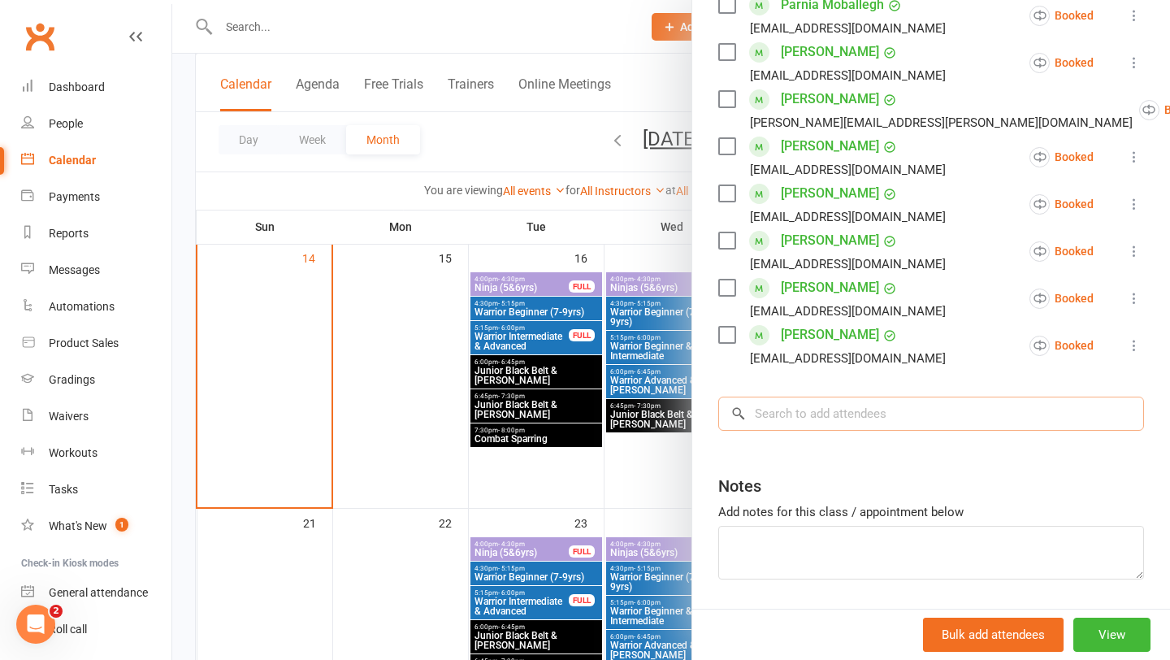
click at [791, 397] on input "search" at bounding box center [931, 414] width 426 height 34
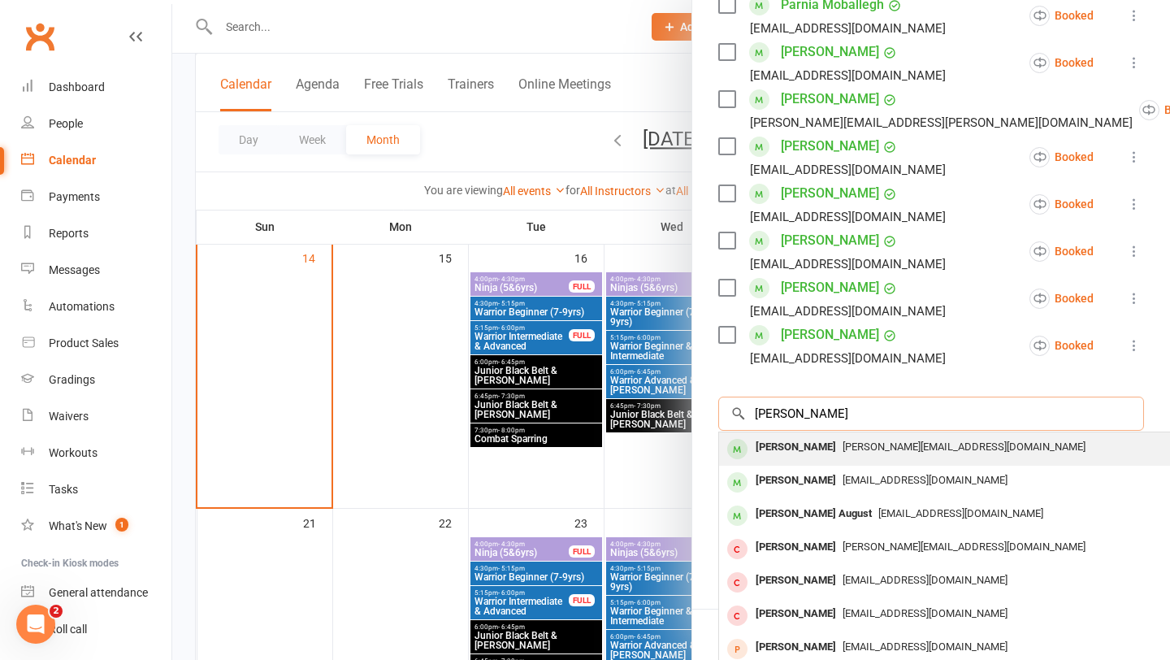
type input "mason mez"
click at [766, 436] on div "Mason Mezzatesta" at bounding box center [795, 448] width 93 height 24
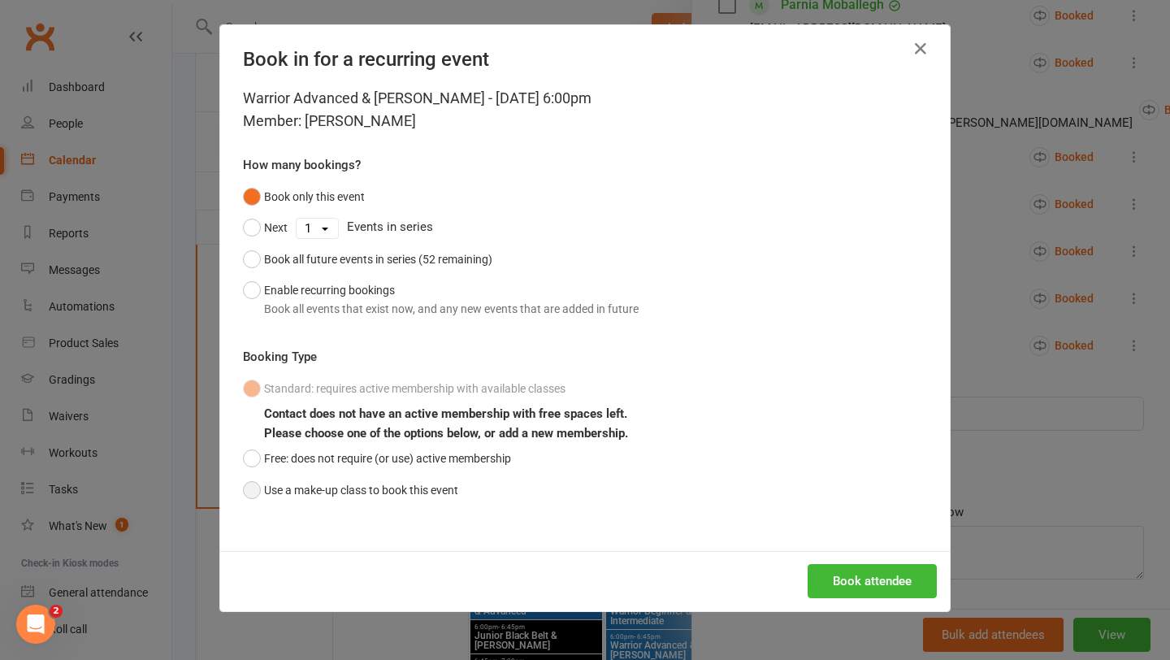
click at [444, 490] on button "Use a make-up class to book this event" at bounding box center [350, 490] width 215 height 31
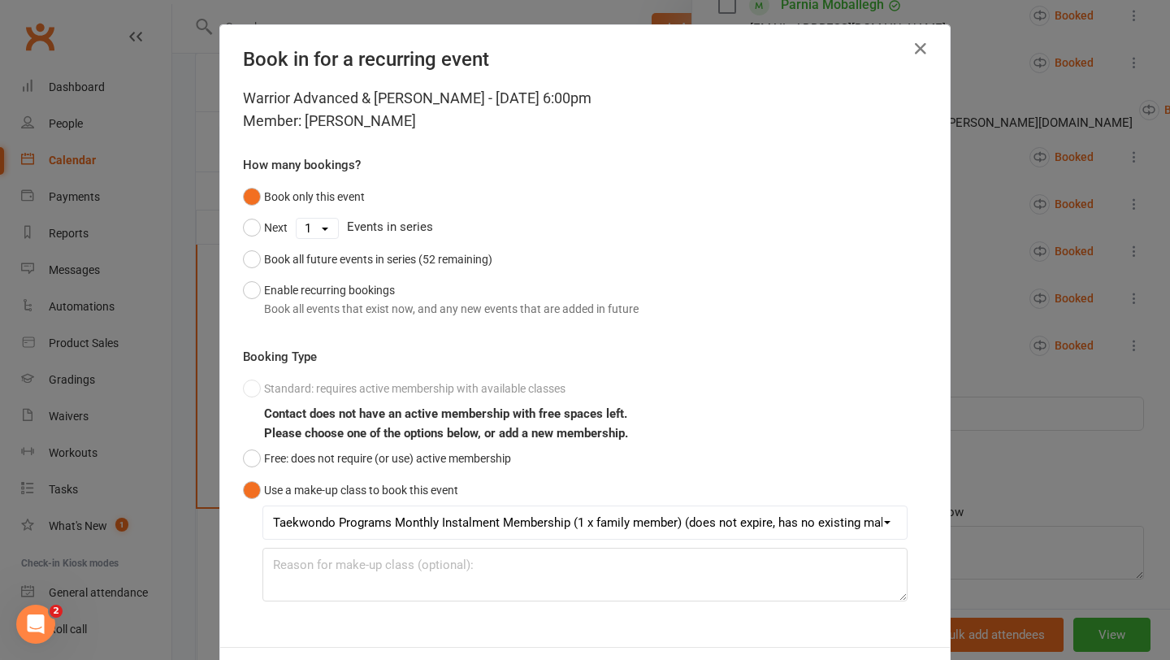
scroll to position [72, 0]
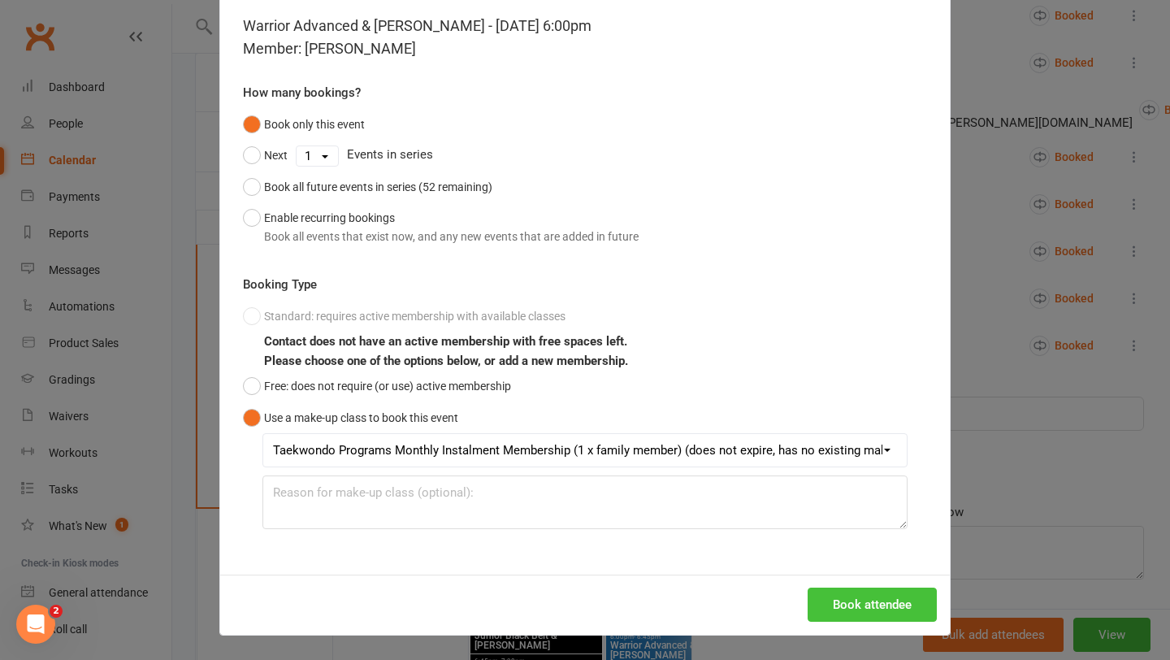
click at [852, 598] on button "Book attendee" at bounding box center [872, 605] width 129 height 34
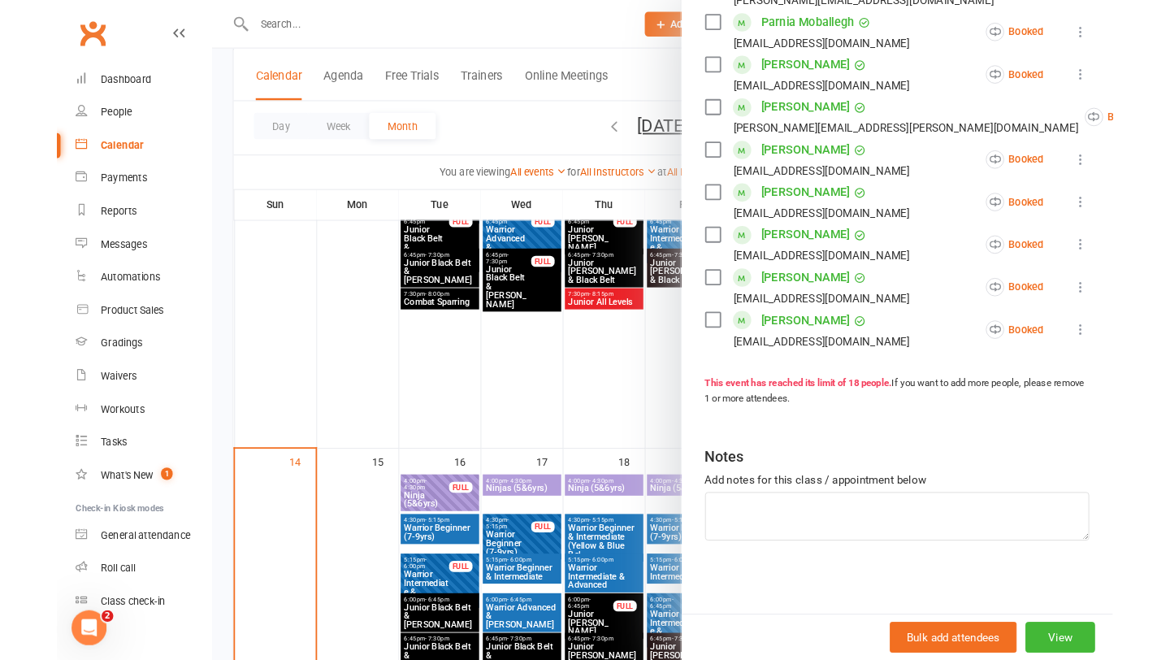
scroll to position [762, 0]
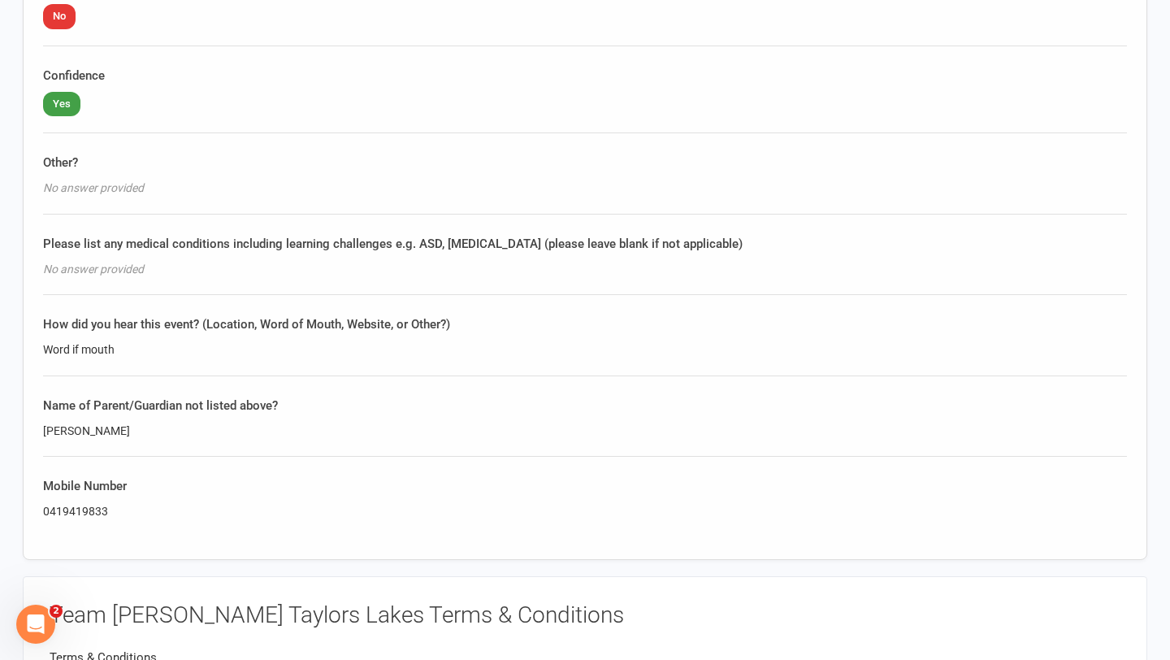
scroll to position [1949, 0]
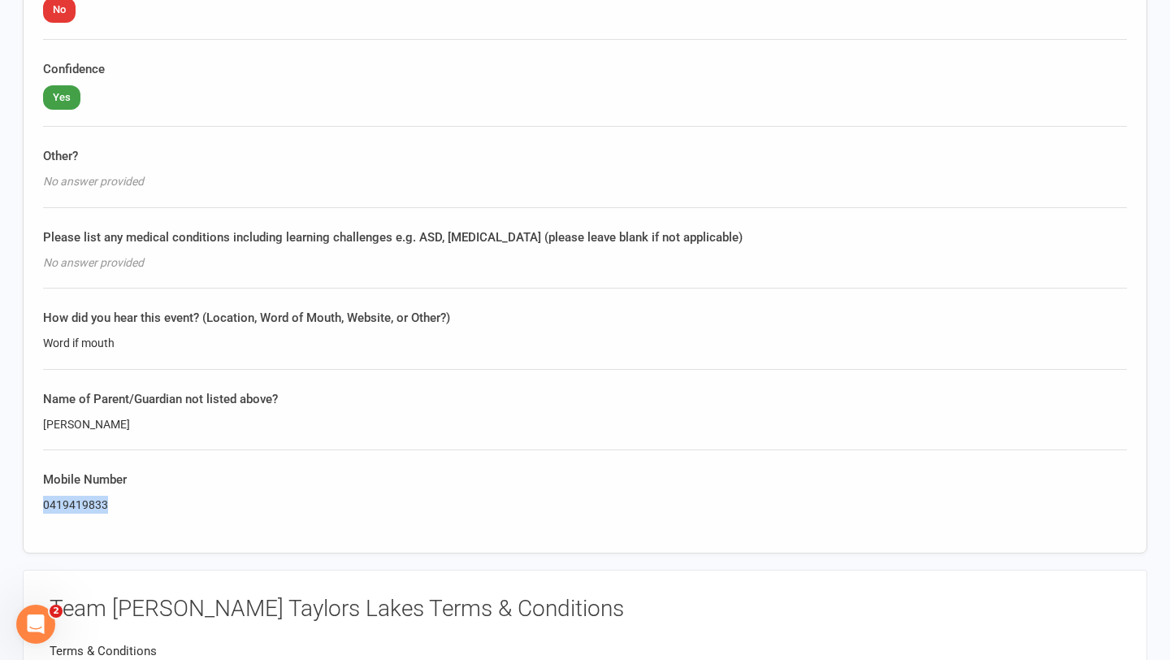
drag, startPoint x: 111, startPoint y: 500, endPoint x: 17, endPoint y: 491, distance: 93.9
copy div "0419419833"
